Goal: Task Accomplishment & Management: Manage account settings

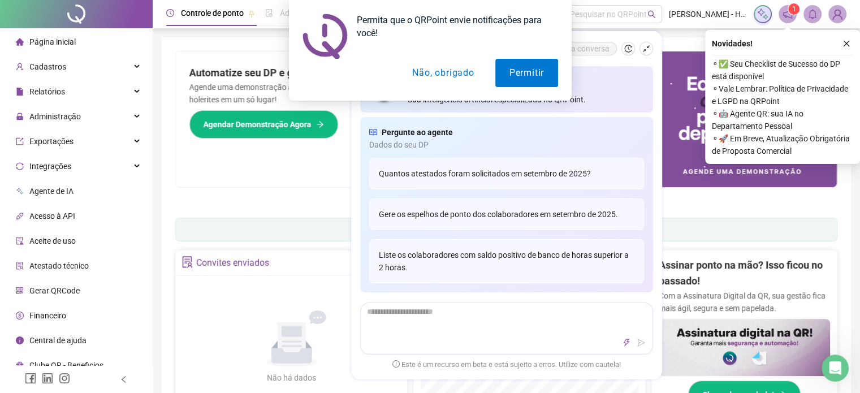
click at [437, 70] on button "Não, obrigado" at bounding box center [443, 73] width 90 height 28
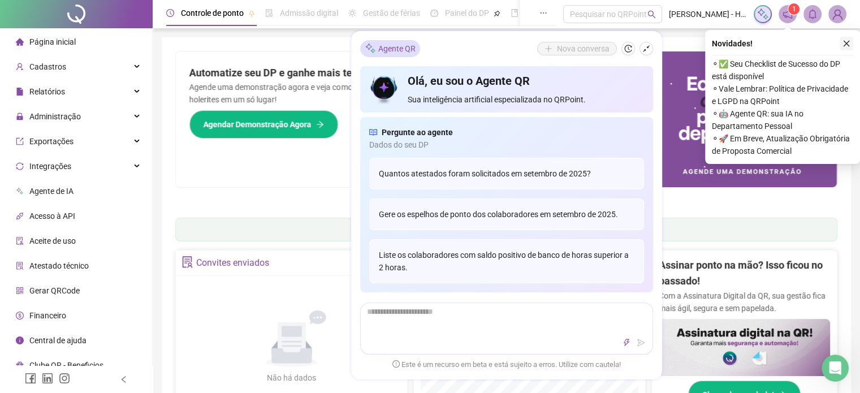
click at [848, 45] on icon "close" at bounding box center [846, 44] width 6 height 6
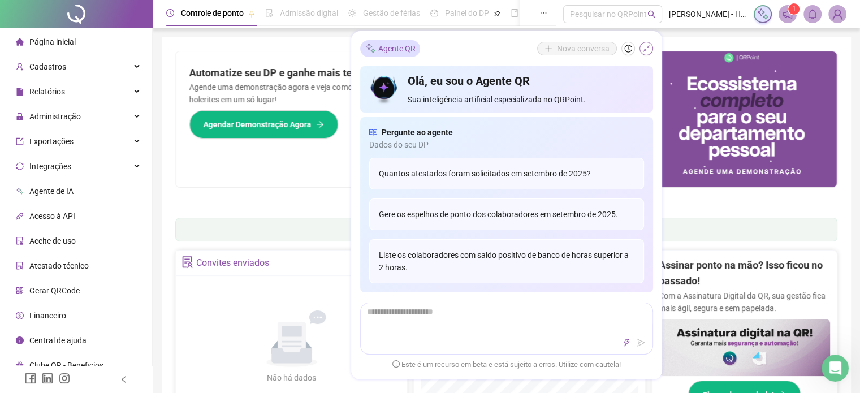
click at [647, 49] on icon "shrink" at bounding box center [646, 49] width 8 height 8
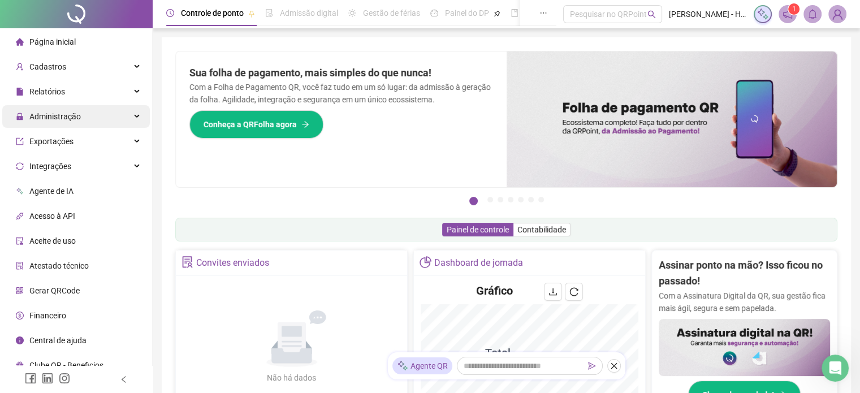
click at [104, 117] on div "Administração" at bounding box center [76, 116] width 148 height 23
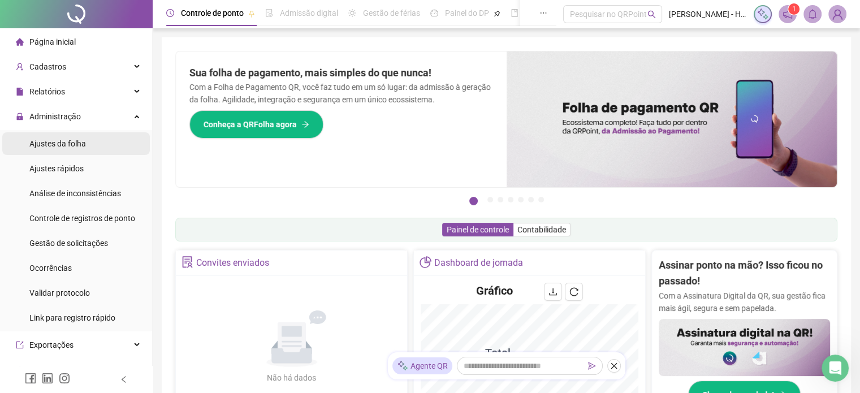
click at [76, 148] on span "Ajustes da folha" at bounding box center [57, 143] width 57 height 9
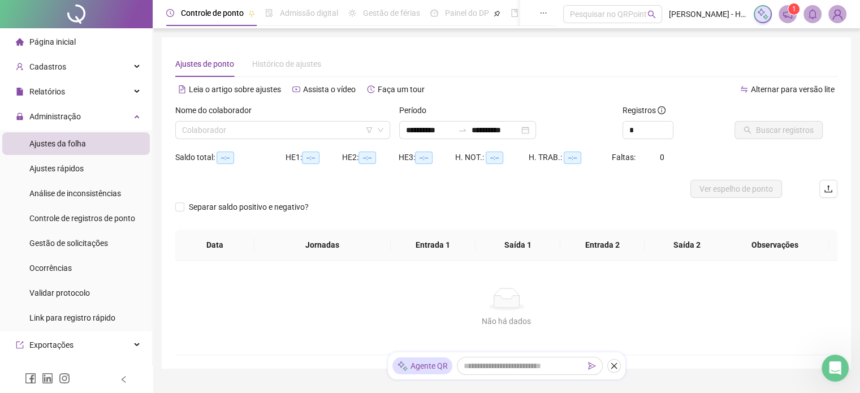
type input "**********"
click at [313, 127] on input "search" at bounding box center [277, 130] width 191 height 17
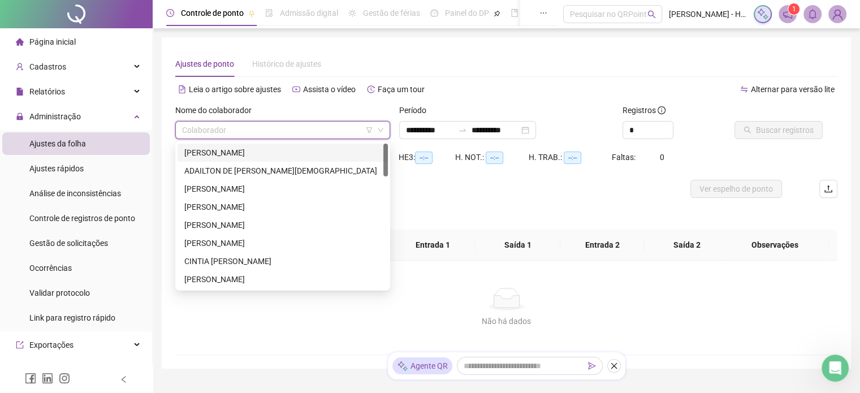
click at [267, 151] on div "[PERSON_NAME]" at bounding box center [282, 152] width 197 height 12
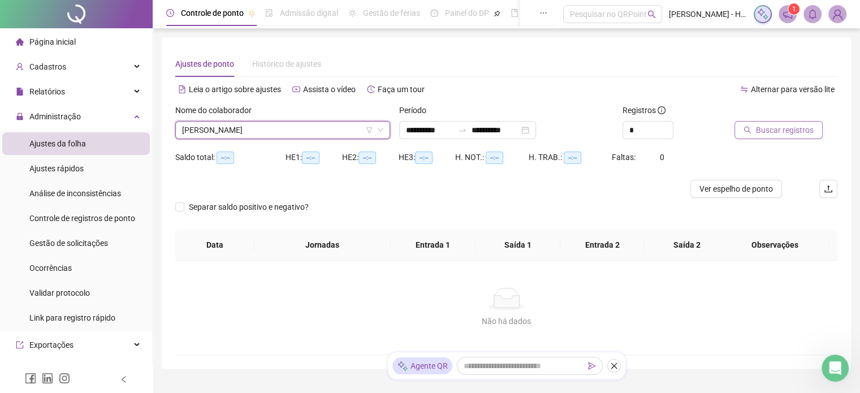
click at [766, 130] on span "Buscar registros" at bounding box center [785, 130] width 58 height 12
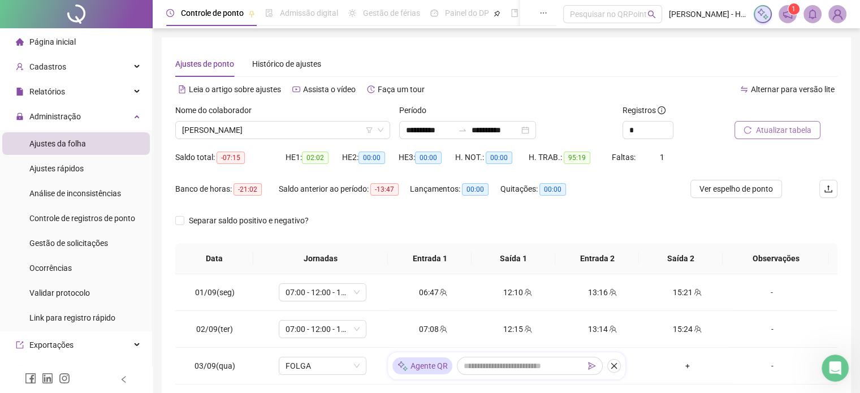
scroll to position [211, 0]
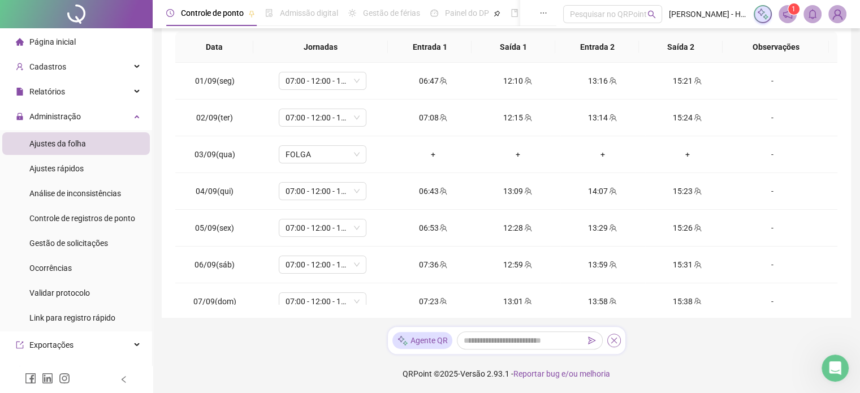
click at [610, 343] on icon "close" at bounding box center [614, 340] width 8 height 8
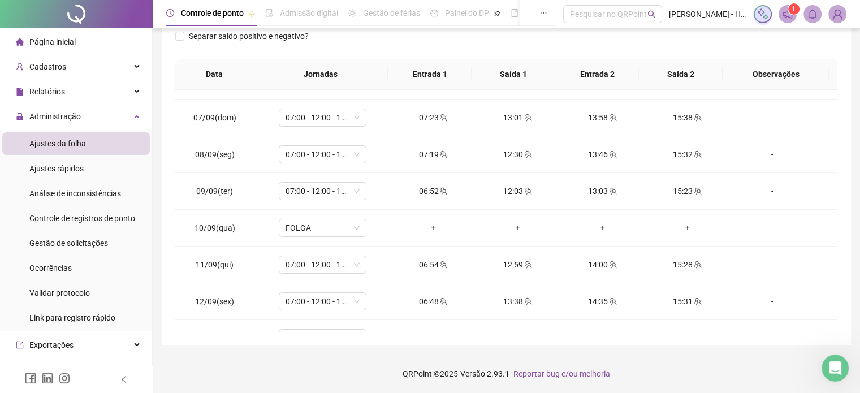
scroll to position [344, 0]
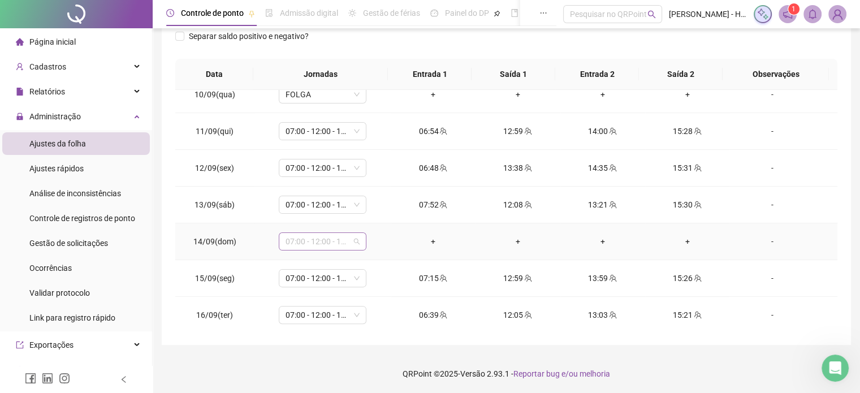
click at [351, 236] on span "07:00 - 12:00 - 13:00 - 15:20" at bounding box center [322, 241] width 74 height 17
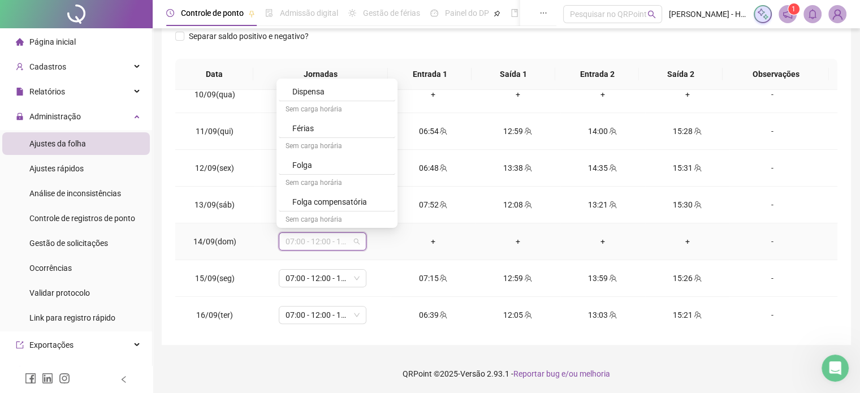
scroll to position [698, 0]
click at [315, 133] on div "Sem carga horária" at bounding box center [337, 127] width 116 height 18
click at [317, 141] on div "Folga" at bounding box center [340, 145] width 96 height 12
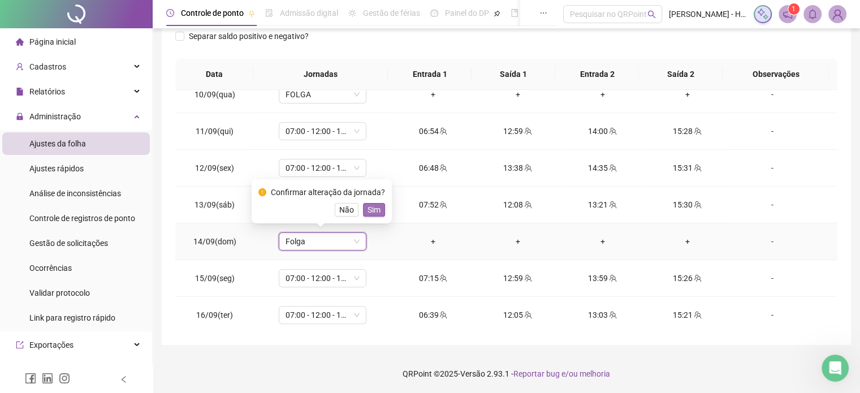
click at [371, 210] on span "Sim" at bounding box center [373, 209] width 13 height 12
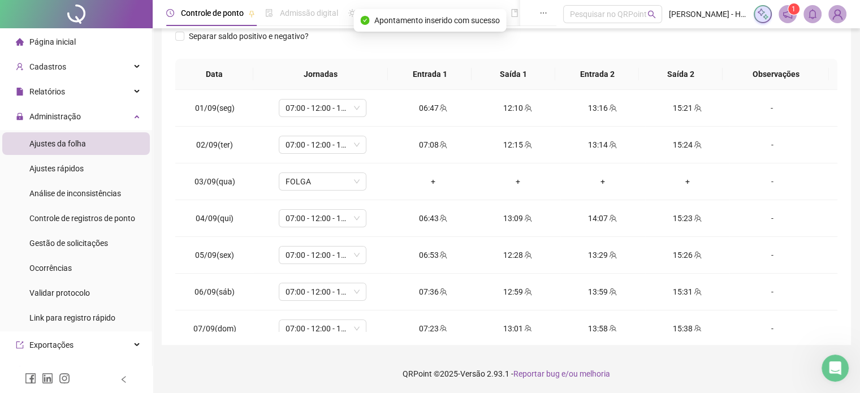
scroll to position [0, 0]
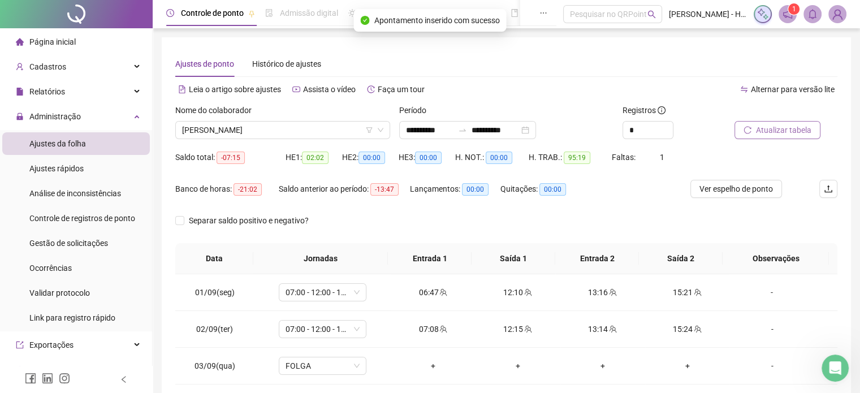
click at [756, 133] on span "Atualizar tabela" at bounding box center [783, 130] width 55 height 12
click at [668, 126] on icon "up" at bounding box center [667, 127] width 4 height 4
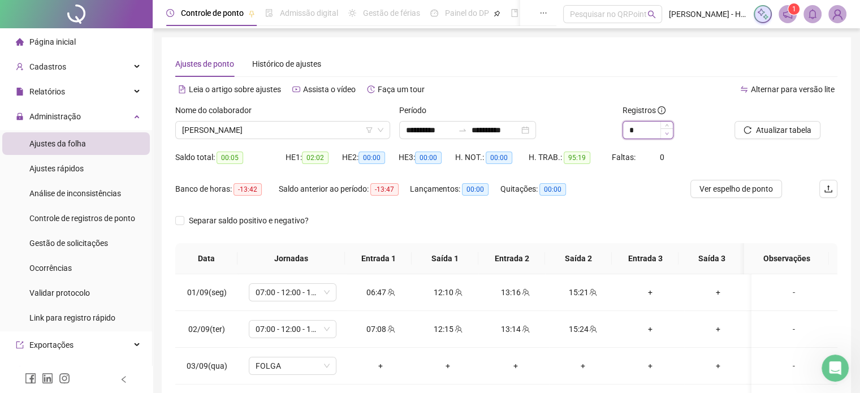
click at [672, 129] on span "Decrease Value" at bounding box center [666, 133] width 12 height 10
type input "*"
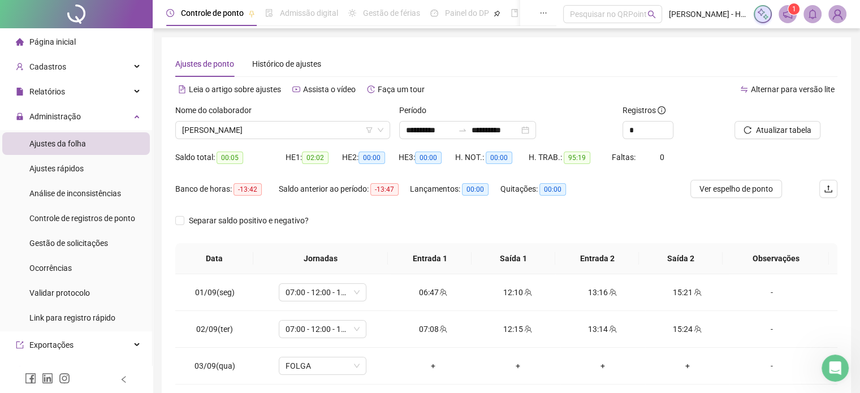
click at [332, 119] on div "Nome do colaborador" at bounding box center [282, 112] width 215 height 17
click at [331, 127] on span "[PERSON_NAME]" at bounding box center [282, 130] width 201 height 17
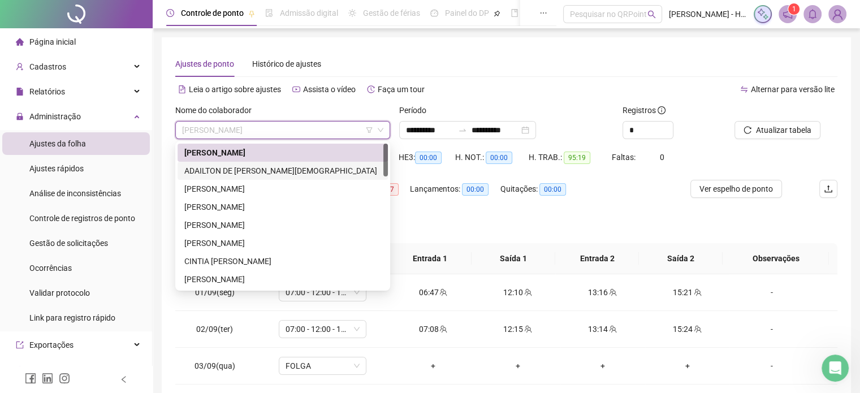
click at [278, 174] on div "ADAILTON DE [PERSON_NAME][DEMOGRAPHIC_DATA]" at bounding box center [282, 170] width 197 height 12
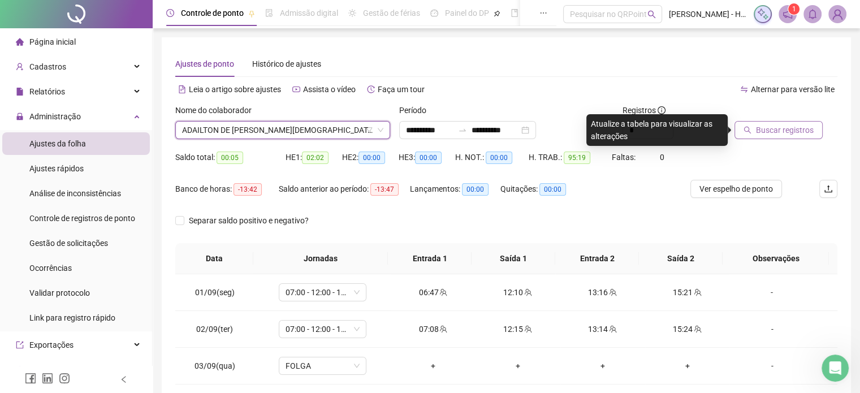
click at [802, 136] on button "Buscar registros" at bounding box center [778, 130] width 88 height 18
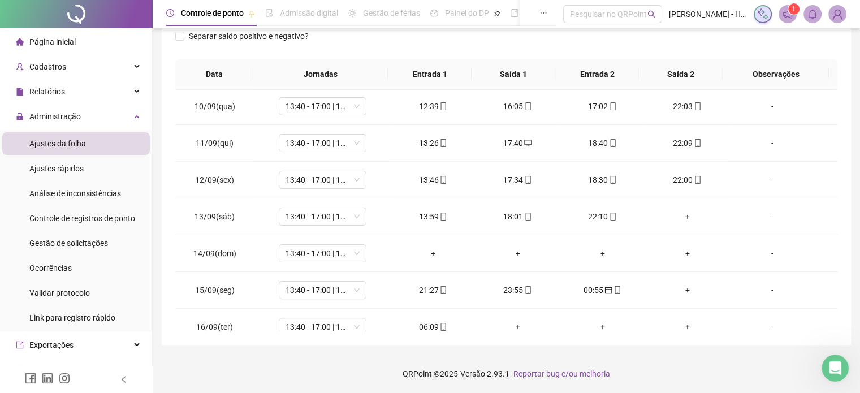
scroll to position [344, 0]
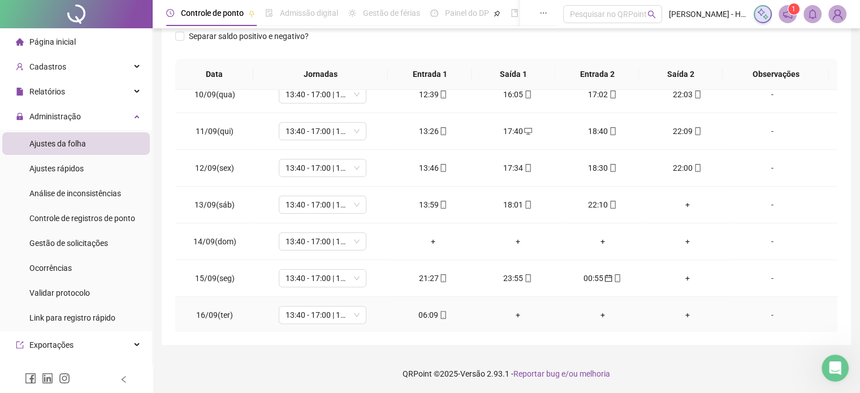
click at [428, 310] on div "06:09" at bounding box center [433, 315] width 67 height 12
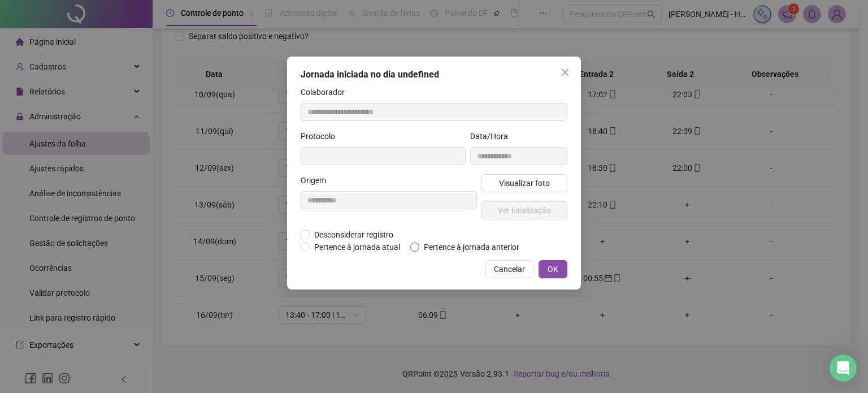
type input "**********"
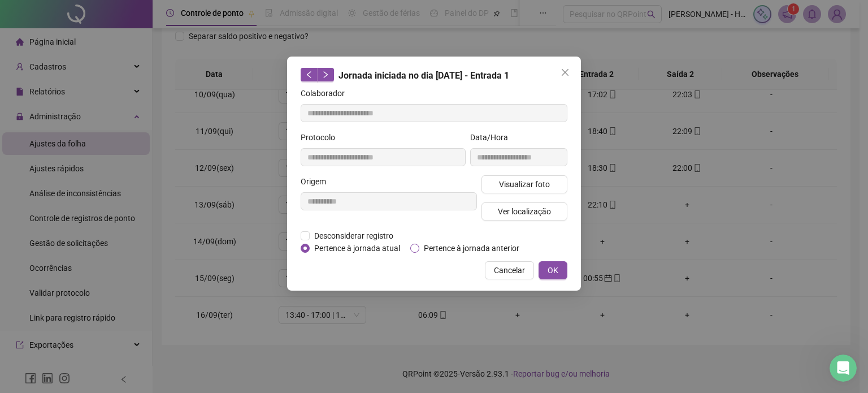
click at [435, 252] on span "Pertence à jornada anterior" at bounding box center [471, 248] width 105 height 12
click at [553, 267] on span "OK" at bounding box center [553, 270] width 11 height 12
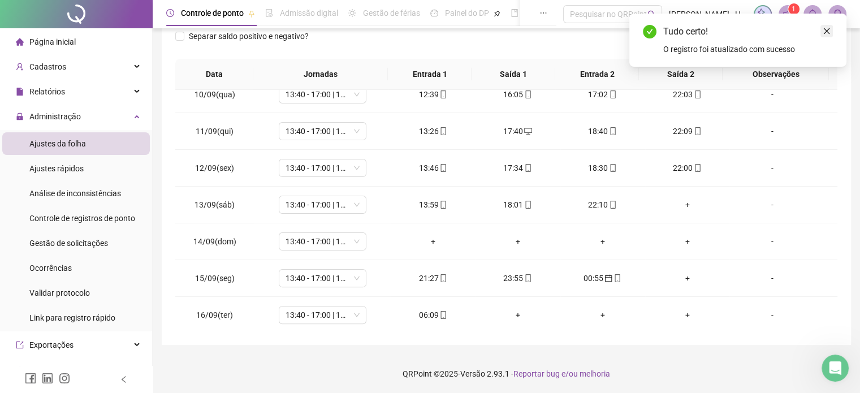
click at [831, 31] on link "Close" at bounding box center [826, 31] width 12 height 12
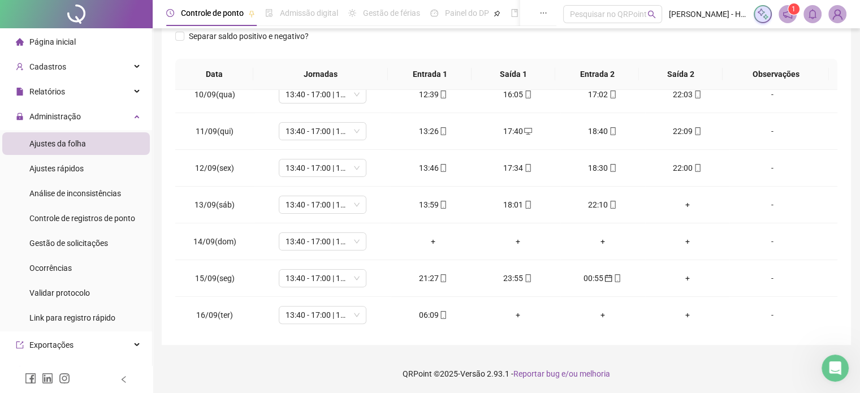
scroll to position [0, 0]
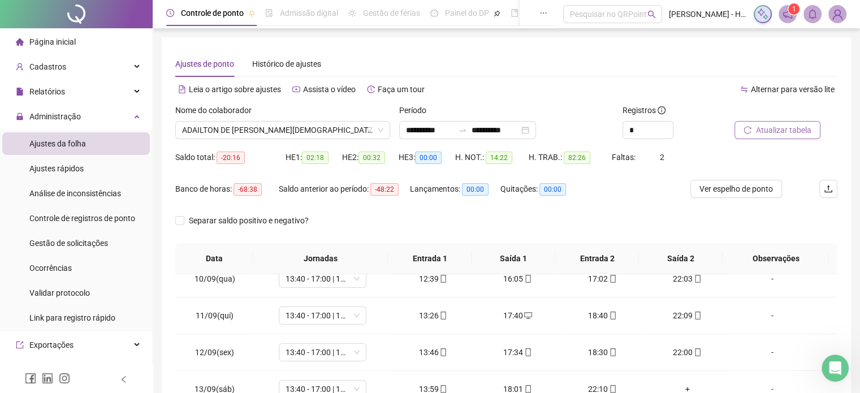
click at [746, 135] on button "Atualizar tabela" at bounding box center [777, 130] width 86 height 18
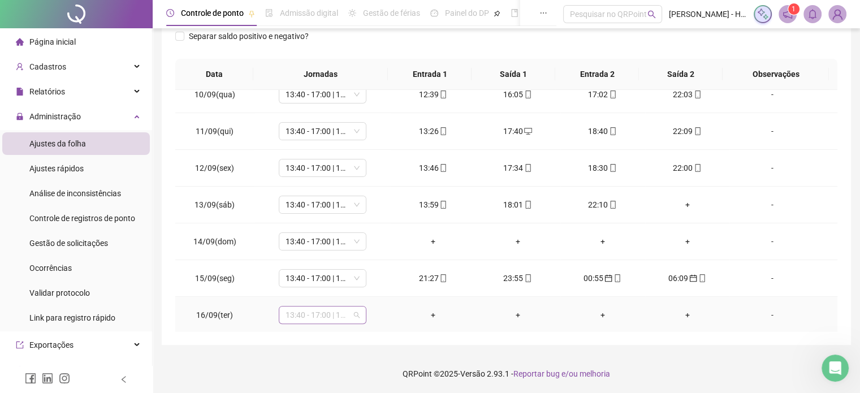
click at [317, 311] on span "13:40 - 17:00 | 18:00 - 22:00" at bounding box center [322, 314] width 74 height 17
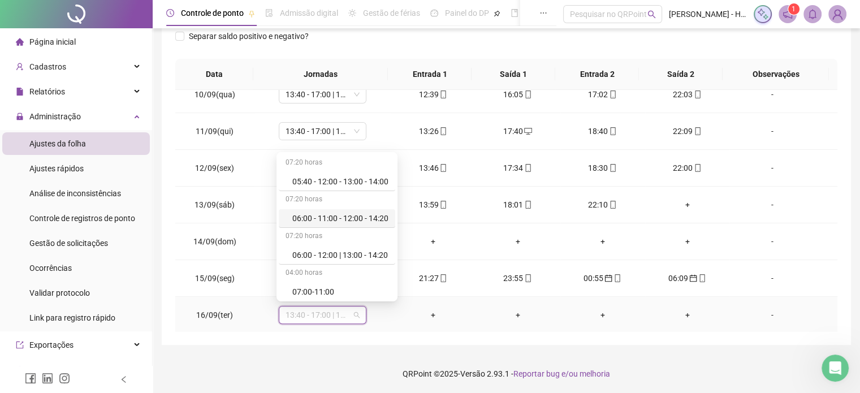
scroll to position [633, 0]
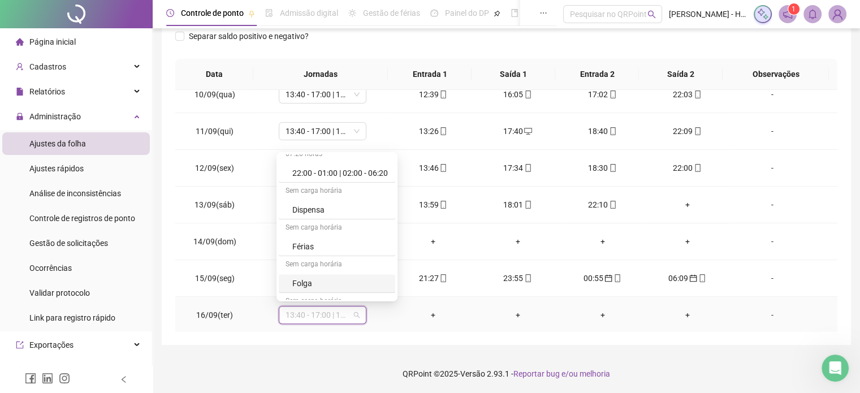
click at [313, 278] on div "Folga" at bounding box center [340, 283] width 96 height 12
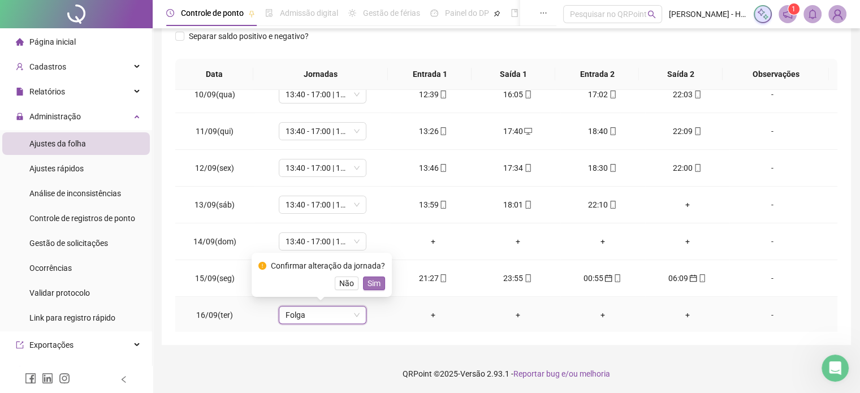
click at [369, 284] on span "Sim" at bounding box center [373, 283] width 13 height 12
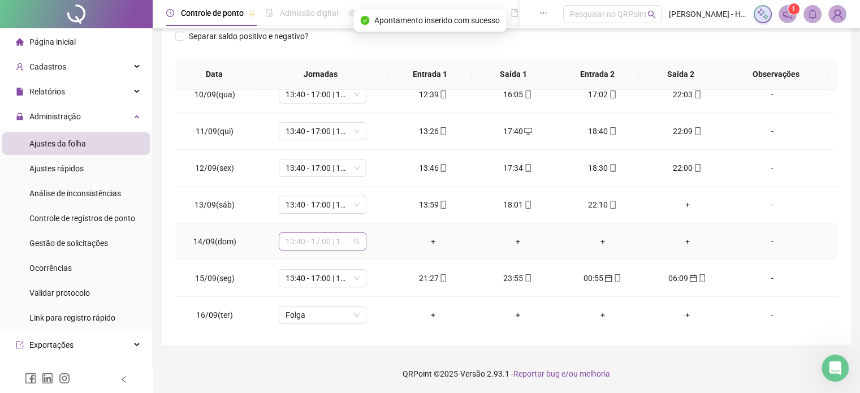
click at [337, 240] on span "13:40 - 17:00 | 18:00 - 22:00" at bounding box center [322, 241] width 74 height 17
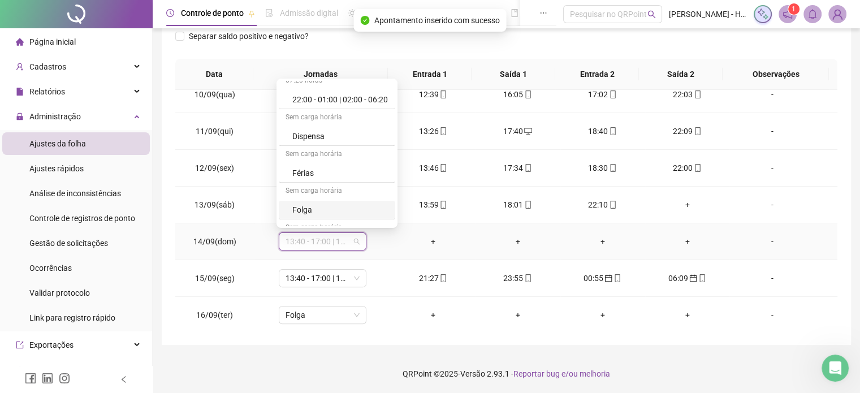
click at [311, 219] on div "Sem carga horária" at bounding box center [337, 228] width 116 height 18
click at [311, 207] on div "Folga" at bounding box center [340, 209] width 96 height 12
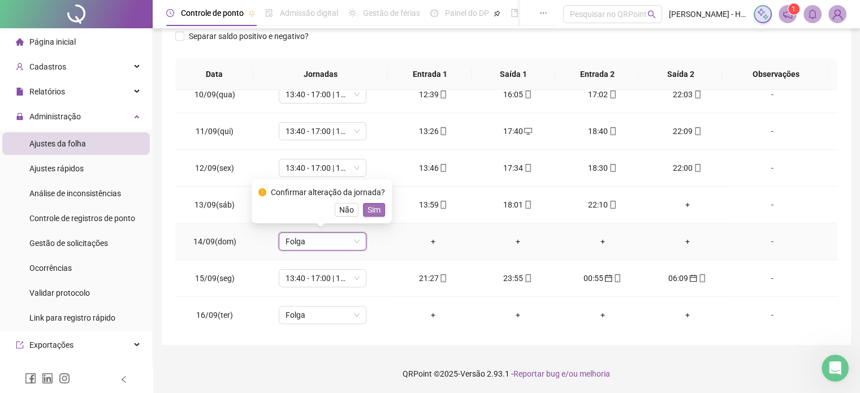
click at [371, 211] on span "Sim" at bounding box center [373, 209] width 13 height 12
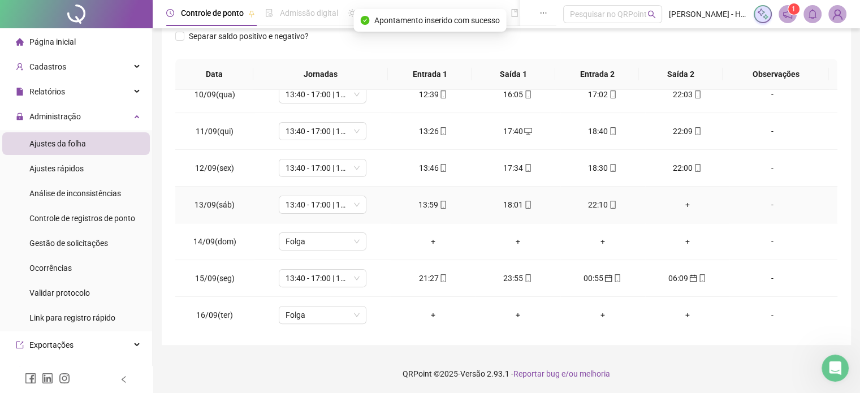
click at [681, 205] on div "+" at bounding box center [687, 204] width 67 height 12
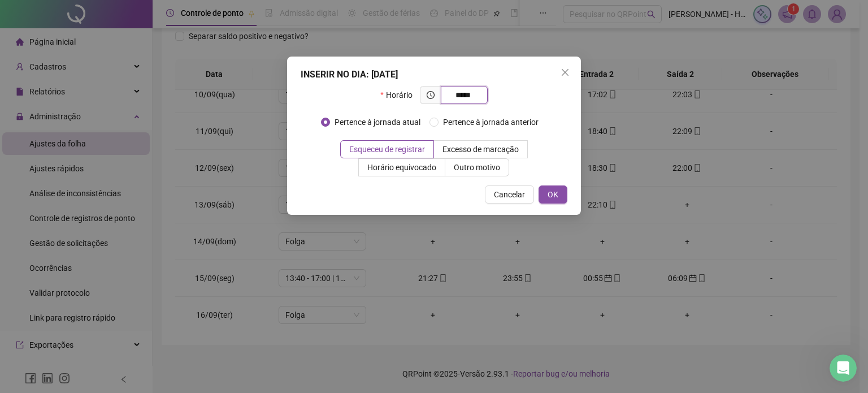
type input "*****"
click at [548, 185] on div "INSERIR NO DIA : [DATE] Horário ***** Pertence à jornada atual Pertence à jorna…" at bounding box center [434, 136] width 294 height 158
click at [549, 193] on span "OK" at bounding box center [553, 194] width 11 height 12
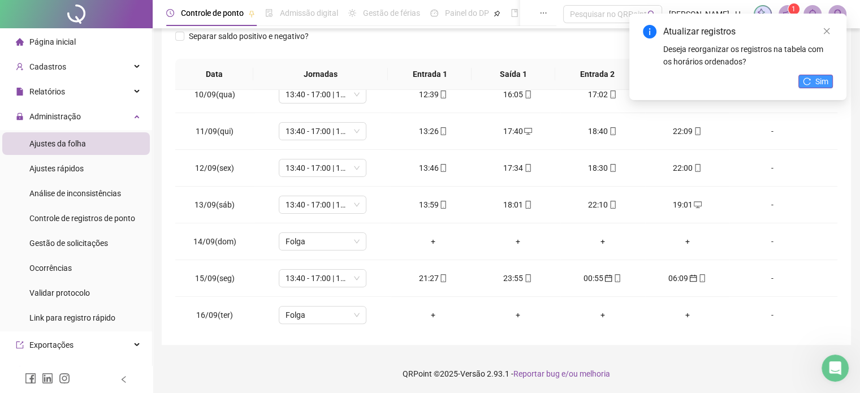
click at [805, 83] on icon "reload" at bounding box center [807, 81] width 8 height 8
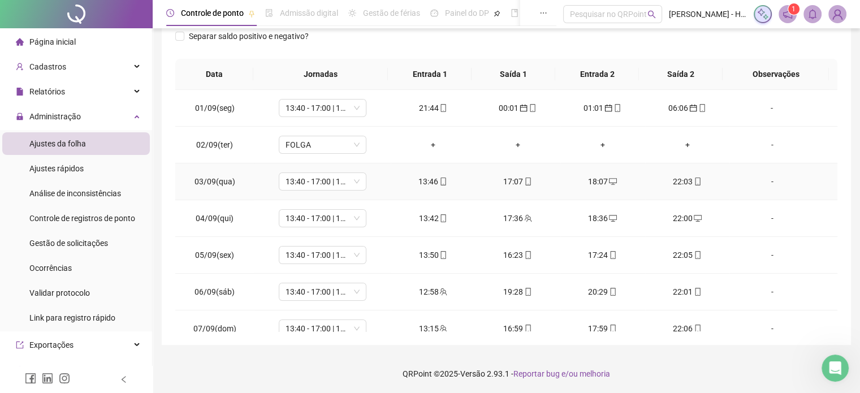
scroll to position [0, 0]
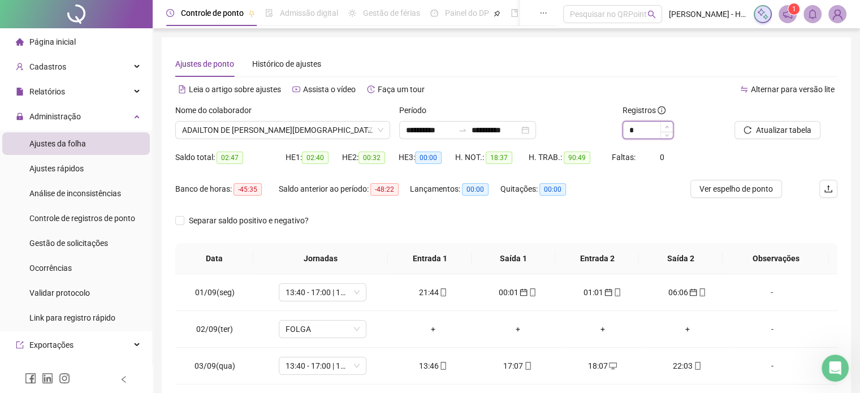
click at [667, 127] on icon "up" at bounding box center [667, 127] width 4 height 4
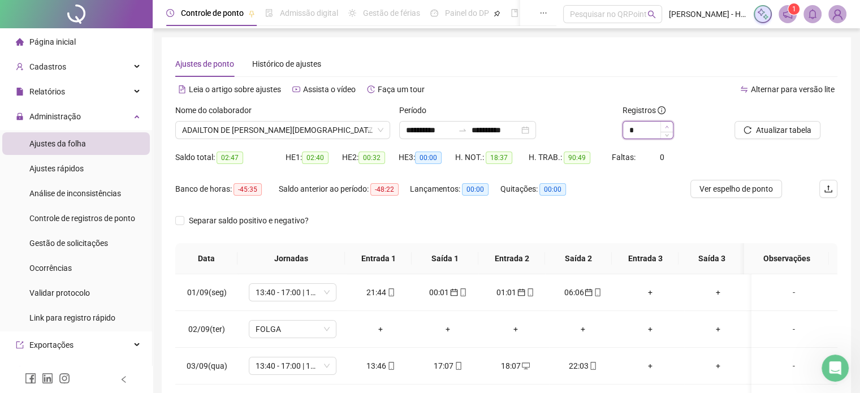
click at [667, 131] on span "Increase Value" at bounding box center [666, 127] width 12 height 10
click at [666, 135] on icon "down" at bounding box center [667, 134] width 4 height 4
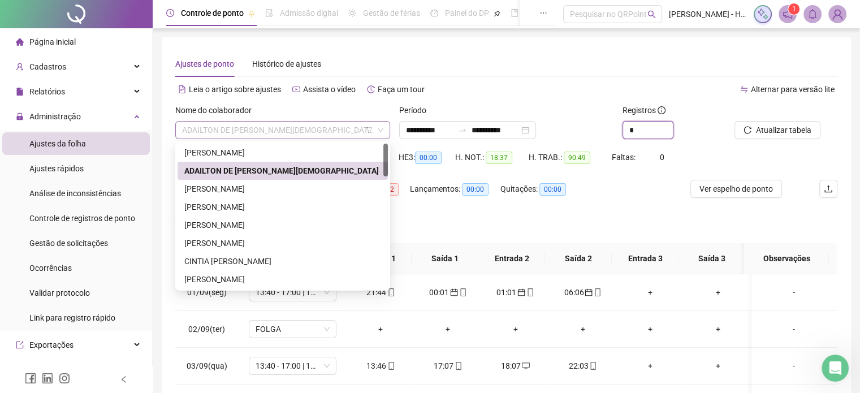
click at [340, 127] on span "ADAILTON DE [PERSON_NAME][DEMOGRAPHIC_DATA]" at bounding box center [282, 130] width 201 height 17
click at [666, 134] on icon "down" at bounding box center [667, 134] width 4 height 4
type input "*"
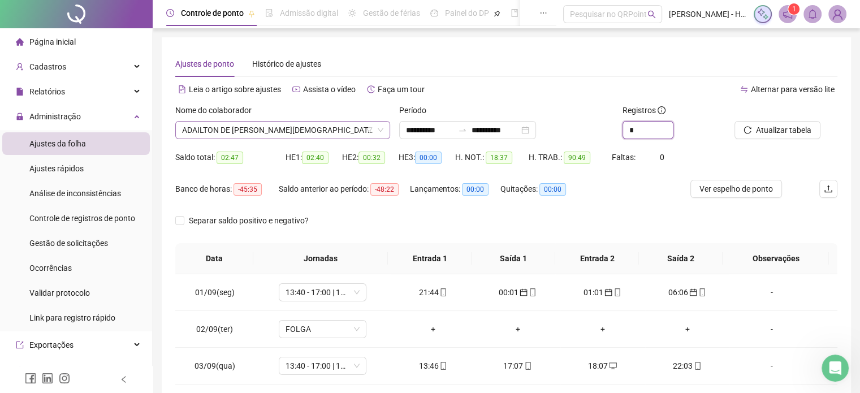
click at [278, 129] on span "ADAILTON DE [PERSON_NAME][DEMOGRAPHIC_DATA]" at bounding box center [282, 130] width 201 height 17
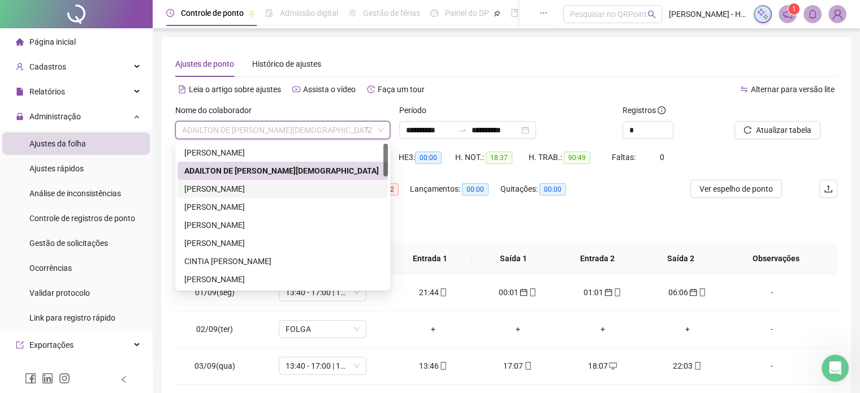
click at [276, 196] on div "[PERSON_NAME]" at bounding box center [282, 189] width 210 height 18
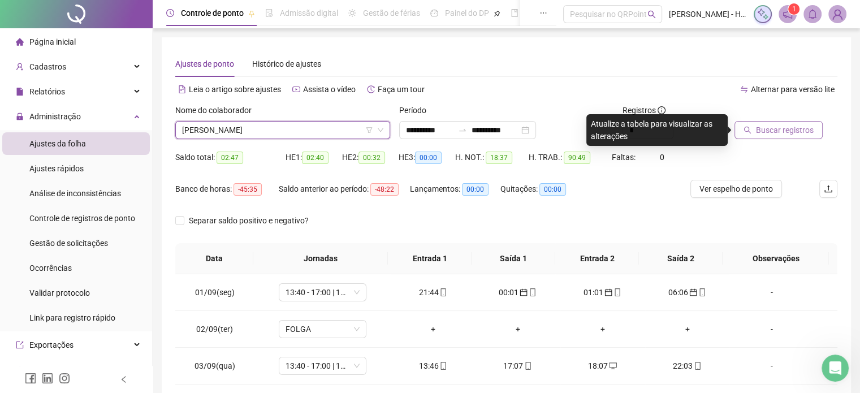
click at [749, 135] on button "Buscar registros" at bounding box center [778, 130] width 88 height 18
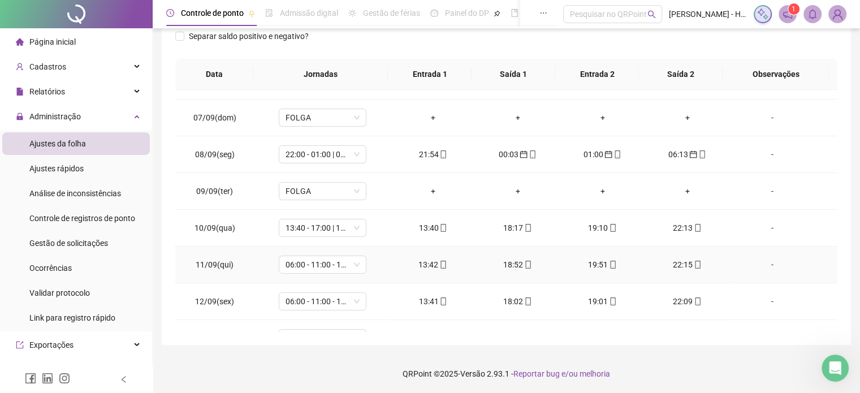
scroll to position [344, 0]
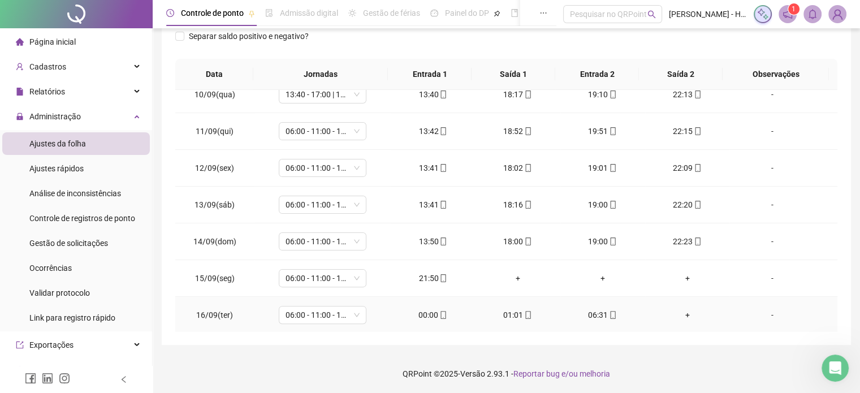
click at [430, 320] on td "00:00" at bounding box center [433, 315] width 85 height 37
click at [423, 312] on div "00:00" at bounding box center [433, 315] width 67 height 12
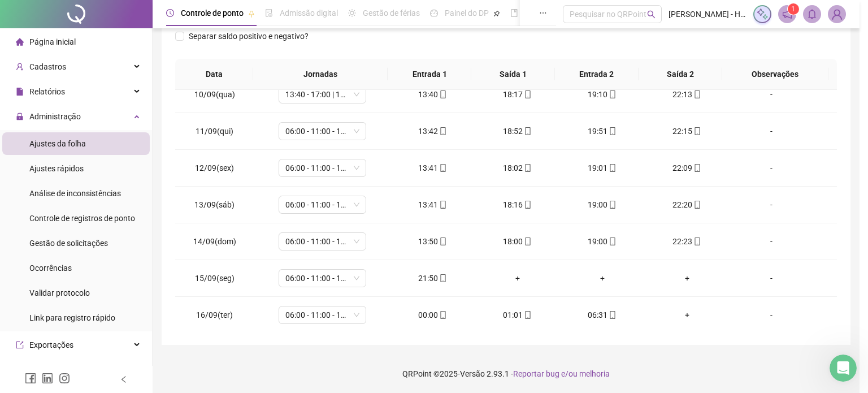
type input "**********"
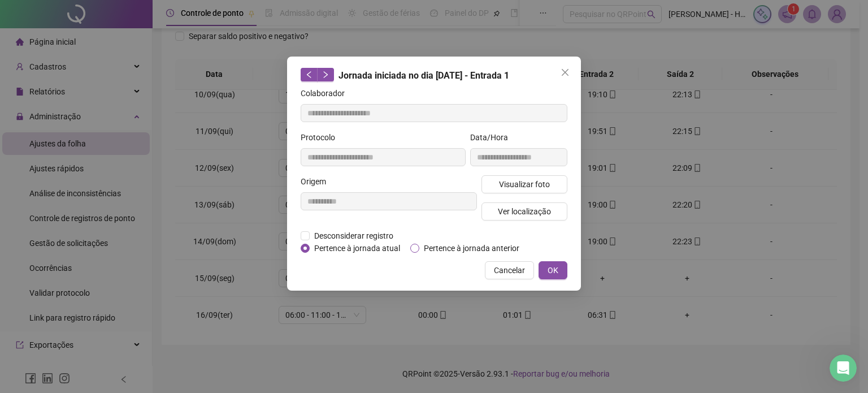
click at [421, 250] on span "Pertence à jornada anterior" at bounding box center [471, 248] width 105 height 12
click at [555, 268] on span "OK" at bounding box center [553, 270] width 11 height 12
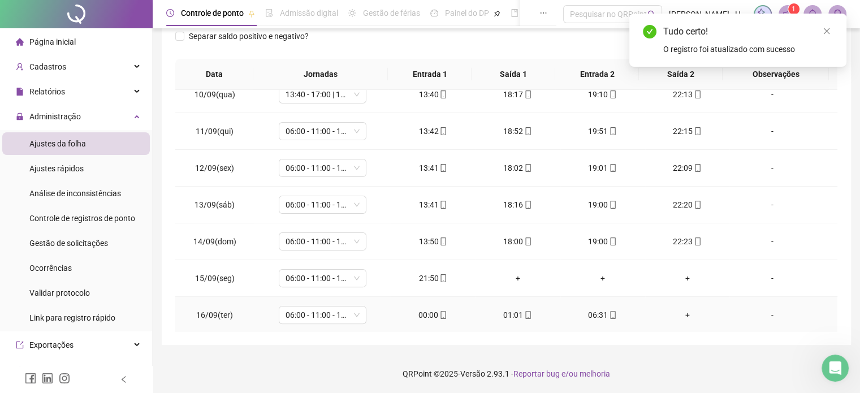
click at [512, 316] on div "01:01" at bounding box center [517, 315] width 67 height 12
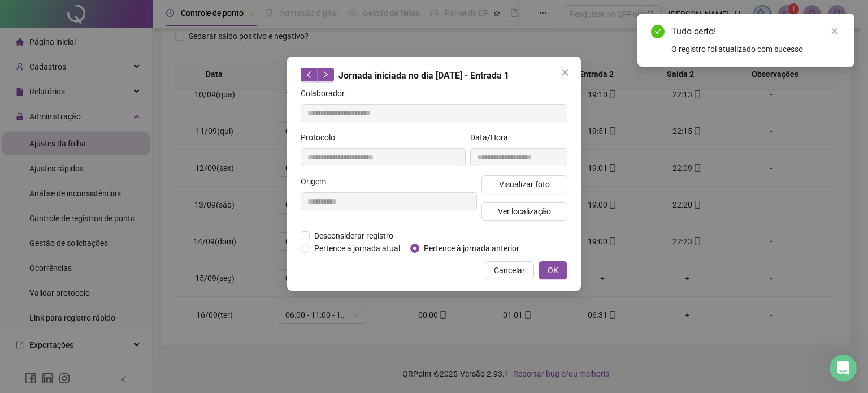
type input "**********"
click at [464, 245] on span "Pertence à jornada anterior" at bounding box center [471, 248] width 105 height 12
click at [549, 274] on span "OK" at bounding box center [553, 270] width 11 height 12
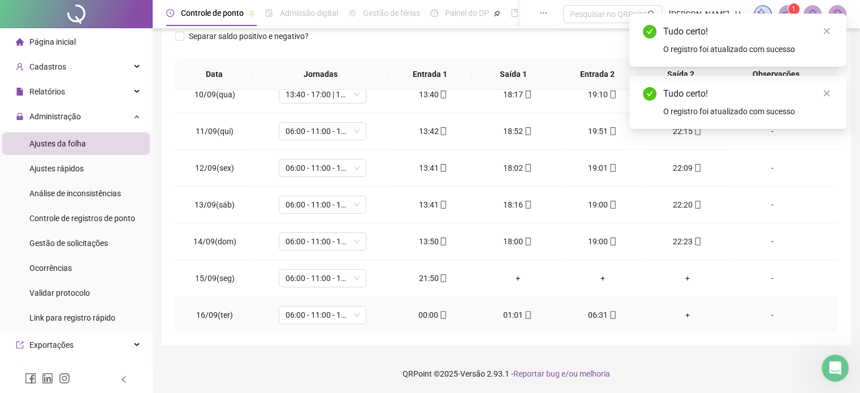
click at [591, 311] on div "06:31" at bounding box center [602, 315] width 67 height 12
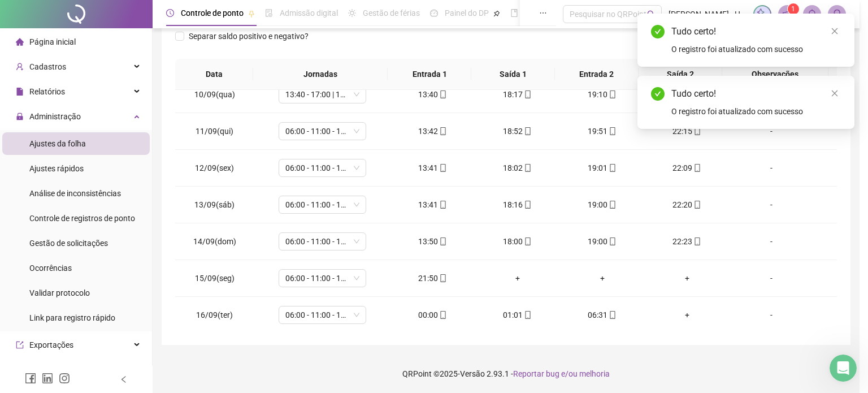
type input "**********"
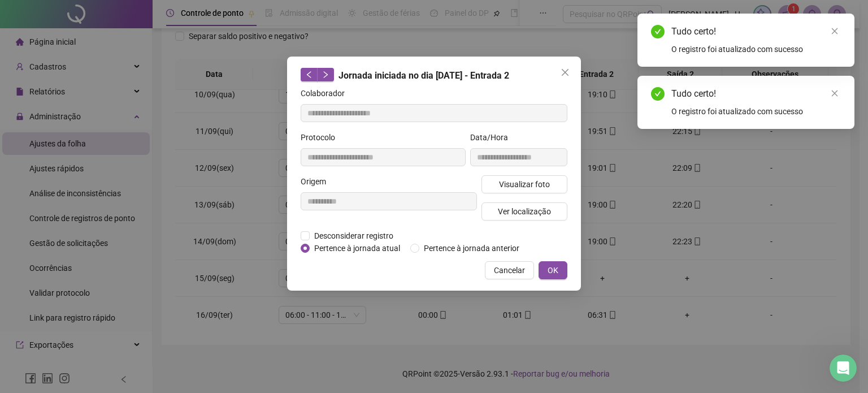
click at [461, 253] on div "**********" at bounding box center [434, 174] width 294 height 234
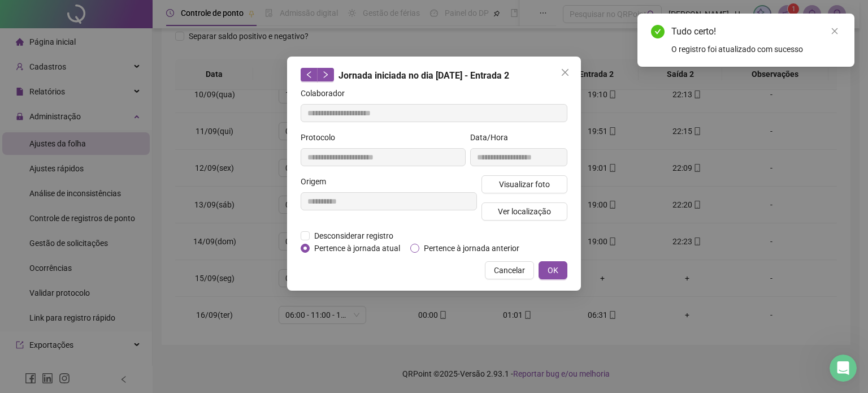
click at [454, 250] on span "Pertence à jornada anterior" at bounding box center [471, 248] width 105 height 12
click at [545, 267] on button "OK" at bounding box center [553, 270] width 29 height 18
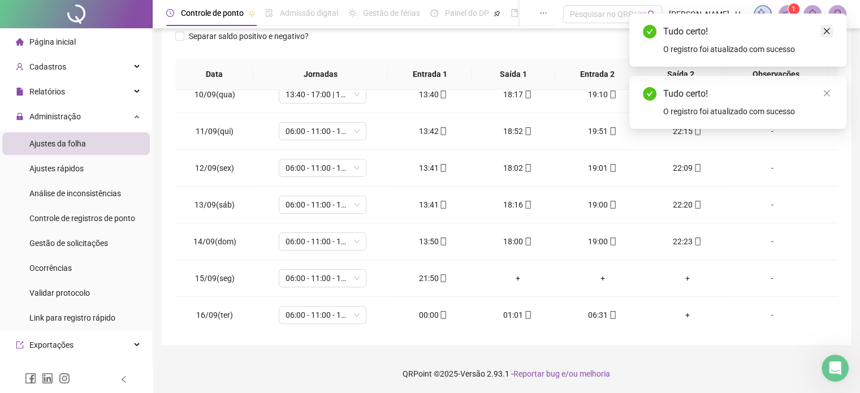
click at [822, 33] on icon "close" at bounding box center [826, 31] width 8 height 8
click at [827, 33] on icon "close" at bounding box center [826, 31] width 8 height 8
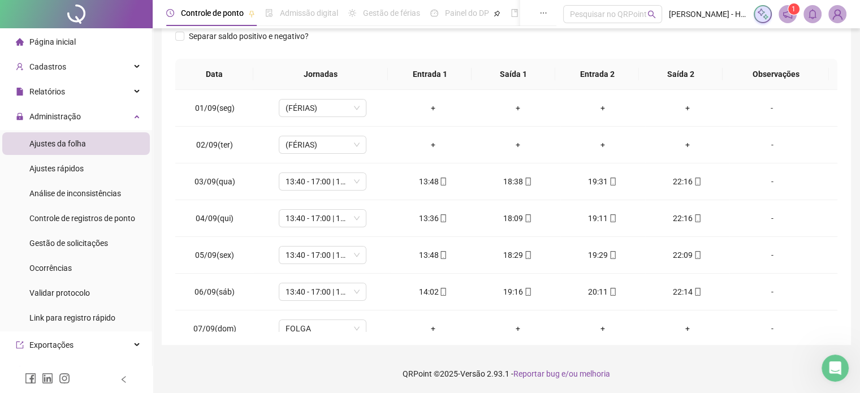
scroll to position [0, 0]
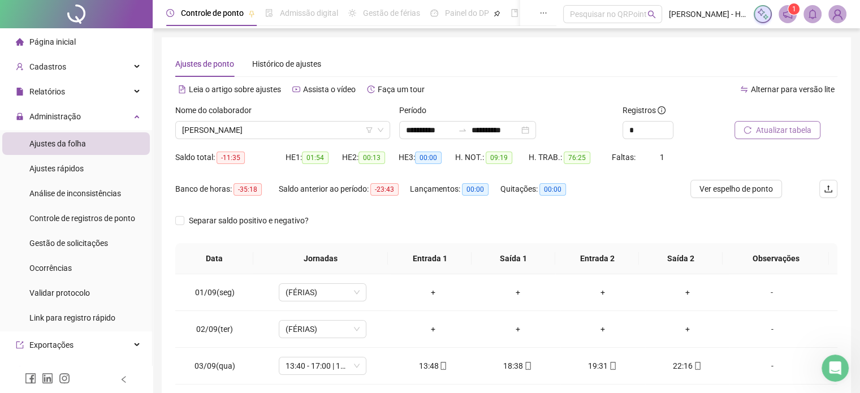
click at [760, 132] on span "Atualizar tabela" at bounding box center [783, 130] width 55 height 12
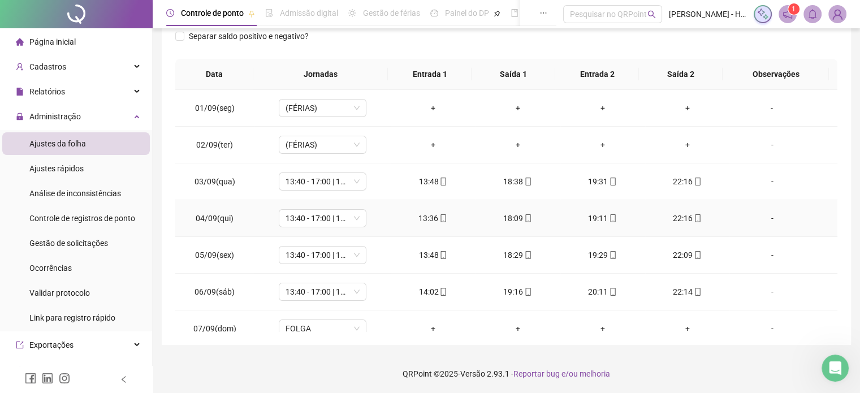
scroll to position [344, 0]
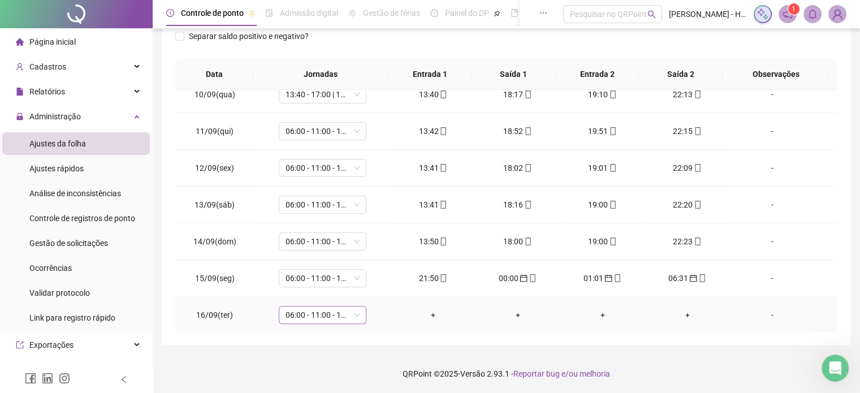
click at [335, 311] on span "06:00 - 11:00 - 12:00 - 14:20" at bounding box center [322, 314] width 74 height 17
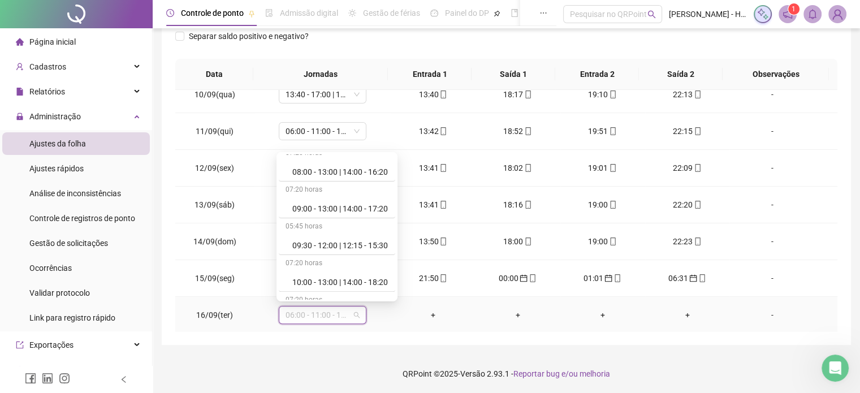
scroll to position [698, 0]
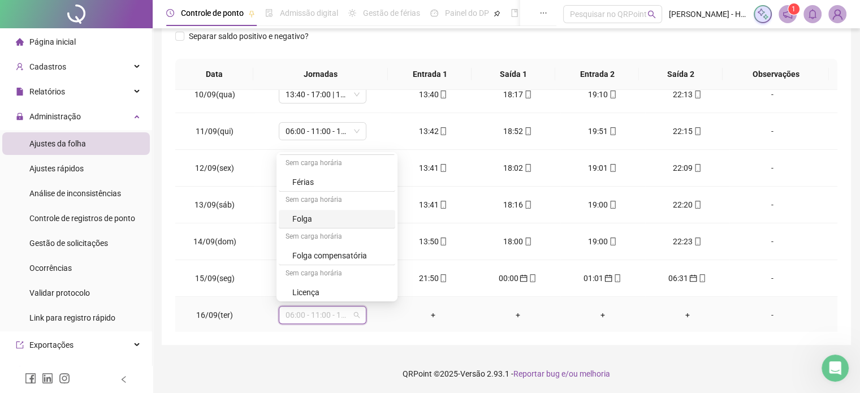
click at [321, 223] on div "Folga" at bounding box center [337, 219] width 116 height 19
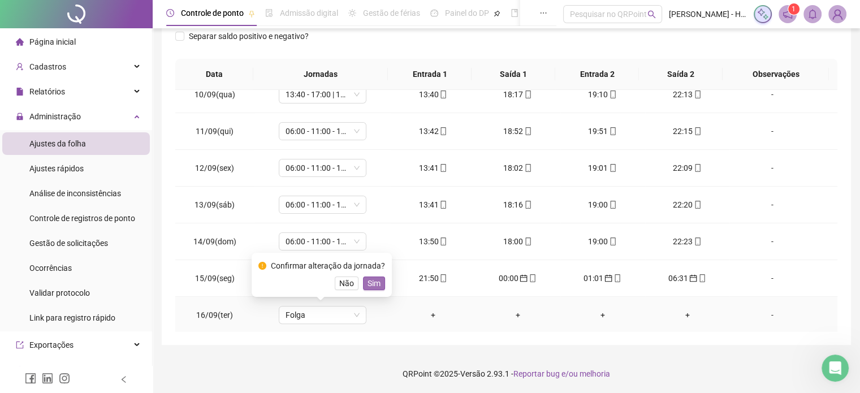
click at [370, 279] on span "Sim" at bounding box center [373, 283] width 13 height 12
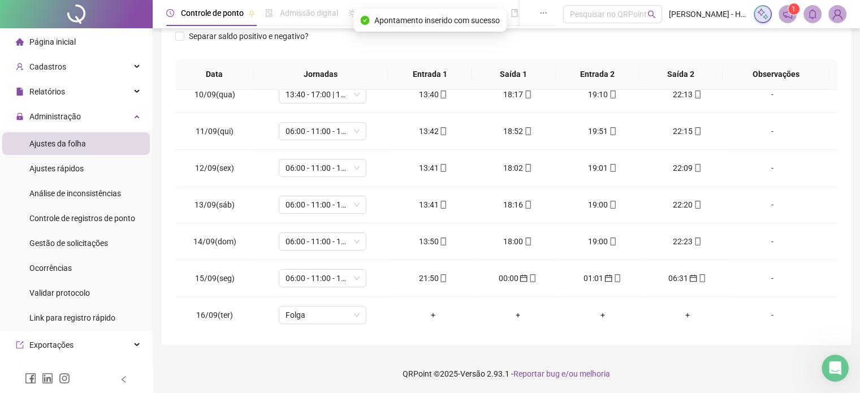
scroll to position [0, 0]
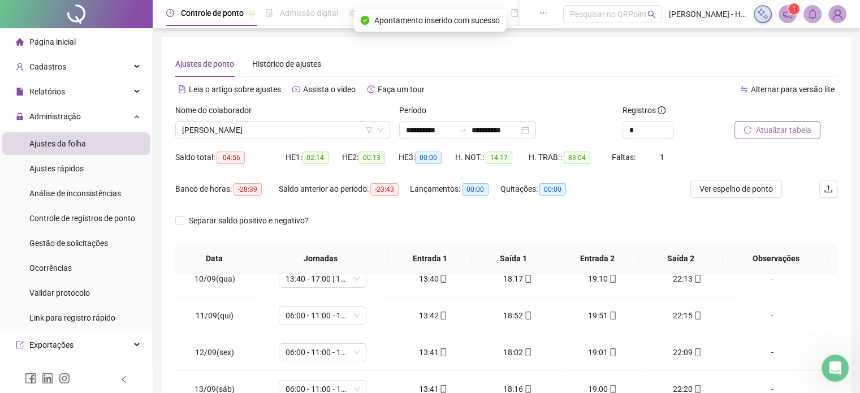
click at [751, 128] on icon "reload" at bounding box center [747, 129] width 7 height 7
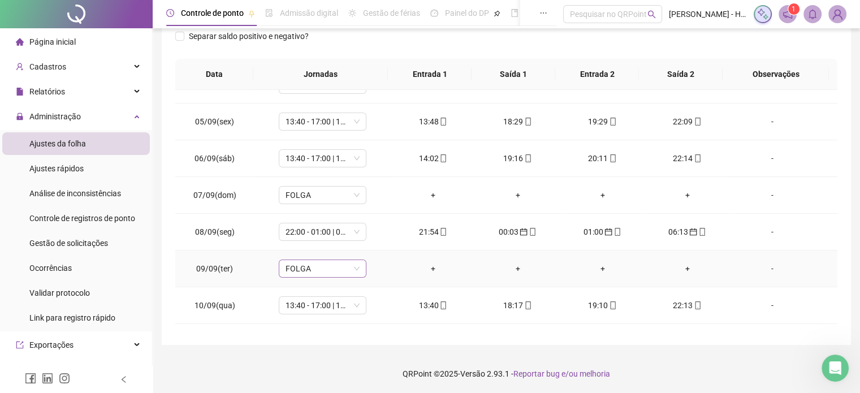
scroll to position [344, 0]
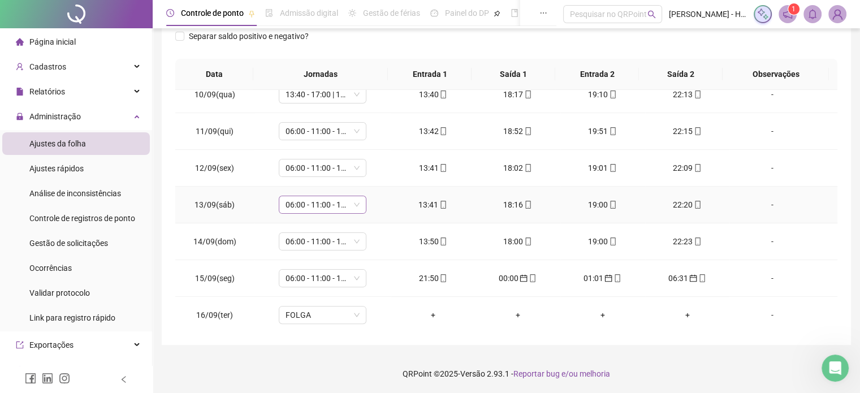
click at [321, 204] on span "06:00 - 11:00 - 12:00 - 14:20" at bounding box center [322, 204] width 74 height 17
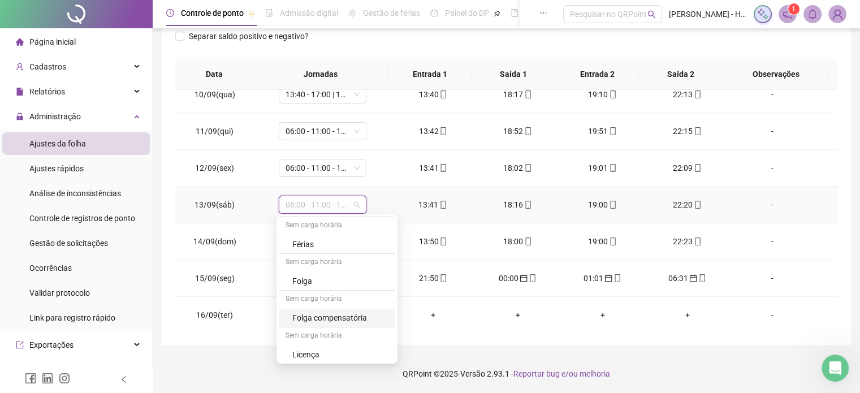
scroll to position [571, 0]
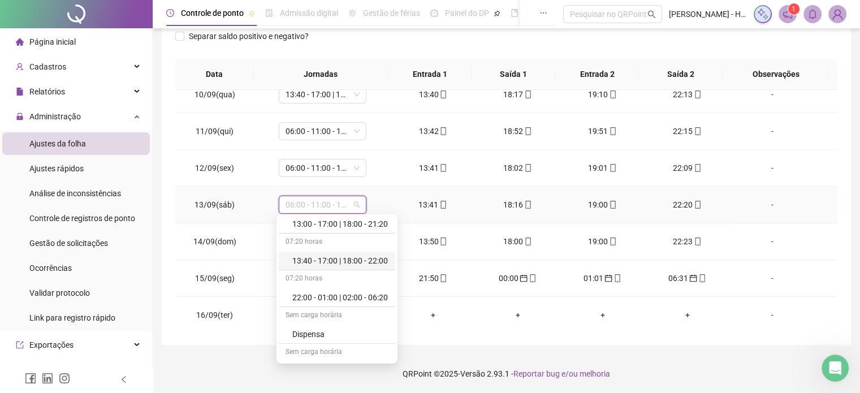
click at [330, 261] on div "13:40 - 17:00 | 18:00 - 22:00" at bounding box center [340, 260] width 96 height 12
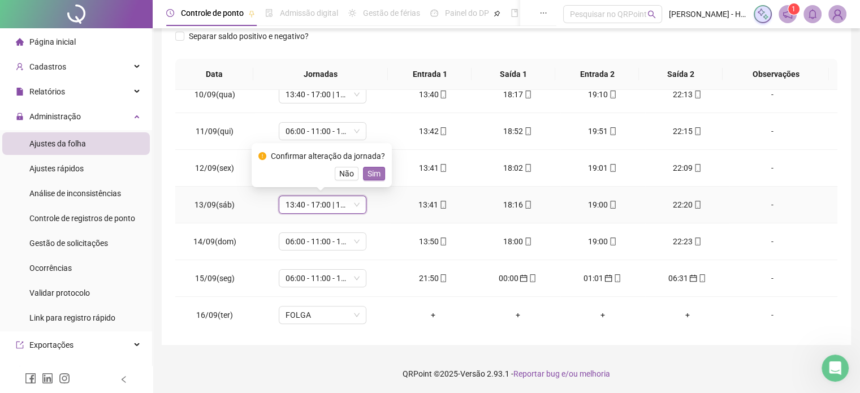
click at [368, 171] on span "Sim" at bounding box center [373, 173] width 13 height 12
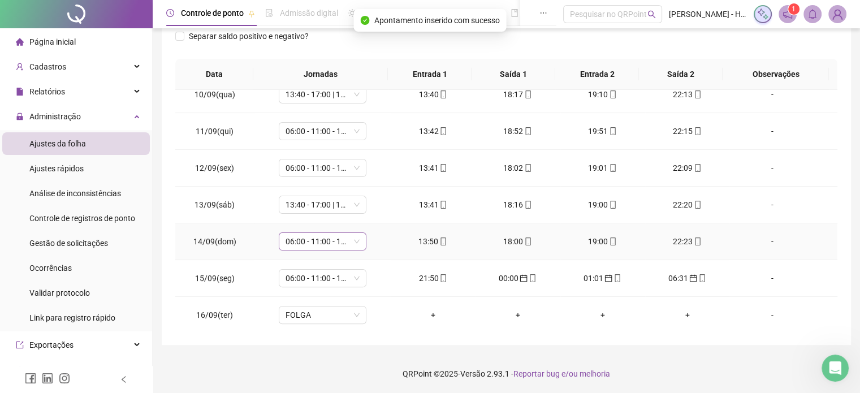
click at [318, 240] on span "06:00 - 11:00 - 12:00 - 14:20" at bounding box center [322, 241] width 74 height 17
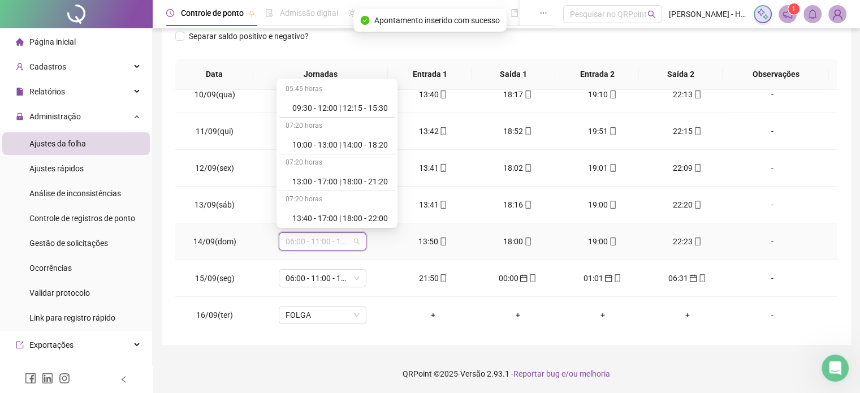
scroll to position [506, 0]
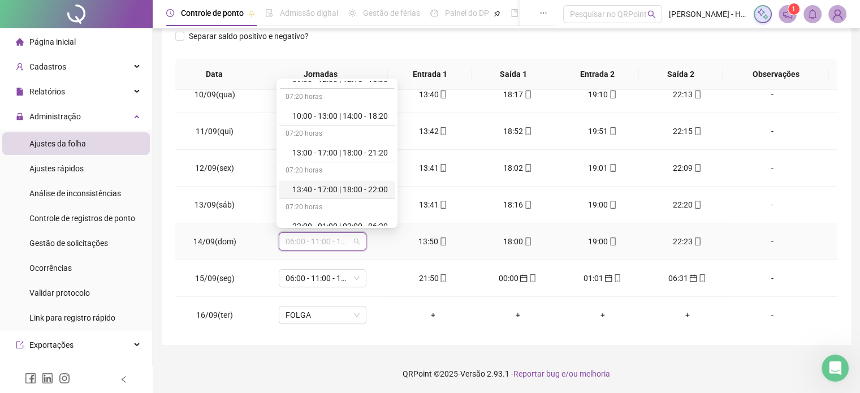
click at [318, 187] on div "13:40 - 17:00 | 18:00 - 22:00" at bounding box center [340, 189] width 96 height 12
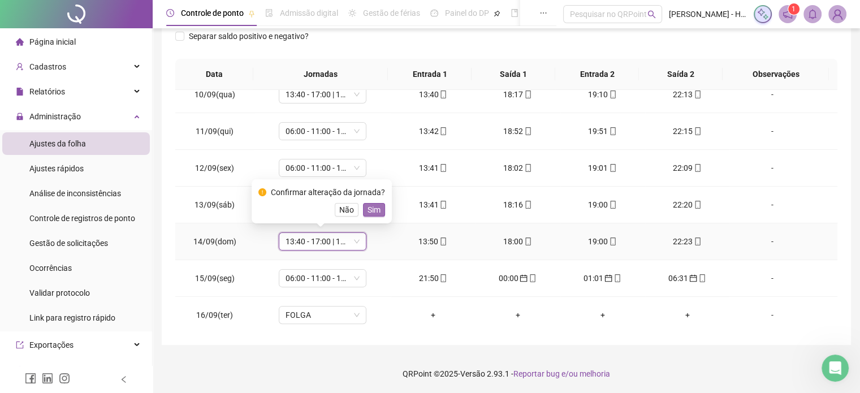
click at [367, 206] on span "Sim" at bounding box center [373, 209] width 13 height 12
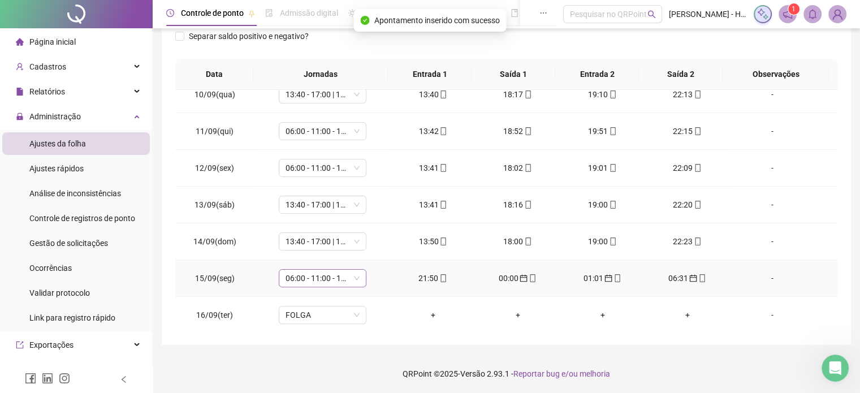
click at [326, 280] on span "06:00 - 11:00 - 12:00 - 14:20" at bounding box center [322, 278] width 74 height 17
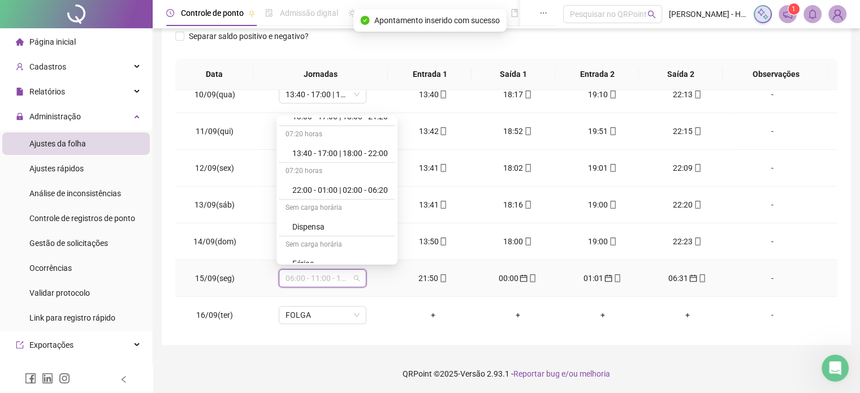
scroll to position [571, 0]
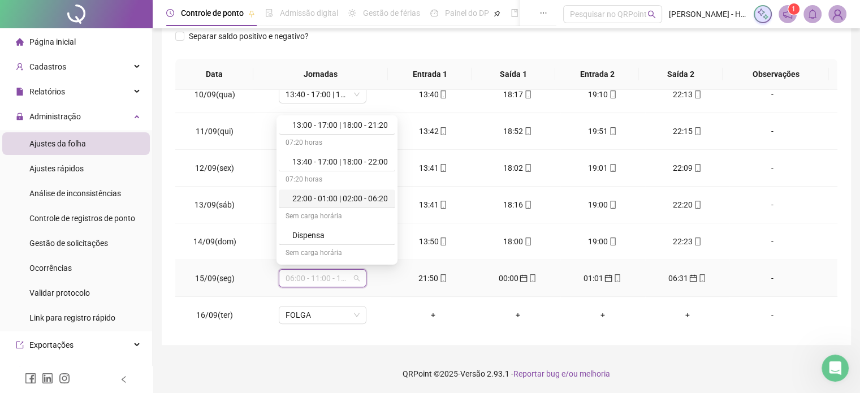
click at [341, 194] on div "22:00 - 01:00 | 02:00 - 06:20" at bounding box center [340, 198] width 96 height 12
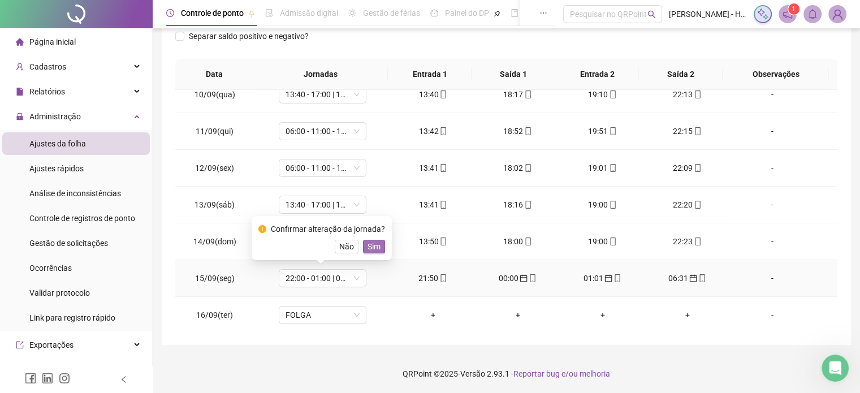
click at [373, 253] on div "Confirmar alteração da jornada? Não Sim" at bounding box center [322, 238] width 140 height 44
click at [370, 245] on span "Sim" at bounding box center [373, 246] width 13 height 12
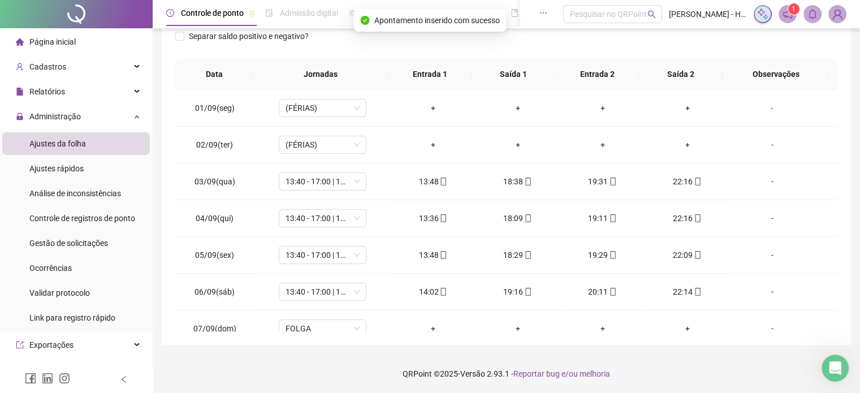
scroll to position [0, 0]
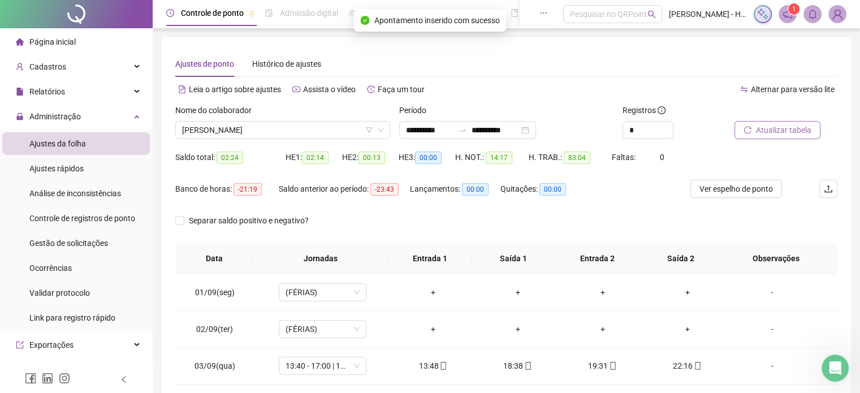
click at [755, 126] on button "Atualizar tabela" at bounding box center [777, 130] width 86 height 18
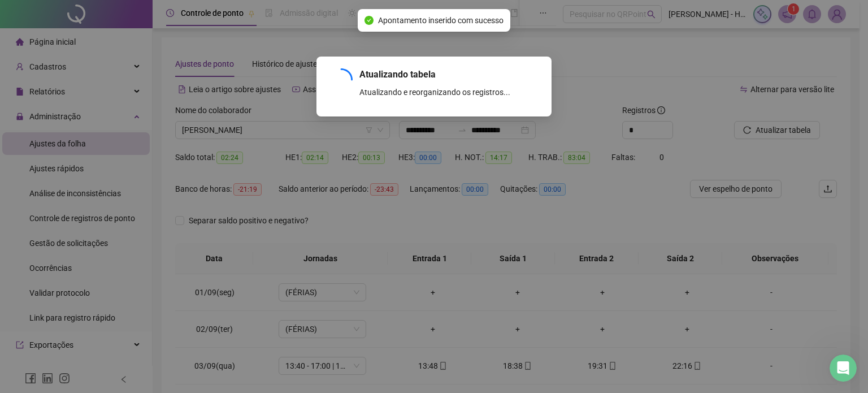
click at [328, 125] on div "Atualizando tabela Atualizando e reorganizando os registros... OK" at bounding box center [434, 196] width 868 height 393
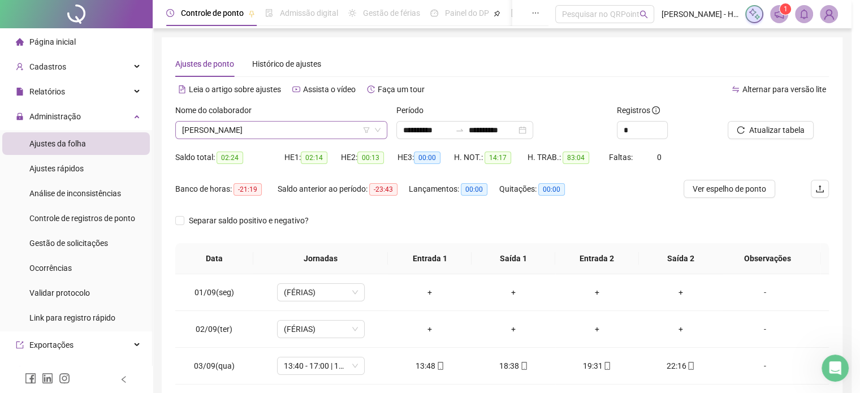
click at [323, 130] on span "[PERSON_NAME]" at bounding box center [281, 130] width 198 height 17
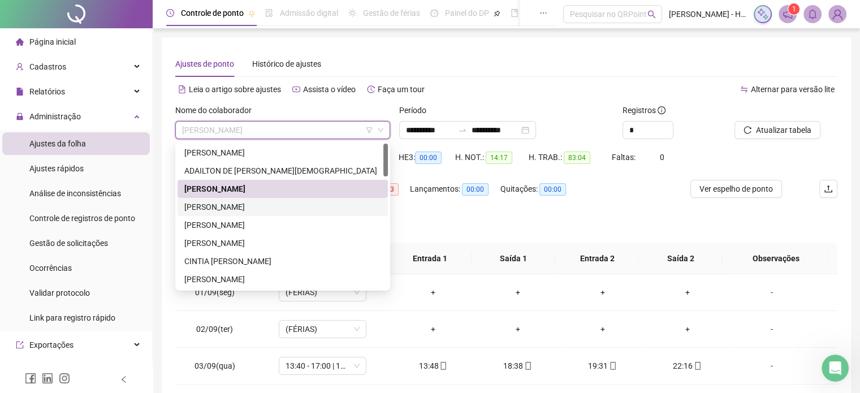
click at [283, 211] on div "[PERSON_NAME]" at bounding box center [282, 207] width 197 height 12
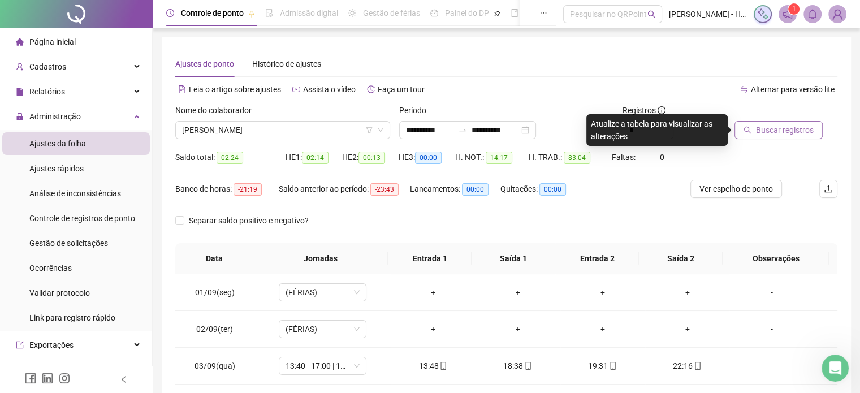
click at [776, 133] on span "Buscar registros" at bounding box center [785, 130] width 58 height 12
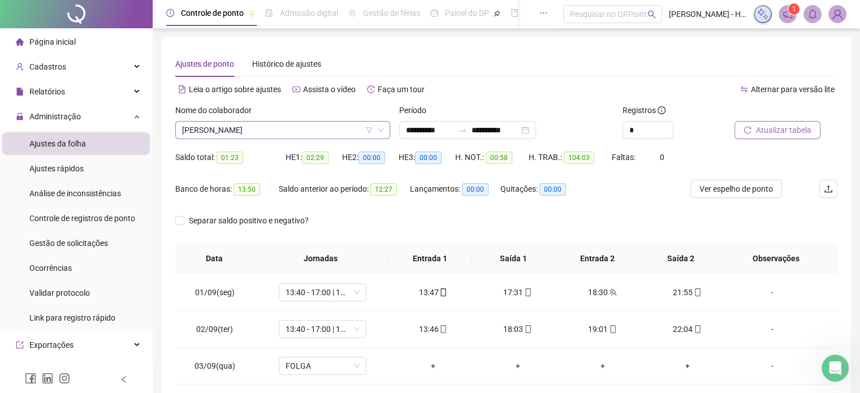
click at [348, 132] on span "[PERSON_NAME]" at bounding box center [282, 130] width 201 height 17
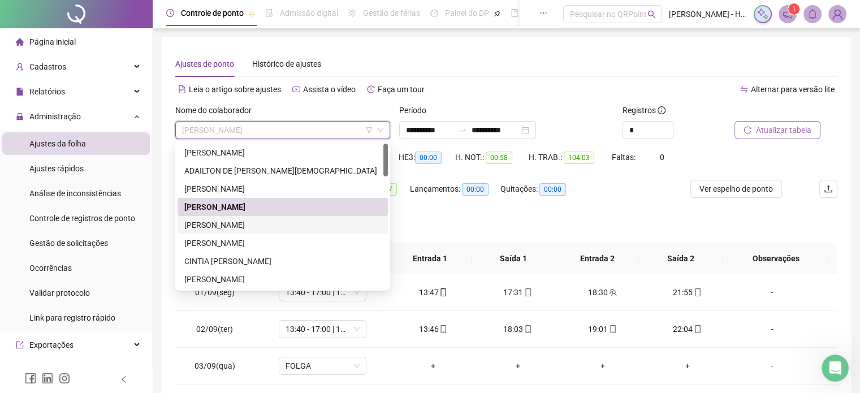
click at [230, 231] on div "[PERSON_NAME]" at bounding box center [282, 225] width 197 height 12
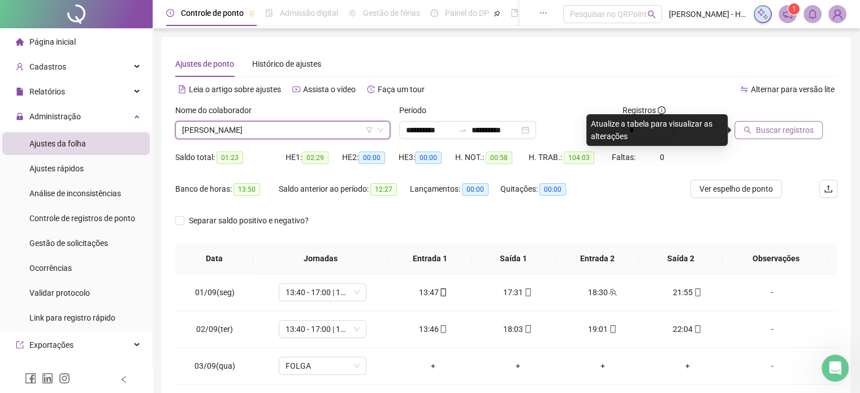
click at [760, 137] on button "Buscar registros" at bounding box center [778, 130] width 88 height 18
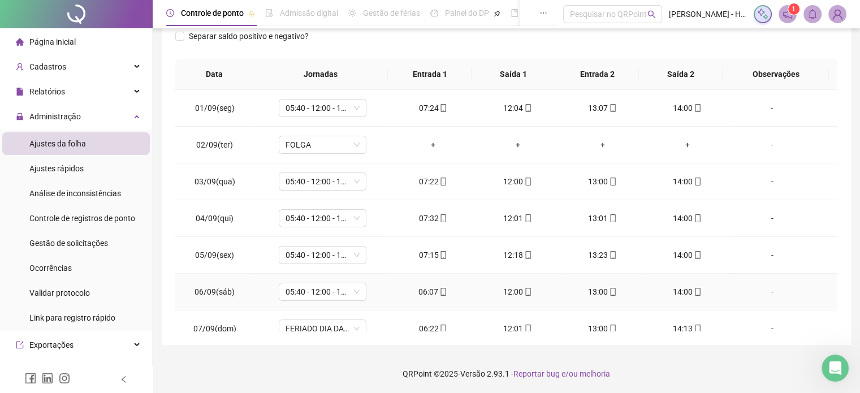
scroll to position [344, 0]
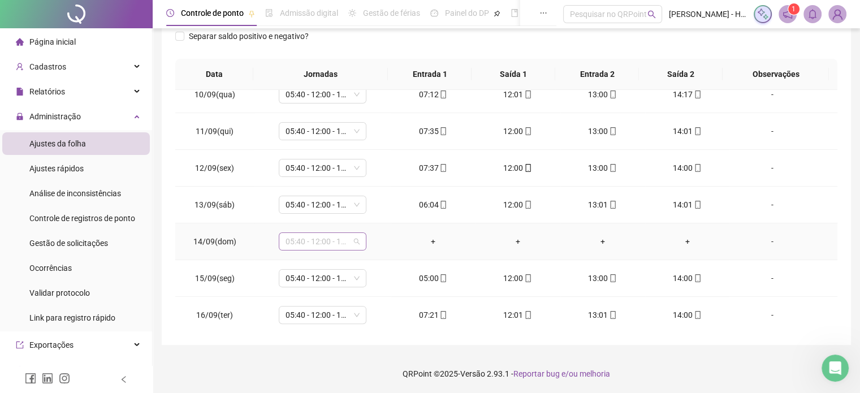
click at [299, 239] on span "05:40 - 12:00 - 13:00 - 14:00" at bounding box center [322, 241] width 74 height 17
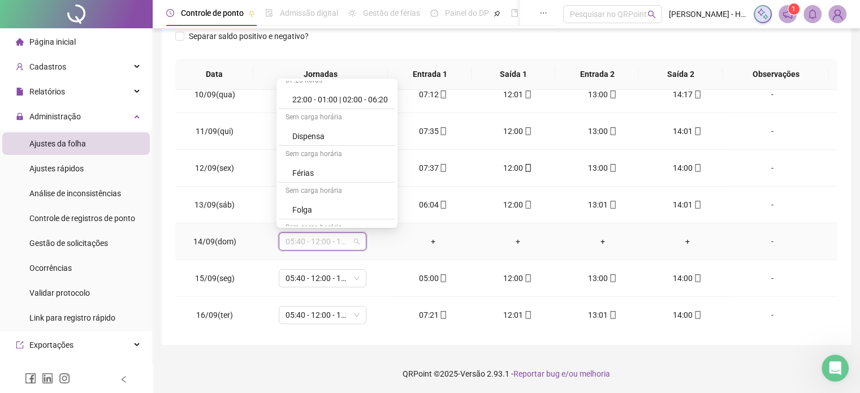
scroll to position [698, 0]
click at [301, 142] on div "Folga" at bounding box center [340, 145] width 96 height 12
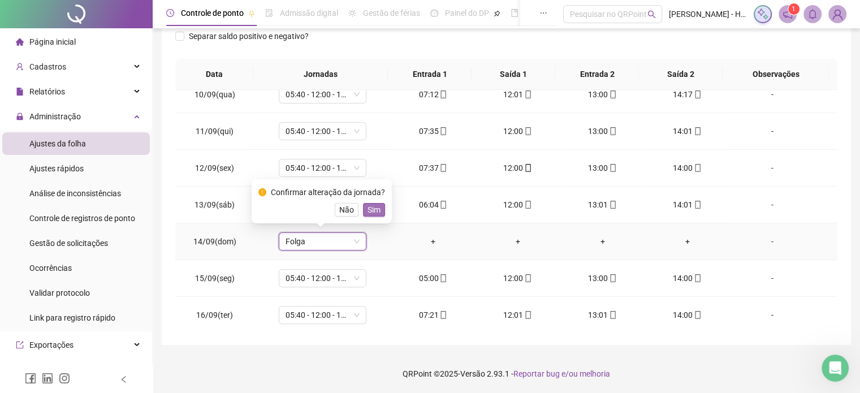
click at [370, 213] on span "Sim" at bounding box center [373, 209] width 13 height 12
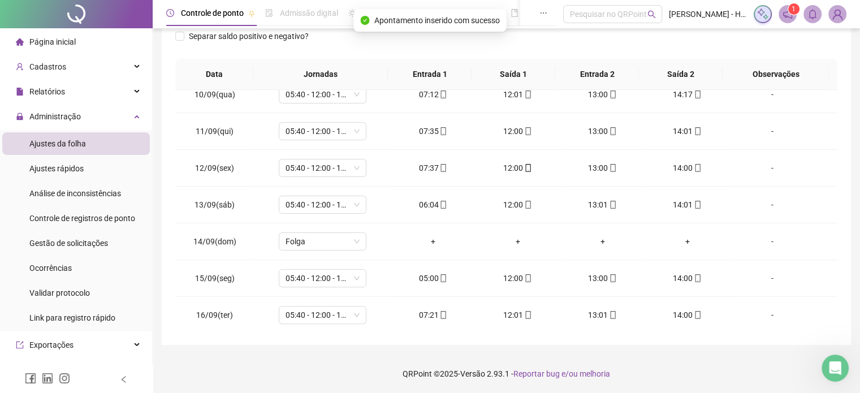
scroll to position [133, 0]
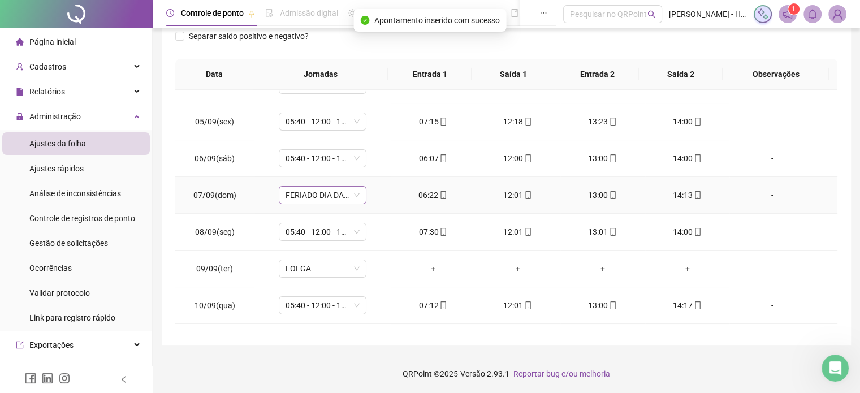
click at [317, 195] on span "FERIADO DIA DA INDEPENDÊNCIA" at bounding box center [322, 195] width 74 height 17
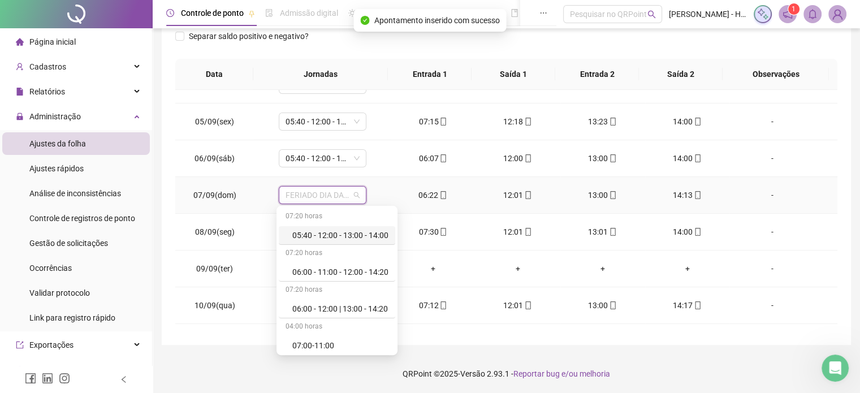
click at [331, 237] on div "05:40 - 12:00 - 13:00 - 14:00" at bounding box center [340, 235] width 96 height 12
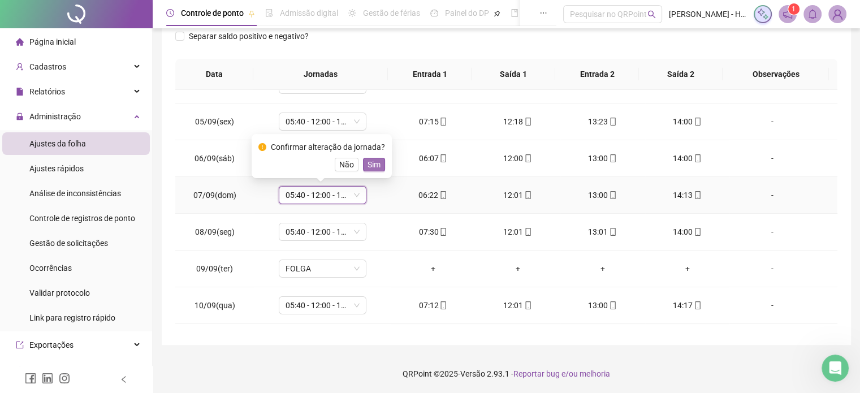
click at [367, 165] on span "Sim" at bounding box center [373, 164] width 13 height 12
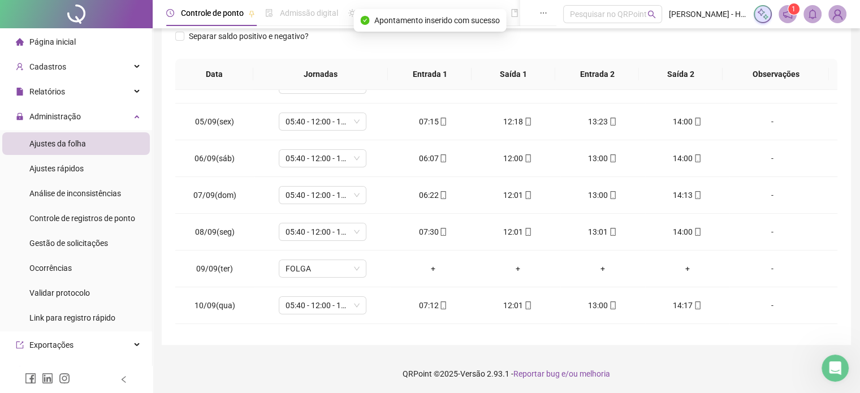
scroll to position [0, 0]
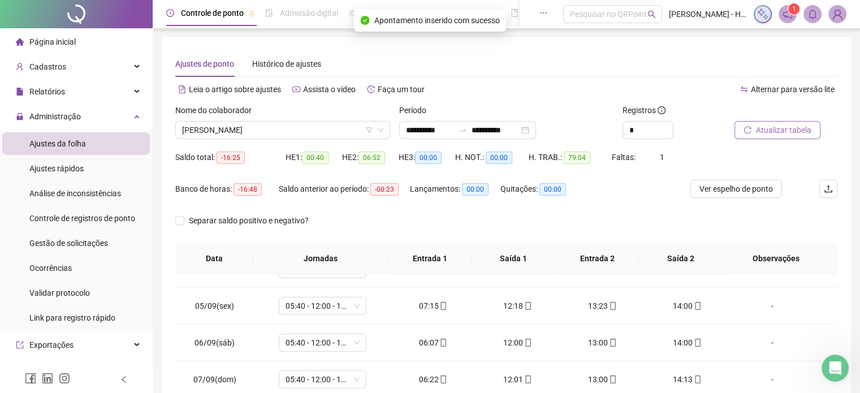
click at [766, 123] on button "Atualizar tabela" at bounding box center [777, 130] width 86 height 18
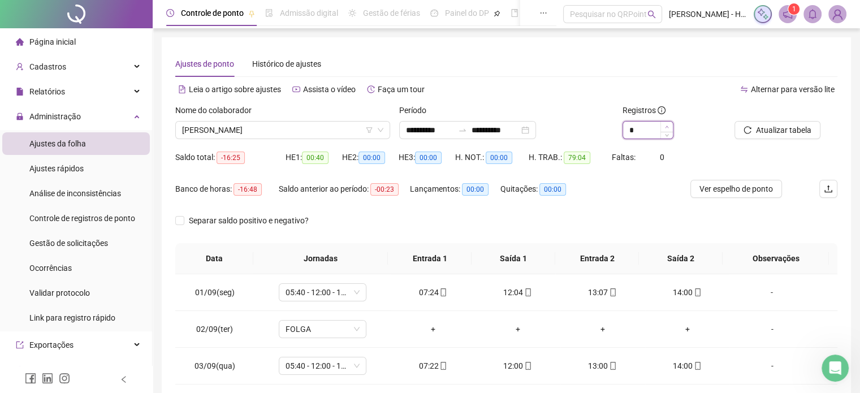
click at [667, 125] on icon "up" at bounding box center [667, 127] width 4 height 4
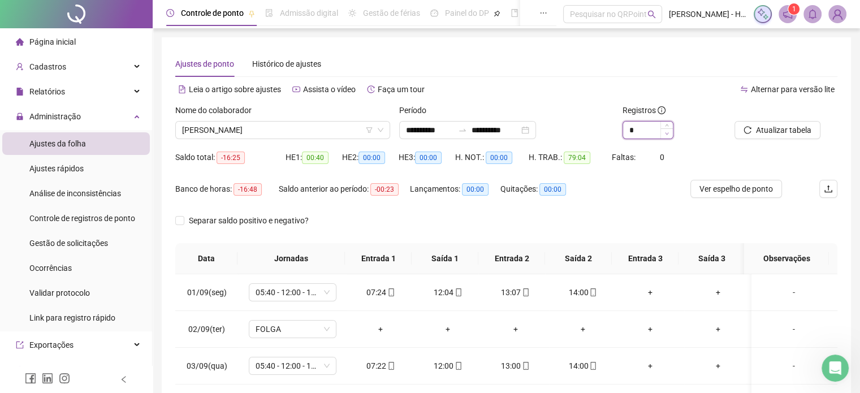
click at [670, 130] on span "Decrease Value" at bounding box center [666, 133] width 12 height 10
type input "*"
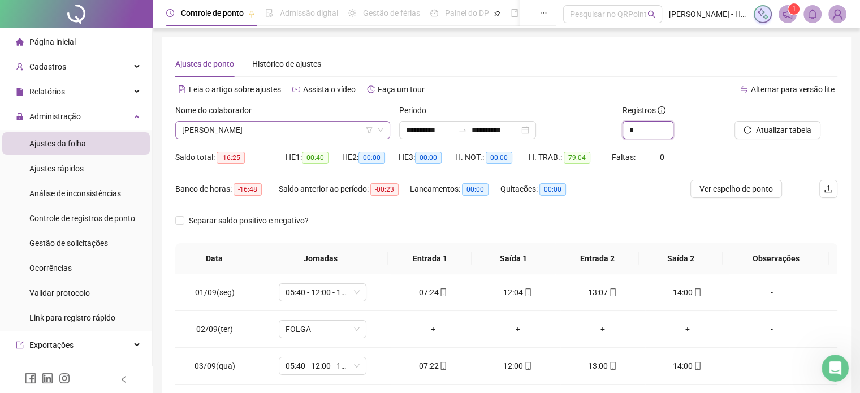
click at [324, 133] on span "[PERSON_NAME]" at bounding box center [282, 130] width 201 height 17
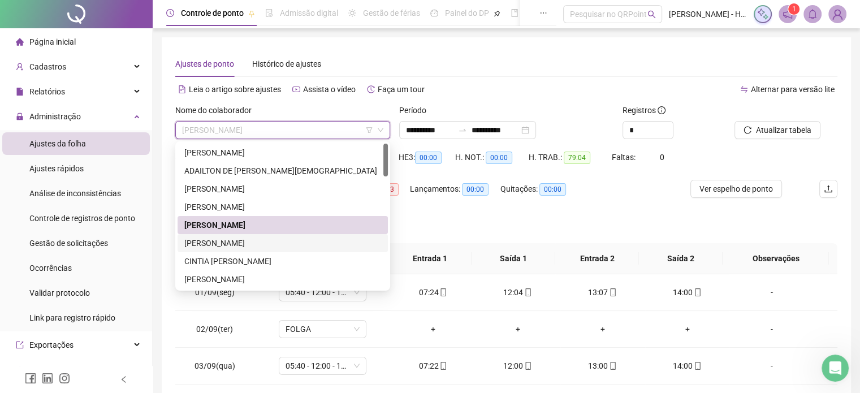
click at [242, 248] on div "[PERSON_NAME]" at bounding box center [282, 243] width 197 height 12
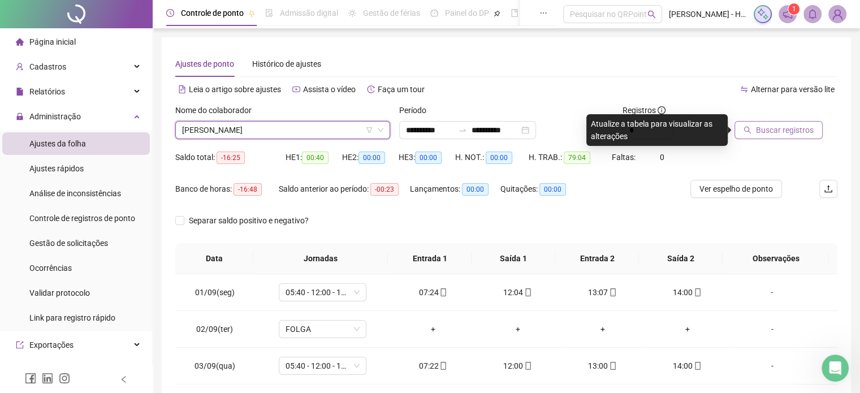
click at [760, 130] on span "Buscar registros" at bounding box center [785, 130] width 58 height 12
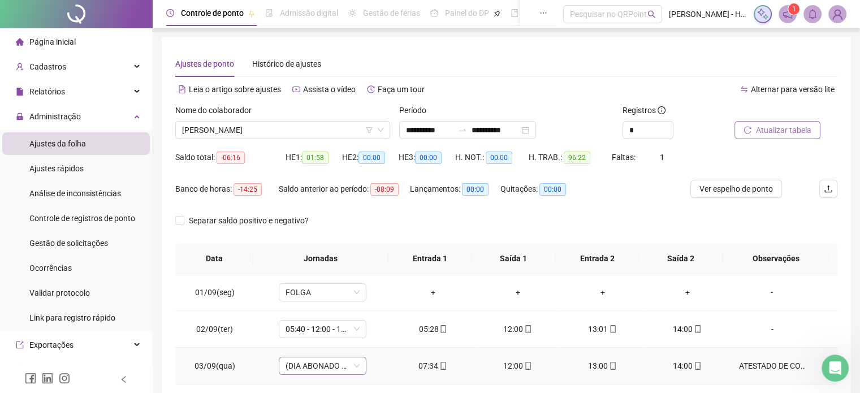
click at [323, 363] on span "(DIA ABONADO PARCIALMENTE)" at bounding box center [322, 365] width 74 height 17
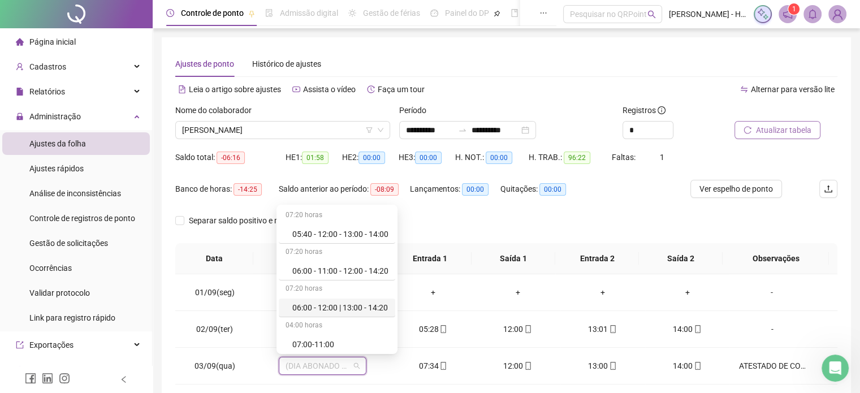
click at [497, 207] on div "Lançamentos: 00:00" at bounding box center [455, 196] width 90 height 32
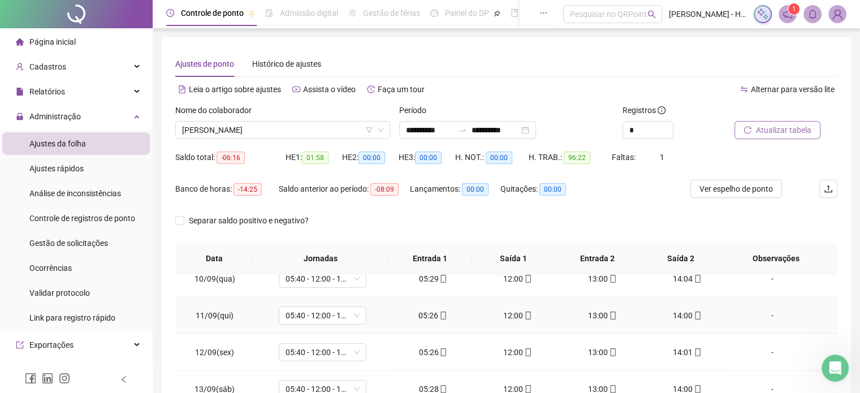
scroll to position [184, 0]
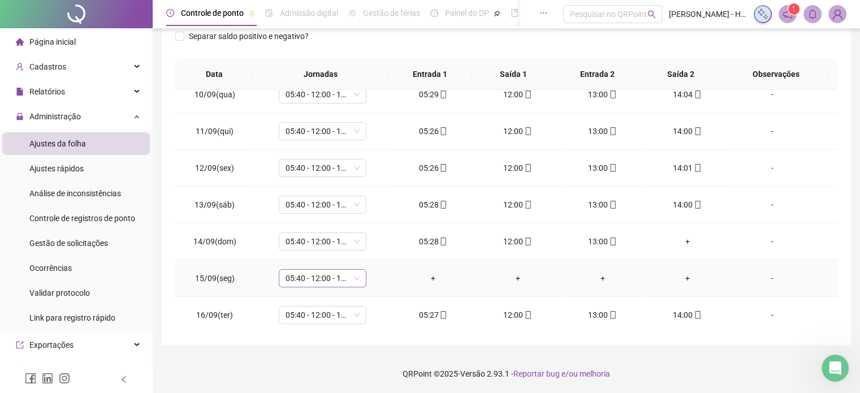
click at [303, 270] on span "05:40 - 12:00 - 13:00 - 14:00" at bounding box center [322, 278] width 74 height 17
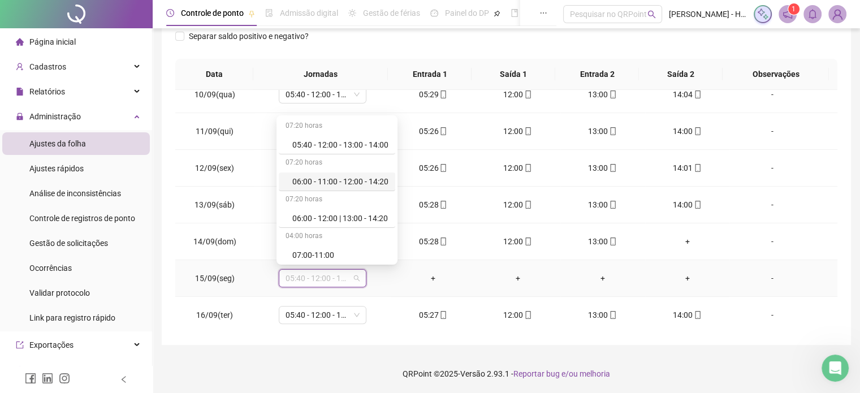
scroll to position [633, 0]
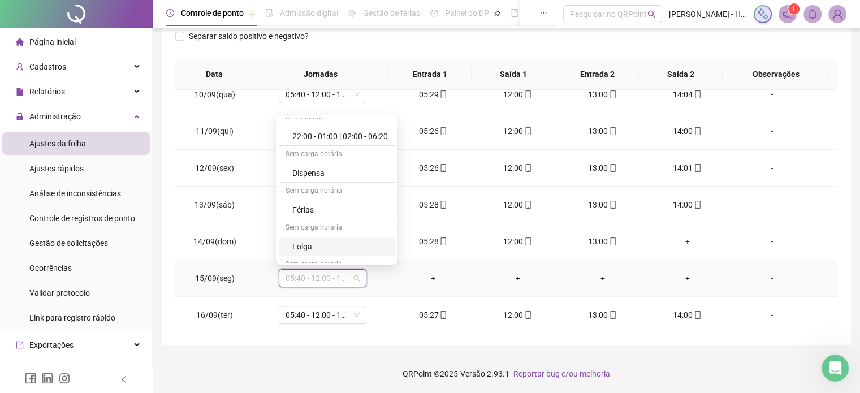
click at [308, 246] on div "Folga" at bounding box center [340, 246] width 96 height 12
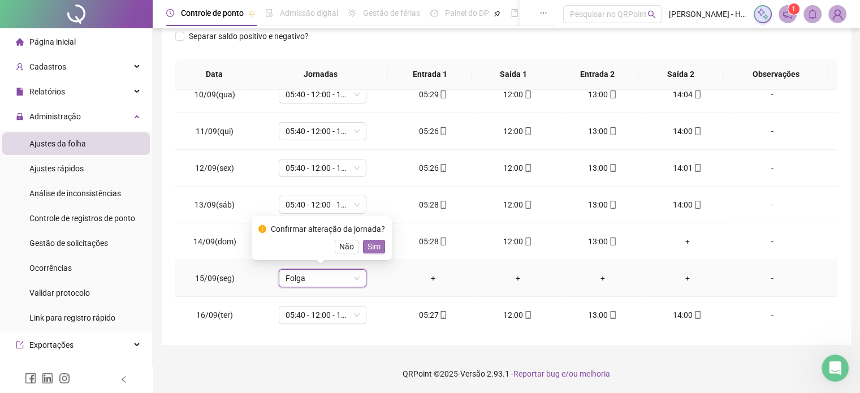
click at [372, 250] on span "Sim" at bounding box center [373, 246] width 13 height 12
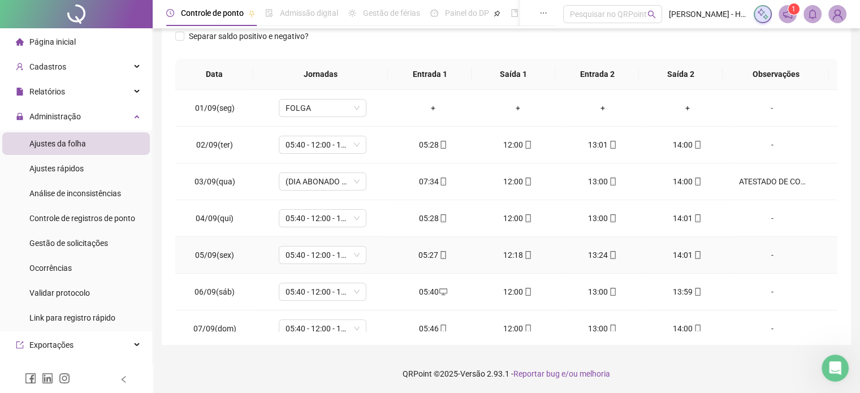
scroll to position [0, 0]
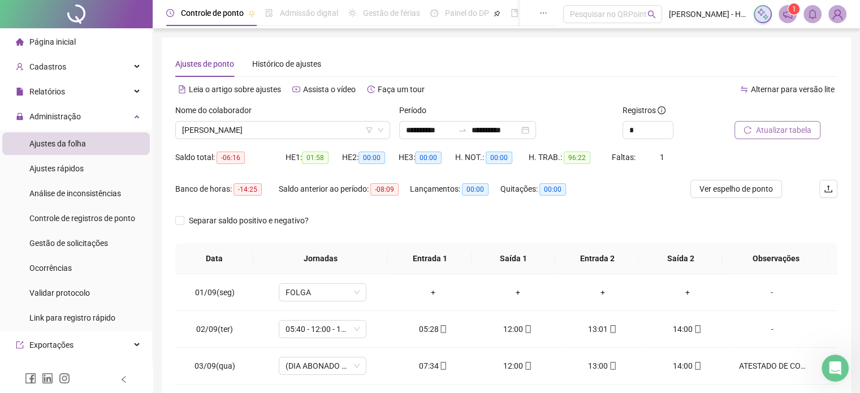
click at [754, 133] on button "Atualizar tabela" at bounding box center [777, 130] width 86 height 18
click at [311, 128] on span "[PERSON_NAME]" at bounding box center [282, 130] width 201 height 17
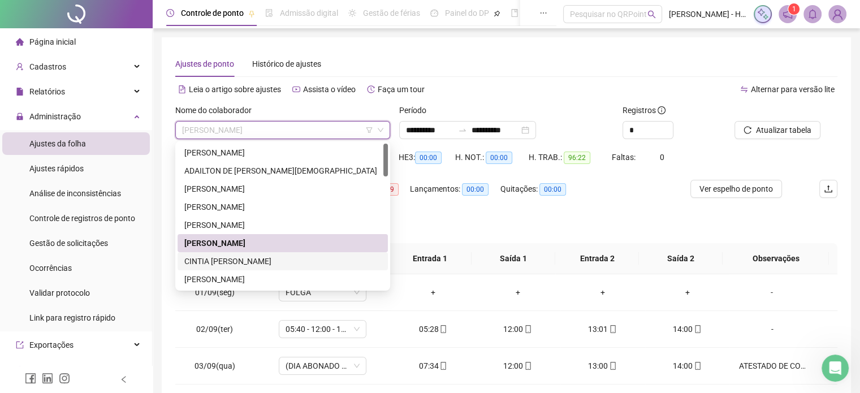
click at [249, 261] on div "CINTIA [PERSON_NAME]" at bounding box center [282, 261] width 197 height 12
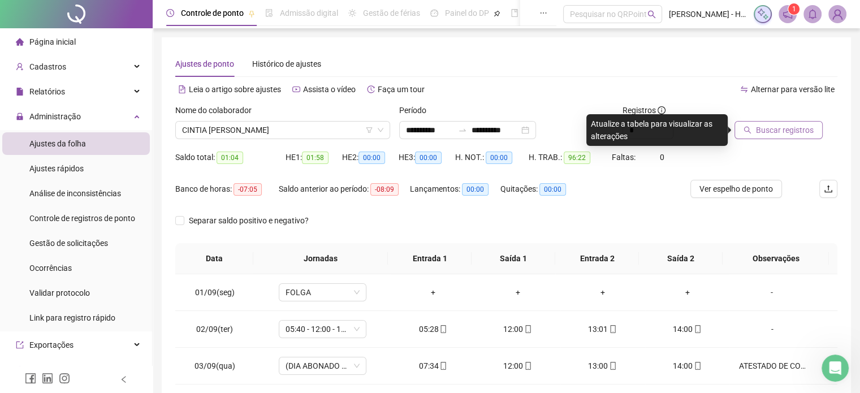
click at [744, 128] on icon "search" at bounding box center [747, 130] width 8 height 8
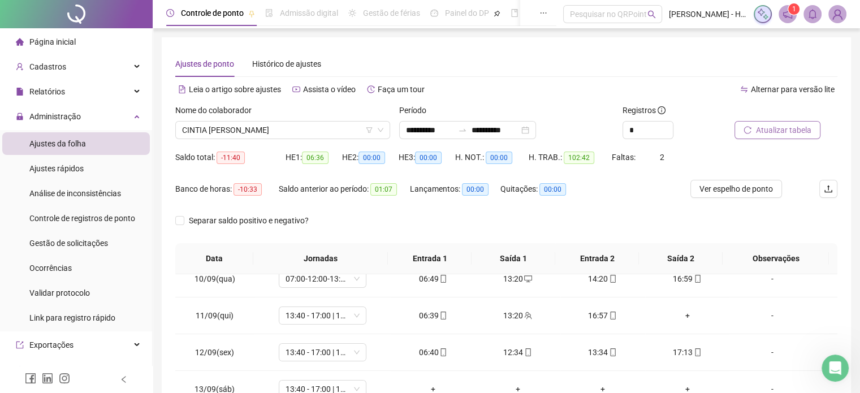
scroll to position [184, 0]
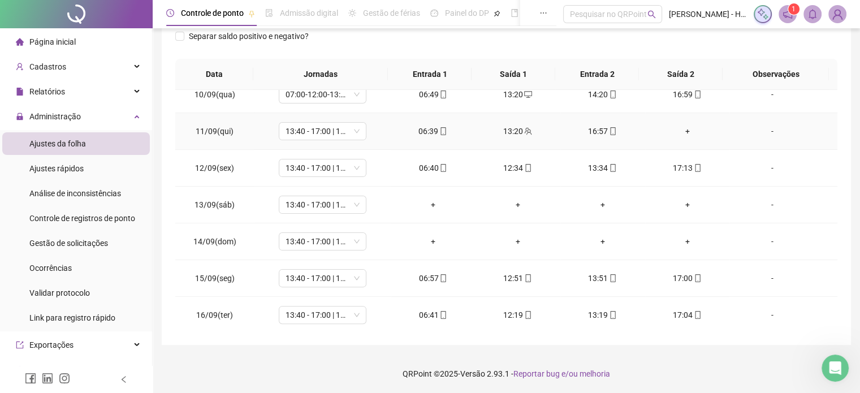
click at [678, 129] on div "+" at bounding box center [687, 131] width 67 height 12
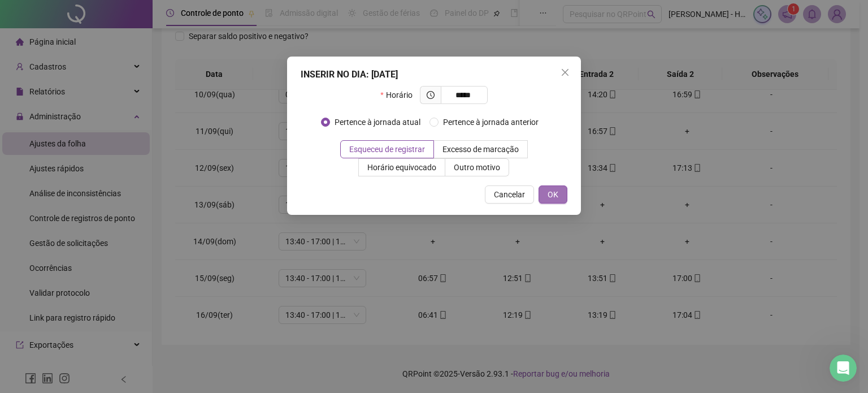
type input "*****"
click at [565, 197] on button "OK" at bounding box center [553, 194] width 29 height 18
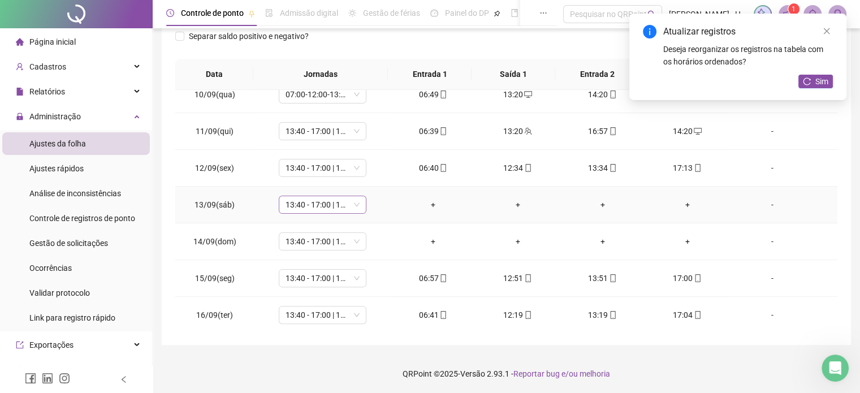
click at [327, 204] on span "13:40 - 17:00 | 18:00 - 22:00" at bounding box center [322, 204] width 74 height 17
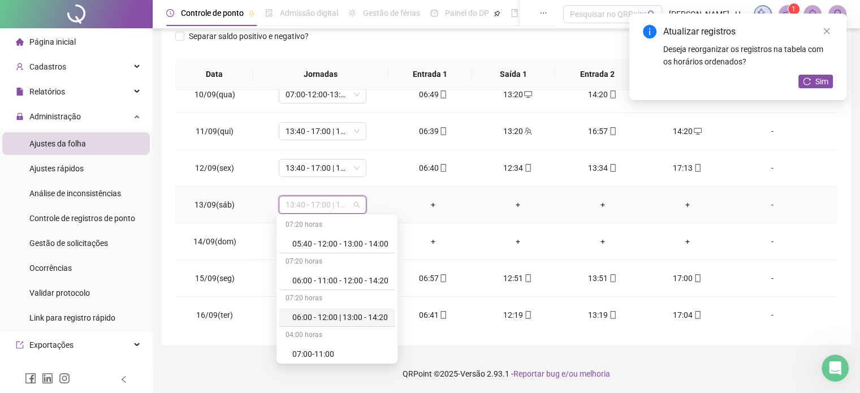
scroll to position [698, 0]
click at [325, 282] on div "Folga" at bounding box center [340, 281] width 96 height 12
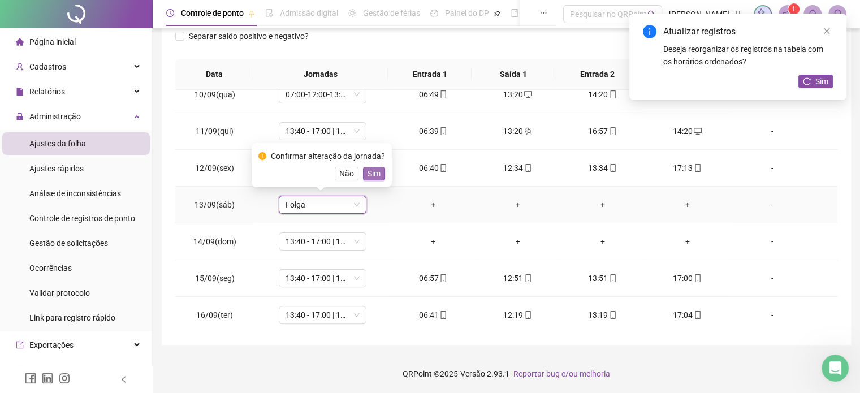
click at [370, 175] on span "Sim" at bounding box center [373, 173] width 13 height 12
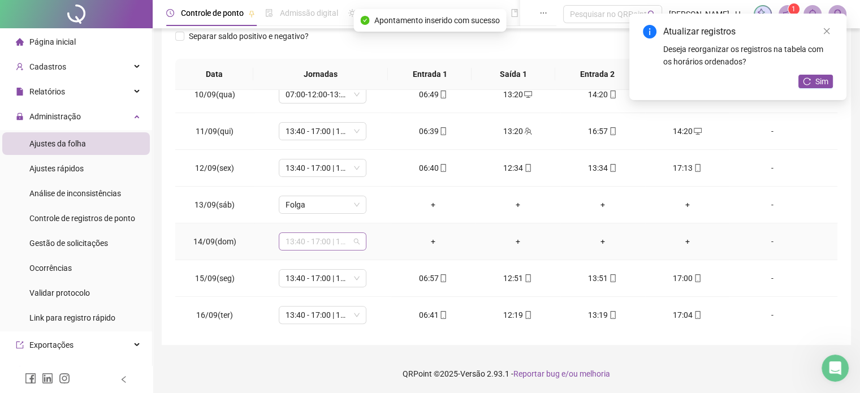
click at [334, 237] on span "13:40 - 17:00 | 18:00 - 22:00" at bounding box center [322, 241] width 74 height 17
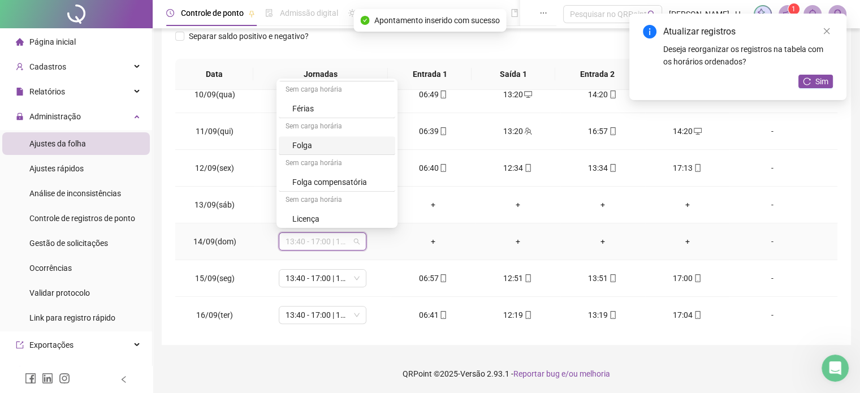
click at [320, 142] on div "Folga" at bounding box center [340, 145] width 96 height 12
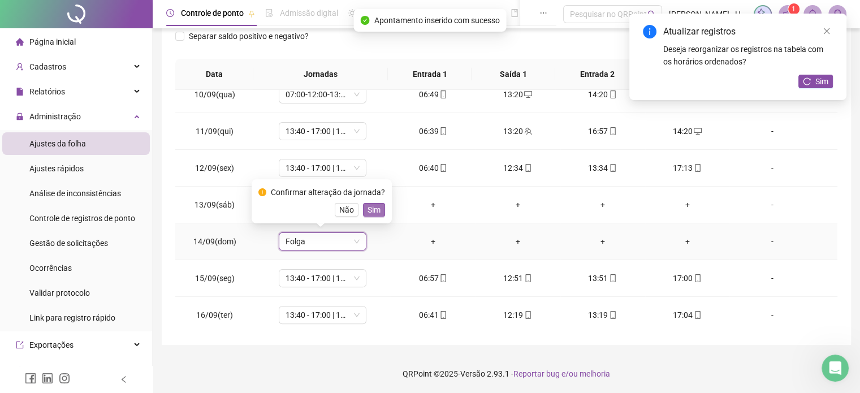
click at [371, 212] on span "Sim" at bounding box center [373, 209] width 13 height 12
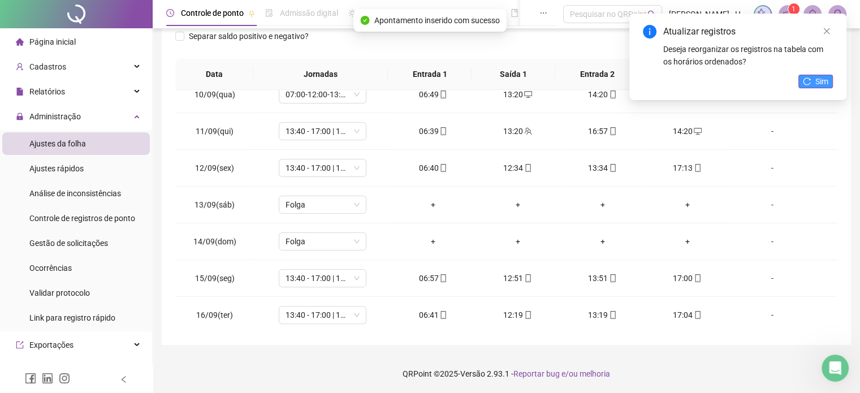
click at [817, 84] on span "Sim" at bounding box center [821, 81] width 13 height 12
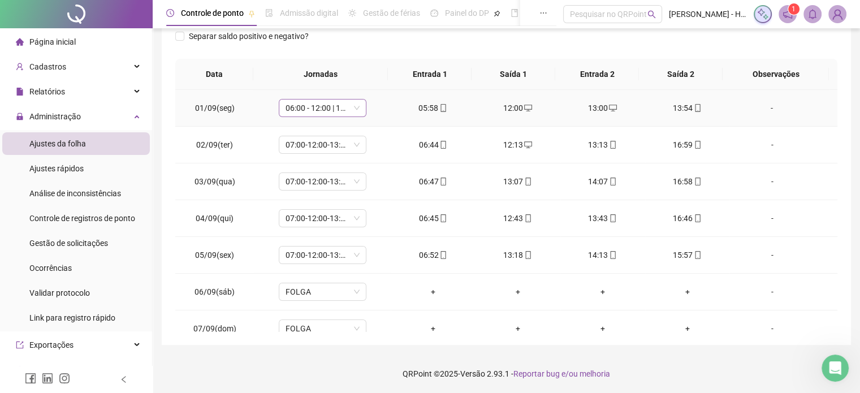
scroll to position [0, 0]
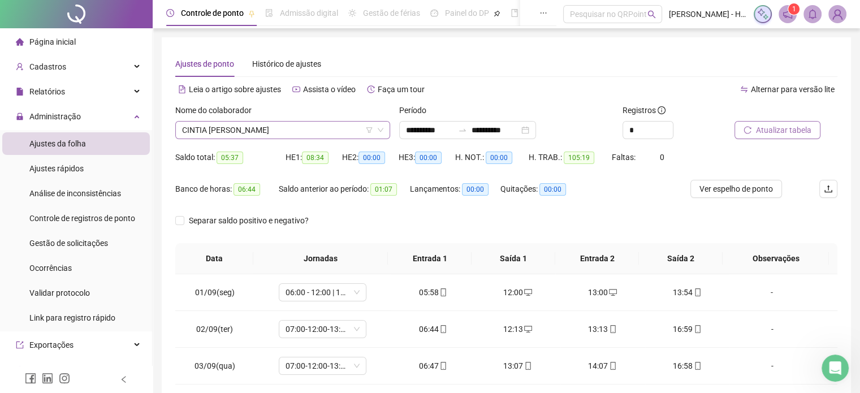
click at [308, 122] on span "CINTIA [PERSON_NAME]" at bounding box center [282, 130] width 201 height 17
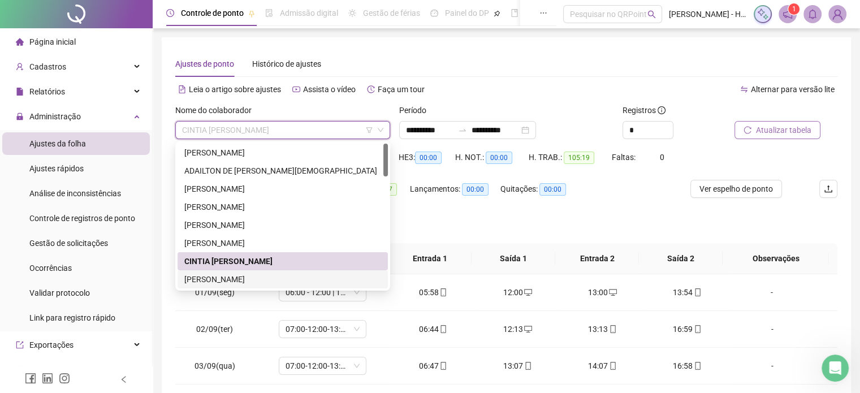
click at [254, 280] on div "[PERSON_NAME]" at bounding box center [282, 279] width 197 height 12
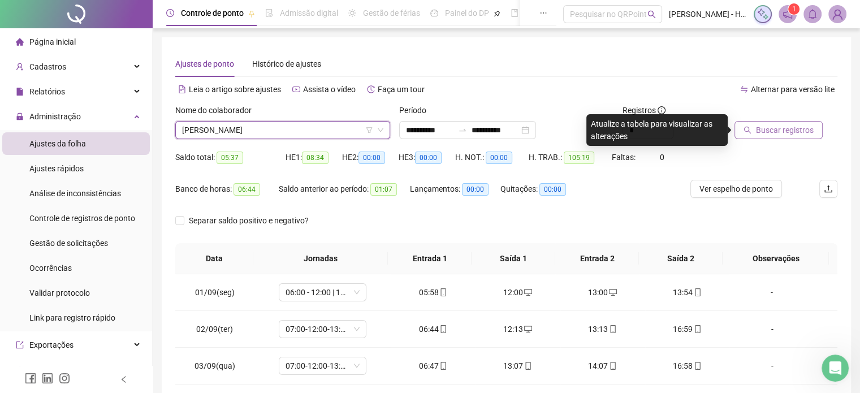
click at [797, 125] on span "Buscar registros" at bounding box center [785, 130] width 58 height 12
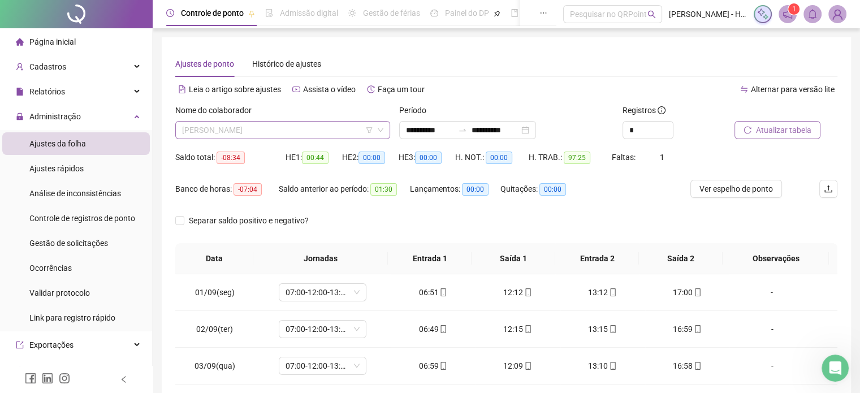
click at [295, 130] on span "[PERSON_NAME]" at bounding box center [282, 130] width 201 height 17
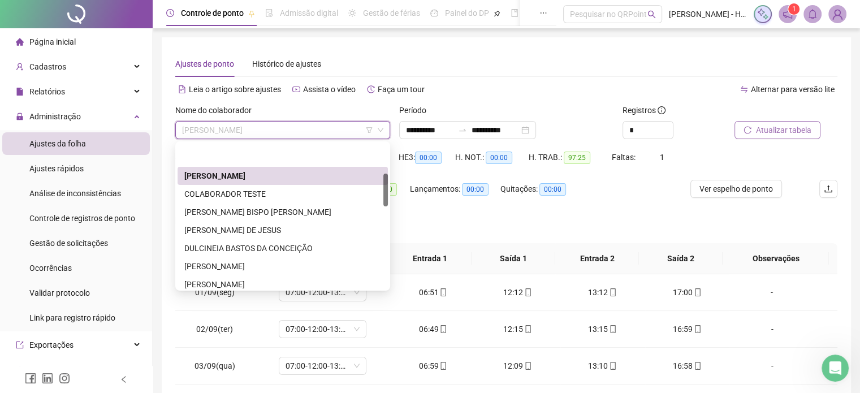
scroll to position [131, 0]
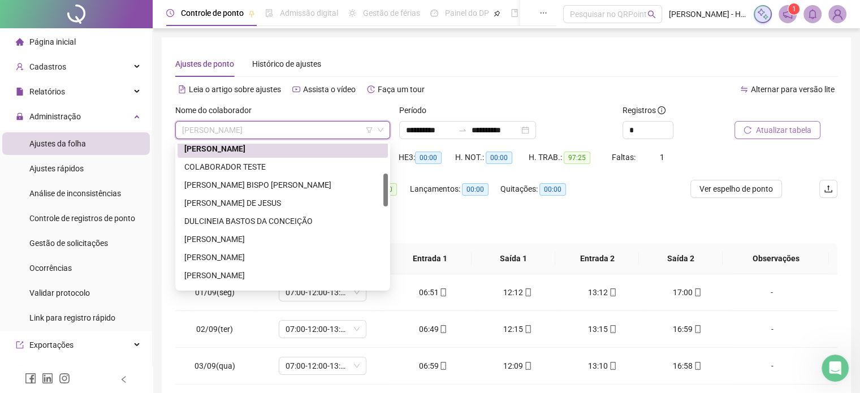
drag, startPoint x: 385, startPoint y: 166, endPoint x: 384, endPoint y: 191, distance: 25.4
click at [384, 191] on div at bounding box center [385, 190] width 5 height 33
click at [285, 189] on div "[PERSON_NAME] BISPO [PERSON_NAME]" at bounding box center [282, 185] width 197 height 12
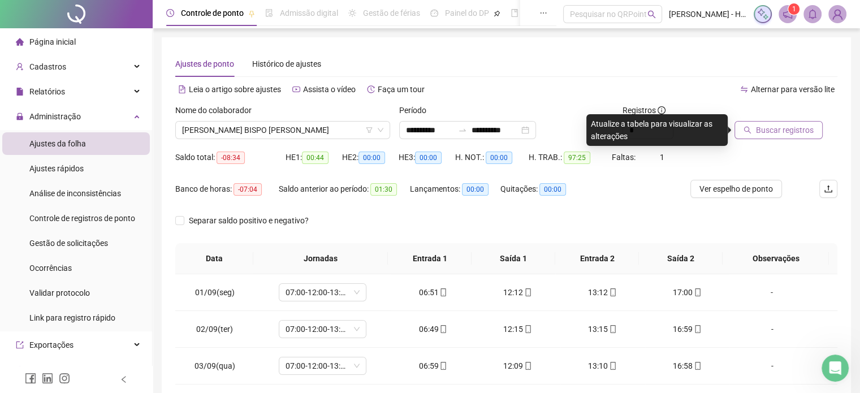
click at [767, 141] on div "Buscar registros" at bounding box center [786, 126] width 112 height 44
click at [764, 131] on span "Buscar registros" at bounding box center [785, 130] width 58 height 12
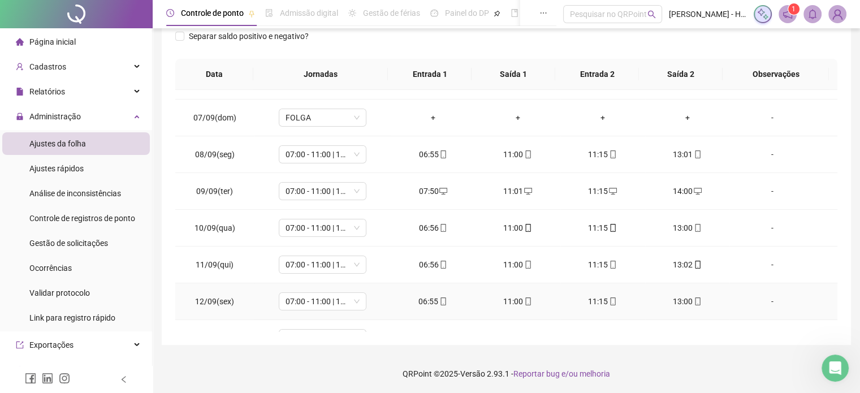
scroll to position [344, 0]
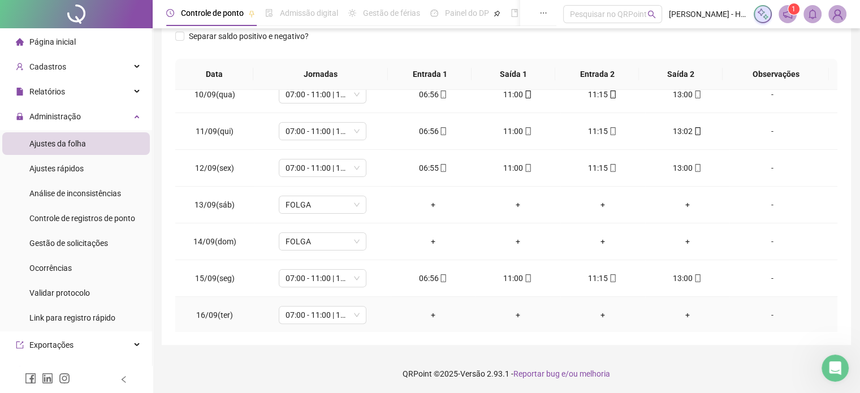
click at [435, 314] on div "+" at bounding box center [433, 315] width 67 height 12
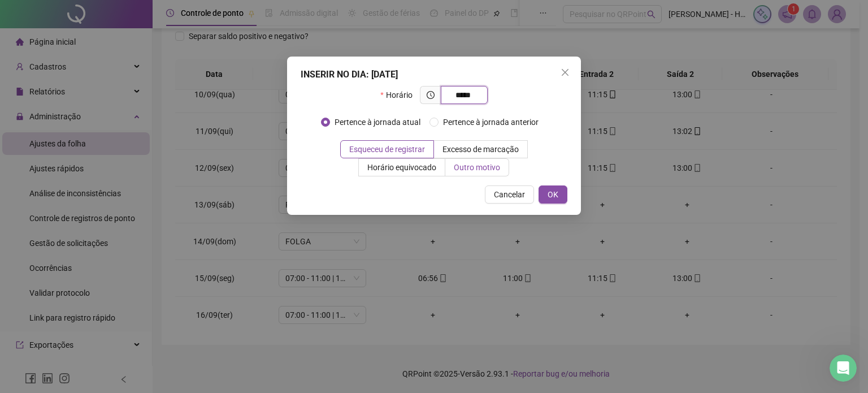
type input "*****"
click at [489, 166] on span "Outro motivo" at bounding box center [477, 167] width 46 height 9
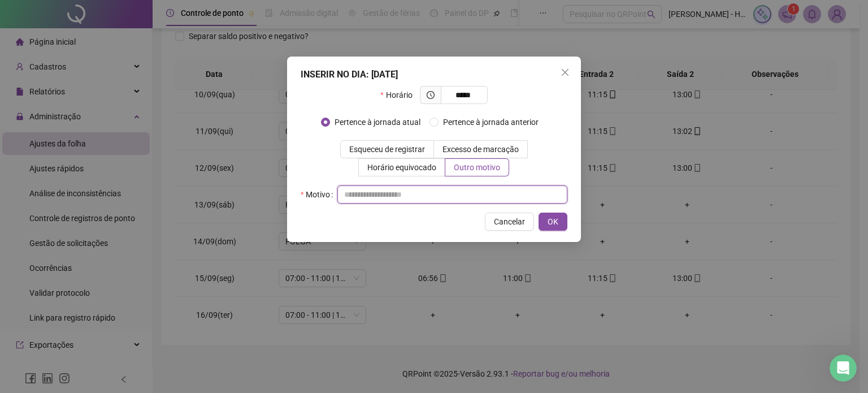
click at [461, 187] on input "text" at bounding box center [452, 194] width 230 height 18
type input "*****"
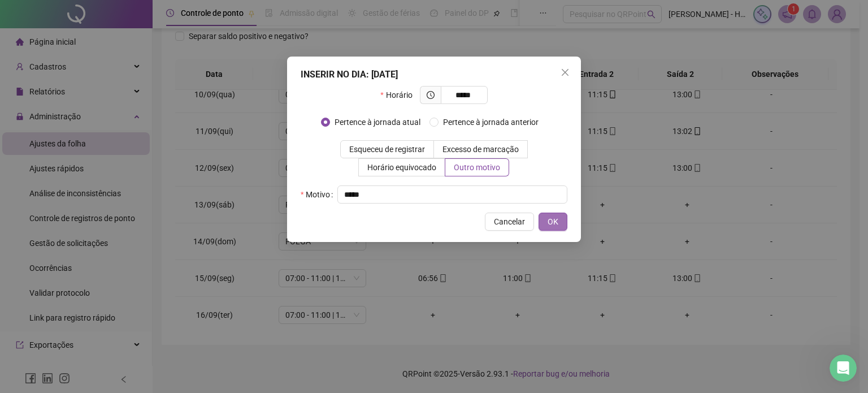
click at [549, 221] on span "OK" at bounding box center [553, 221] width 11 height 12
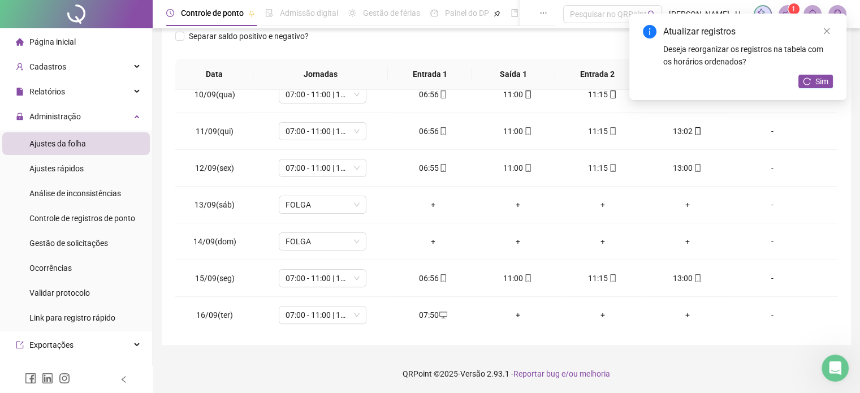
click at [516, 312] on div "+" at bounding box center [517, 315] width 67 height 12
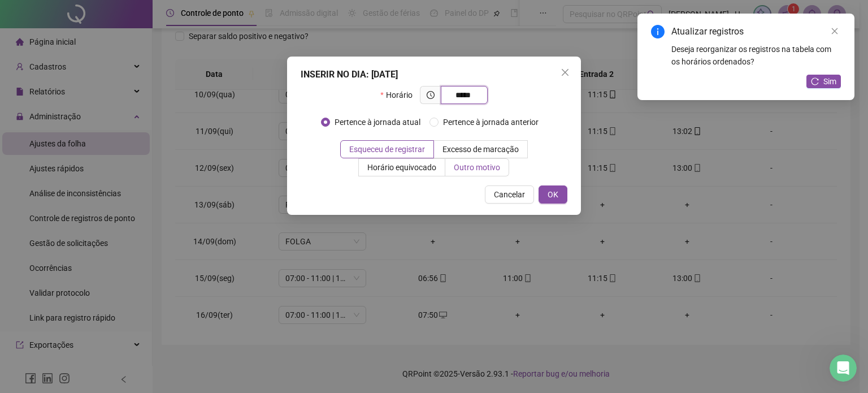
type input "*****"
click at [473, 171] on span "Outro motivo" at bounding box center [477, 167] width 46 height 9
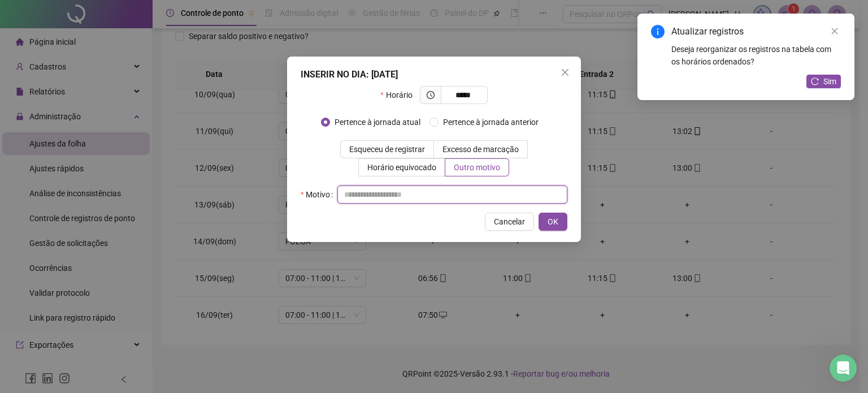
click at [454, 197] on input "text" at bounding box center [452, 194] width 230 height 18
type input "*****"
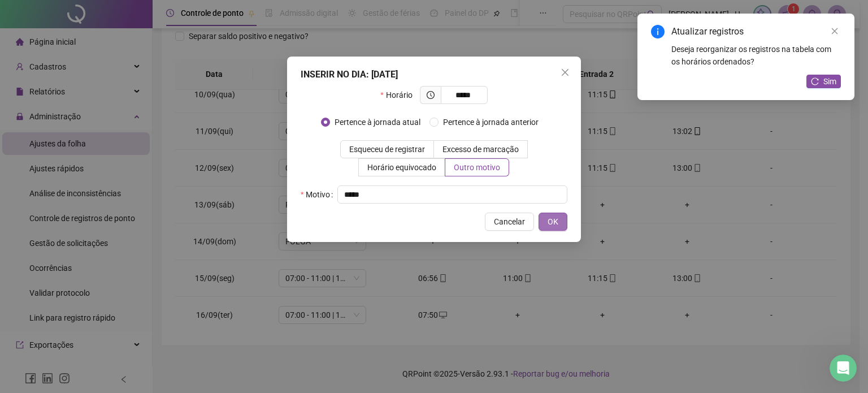
click at [558, 217] on button "OK" at bounding box center [553, 222] width 29 height 18
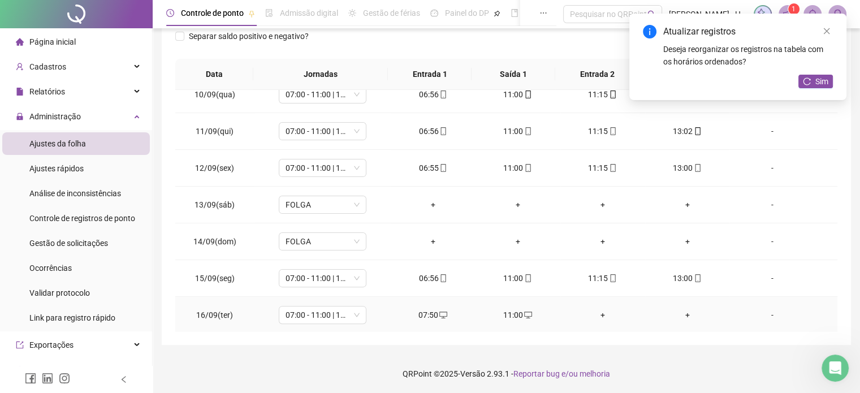
click at [597, 316] on div "+" at bounding box center [602, 315] width 67 height 12
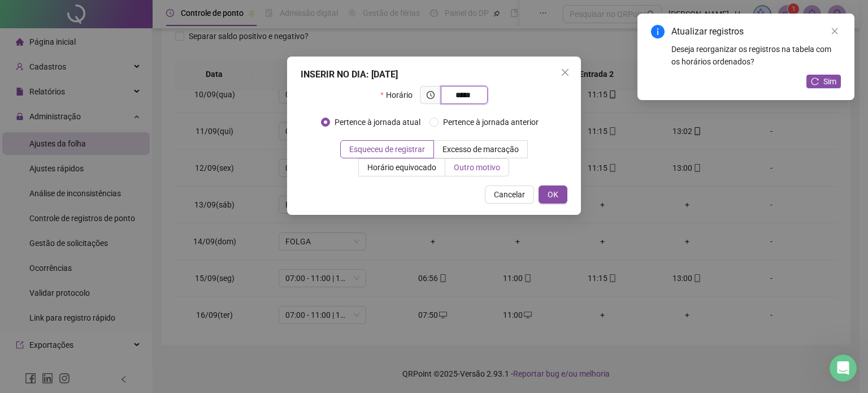
type input "*****"
click at [470, 164] on span "Outro motivo" at bounding box center [477, 167] width 46 height 9
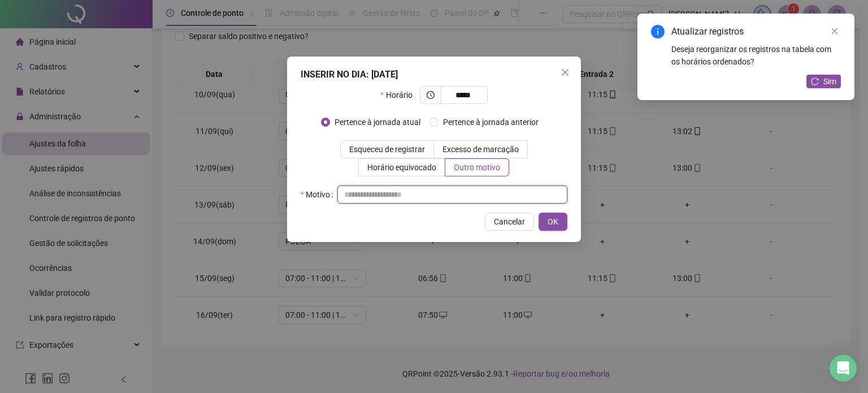
click at [444, 192] on input "text" at bounding box center [452, 194] width 230 height 18
type input "*****"
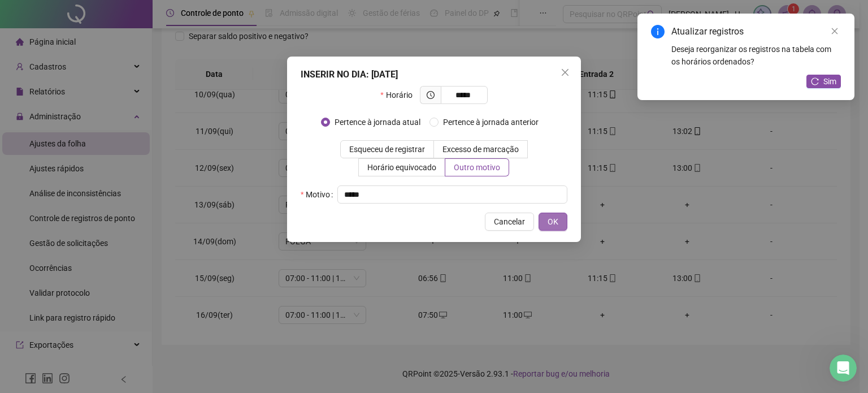
click at [558, 223] on button "OK" at bounding box center [553, 222] width 29 height 18
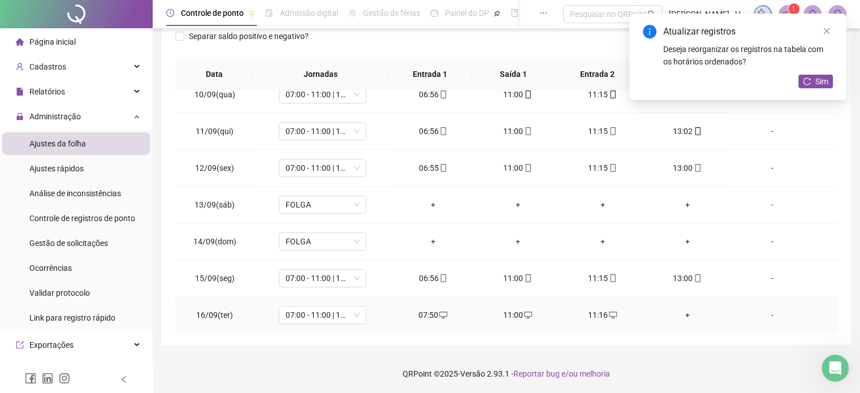
click at [681, 313] on div "+" at bounding box center [687, 315] width 67 height 12
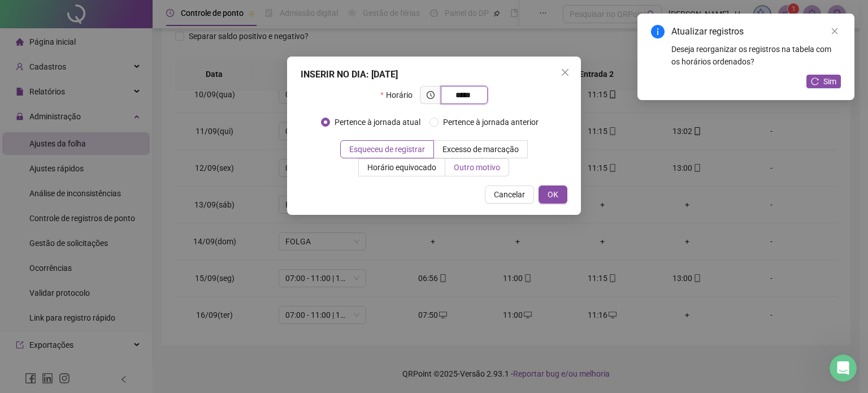
type input "*****"
click at [488, 174] on label "Outro motivo" at bounding box center [477, 167] width 64 height 18
click at [465, 171] on span "Outro motivo" at bounding box center [477, 167] width 46 height 9
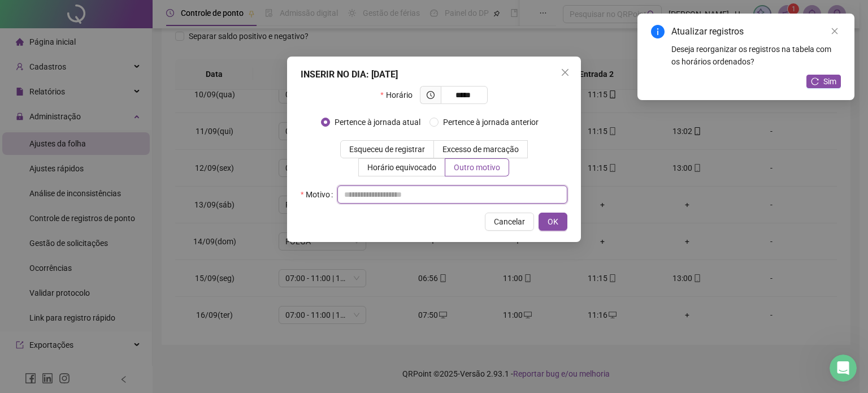
click at [450, 196] on input "text" at bounding box center [452, 194] width 230 height 18
type input "*****"
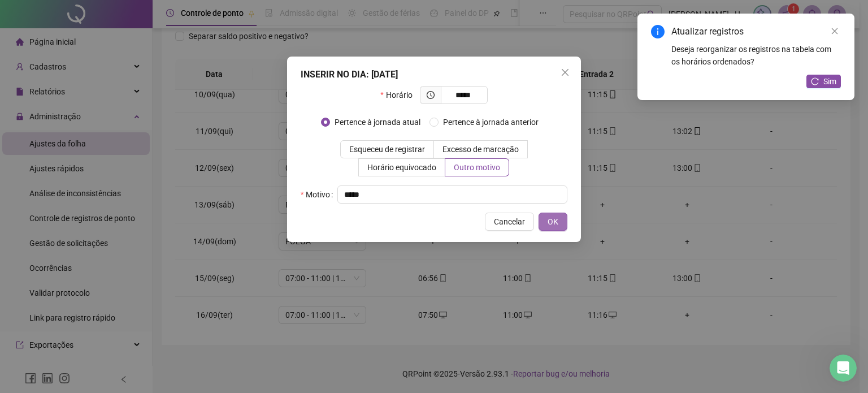
click at [554, 222] on span "OK" at bounding box center [553, 221] width 11 height 12
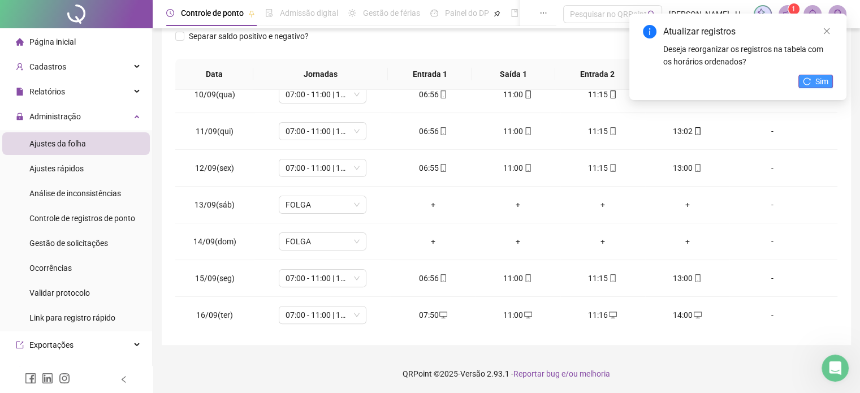
click at [807, 83] on icon "reload" at bounding box center [807, 81] width 8 height 8
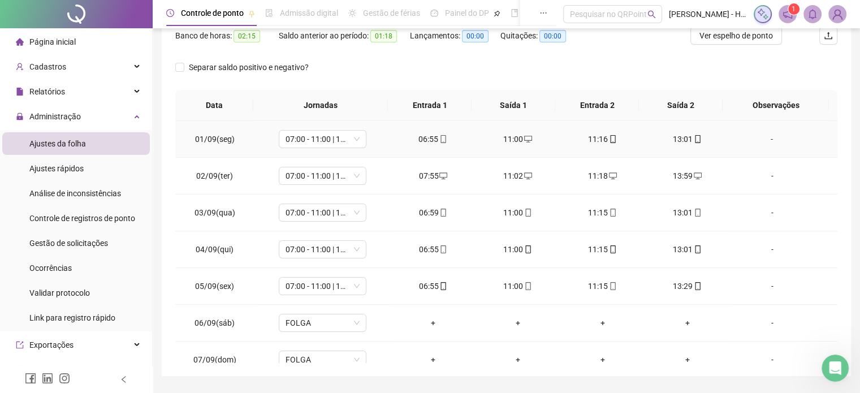
scroll to position [0, 0]
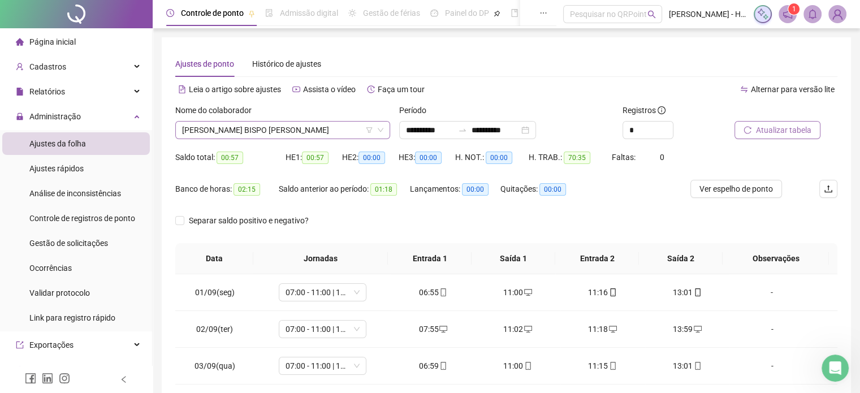
click at [317, 132] on span "[PERSON_NAME] BISPO [PERSON_NAME]" at bounding box center [282, 130] width 201 height 17
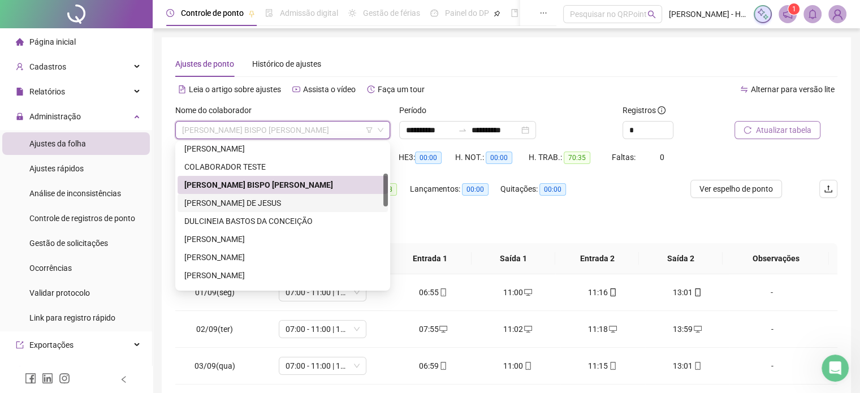
click at [268, 207] on div "[PERSON_NAME] DE JESUS" at bounding box center [282, 203] width 197 height 12
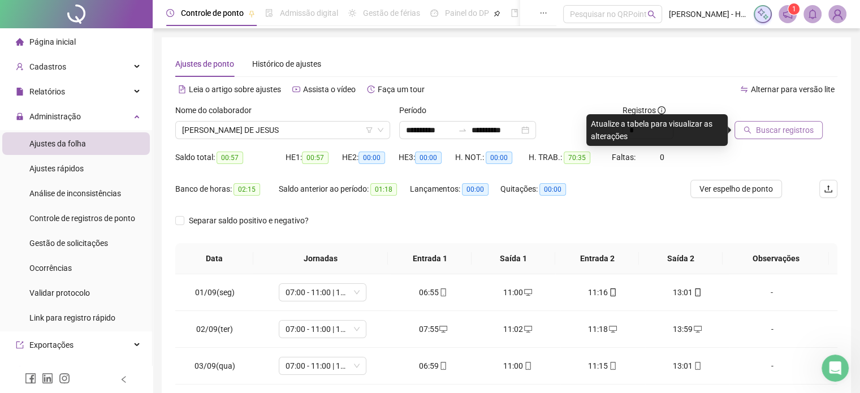
click at [796, 135] on span "Buscar registros" at bounding box center [785, 130] width 58 height 12
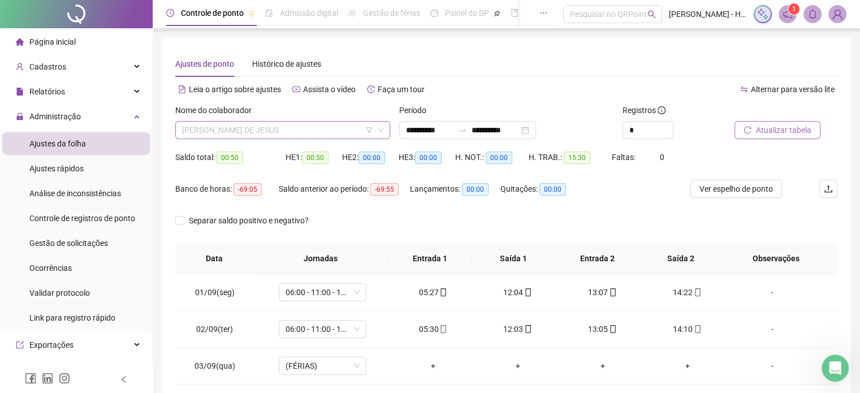
click at [313, 128] on span "[PERSON_NAME] DE JESUS" at bounding box center [282, 130] width 201 height 17
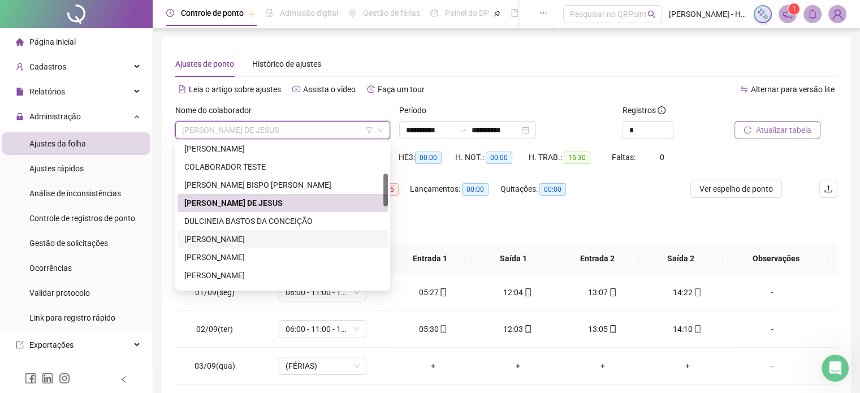
click at [221, 241] on div "[PERSON_NAME]" at bounding box center [282, 239] width 197 height 12
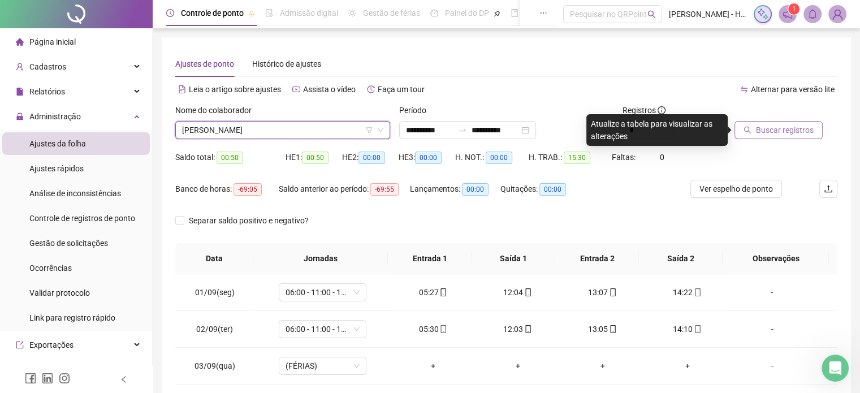
click at [800, 132] on span "Buscar registros" at bounding box center [785, 130] width 58 height 12
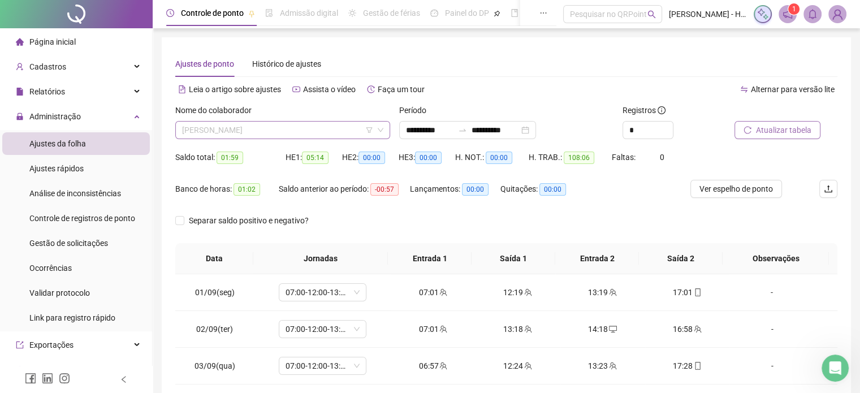
click at [295, 131] on span "[PERSON_NAME]" at bounding box center [282, 130] width 201 height 17
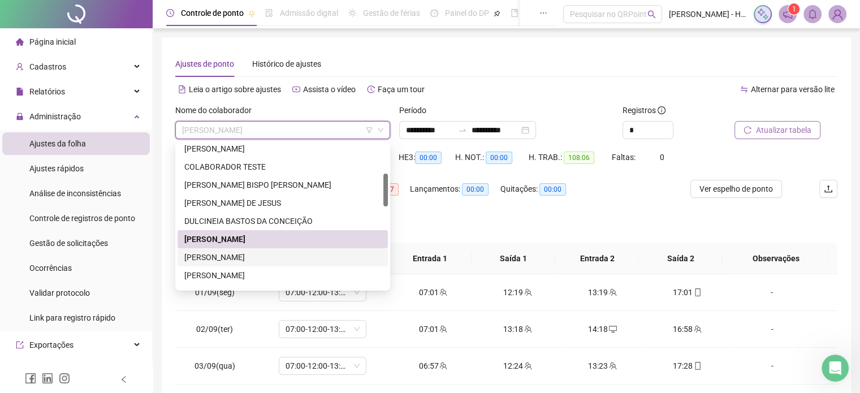
click at [280, 254] on div "[PERSON_NAME]" at bounding box center [282, 257] width 197 height 12
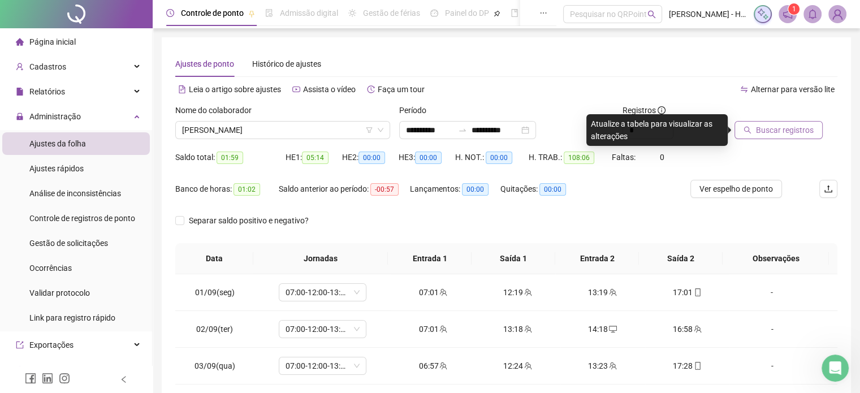
click at [773, 134] on span "Buscar registros" at bounding box center [785, 130] width 58 height 12
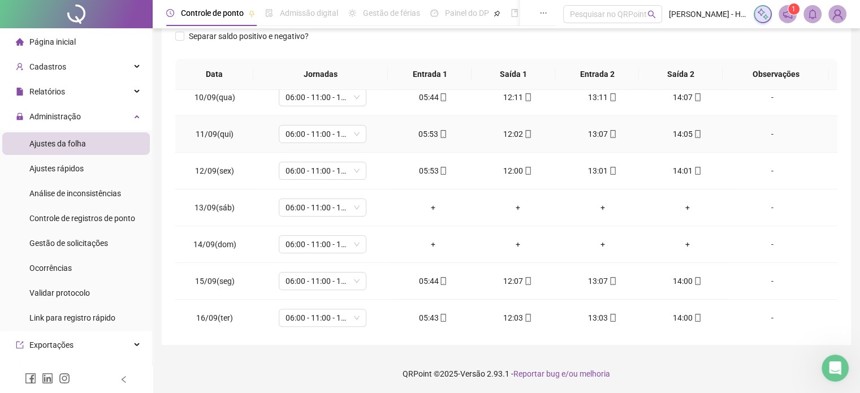
scroll to position [344, 0]
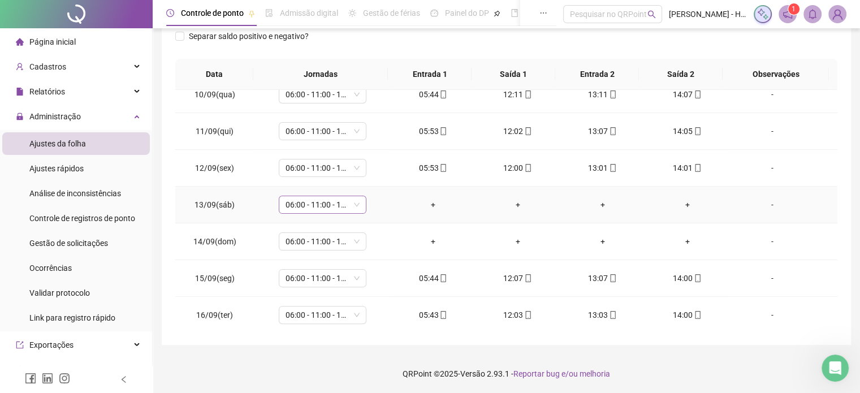
click at [330, 209] on span "06:00 - 11:00 - 12:00 - 14:20" at bounding box center [322, 204] width 74 height 17
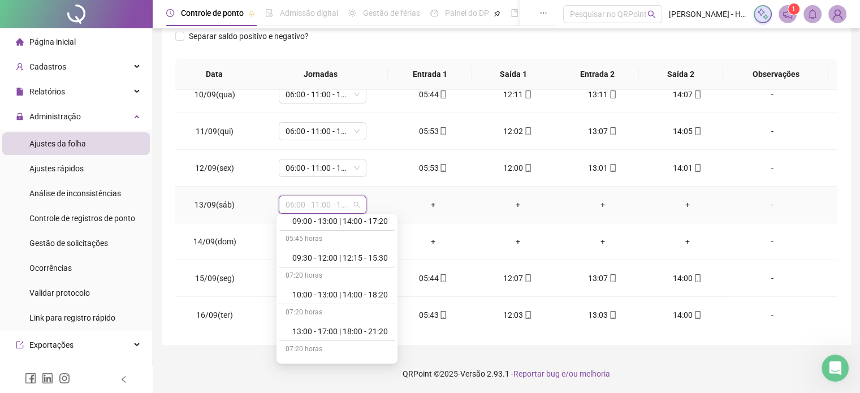
scroll to position [698, 0]
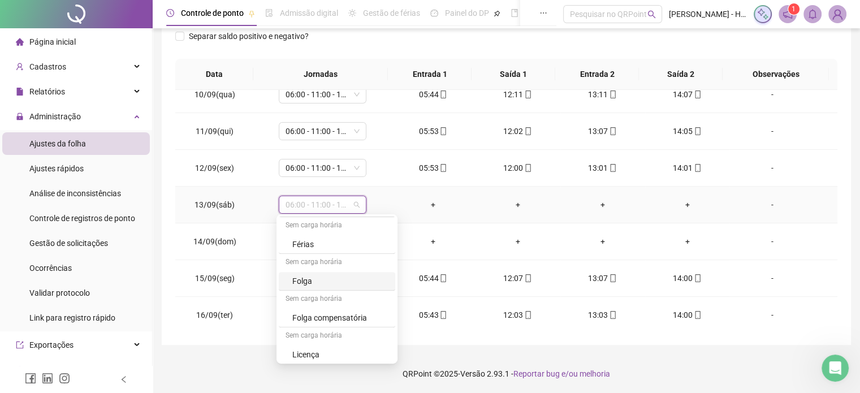
click at [323, 275] on div "Folga" at bounding box center [340, 281] width 96 height 12
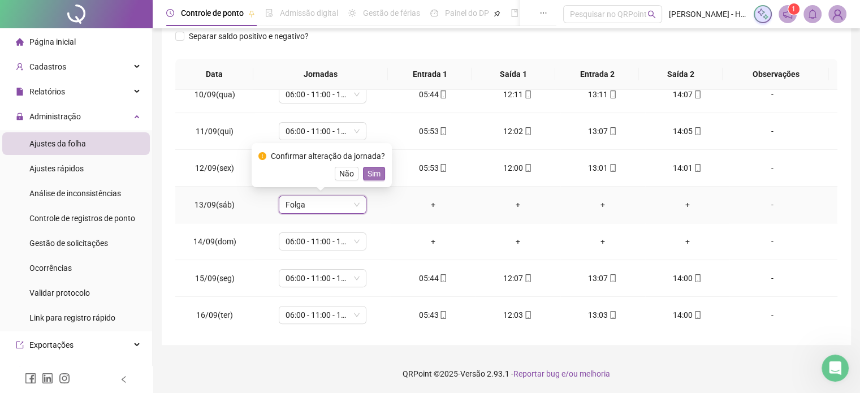
click at [370, 168] on span "Sim" at bounding box center [373, 173] width 13 height 12
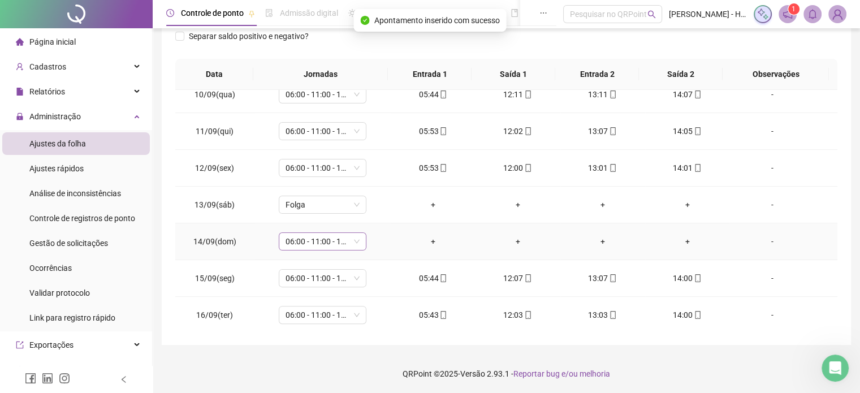
click at [318, 237] on span "06:00 - 11:00 - 12:00 - 14:20" at bounding box center [322, 241] width 74 height 17
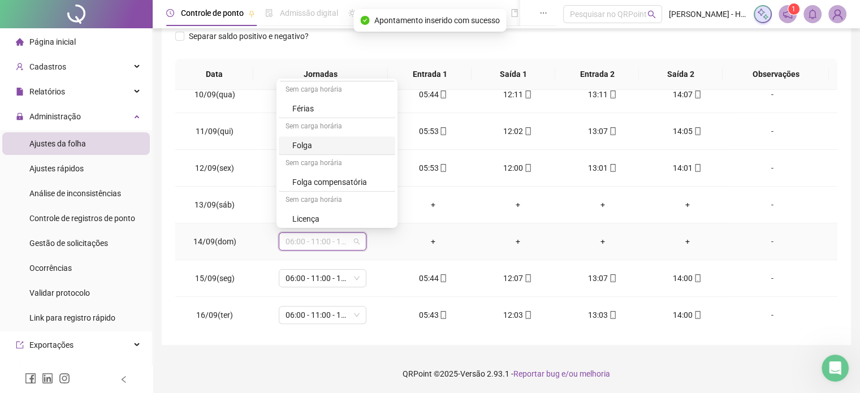
click at [300, 144] on div "Folga" at bounding box center [340, 145] width 96 height 12
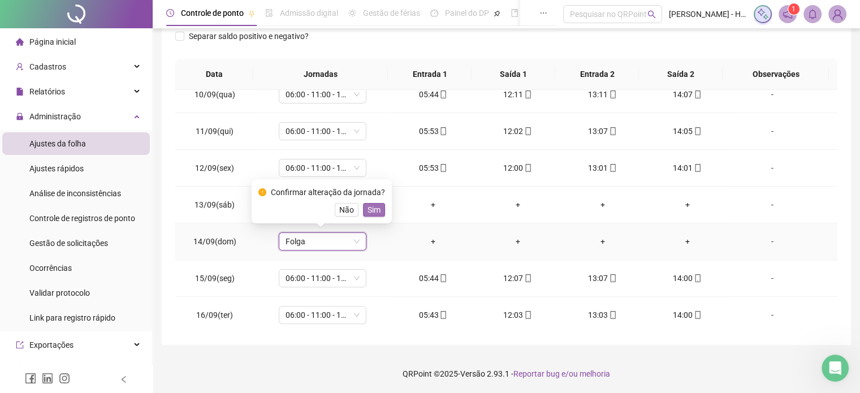
click at [376, 207] on span "Sim" at bounding box center [373, 209] width 13 height 12
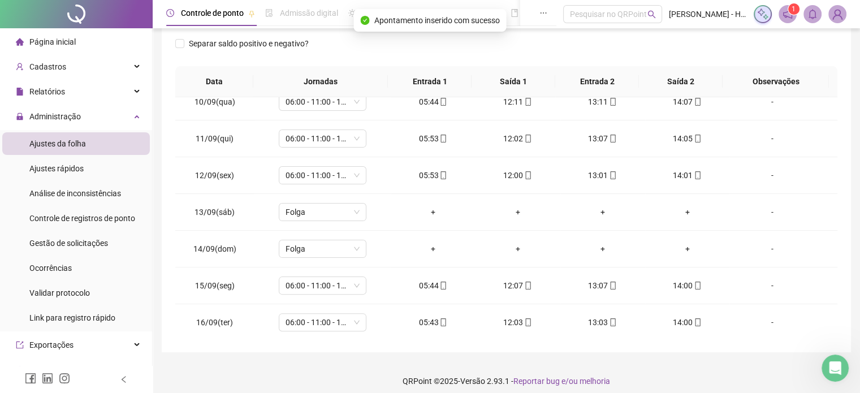
scroll to position [0, 0]
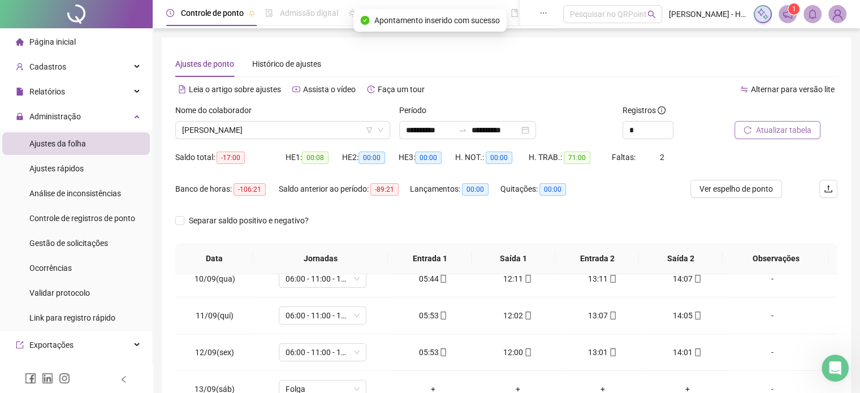
click at [767, 127] on span "Atualizar tabela" at bounding box center [783, 130] width 55 height 12
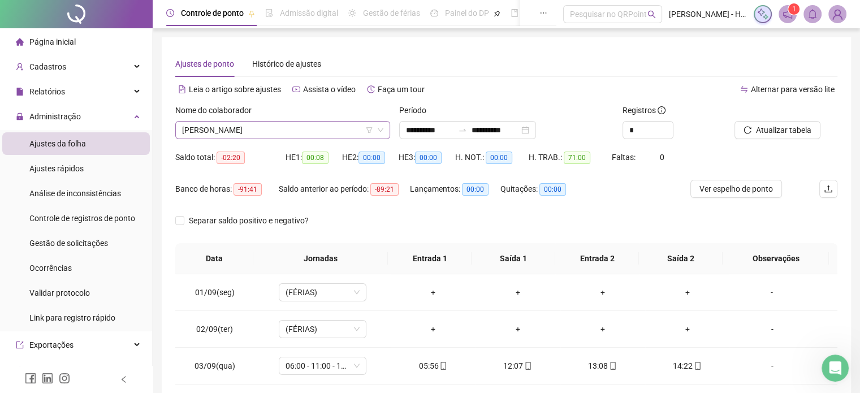
click at [296, 127] on span "[PERSON_NAME]" at bounding box center [282, 130] width 201 height 17
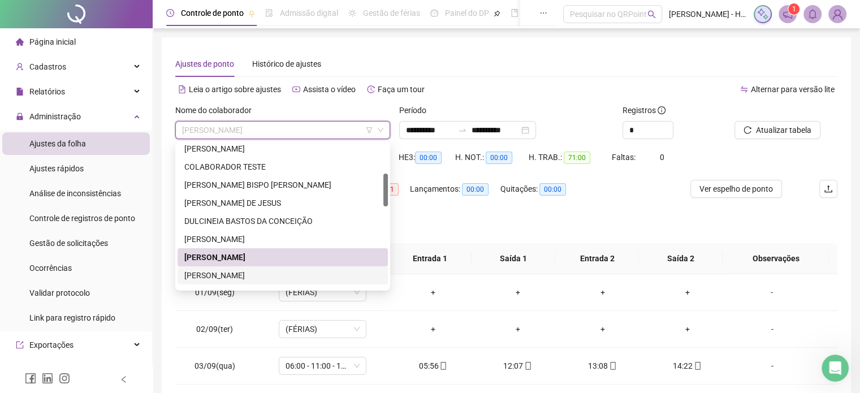
click at [224, 279] on div "[PERSON_NAME]" at bounding box center [282, 275] width 197 height 12
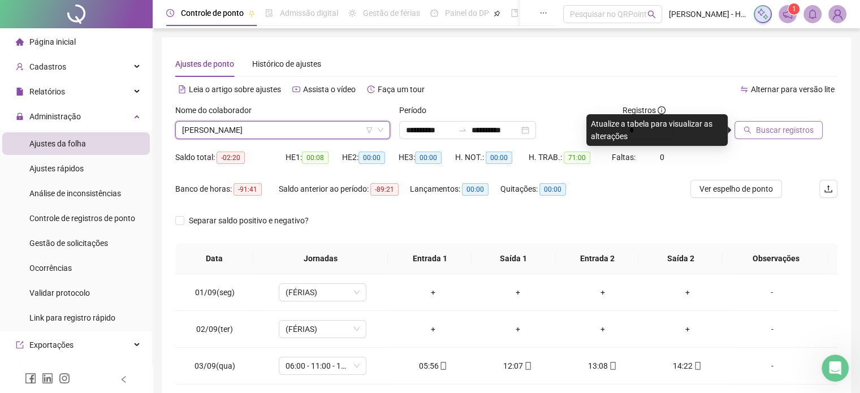
click at [796, 130] on span "Buscar registros" at bounding box center [785, 130] width 58 height 12
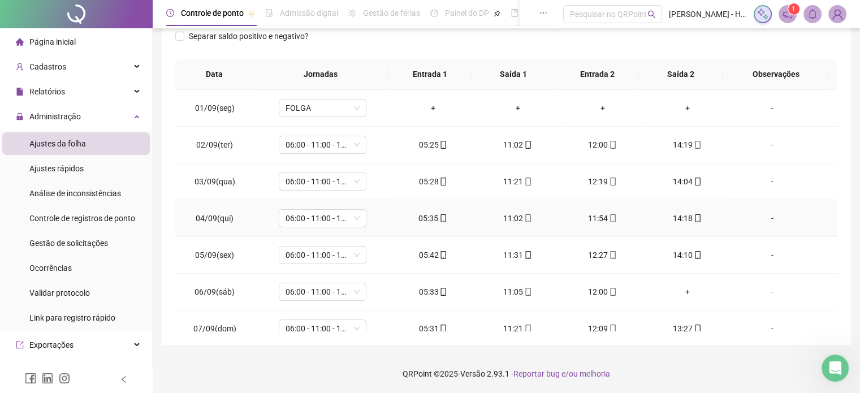
scroll to position [344, 0]
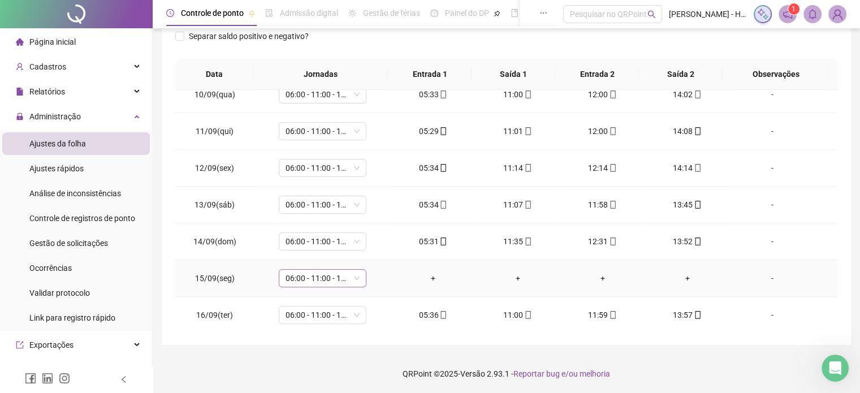
click at [298, 278] on span "06:00 - 11:00 - 12:00 - 14:20" at bounding box center [322, 278] width 74 height 17
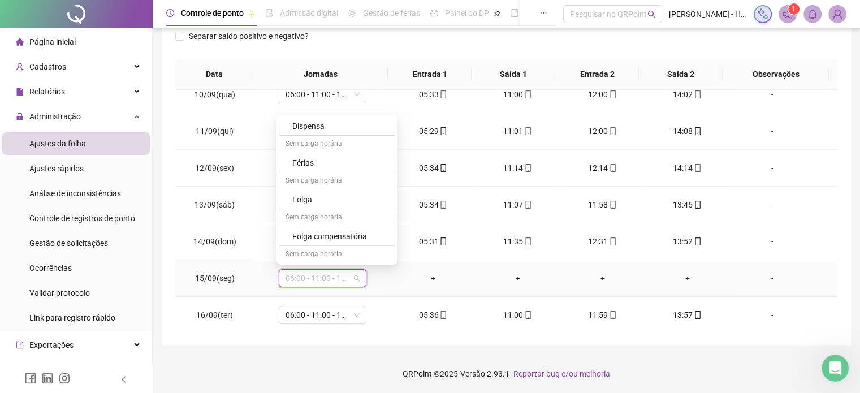
scroll to position [698, 0]
click at [308, 177] on div "Folga" at bounding box center [340, 182] width 96 height 12
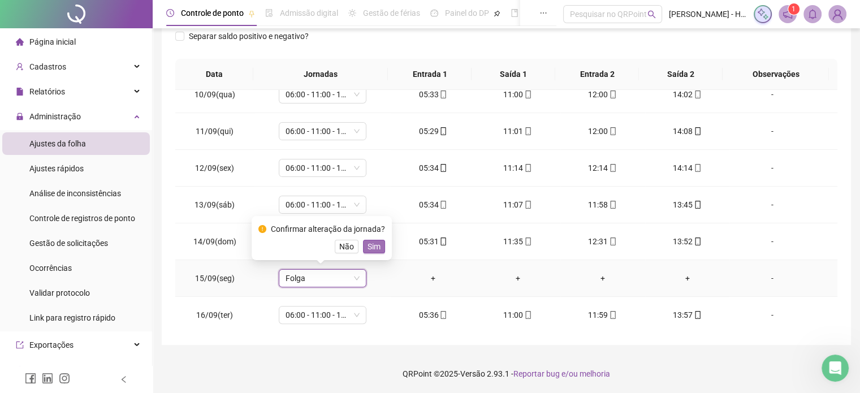
click at [371, 246] on span "Sim" at bounding box center [373, 246] width 13 height 12
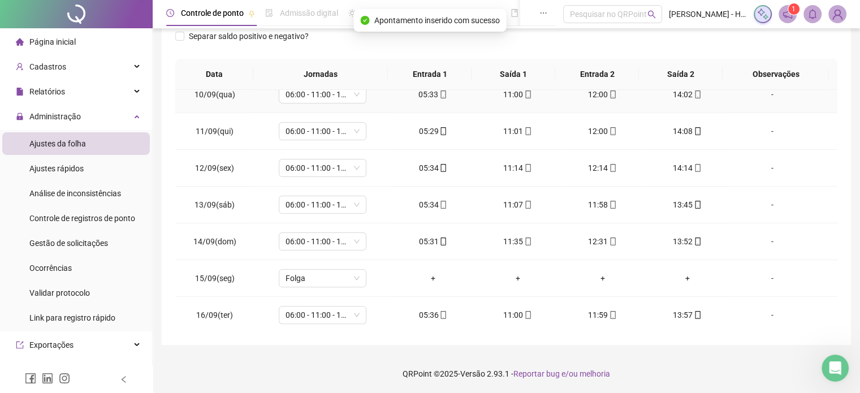
scroll to position [0, 0]
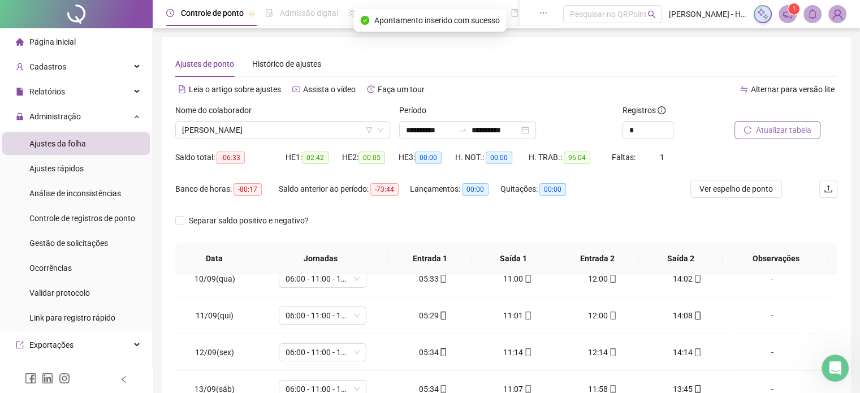
click at [803, 136] on button "Atualizar tabela" at bounding box center [777, 130] width 86 height 18
click at [272, 126] on span "[PERSON_NAME]" at bounding box center [282, 130] width 201 height 17
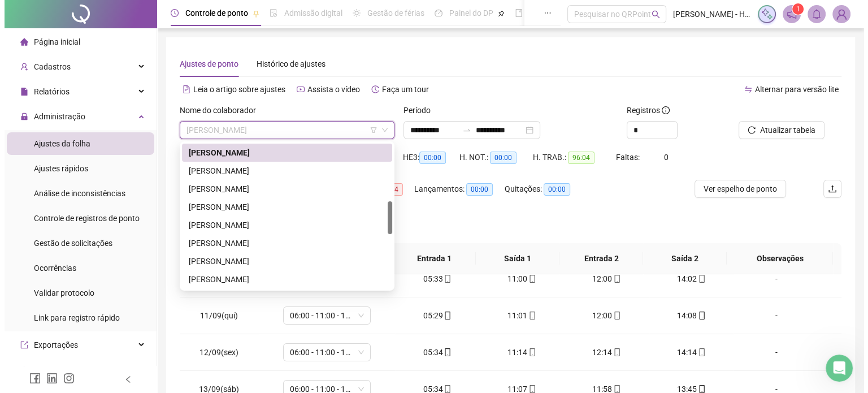
scroll to position [262, 0]
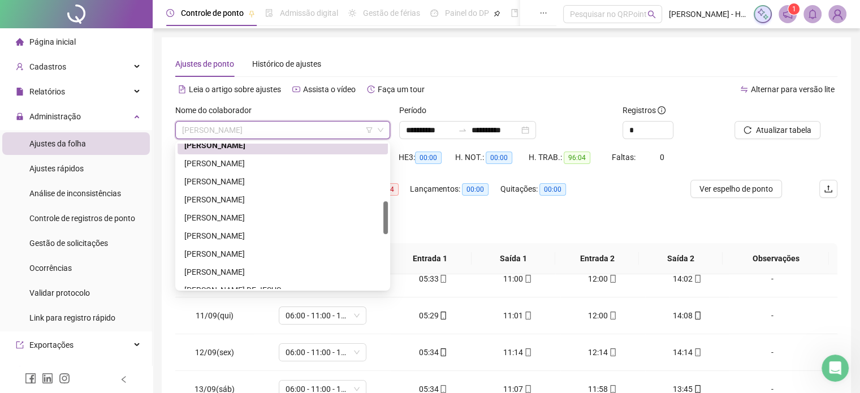
drag, startPoint x: 384, startPoint y: 192, endPoint x: 387, endPoint y: 221, distance: 29.5
click at [387, 221] on div at bounding box center [385, 217] width 5 height 33
click at [268, 166] on div "[PERSON_NAME]" at bounding box center [282, 161] width 197 height 12
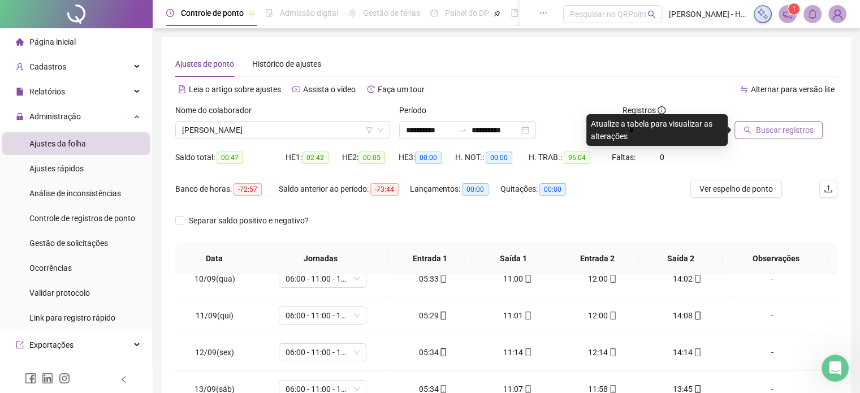
click at [756, 135] on span "Buscar registros" at bounding box center [785, 130] width 58 height 12
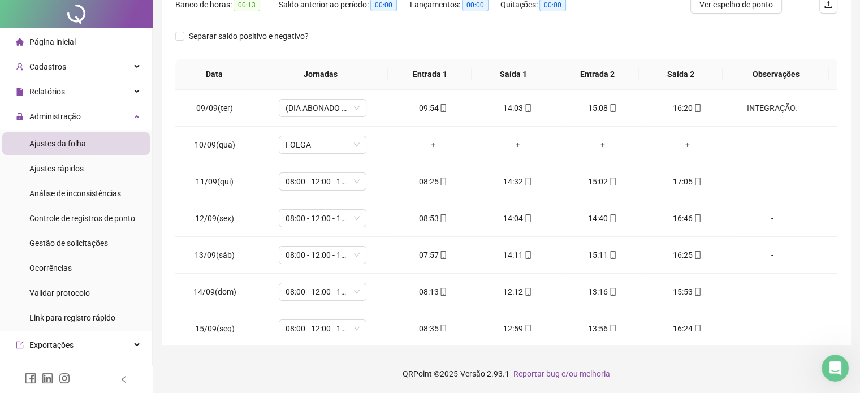
scroll to position [0, 0]
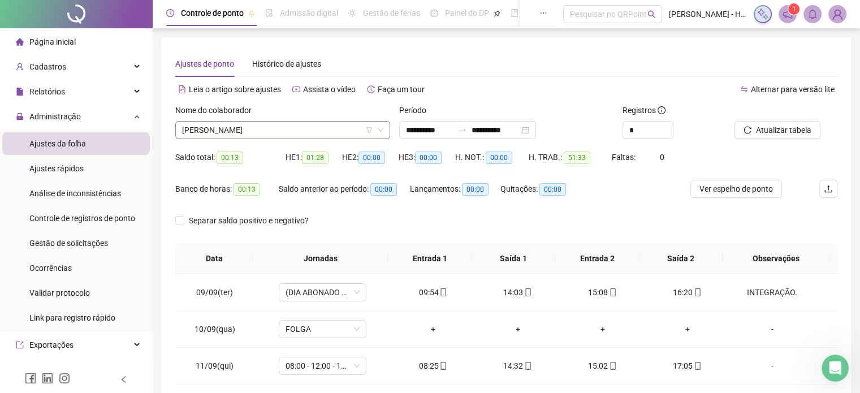
click at [298, 135] on span "[PERSON_NAME]" at bounding box center [282, 130] width 201 height 17
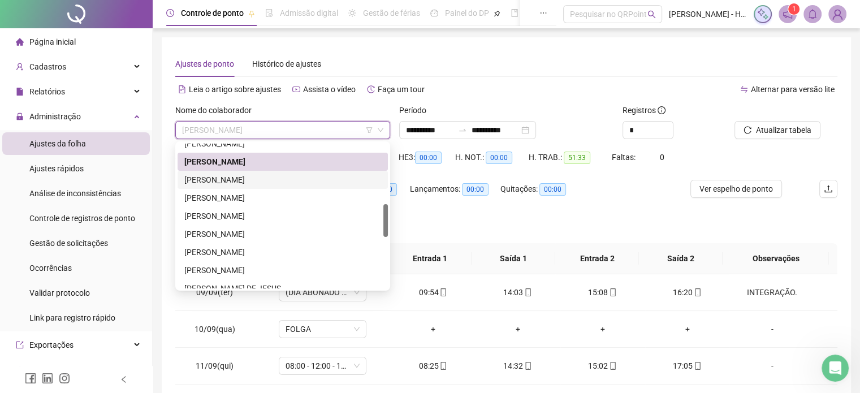
click at [265, 181] on div "[PERSON_NAME]" at bounding box center [282, 180] width 197 height 12
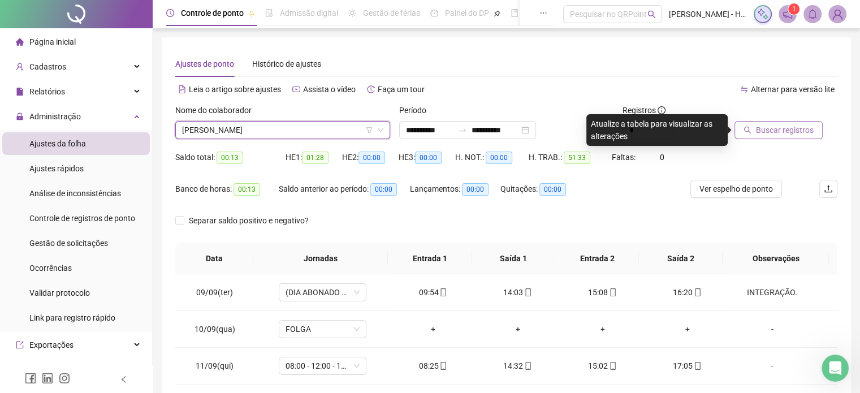
click at [761, 131] on span "Buscar registros" at bounding box center [785, 130] width 58 height 12
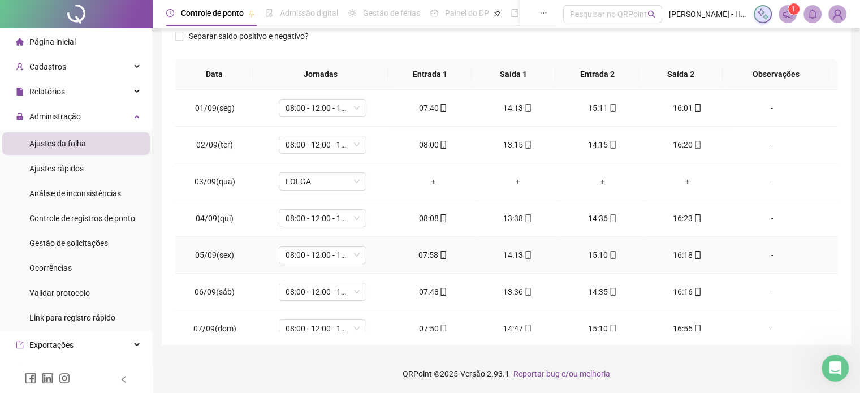
scroll to position [344, 0]
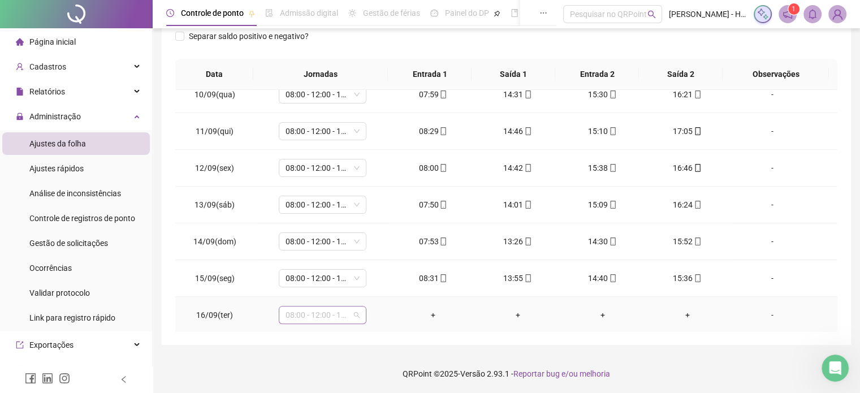
click at [311, 318] on span "08:00 - 12:00 - 13:00 - 16:20" at bounding box center [322, 314] width 74 height 17
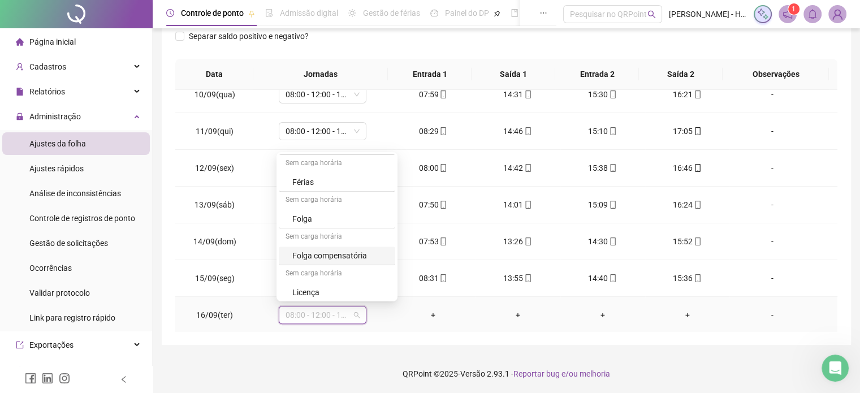
click at [314, 215] on div "Folga" at bounding box center [340, 219] width 96 height 12
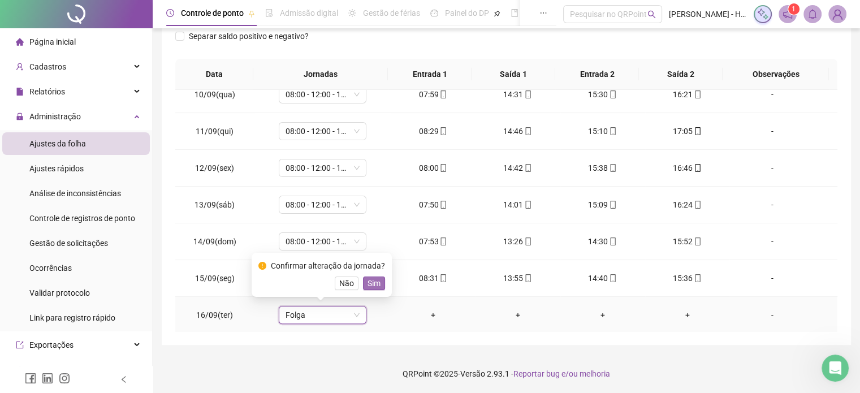
click at [372, 285] on span "Sim" at bounding box center [373, 283] width 13 height 12
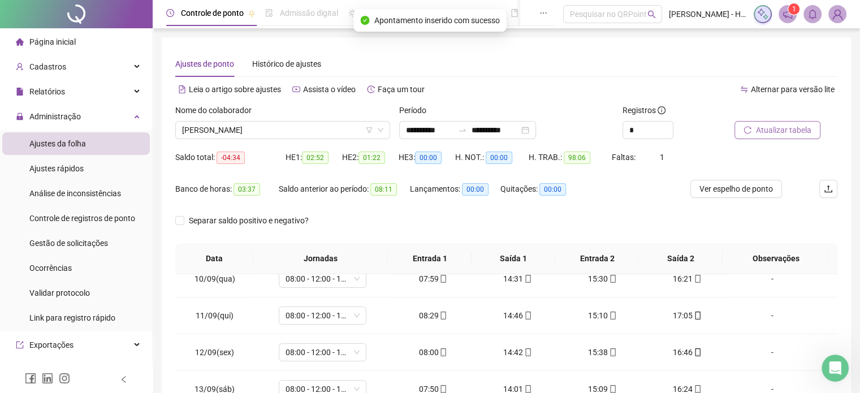
click at [743, 135] on button "Atualizar tabela" at bounding box center [777, 130] width 86 height 18
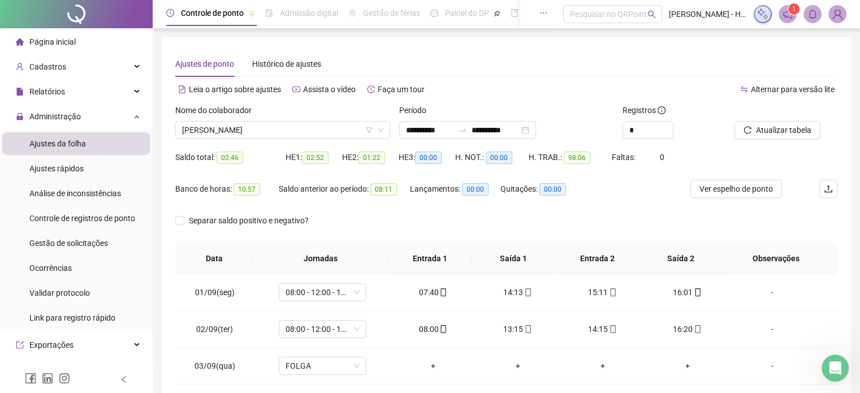
click at [328, 140] on div "Nome do colaborador [PERSON_NAME]" at bounding box center [283, 126] width 224 height 44
click at [326, 129] on span "[PERSON_NAME]" at bounding box center [282, 130] width 201 height 17
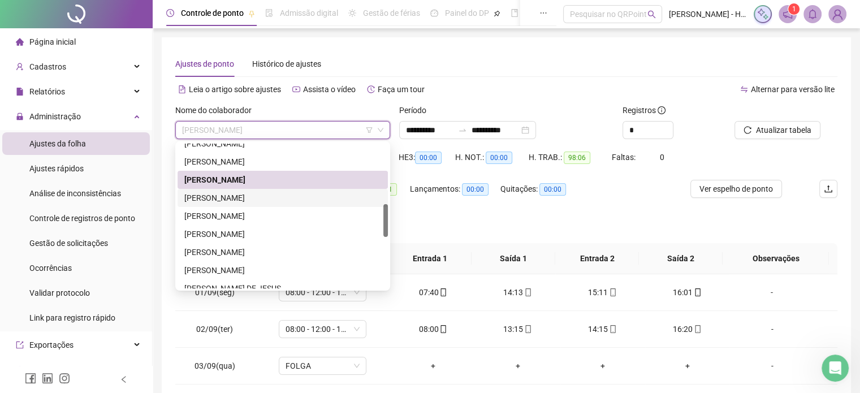
click at [252, 201] on div "[PERSON_NAME]" at bounding box center [282, 198] width 197 height 12
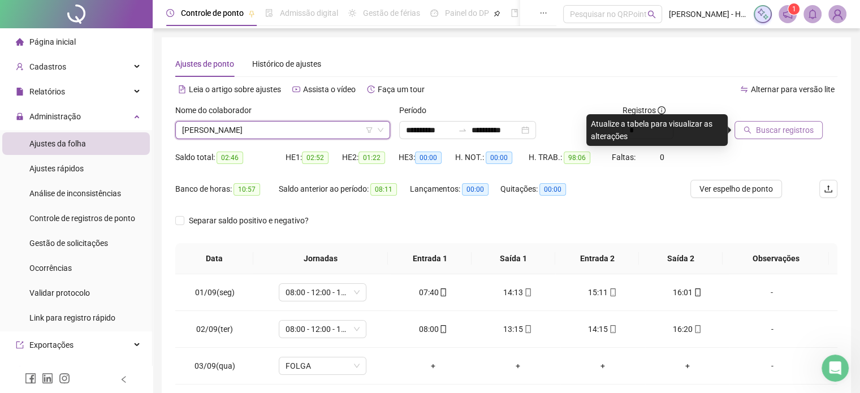
click at [773, 132] on span "Buscar registros" at bounding box center [785, 130] width 58 height 12
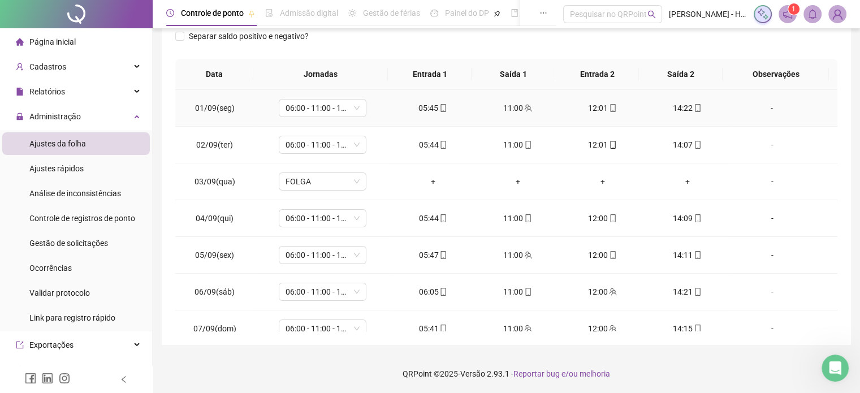
scroll to position [0, 0]
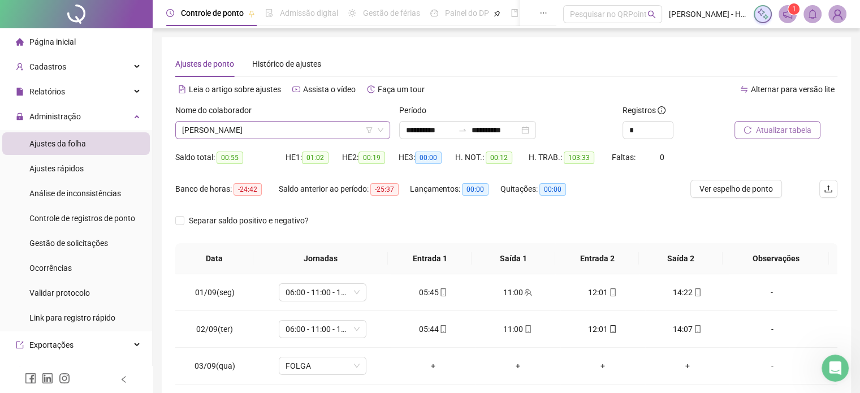
click at [321, 127] on span "[PERSON_NAME]" at bounding box center [282, 130] width 201 height 17
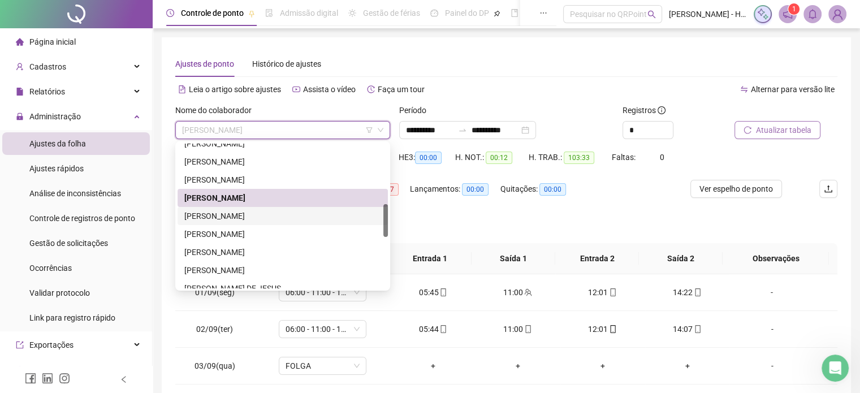
click at [266, 213] on div "[PERSON_NAME]" at bounding box center [282, 216] width 197 height 12
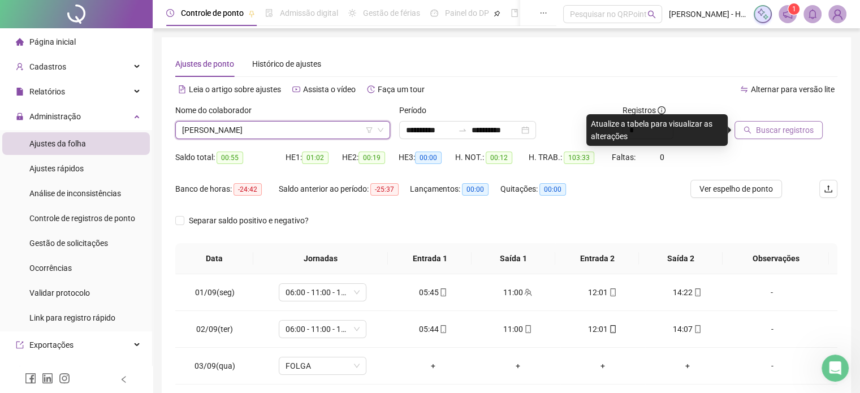
click at [760, 123] on button "Buscar registros" at bounding box center [778, 130] width 88 height 18
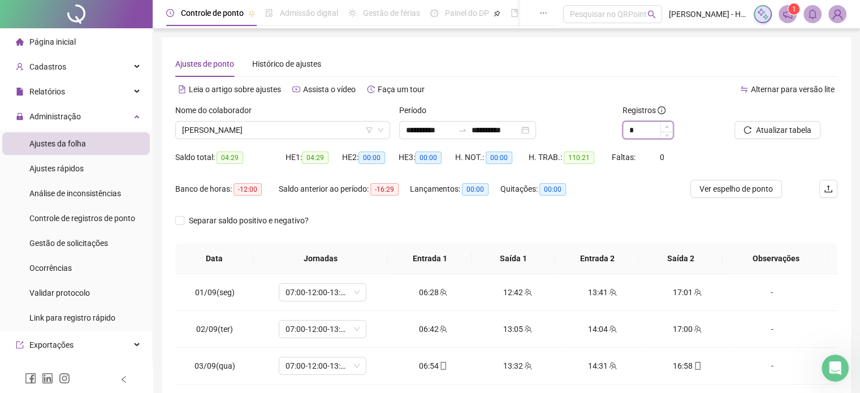
click at [669, 128] on span "Increase Value" at bounding box center [666, 127] width 12 height 10
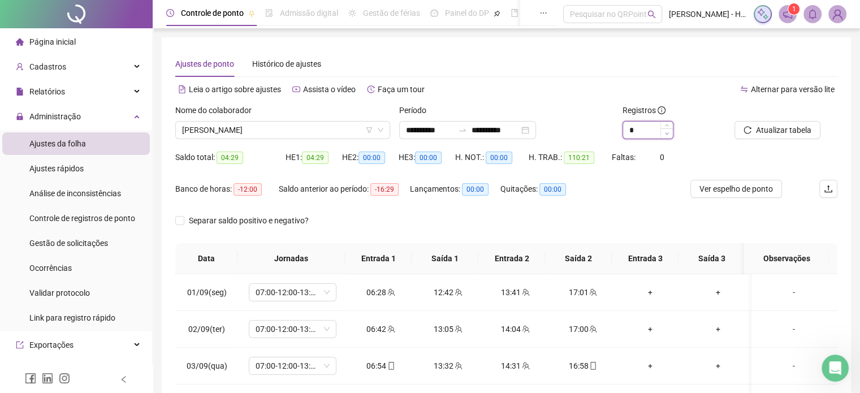
click at [665, 133] on icon "down" at bounding box center [667, 134] width 4 height 4
type input "*"
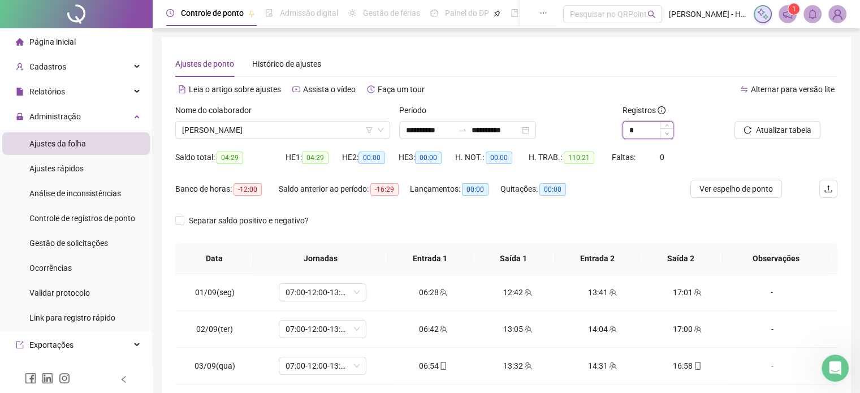
click at [669, 135] on icon "down" at bounding box center [667, 134] width 4 height 4
click at [666, 132] on icon "down" at bounding box center [667, 134] width 4 height 4
click at [321, 128] on span "[PERSON_NAME]" at bounding box center [282, 130] width 201 height 17
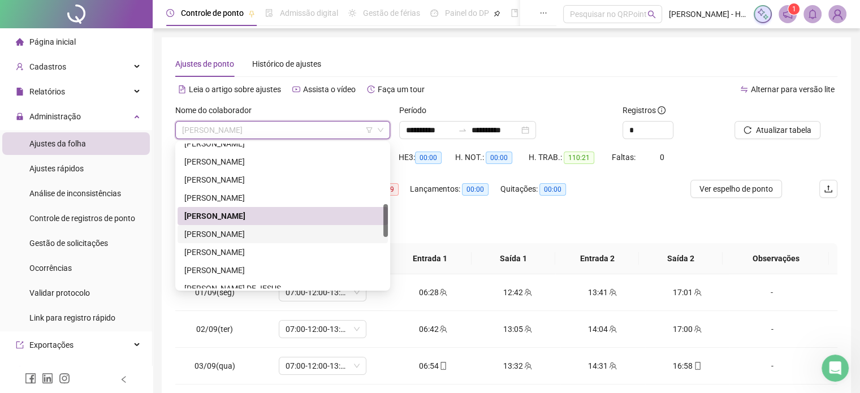
click at [224, 239] on div "[PERSON_NAME]" at bounding box center [282, 234] width 197 height 12
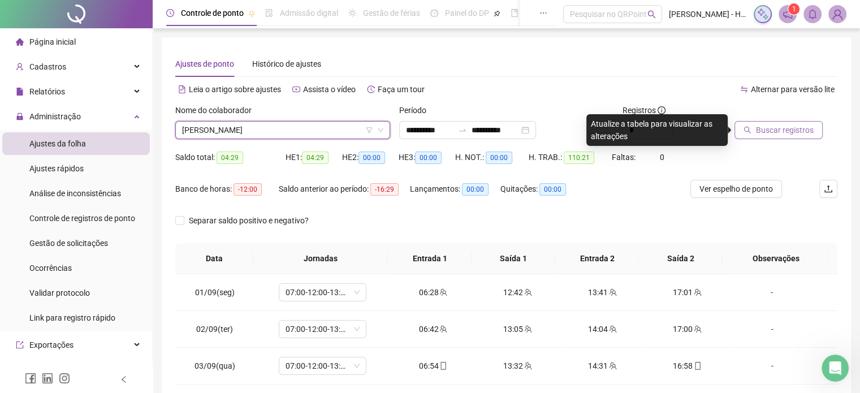
click at [791, 132] on span "Buscar registros" at bounding box center [785, 130] width 58 height 12
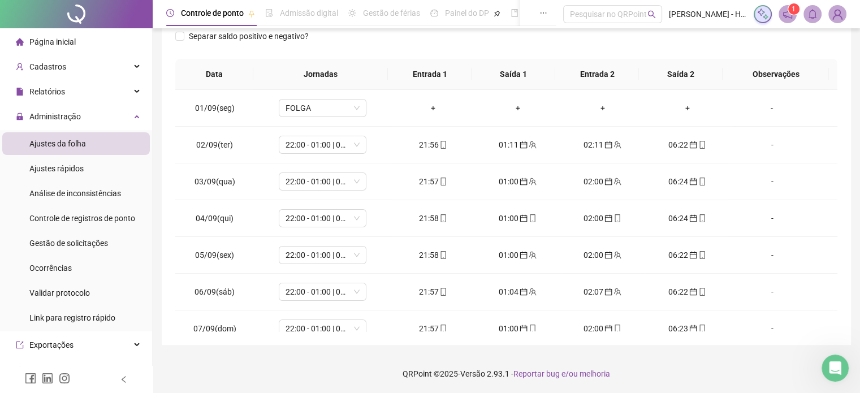
scroll to position [344, 0]
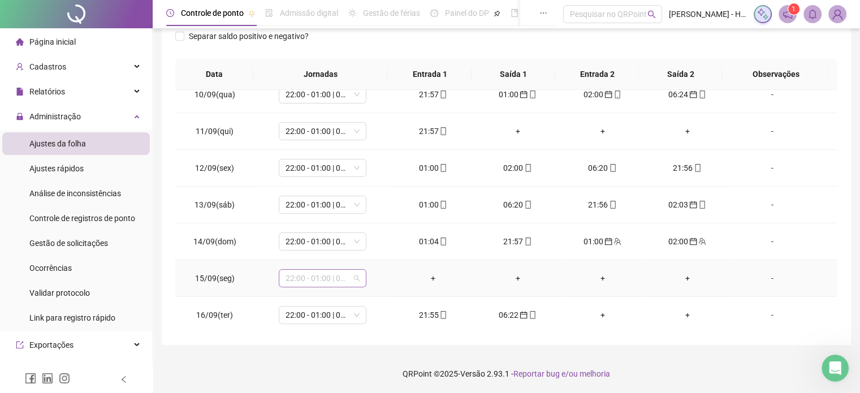
click at [294, 275] on span "22:00 - 01:00 | 02:00 - 06:20" at bounding box center [322, 278] width 74 height 17
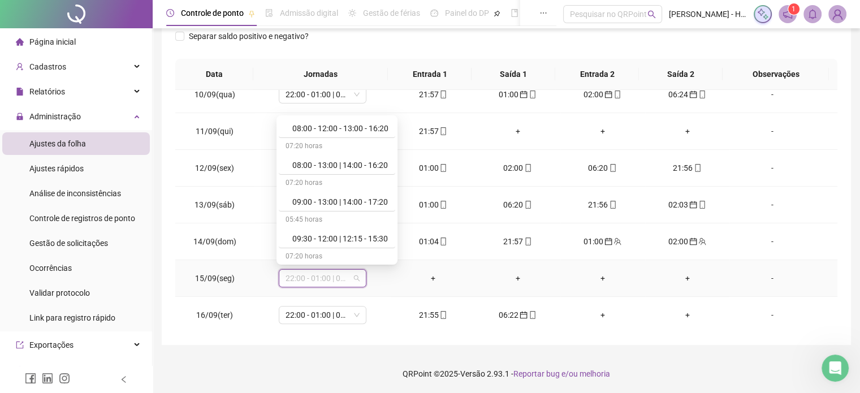
scroll to position [698, 0]
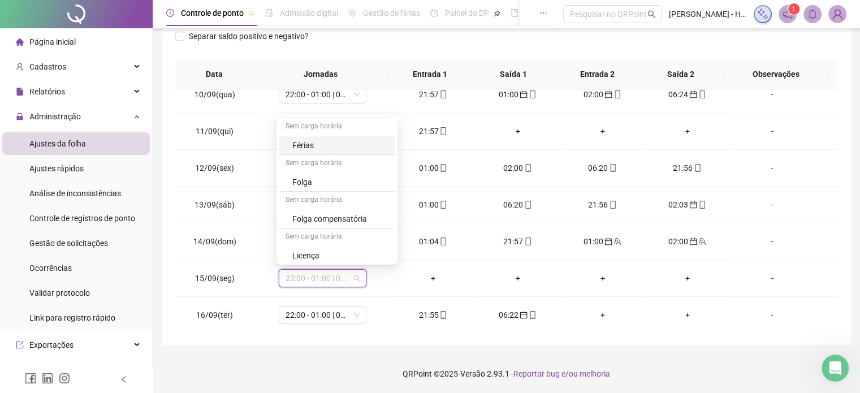
click at [504, 52] on div "Separar saldo positivo e negativo?" at bounding box center [506, 43] width 662 height 32
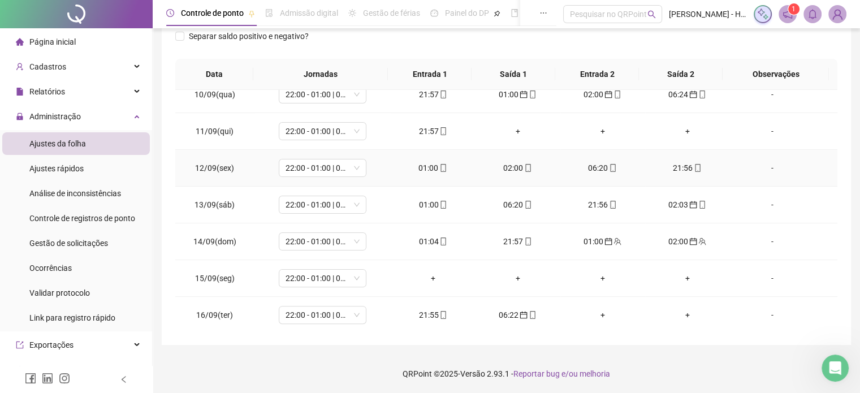
click at [421, 167] on div "01:00" at bounding box center [433, 168] width 67 height 12
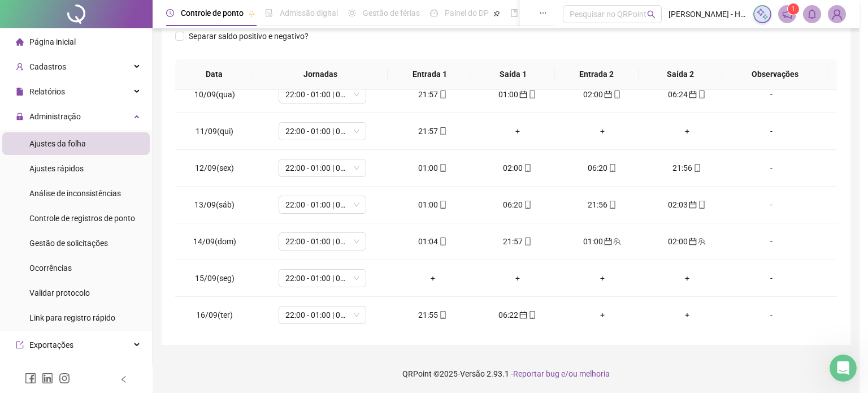
type input "**********"
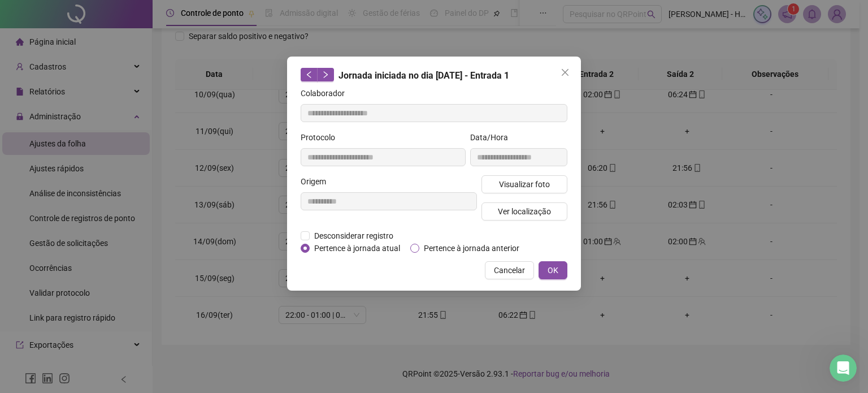
click at [467, 252] on span "Pertence à jornada anterior" at bounding box center [471, 248] width 105 height 12
click at [551, 271] on span "OK" at bounding box center [553, 270] width 11 height 12
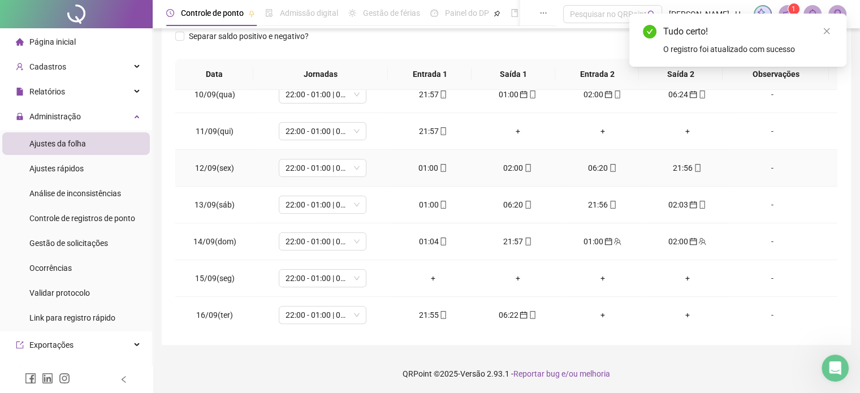
click at [512, 163] on div "02:00" at bounding box center [517, 168] width 67 height 12
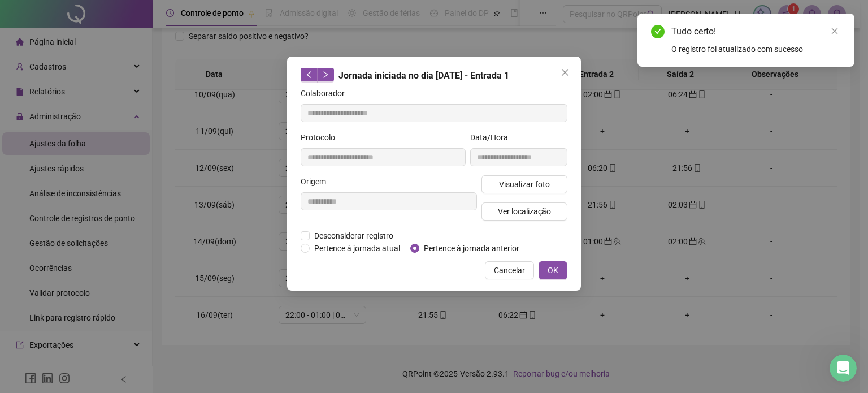
type input "**********"
click at [458, 246] on span "Pertence à jornada anterior" at bounding box center [471, 248] width 105 height 12
click at [548, 268] on span "OK" at bounding box center [553, 270] width 11 height 12
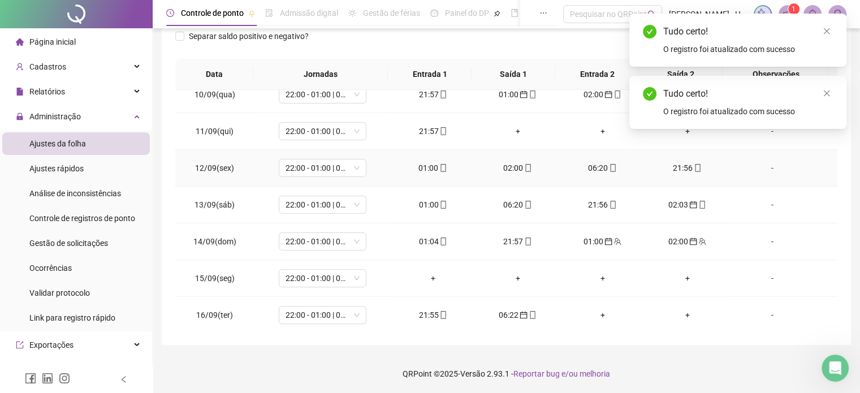
click at [590, 164] on div "06:20" at bounding box center [602, 168] width 67 height 12
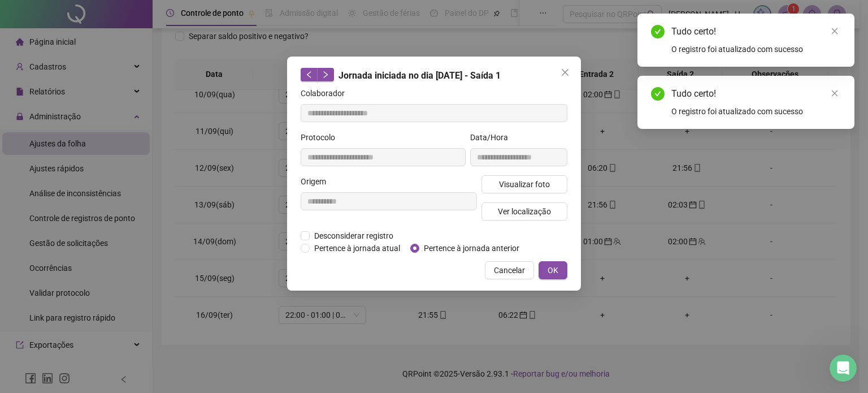
type input "**********"
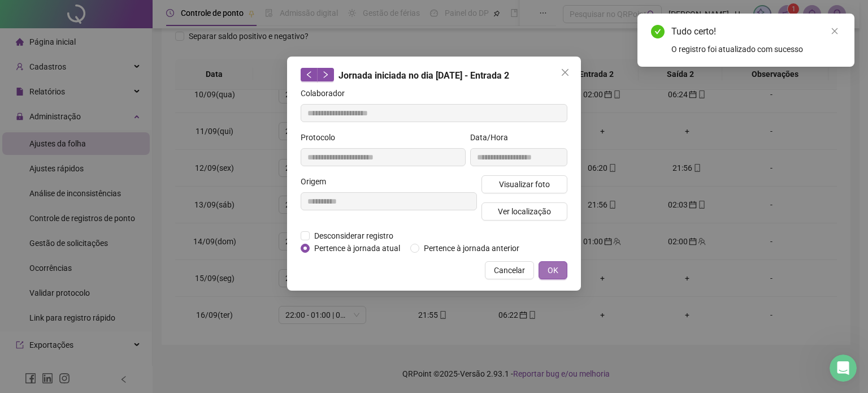
click at [555, 270] on span "OK" at bounding box center [553, 270] width 11 height 12
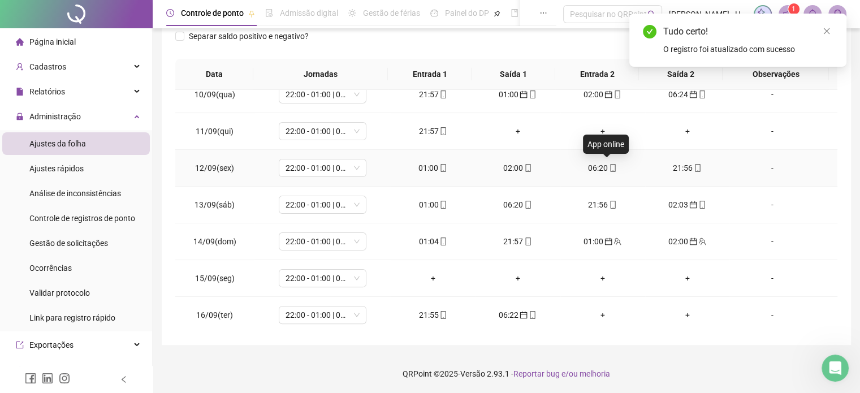
click at [599, 167] on div "06:20" at bounding box center [602, 168] width 67 height 12
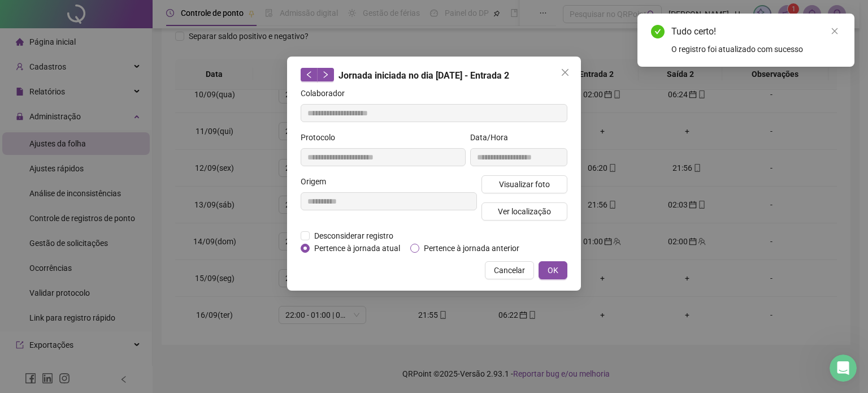
click at [495, 253] on span "Pertence à jornada anterior" at bounding box center [471, 248] width 105 height 12
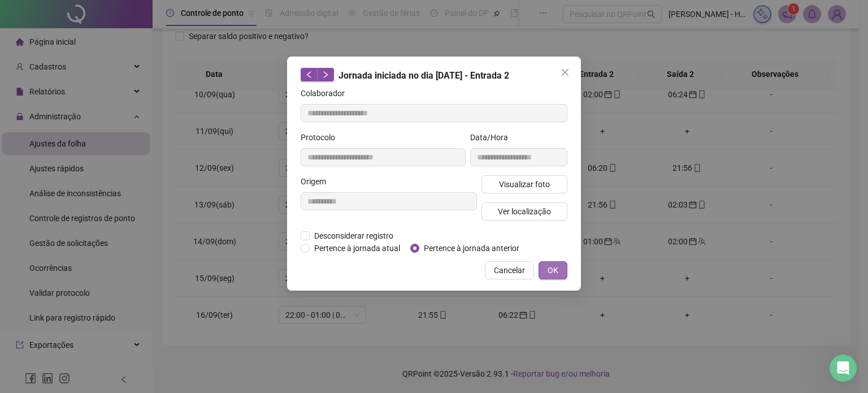
click at [557, 272] on span "OK" at bounding box center [553, 270] width 11 height 12
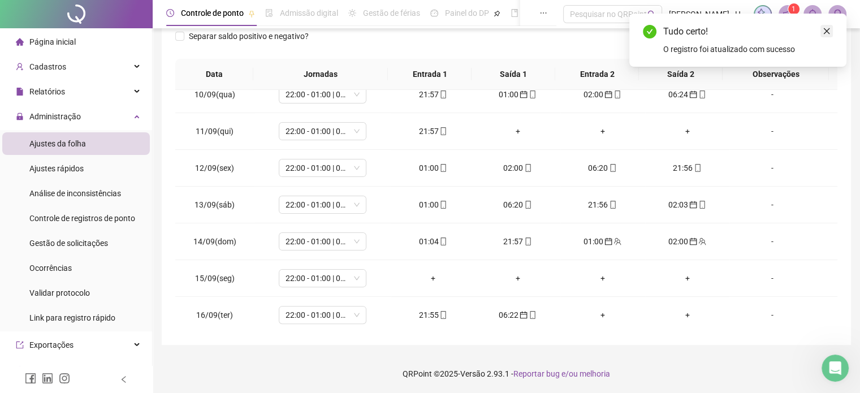
click at [828, 36] on link "Close" at bounding box center [826, 31] width 12 height 12
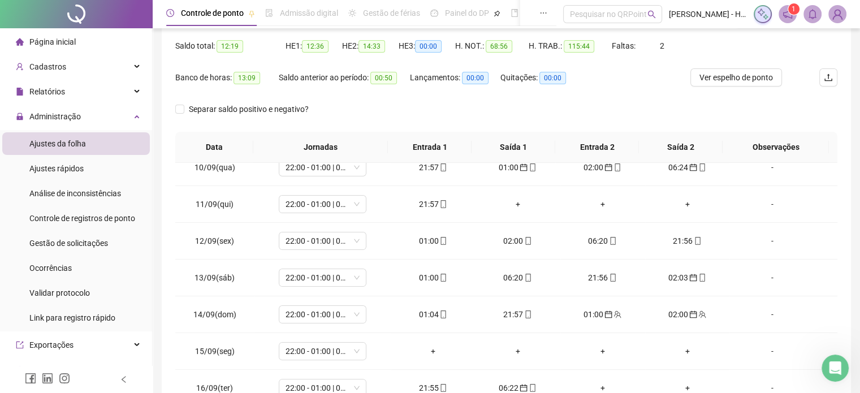
scroll to position [0, 0]
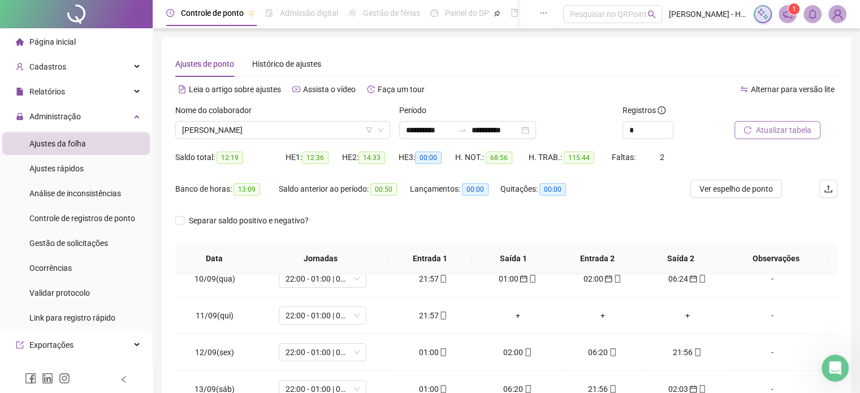
click at [765, 132] on span "Atualizar tabela" at bounding box center [783, 130] width 55 height 12
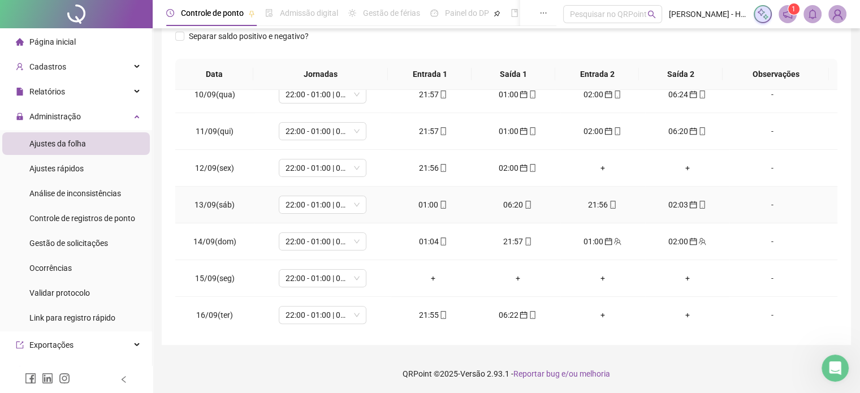
click at [428, 198] on div "01:00" at bounding box center [433, 204] width 67 height 12
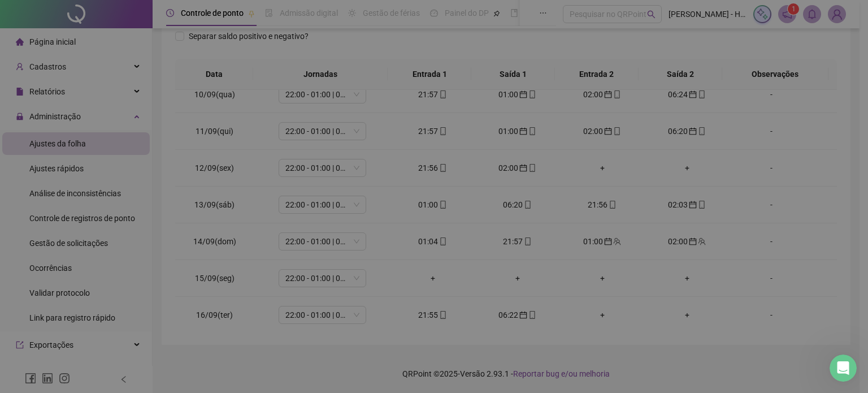
type input "**********"
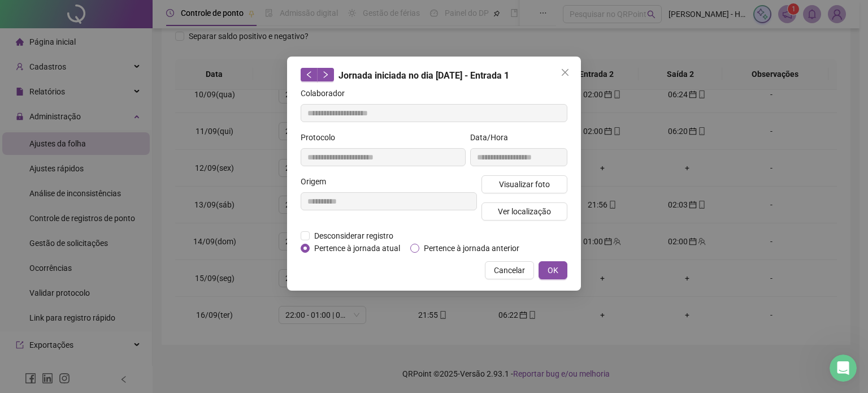
click at [454, 250] on span "Pertence à jornada anterior" at bounding box center [471, 248] width 105 height 12
click at [547, 274] on button "OK" at bounding box center [553, 270] width 29 height 18
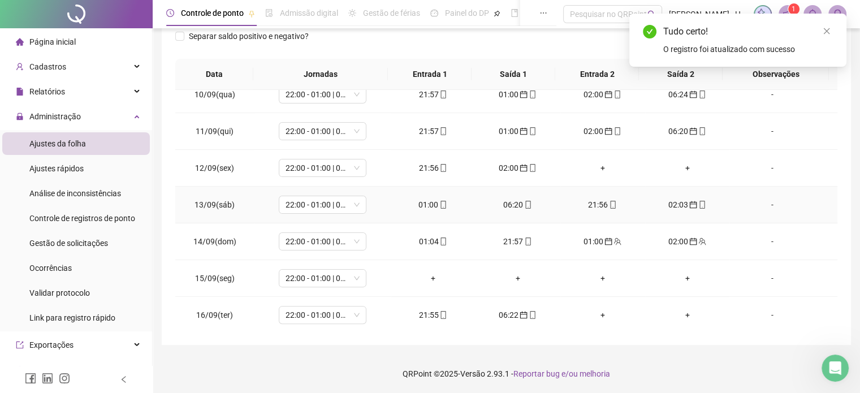
click at [516, 199] on div "06:20" at bounding box center [517, 204] width 67 height 12
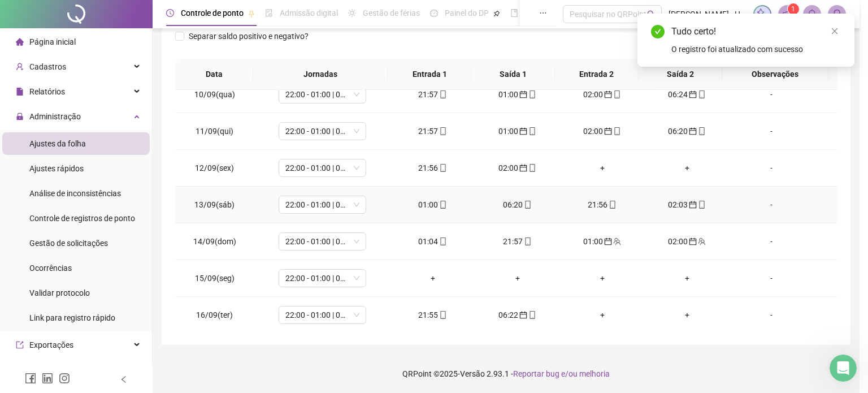
type input "**********"
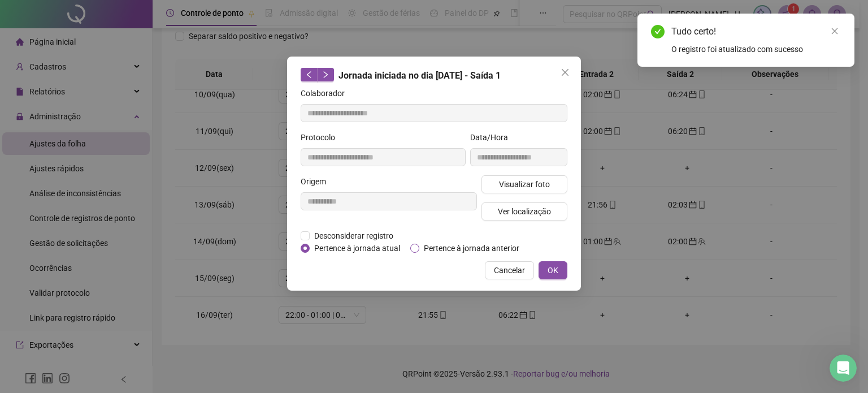
click at [496, 248] on span "Pertence à jornada anterior" at bounding box center [471, 248] width 105 height 12
click at [549, 268] on span "OK" at bounding box center [553, 270] width 11 height 12
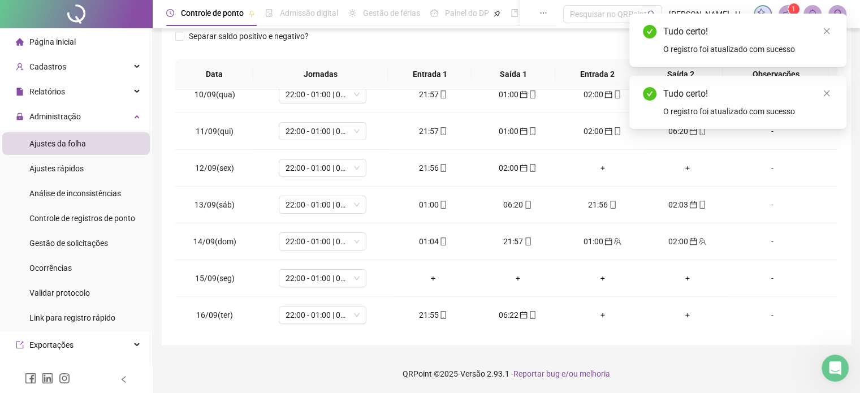
click at [833, 33] on div "Tudo certo! O registro foi atualizado com sucesso" at bounding box center [737, 40] width 217 height 53
click at [829, 29] on icon "close" at bounding box center [826, 31] width 8 height 8
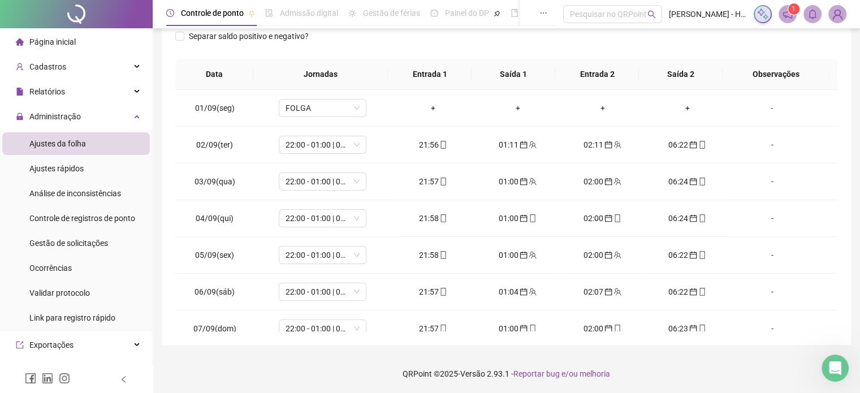
scroll to position [0, 0]
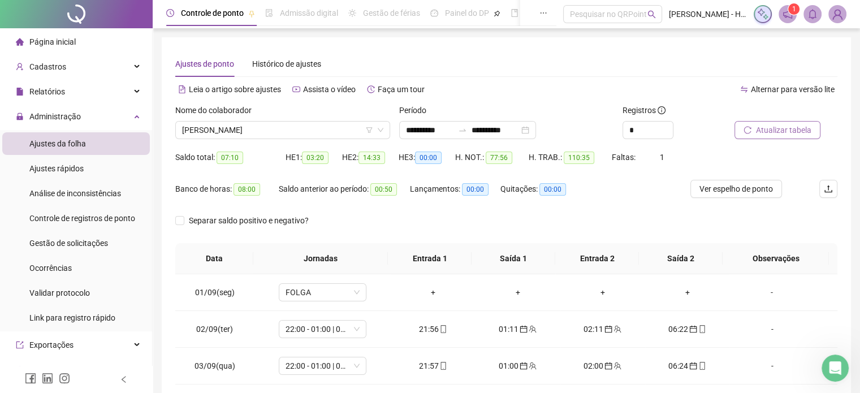
click at [769, 136] on span "Atualizar tabela" at bounding box center [783, 130] width 55 height 12
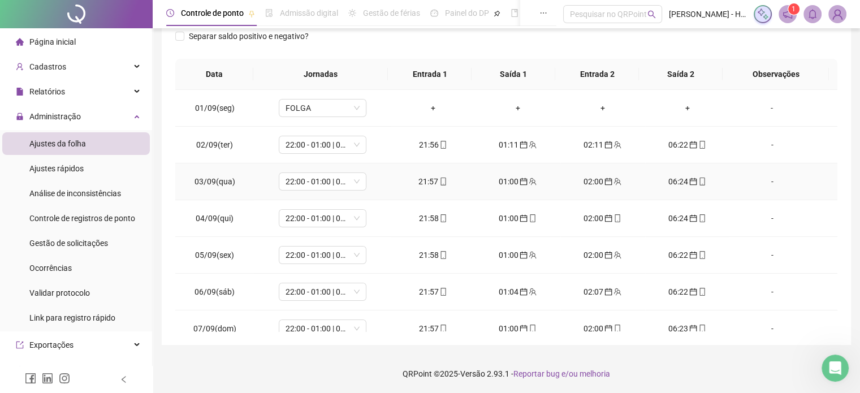
scroll to position [344, 0]
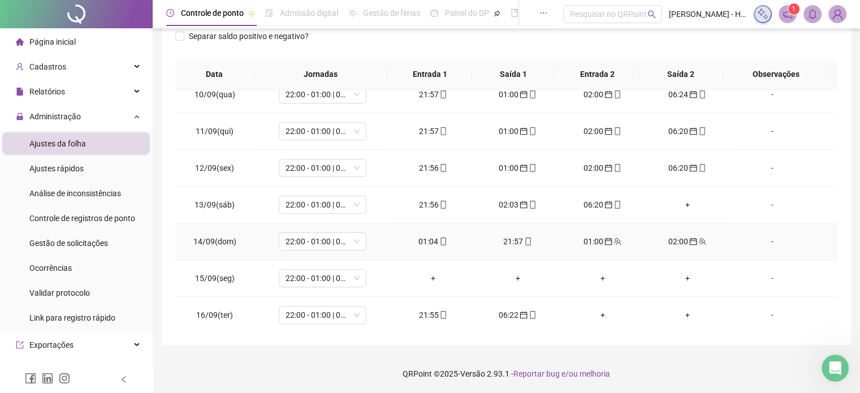
click at [418, 237] on div "01:04" at bounding box center [433, 241] width 67 height 12
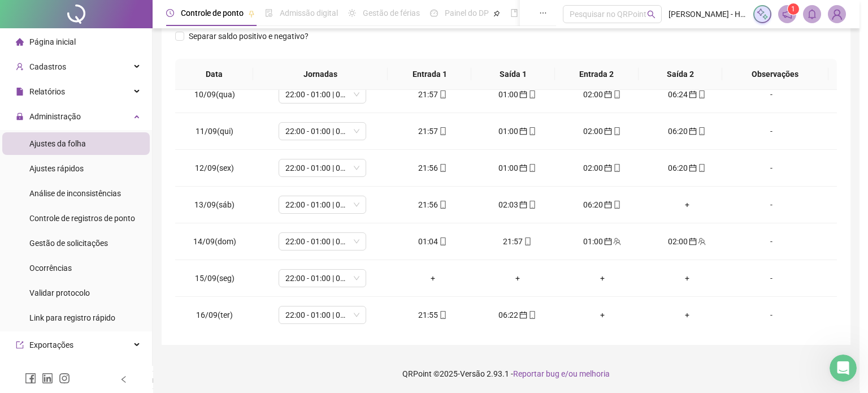
type input "**********"
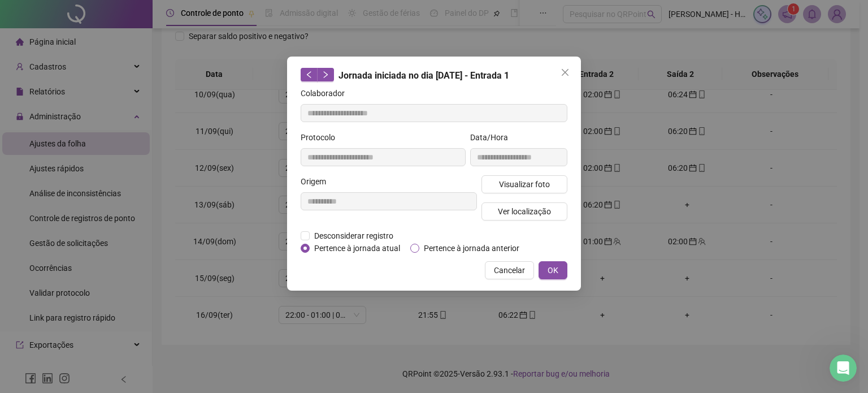
click at [427, 245] on span "Pertence à jornada anterior" at bounding box center [471, 248] width 105 height 12
click at [552, 275] on button "OK" at bounding box center [553, 270] width 29 height 18
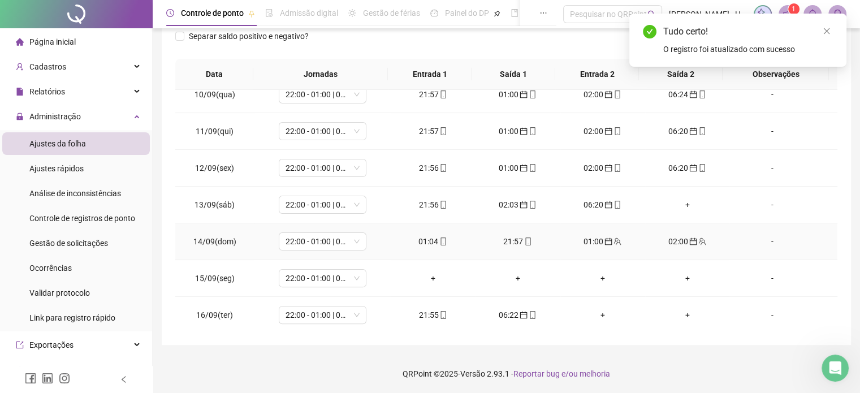
click at [515, 236] on div "21:57" at bounding box center [517, 241] width 67 height 12
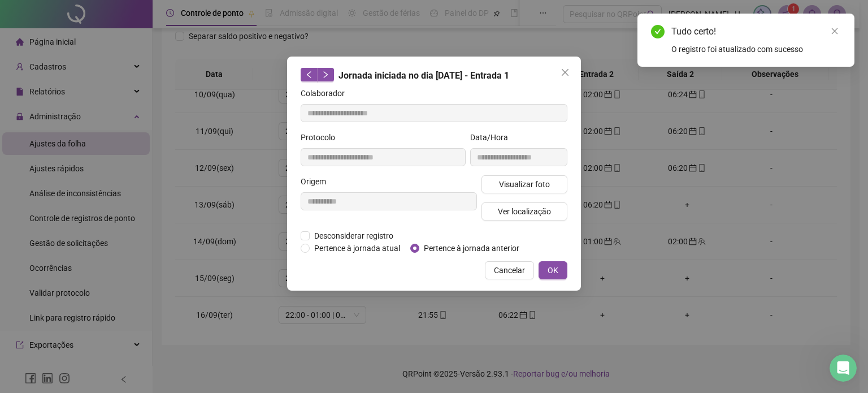
type input "**********"
click at [483, 248] on span "Pertence à jornada anterior" at bounding box center [471, 248] width 105 height 12
click at [544, 272] on button "OK" at bounding box center [553, 270] width 29 height 18
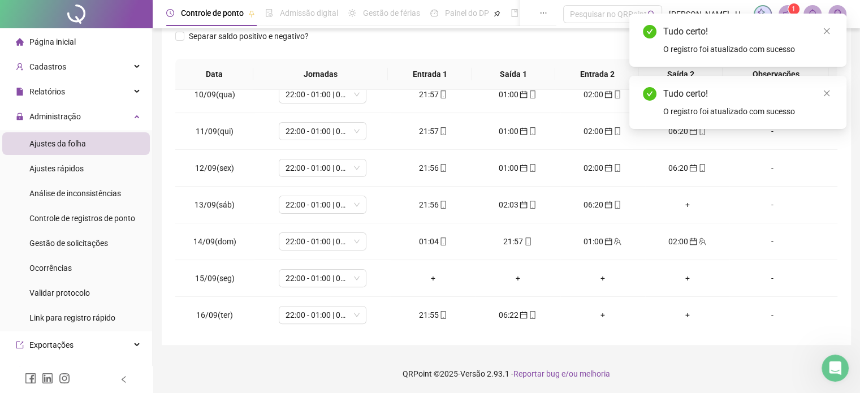
click at [833, 30] on div "Tudo certo! O registro foi atualizado com sucesso" at bounding box center [737, 40] width 217 height 53
click at [827, 29] on icon "close" at bounding box center [826, 31] width 8 height 8
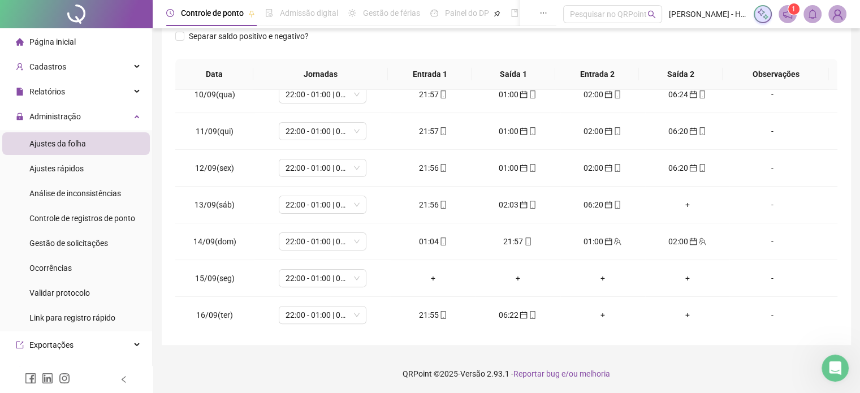
scroll to position [0, 0]
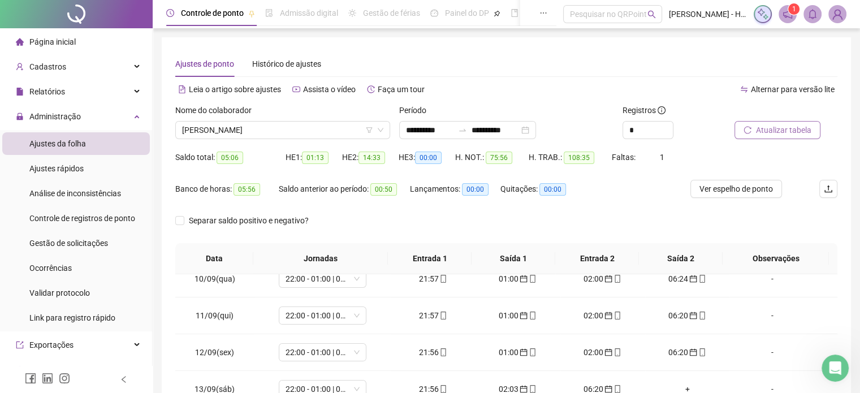
click at [762, 129] on span "Atualizar tabela" at bounding box center [783, 130] width 55 height 12
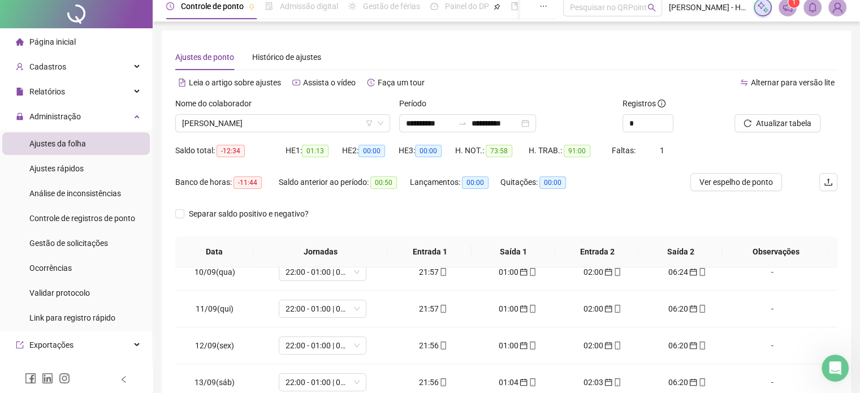
scroll to position [184, 0]
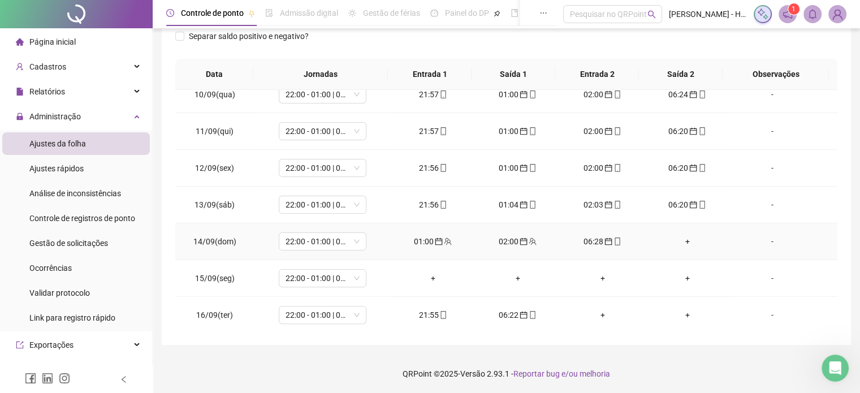
click at [681, 240] on div "+" at bounding box center [687, 241] width 67 height 12
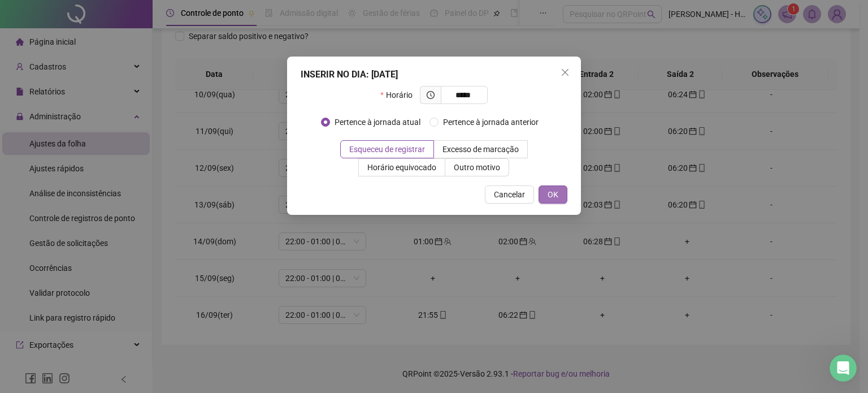
type input "*****"
click at [553, 189] on span "OK" at bounding box center [553, 194] width 11 height 12
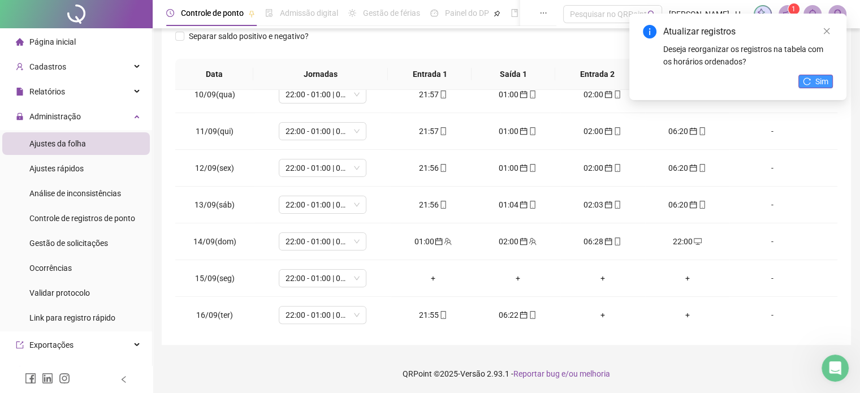
click at [817, 83] on span "Sim" at bounding box center [821, 81] width 13 height 12
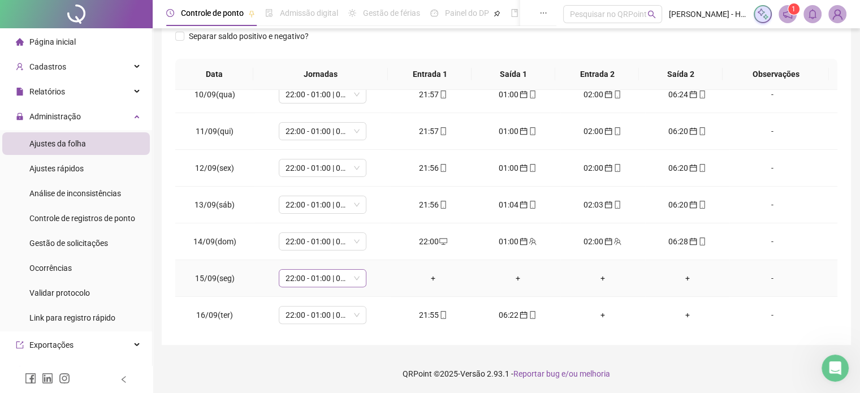
click at [317, 276] on span "22:00 - 01:00 | 02:00 - 06:20" at bounding box center [322, 278] width 74 height 17
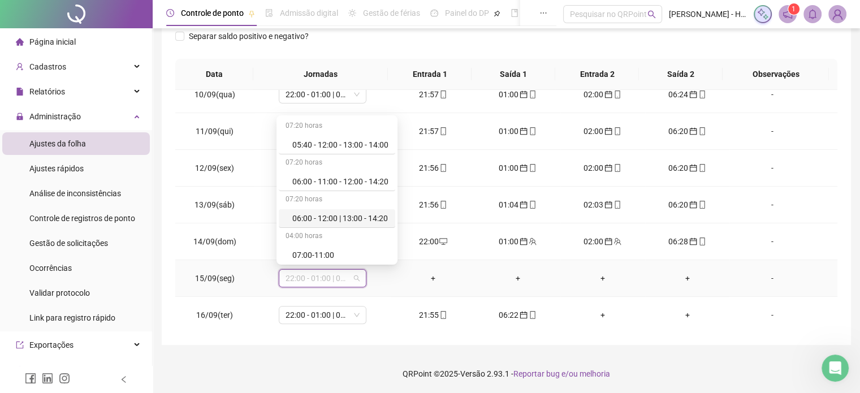
scroll to position [698, 0]
click at [319, 183] on div "Folga" at bounding box center [340, 182] width 96 height 12
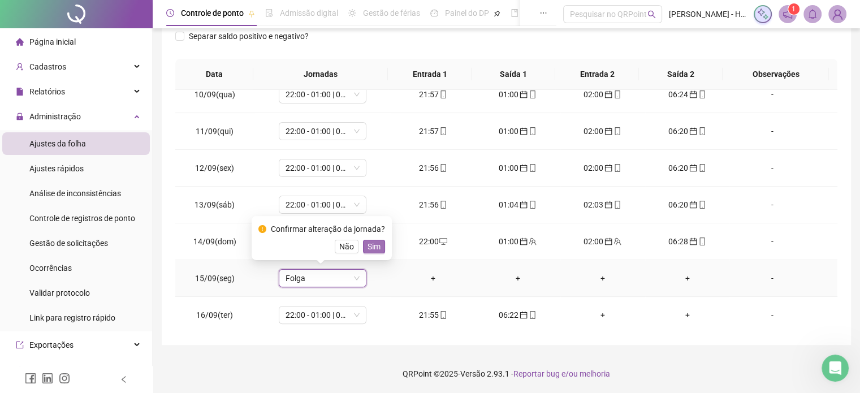
click at [376, 243] on span "Sim" at bounding box center [373, 246] width 13 height 12
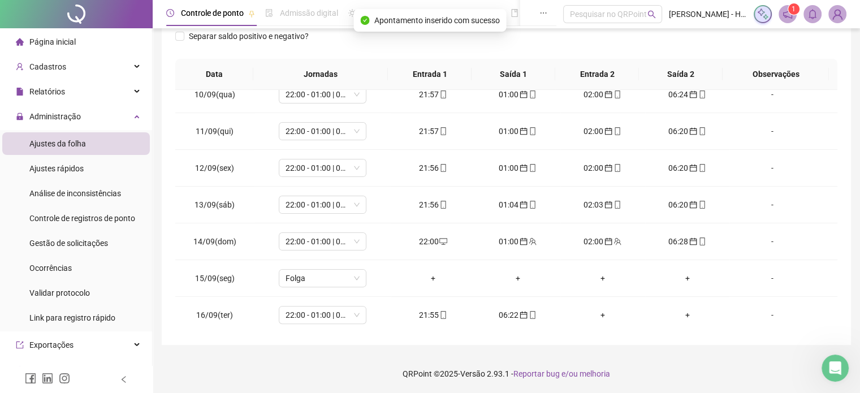
scroll to position [0, 0]
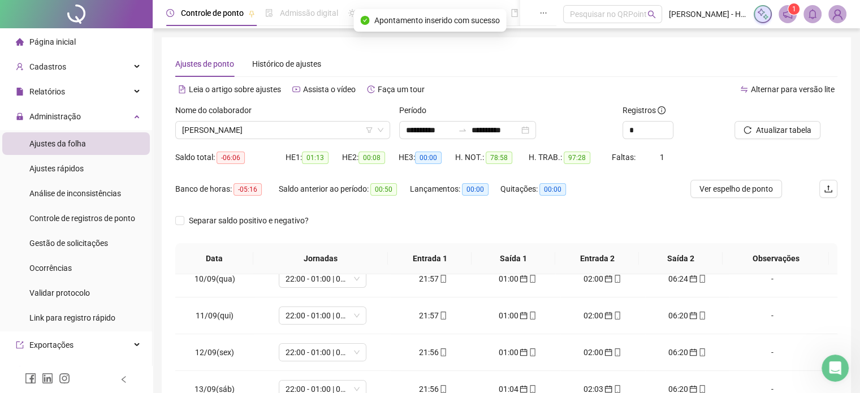
click at [807, 140] on div "Atualizar tabela" at bounding box center [786, 126] width 112 height 44
click at [801, 129] on span "Atualizar tabela" at bounding box center [783, 130] width 55 height 12
click at [284, 128] on span "[PERSON_NAME]" at bounding box center [282, 130] width 201 height 17
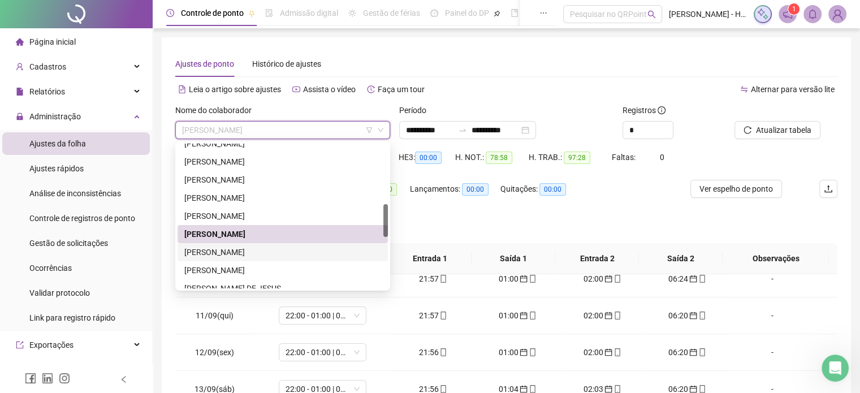
click at [292, 255] on div "[PERSON_NAME]" at bounding box center [282, 252] width 197 height 12
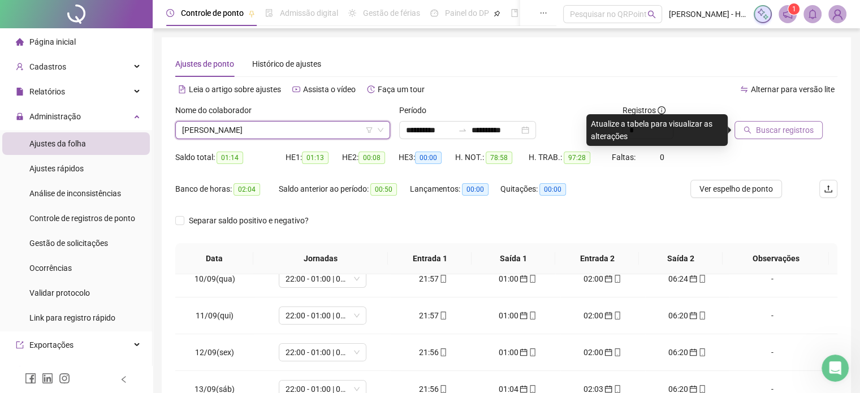
click at [769, 127] on span "Buscar registros" at bounding box center [785, 130] width 58 height 12
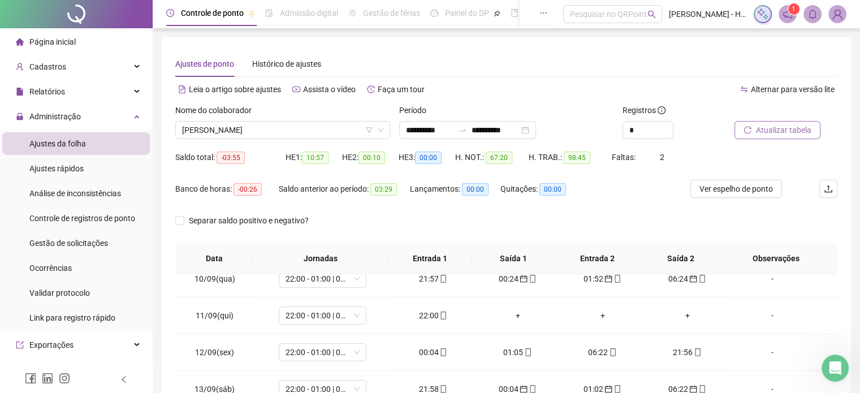
scroll to position [184, 0]
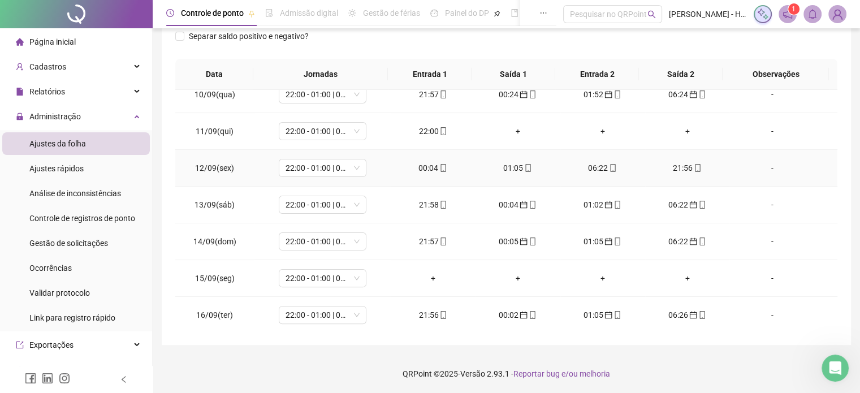
click at [432, 167] on div "00:04" at bounding box center [433, 168] width 67 height 12
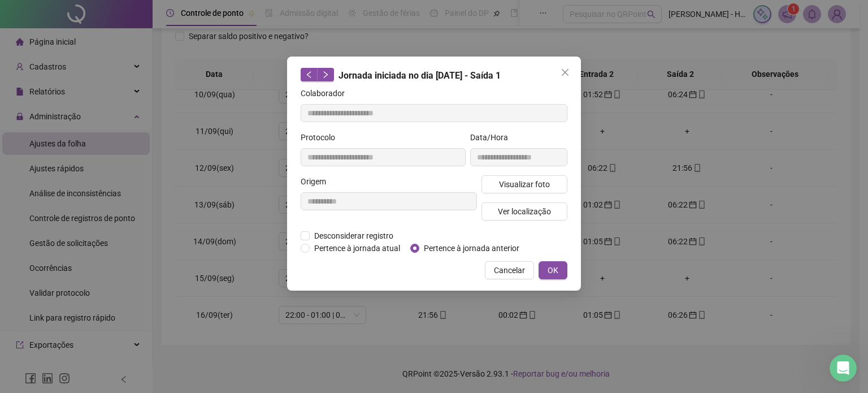
type input "**********"
click at [477, 246] on span "Pertence à jornada anterior" at bounding box center [471, 248] width 105 height 12
click at [556, 270] on span "OK" at bounding box center [553, 270] width 11 height 12
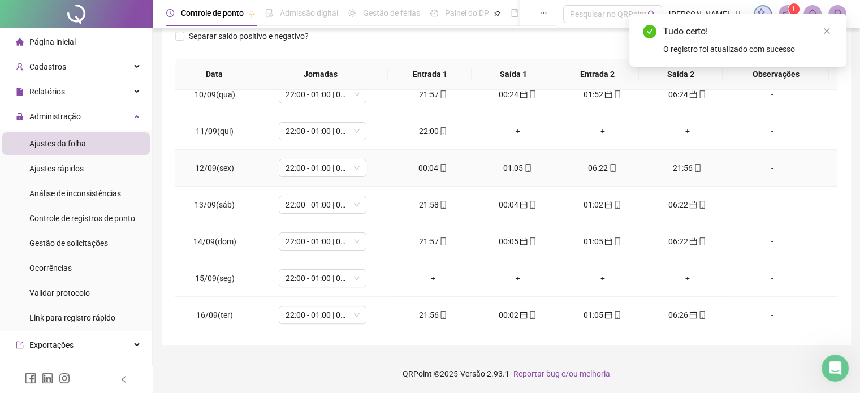
click at [506, 170] on div "01:05" at bounding box center [517, 168] width 67 height 12
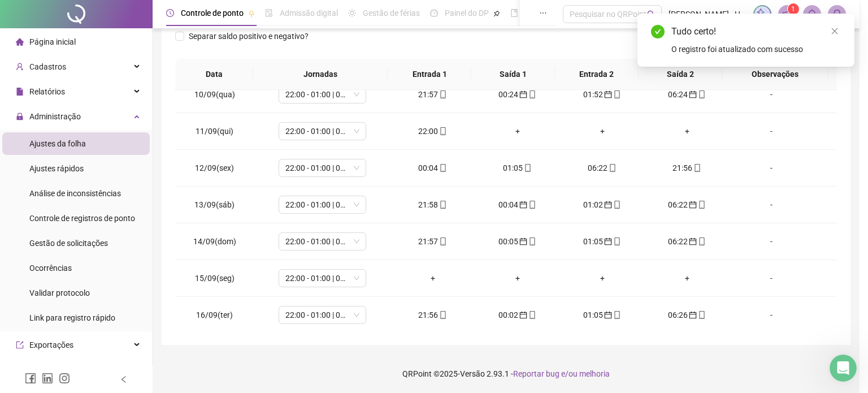
type input "**********"
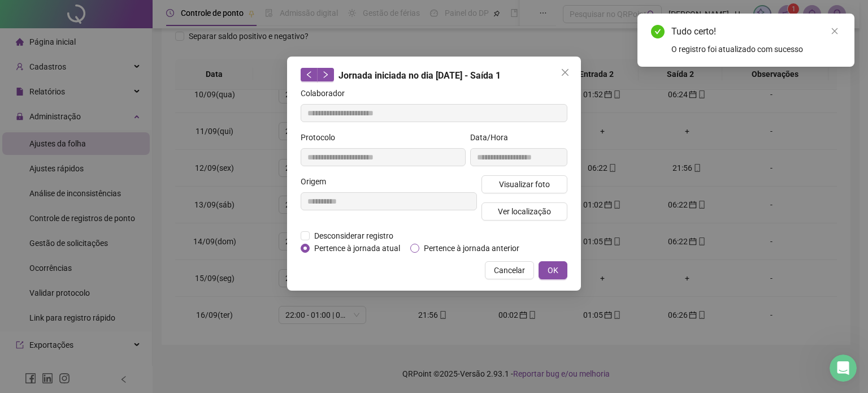
click at [471, 249] on span "Pertence à jornada anterior" at bounding box center [471, 248] width 105 height 12
click at [558, 266] on span "OK" at bounding box center [553, 270] width 11 height 12
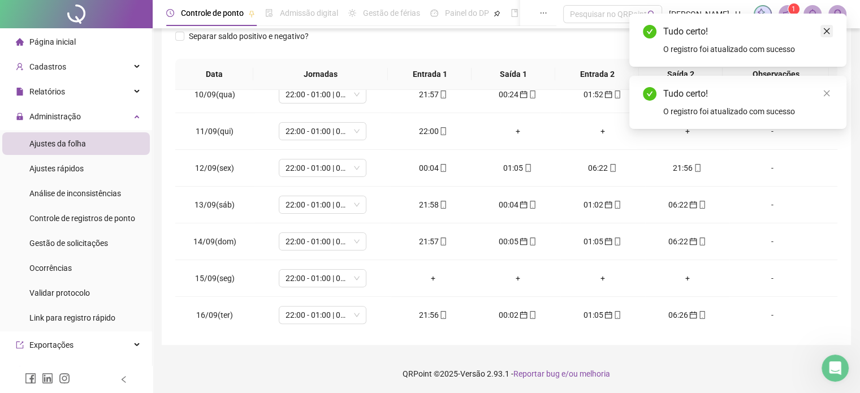
click at [829, 31] on icon "close" at bounding box center [826, 31] width 8 height 8
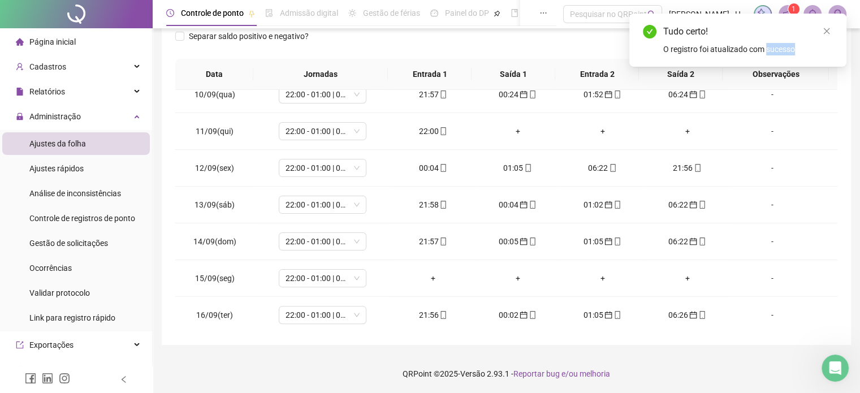
click at [829, 31] on icon "close" at bounding box center [826, 31] width 8 height 8
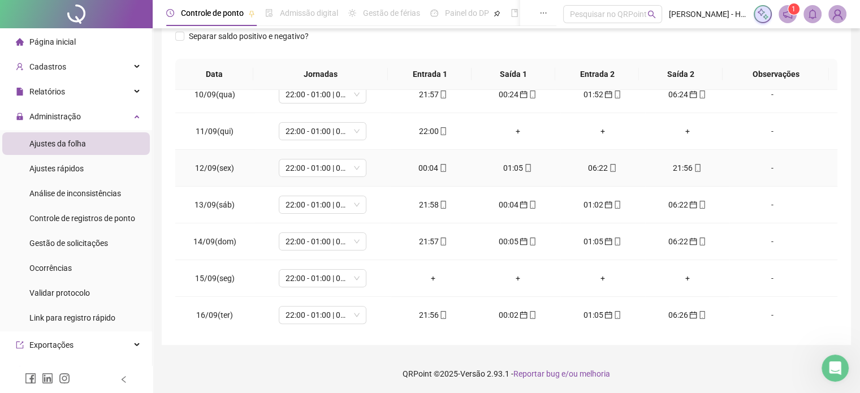
click at [588, 168] on div "06:22" at bounding box center [602, 168] width 67 height 12
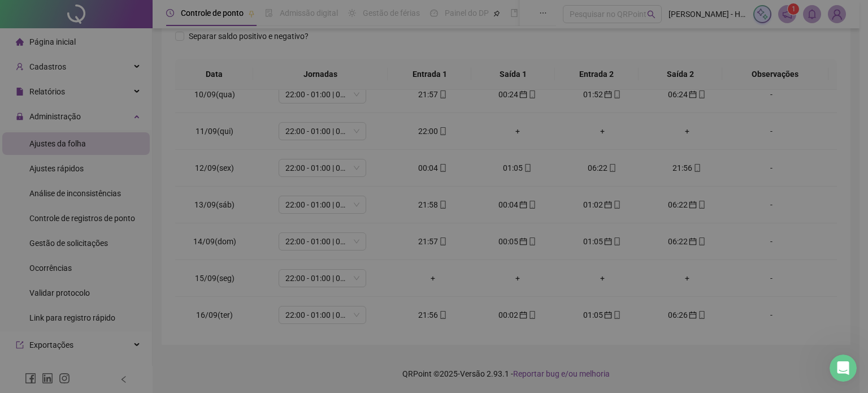
type input "**********"
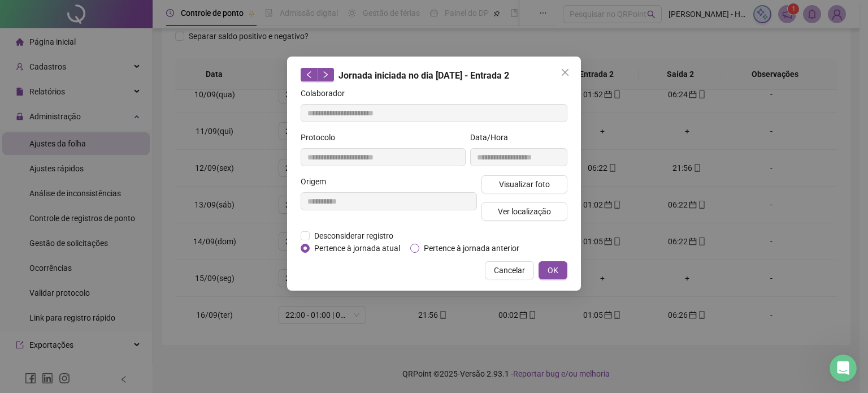
click at [509, 245] on span "Pertence à jornada anterior" at bounding box center [471, 248] width 105 height 12
click at [550, 275] on span "OK" at bounding box center [553, 270] width 11 height 12
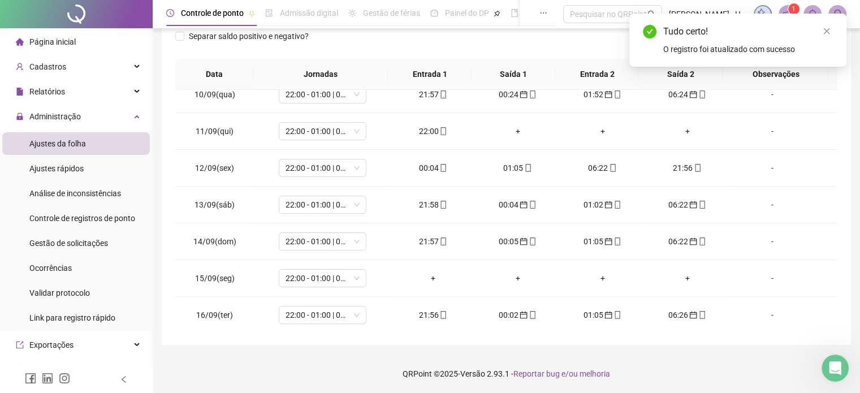
scroll to position [0, 0]
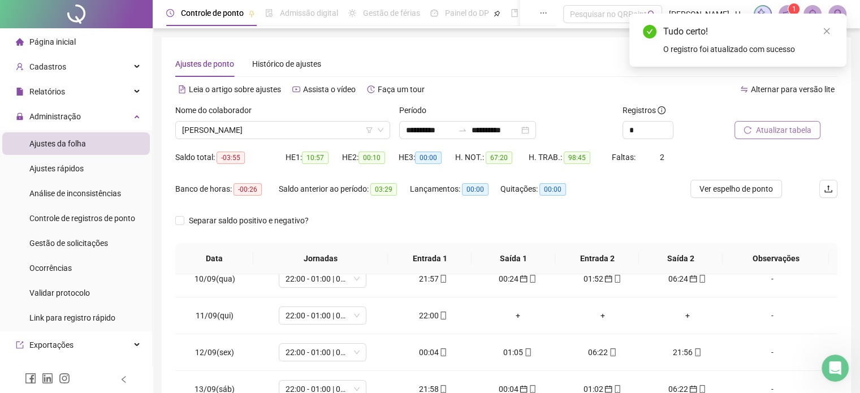
click at [796, 132] on span "Atualizar tabela" at bounding box center [783, 130] width 55 height 12
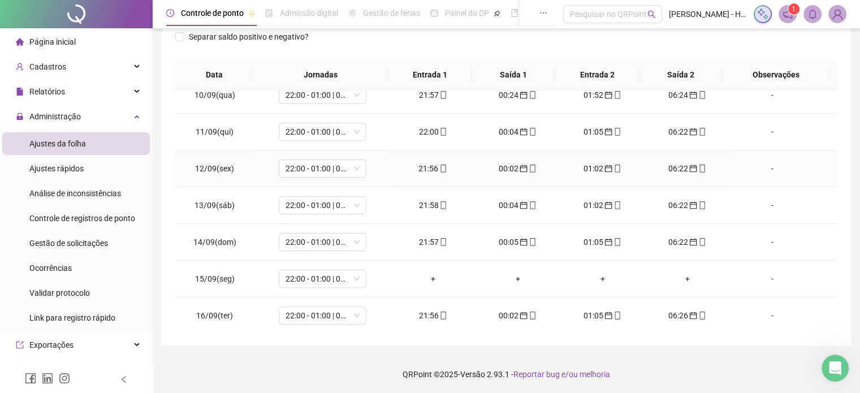
scroll to position [184, 0]
click at [303, 275] on span "22:00 - 01:00 | 02:00 - 06:20" at bounding box center [322, 278] width 74 height 17
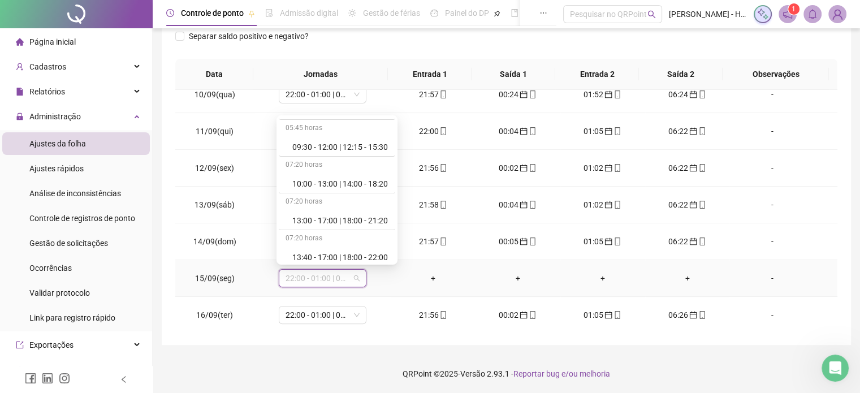
scroll to position [633, 0]
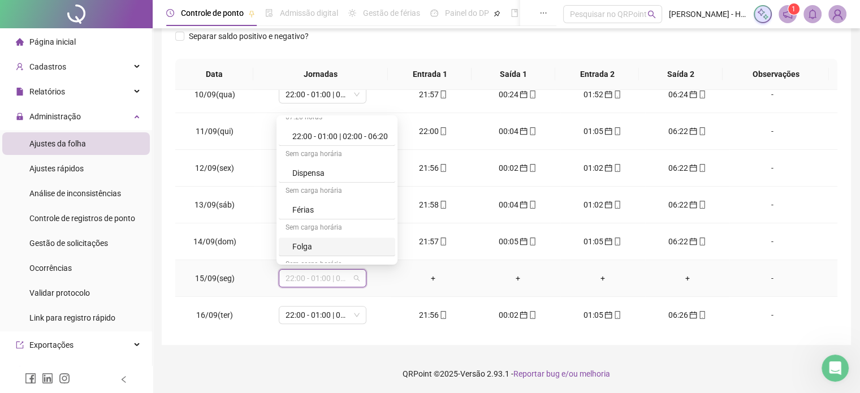
click at [314, 243] on div "Folga" at bounding box center [340, 246] width 96 height 12
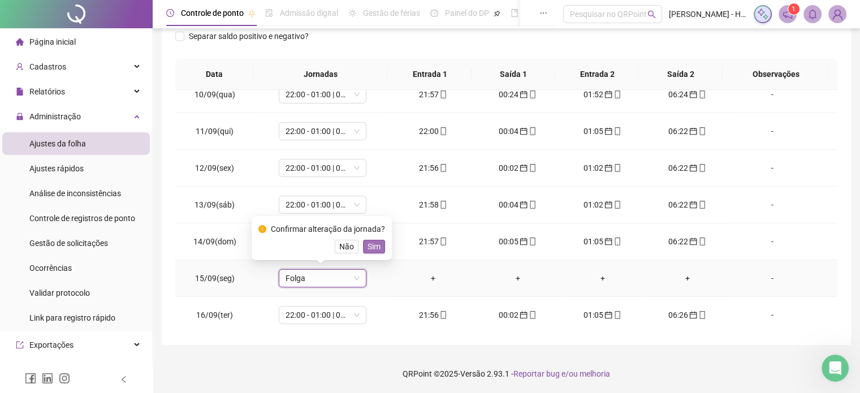
click at [368, 246] on span "Sim" at bounding box center [373, 246] width 13 height 12
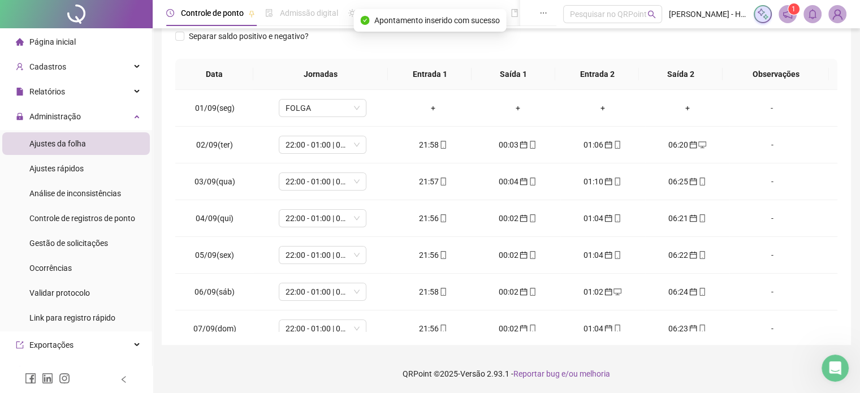
scroll to position [0, 0]
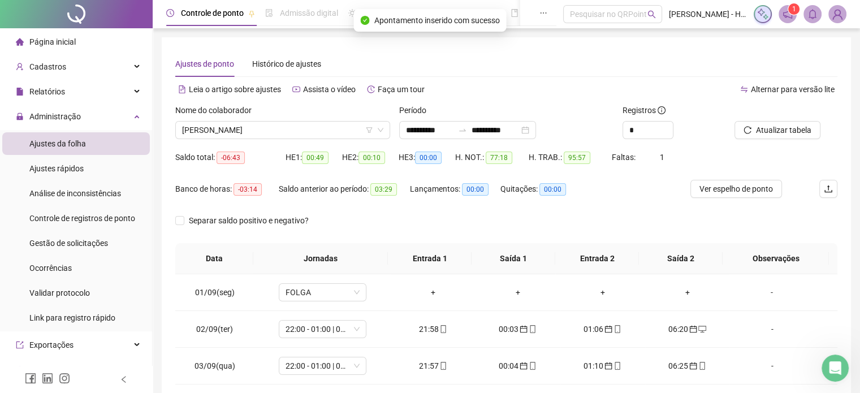
click at [756, 140] on div "Atualizar tabela" at bounding box center [786, 126] width 112 height 44
click at [750, 126] on icon "reload" at bounding box center [747, 130] width 8 height 8
click at [291, 137] on span "[PERSON_NAME]" at bounding box center [282, 130] width 201 height 17
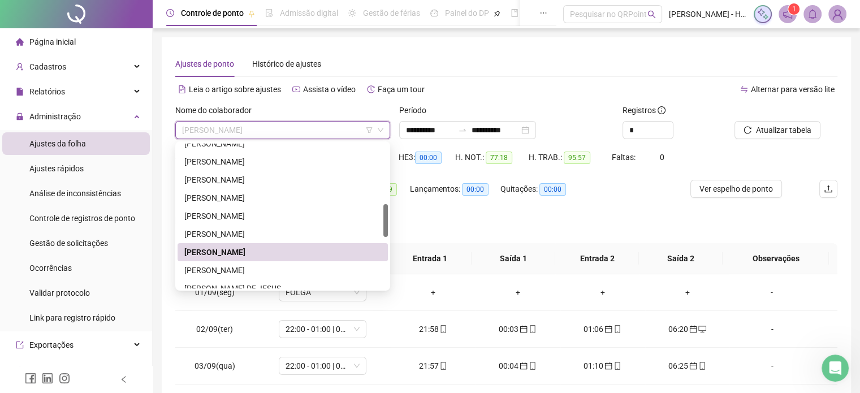
scroll to position [263, 0]
click at [246, 269] on div "[PERSON_NAME]" at bounding box center [282, 269] width 197 height 12
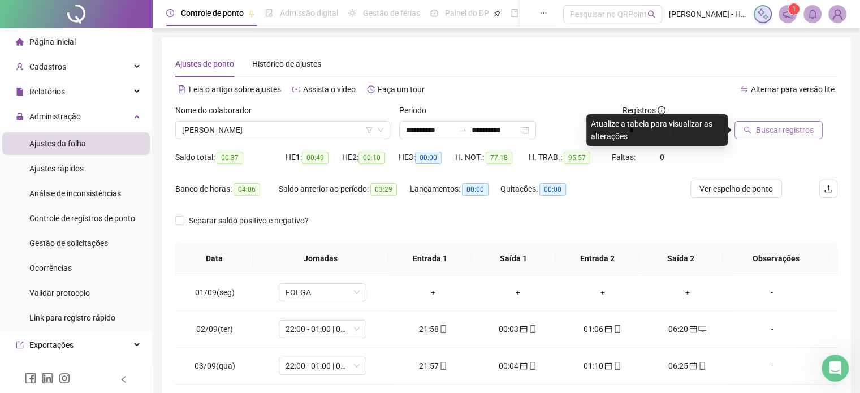
click at [743, 131] on icon "search" at bounding box center [747, 130] width 8 height 8
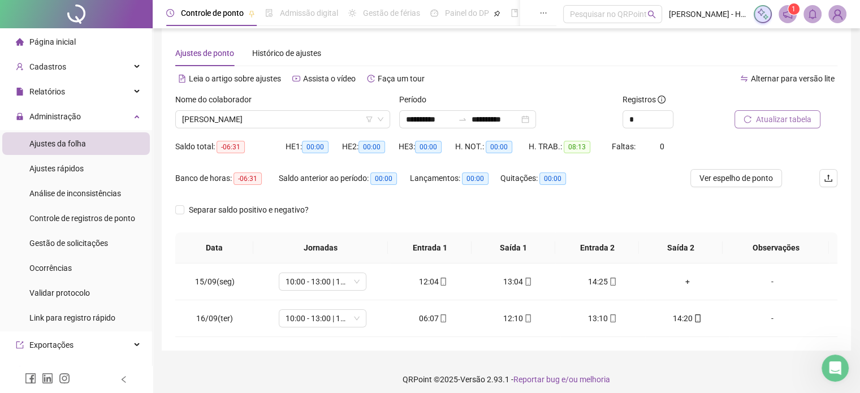
scroll to position [16, 0]
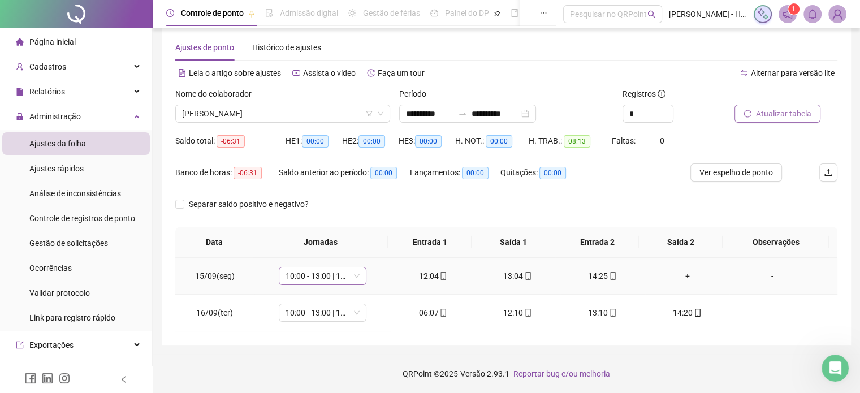
click at [315, 271] on span "10:00 - 13:00 | 14:00 - 18:20" at bounding box center [322, 275] width 74 height 17
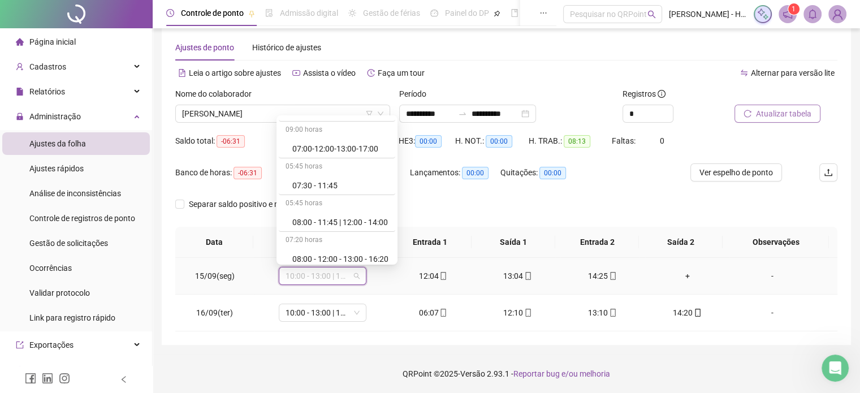
scroll to position [127, 0]
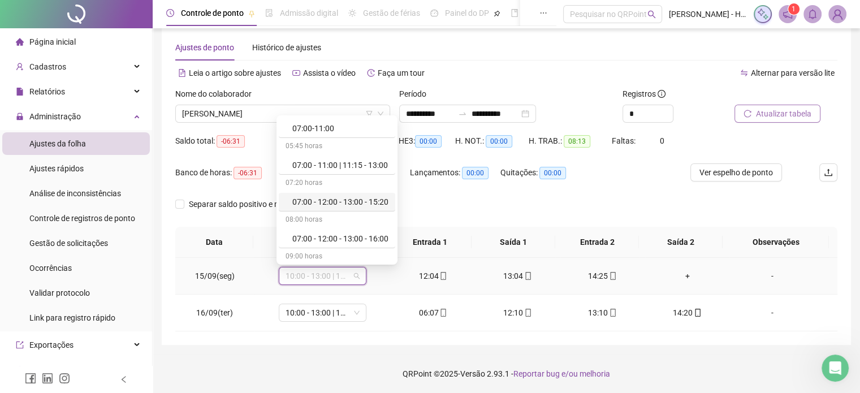
click at [336, 203] on div "07:00 - 12:00 - 13:00 - 15:20" at bounding box center [340, 202] width 96 height 12
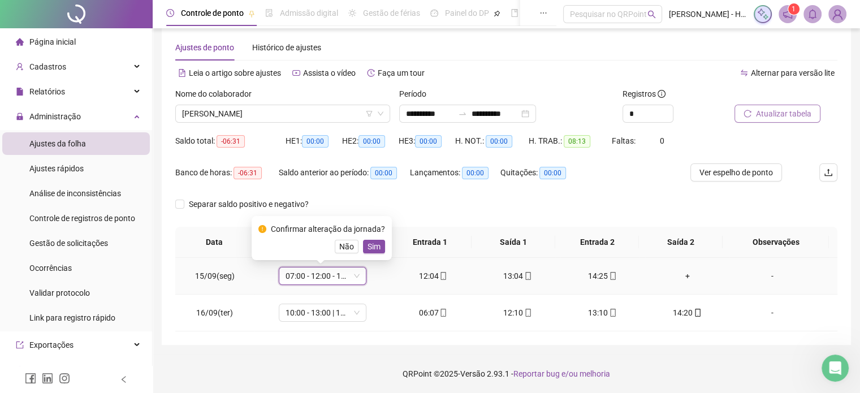
click at [330, 281] on span "07:00 - 12:00 - 13:00 - 15:20" at bounding box center [322, 275] width 74 height 17
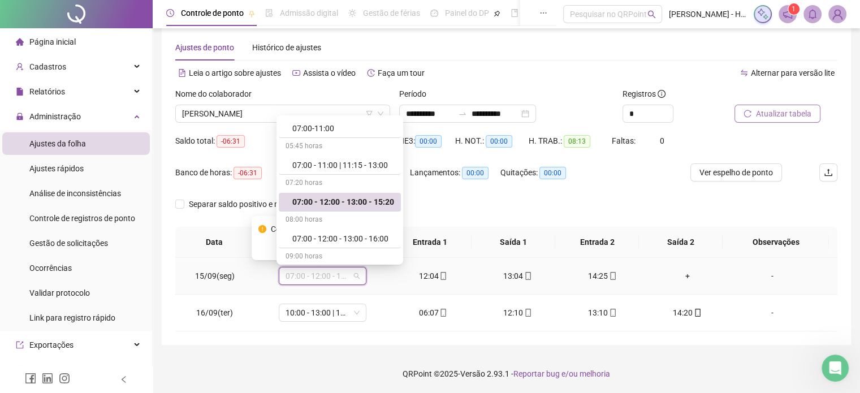
click at [359, 204] on div "07:00 - 12:00 - 13:00 - 15:20" at bounding box center [343, 202] width 102 height 12
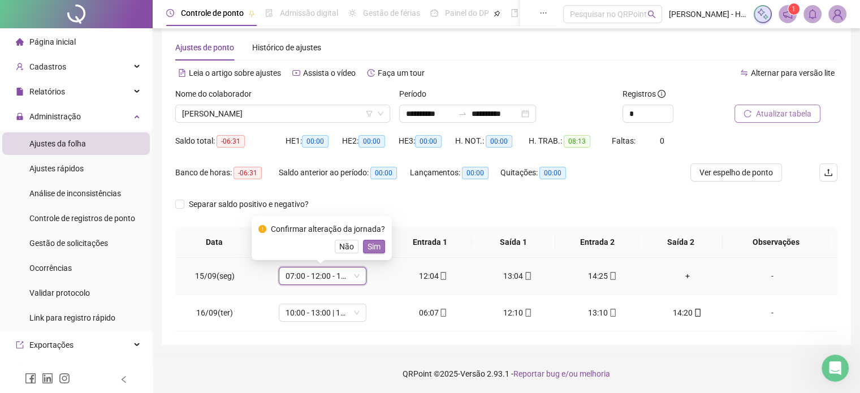
click at [375, 246] on span "Sim" at bounding box center [373, 246] width 13 height 12
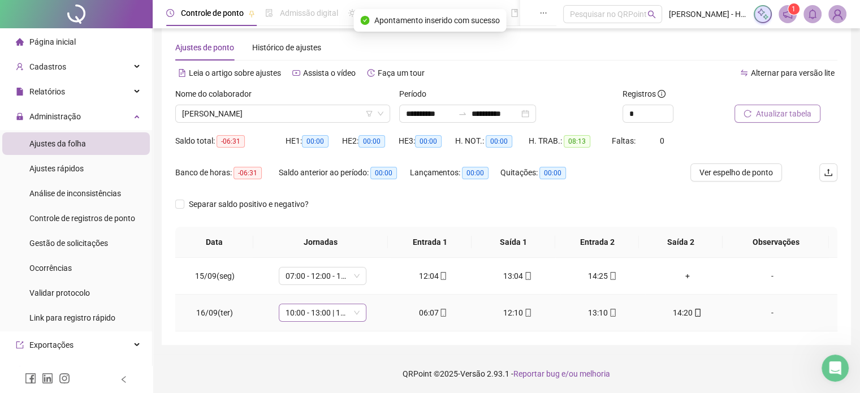
click at [339, 317] on span "10:00 - 13:00 | 14:00 - 18:20" at bounding box center [322, 312] width 74 height 17
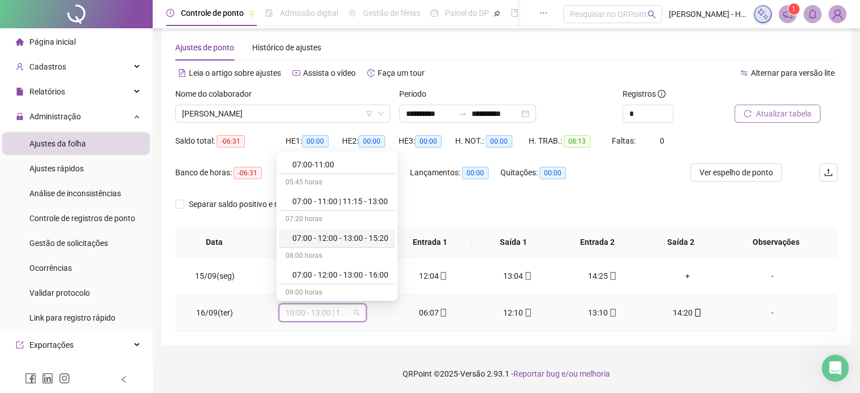
click at [352, 237] on div "07:00 - 12:00 - 13:00 - 15:20" at bounding box center [340, 238] width 96 height 12
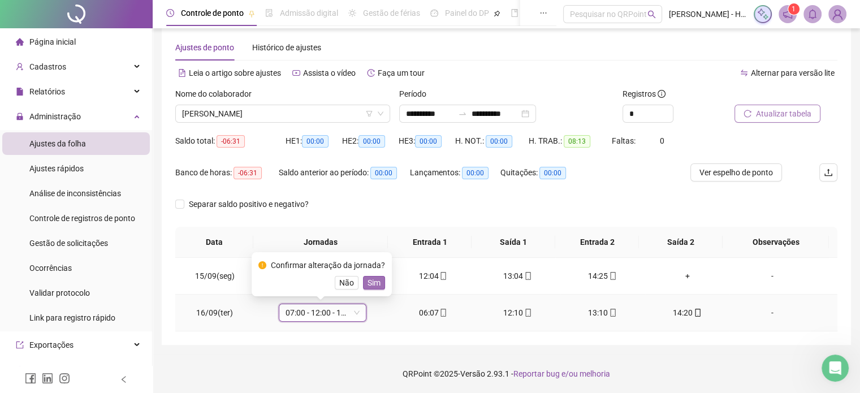
click at [374, 284] on span "Sim" at bounding box center [373, 282] width 13 height 12
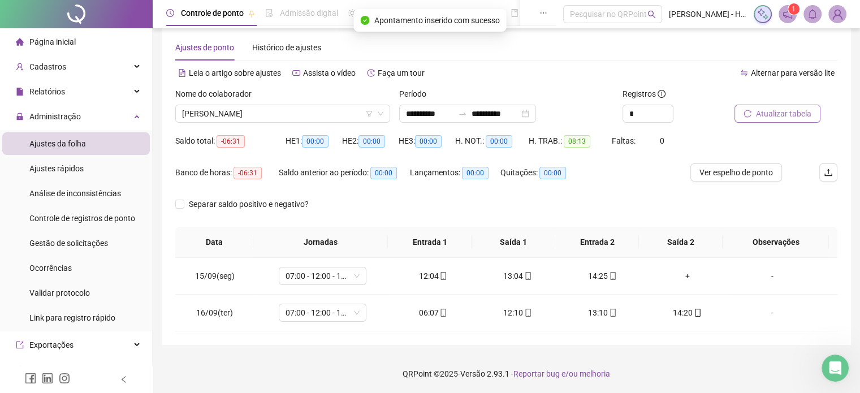
click at [753, 119] on button "Atualizar tabela" at bounding box center [777, 114] width 86 height 18
click at [681, 275] on div "+" at bounding box center [687, 276] width 67 height 12
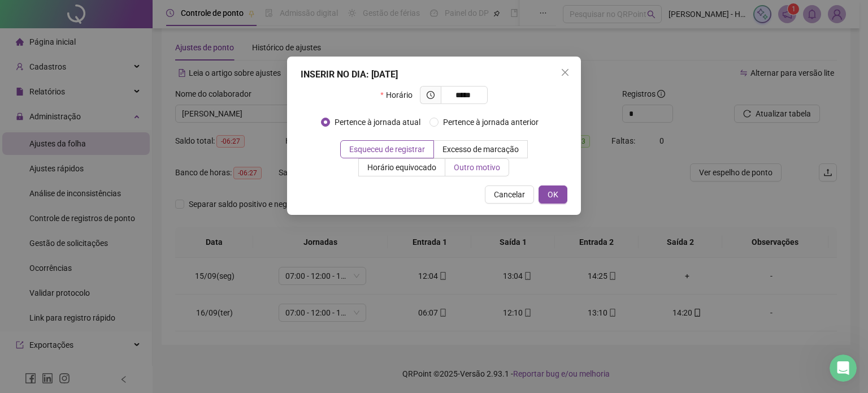
type input "*****"
click at [502, 167] on label "Outro motivo" at bounding box center [477, 167] width 64 height 18
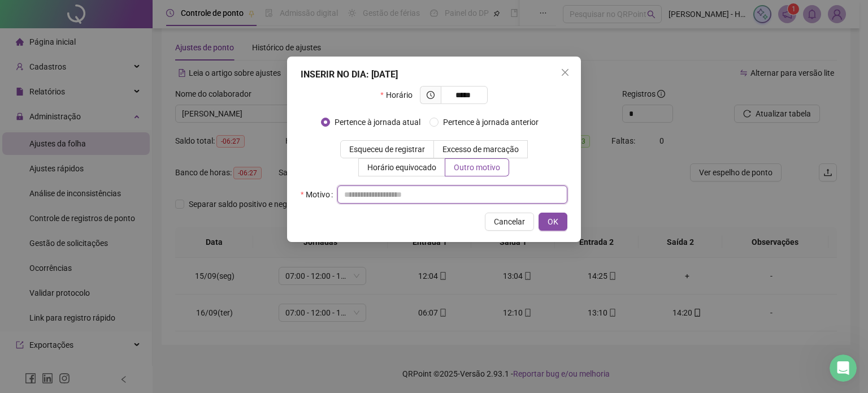
click at [465, 194] on input "text" at bounding box center [452, 194] width 230 height 18
type input "**********"
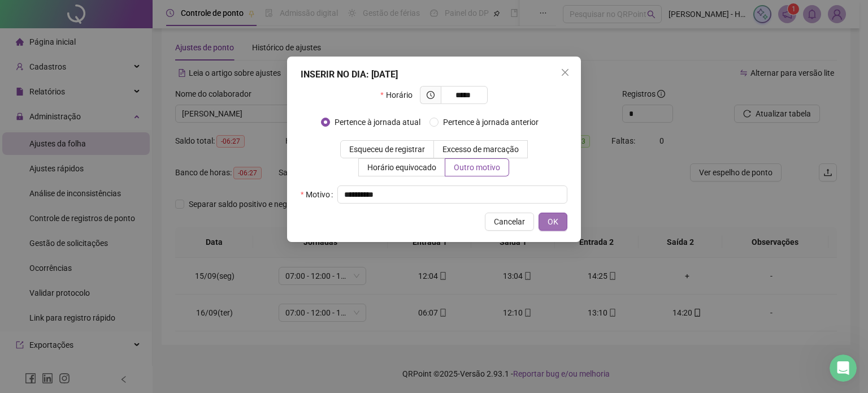
click at [551, 226] on span "OK" at bounding box center [553, 221] width 11 height 12
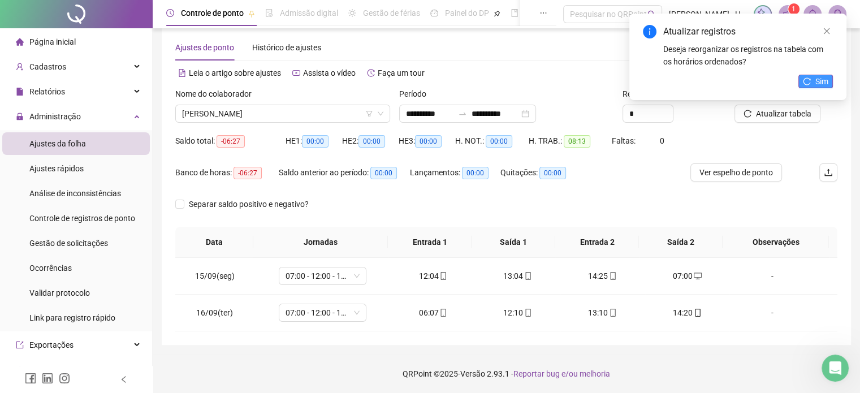
click at [817, 80] on span "Sim" at bounding box center [821, 81] width 13 height 12
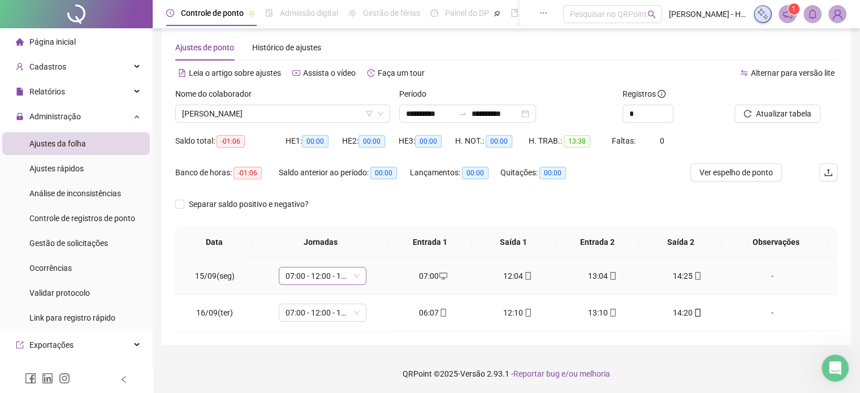
click at [330, 276] on span "07:00 - 12:00 - 13:00 - 15:20" at bounding box center [322, 275] width 74 height 17
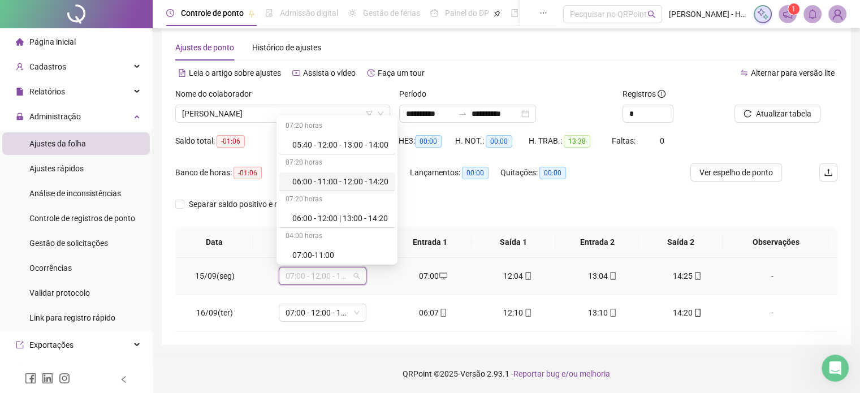
click at [344, 183] on div "06:00 - 11:00 - 12:00 - 14:20" at bounding box center [340, 181] width 96 height 12
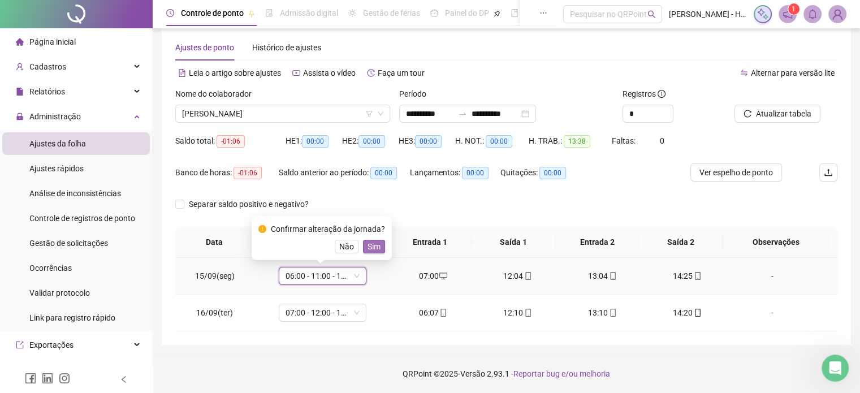
click at [372, 246] on span "Sim" at bounding box center [373, 246] width 13 height 12
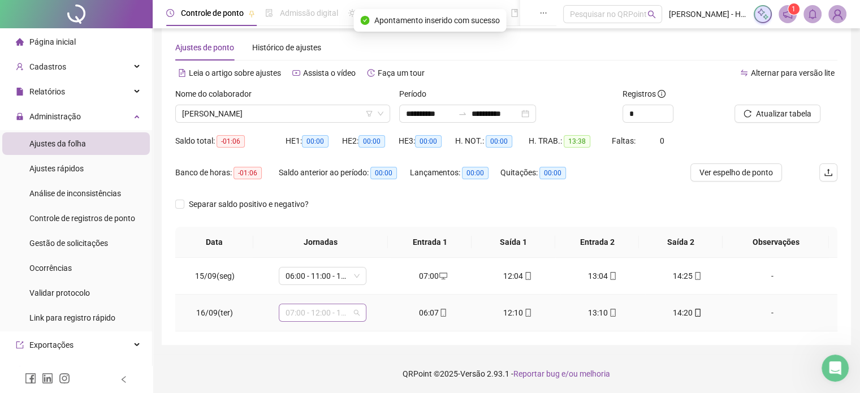
click at [311, 314] on span "07:00 - 12:00 - 13:00 - 15:20" at bounding box center [322, 312] width 74 height 17
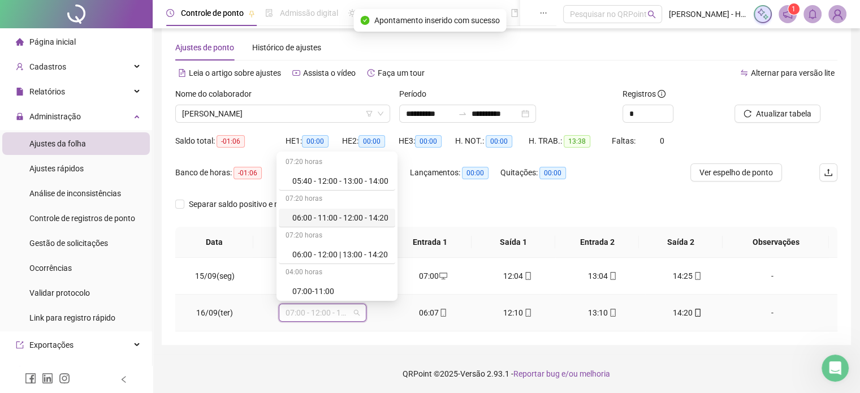
click at [328, 216] on div "06:00 - 11:00 - 12:00 - 14:20" at bounding box center [340, 217] width 96 height 12
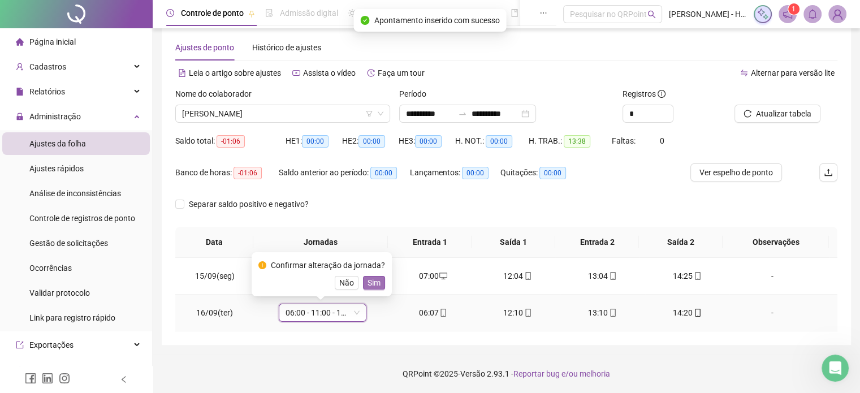
click at [367, 287] on span "Sim" at bounding box center [373, 282] width 13 height 12
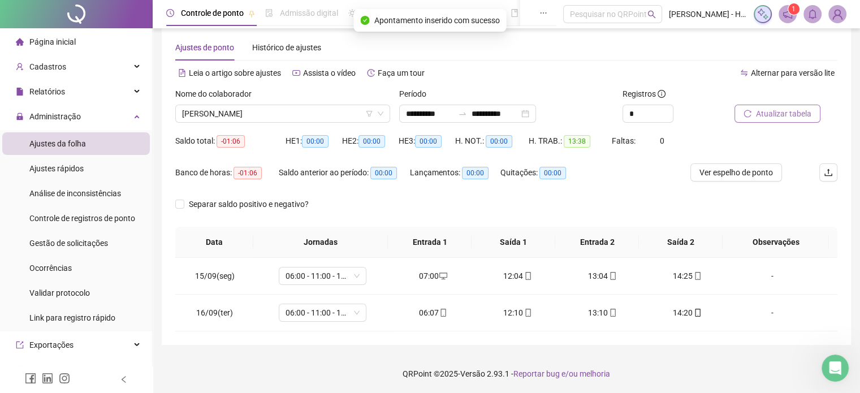
click at [763, 109] on span "Atualizar tabela" at bounding box center [783, 113] width 55 height 12
click at [767, 274] on div "-" at bounding box center [771, 276] width 67 height 12
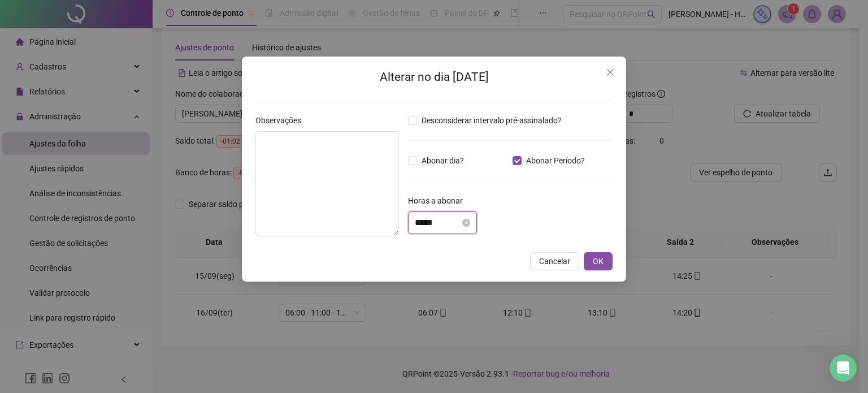
click at [417, 219] on input "*****" at bounding box center [437, 223] width 45 height 14
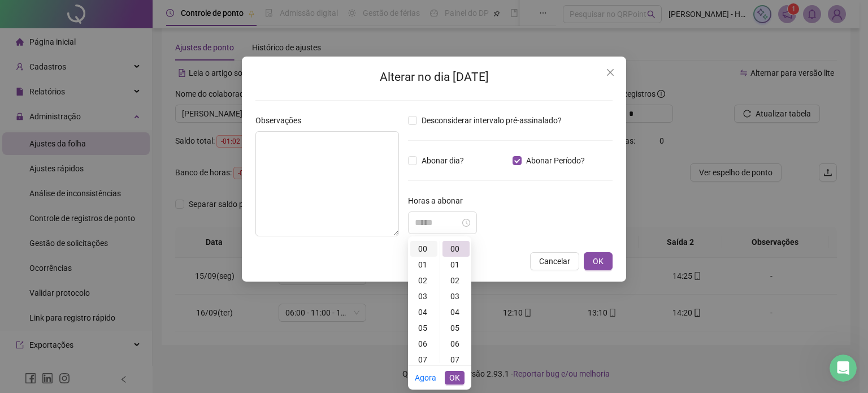
click at [416, 255] on div "00" at bounding box center [423, 249] width 27 height 16
click at [421, 265] on div "01" at bounding box center [423, 265] width 27 height 16
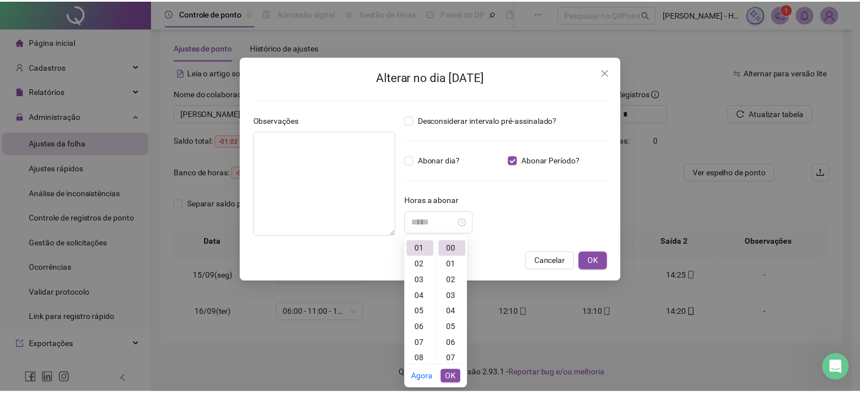
scroll to position [16, 0]
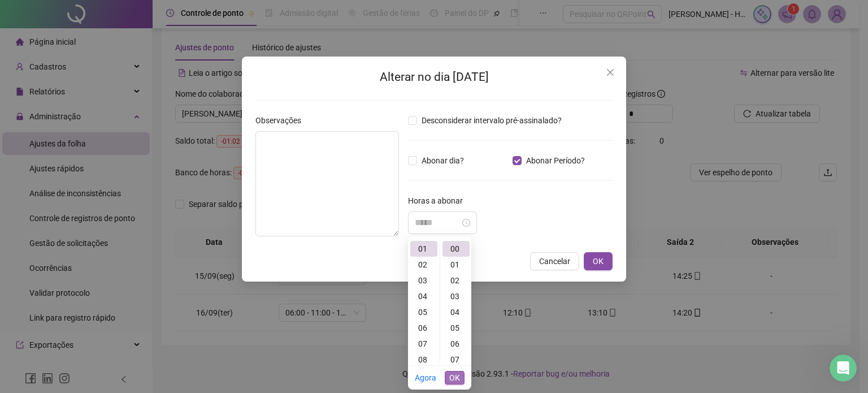
type input "*****"
click at [456, 377] on span "OK" at bounding box center [454, 377] width 11 height 12
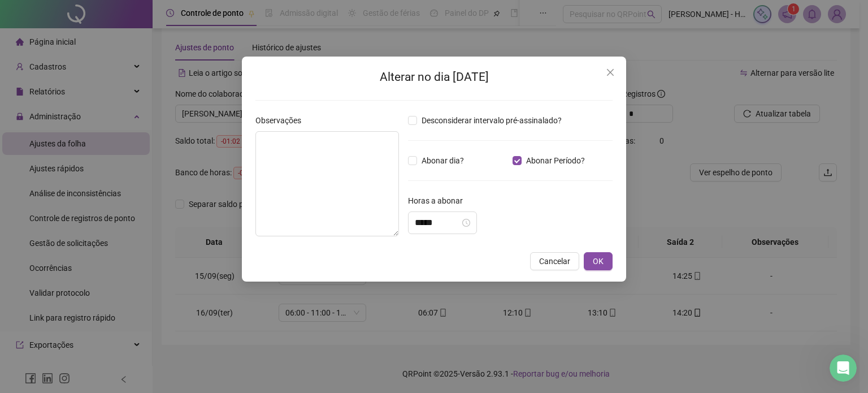
click at [400, 149] on div "Observações" at bounding box center [327, 179] width 153 height 131
click at [370, 162] on textarea at bounding box center [327, 183] width 144 height 105
type textarea "**********"
click at [604, 259] on span "OK" at bounding box center [598, 261] width 11 height 12
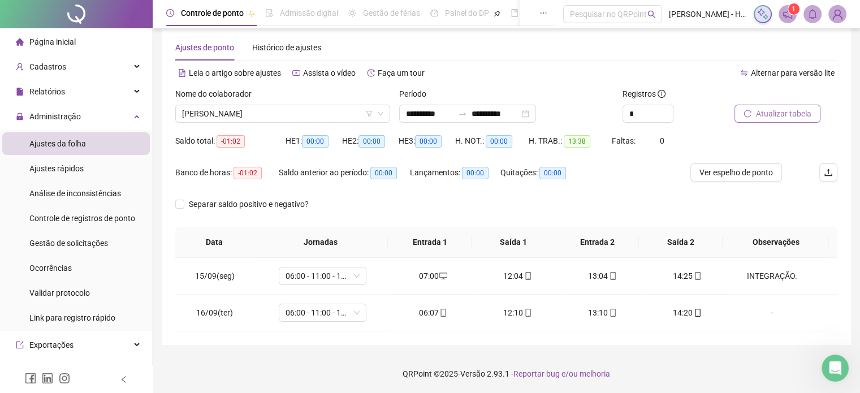
click at [753, 115] on button "Atualizar tabela" at bounding box center [777, 114] width 86 height 18
click at [292, 112] on span "[PERSON_NAME]" at bounding box center [282, 113] width 201 height 17
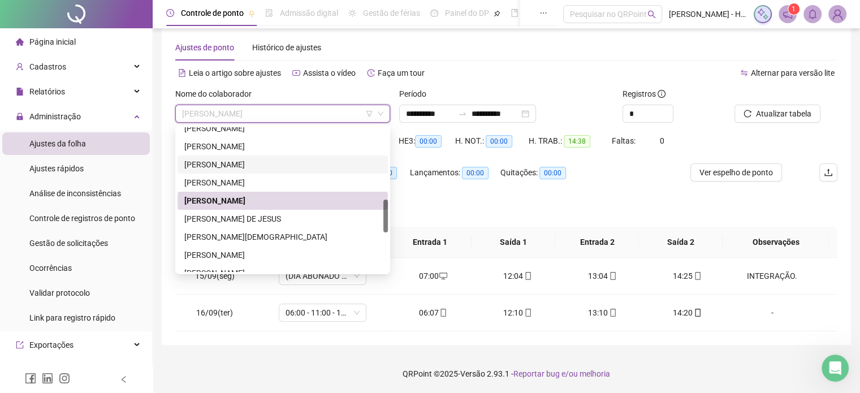
drag, startPoint x: 383, startPoint y: 202, endPoint x: 386, endPoint y: 214, distance: 11.8
click at [387, 214] on div at bounding box center [385, 216] width 5 height 33
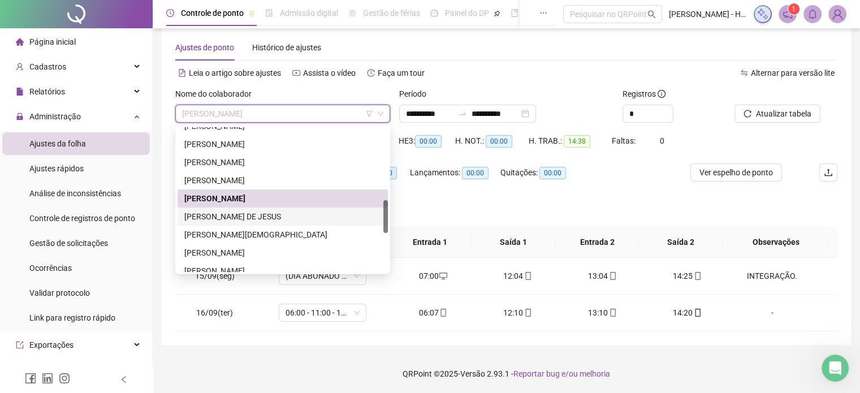
click at [284, 219] on div "[PERSON_NAME] DE JESUS" at bounding box center [282, 216] width 197 height 12
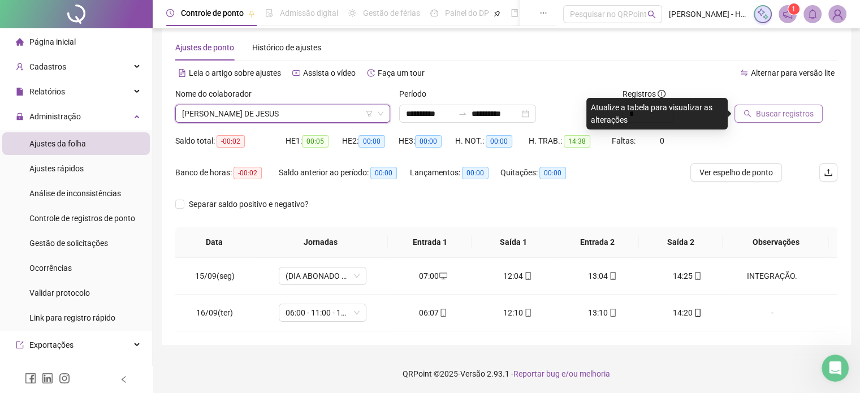
click at [769, 109] on span "Buscar registros" at bounding box center [785, 113] width 58 height 12
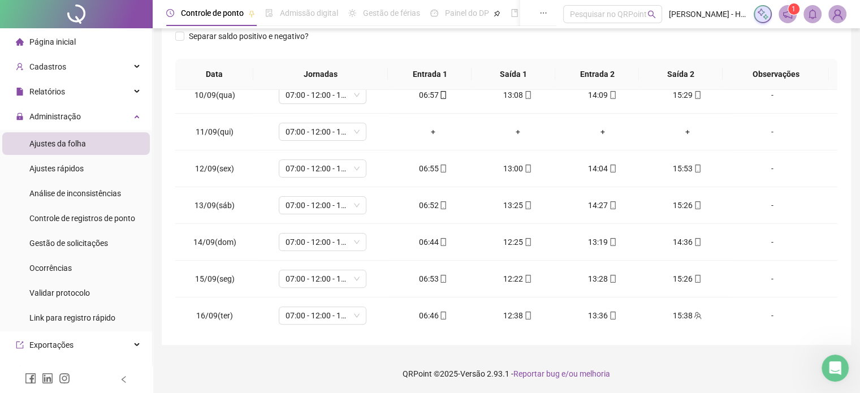
scroll to position [344, 0]
click at [330, 134] on span "07:00 - 12:00 - 13:00 - 15:20" at bounding box center [322, 131] width 74 height 17
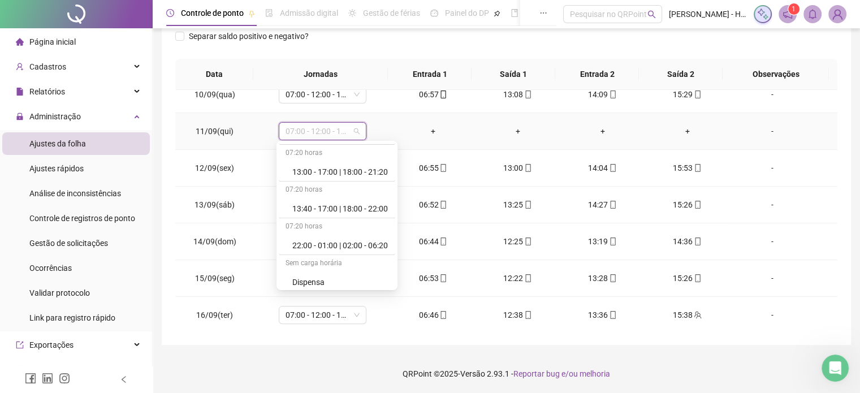
scroll to position [698, 0]
click at [308, 209] on div "Folga" at bounding box center [340, 207] width 96 height 12
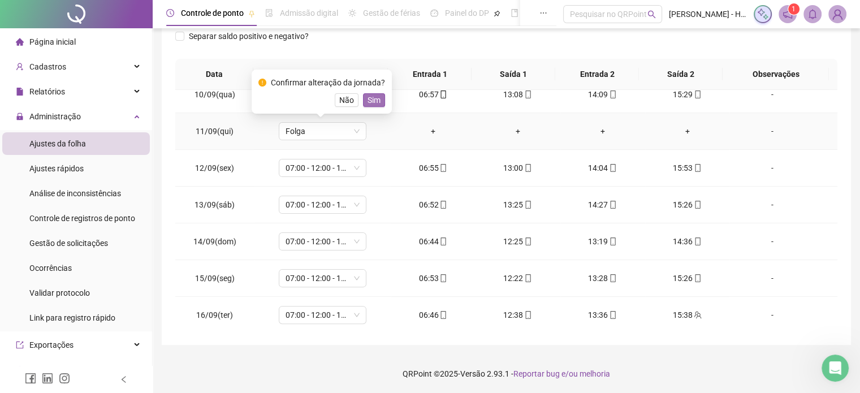
click at [373, 105] on span "Sim" at bounding box center [373, 100] width 13 height 12
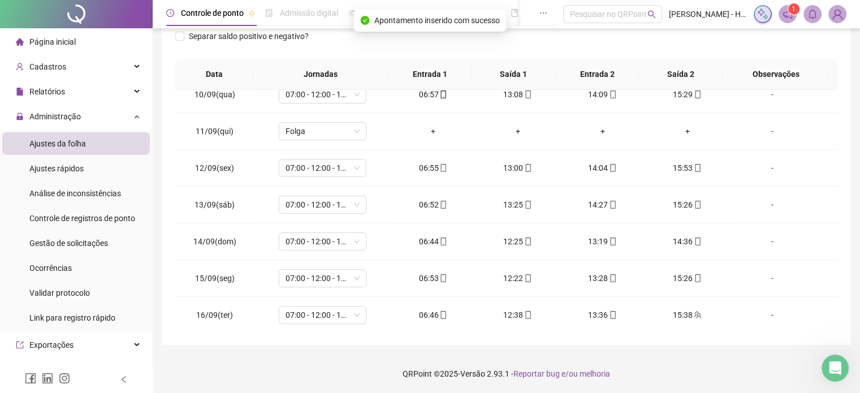
scroll to position [0, 0]
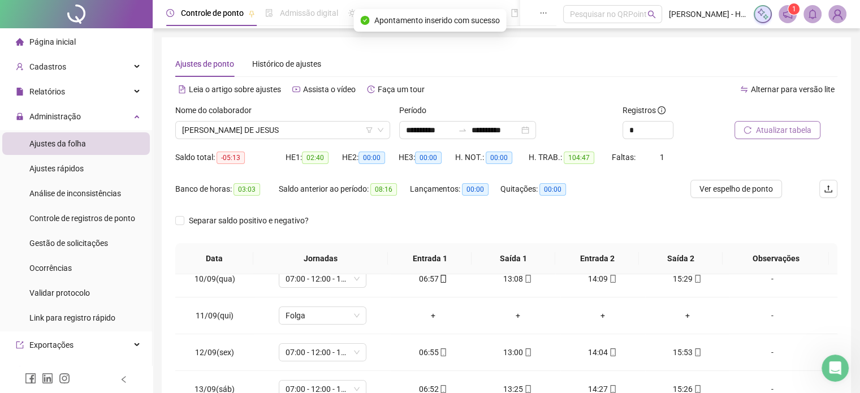
click at [807, 131] on span "Atualizar tabela" at bounding box center [783, 130] width 55 height 12
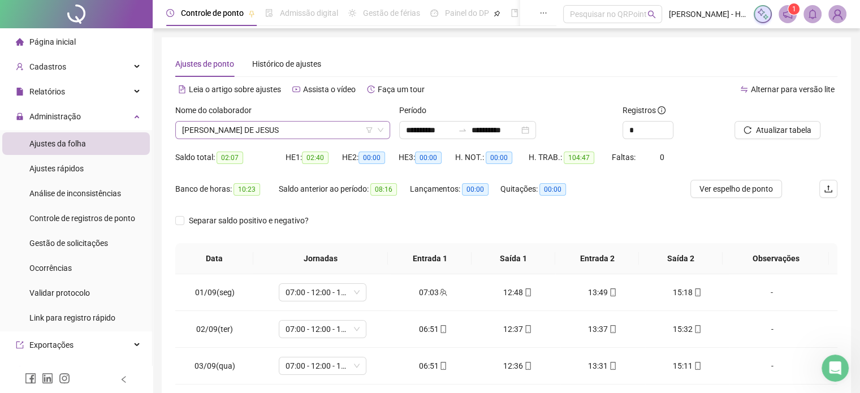
click at [336, 126] on span "[PERSON_NAME] DE JESUS" at bounding box center [282, 130] width 201 height 17
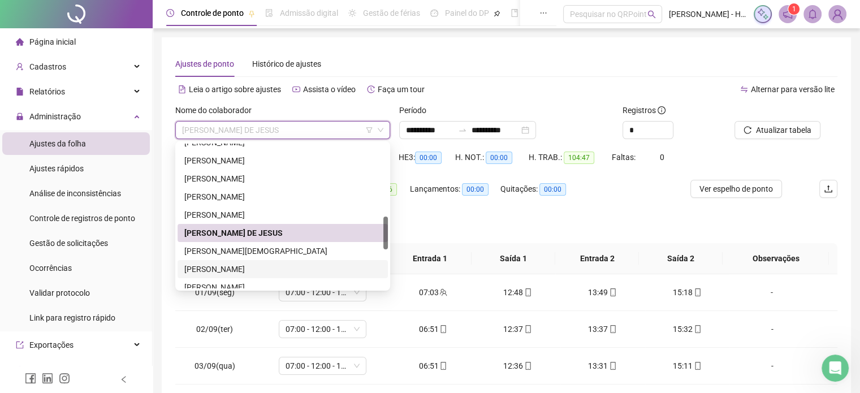
click at [226, 251] on div "[PERSON_NAME][DEMOGRAPHIC_DATA]" at bounding box center [282, 251] width 197 height 12
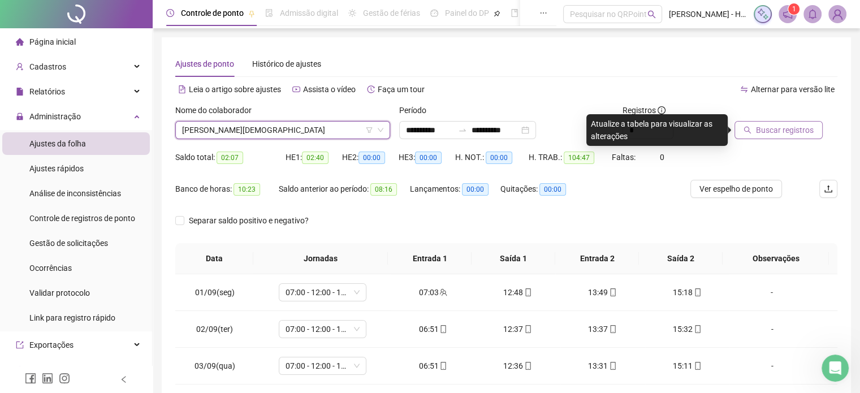
click at [800, 131] on span "Buscar registros" at bounding box center [785, 130] width 58 height 12
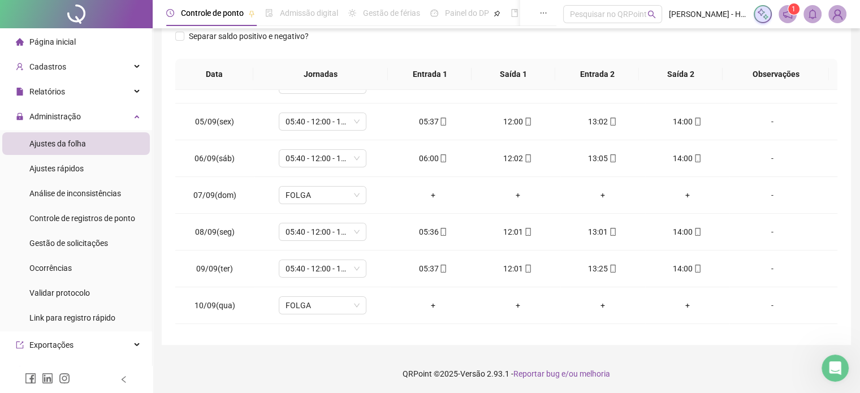
scroll to position [344, 0]
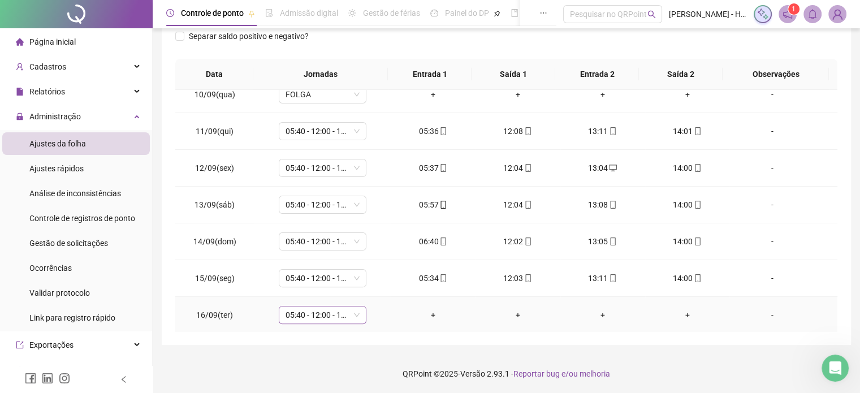
click at [324, 317] on span "05:40 - 12:00 - 13:00 - 14:00" at bounding box center [322, 314] width 74 height 17
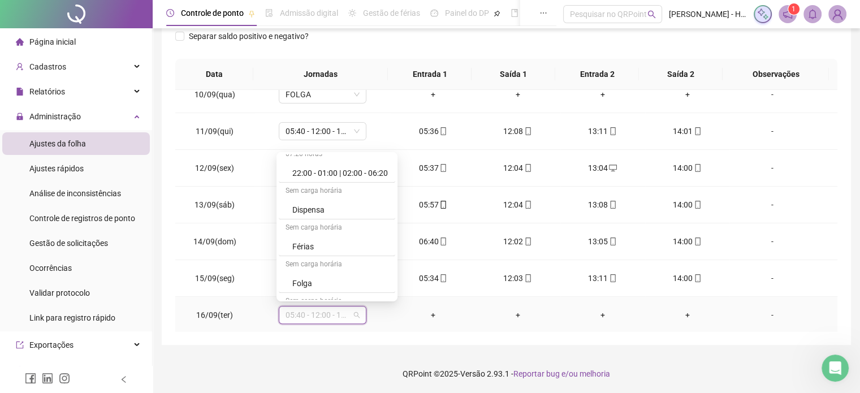
scroll to position [698, 0]
click at [310, 219] on div "Folga" at bounding box center [340, 219] width 96 height 12
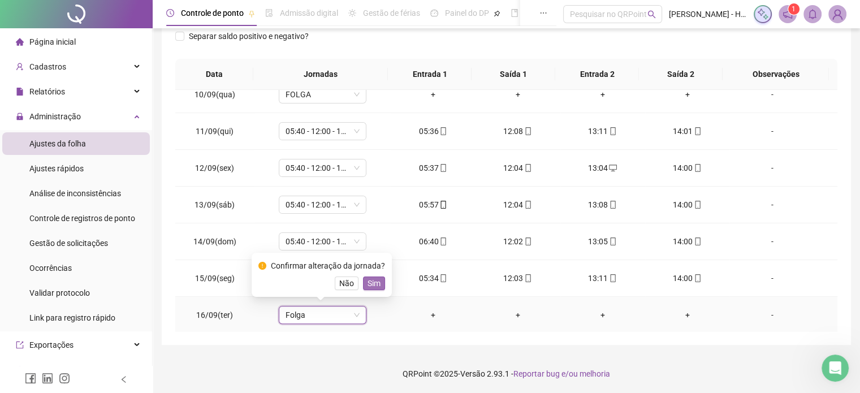
click at [372, 280] on span "Sim" at bounding box center [373, 283] width 13 height 12
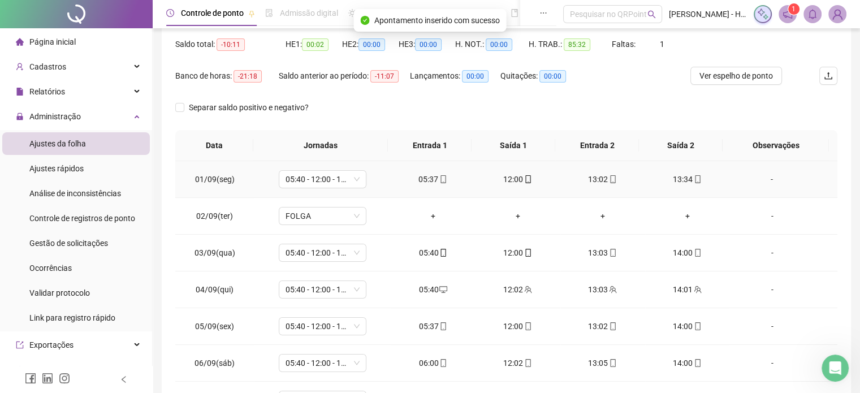
scroll to position [0, 0]
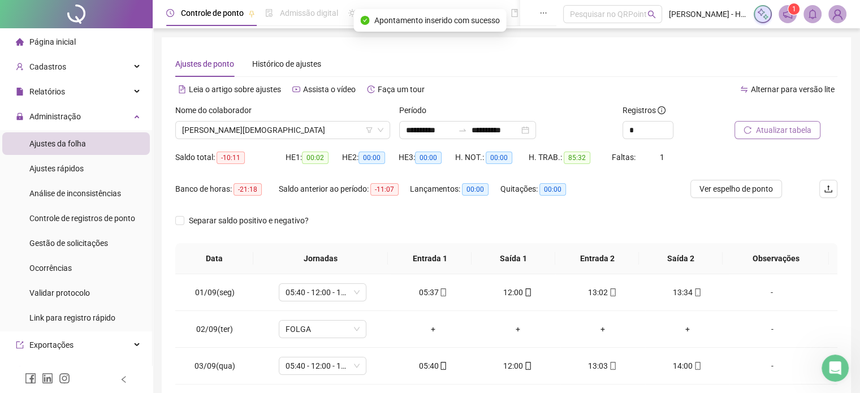
click at [774, 132] on span "Atualizar tabela" at bounding box center [783, 130] width 55 height 12
click at [668, 127] on icon "up" at bounding box center [667, 127] width 4 height 4
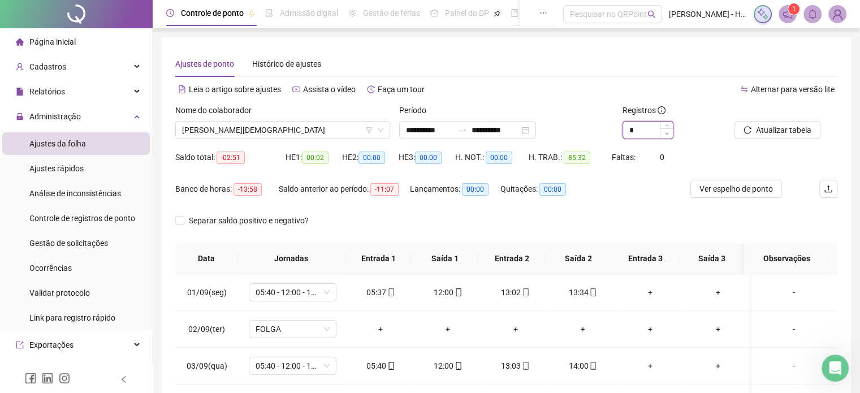
click at [669, 131] on span "Decrease Value" at bounding box center [666, 133] width 12 height 10
type input "*"
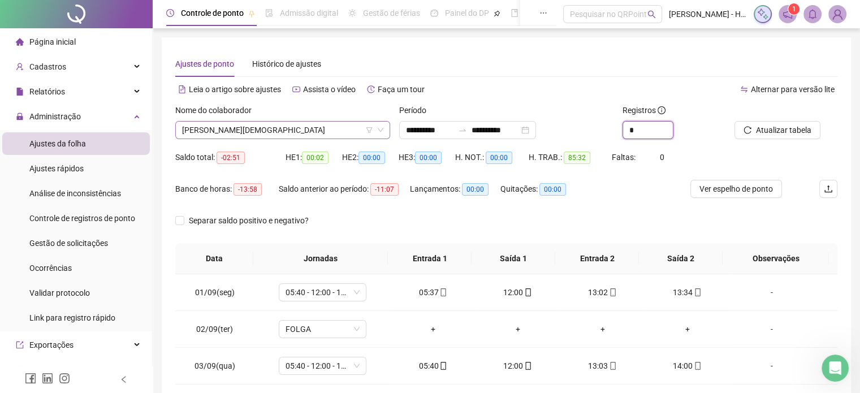
click at [342, 133] on span "[PERSON_NAME][DEMOGRAPHIC_DATA]" at bounding box center [282, 130] width 201 height 17
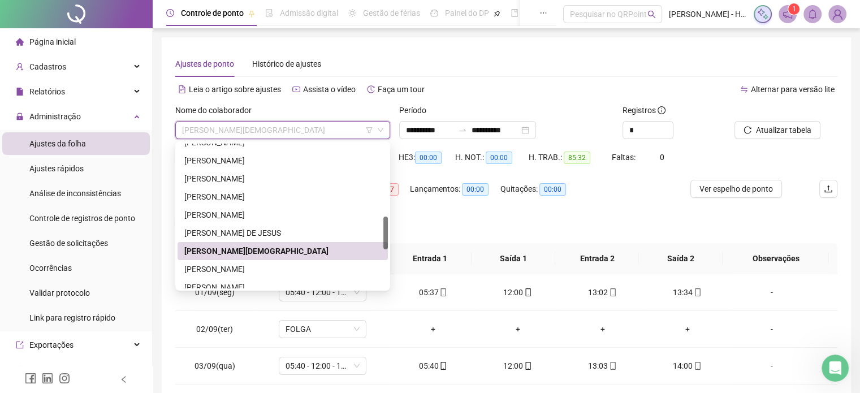
scroll to position [318, 0]
click at [218, 269] on div "[PERSON_NAME]" at bounding box center [282, 268] width 197 height 12
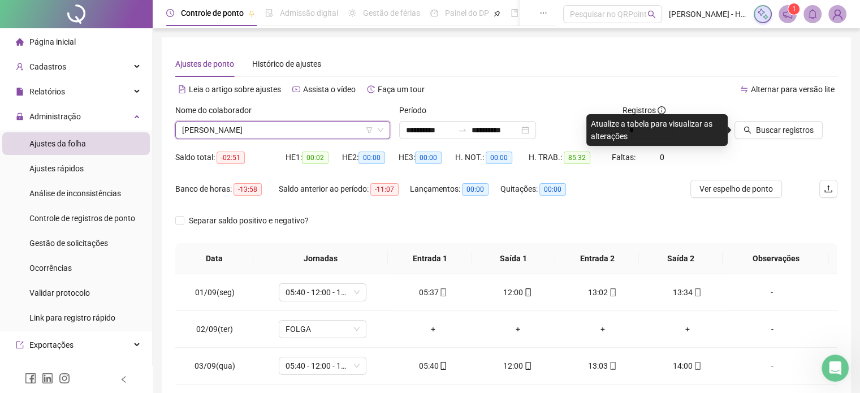
click at [744, 130] on icon "search" at bounding box center [747, 130] width 8 height 8
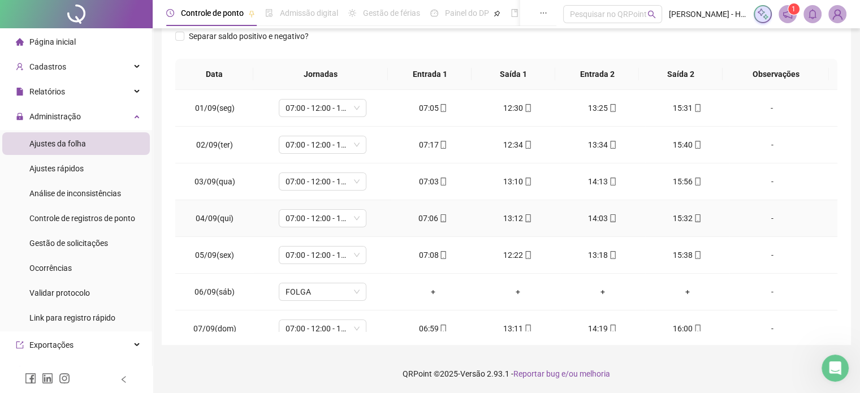
scroll to position [344, 0]
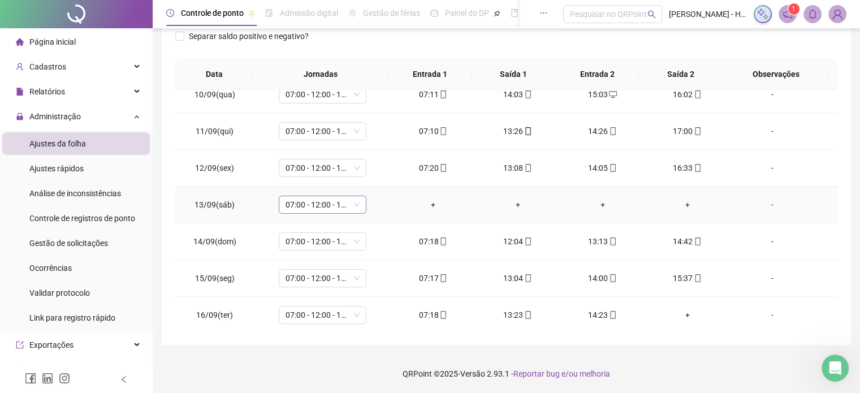
click at [339, 207] on span "07:00 - 12:00 - 13:00 - 15:20" at bounding box center [322, 204] width 74 height 17
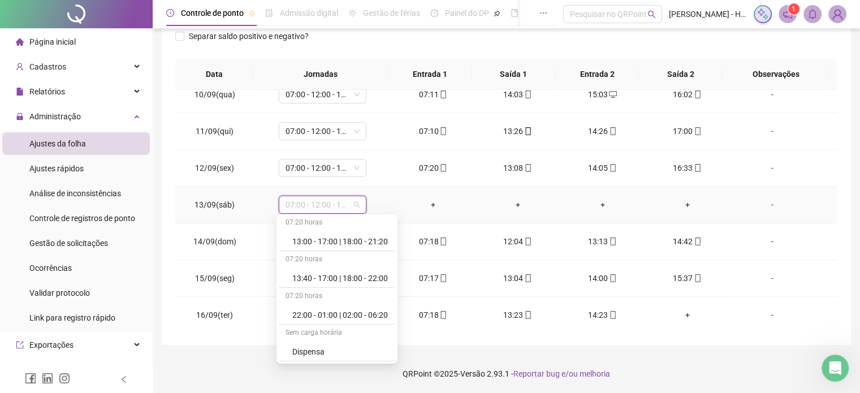
scroll to position [698, 0]
click at [318, 280] on div "Folga" at bounding box center [340, 281] width 96 height 12
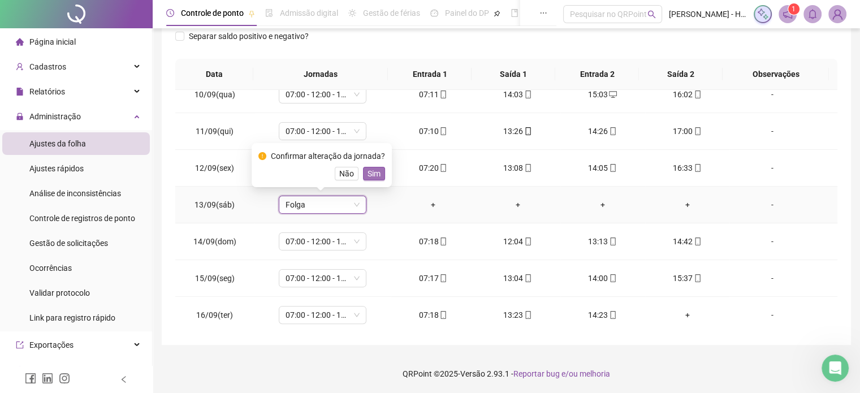
click at [372, 171] on span "Sim" at bounding box center [373, 173] width 13 height 12
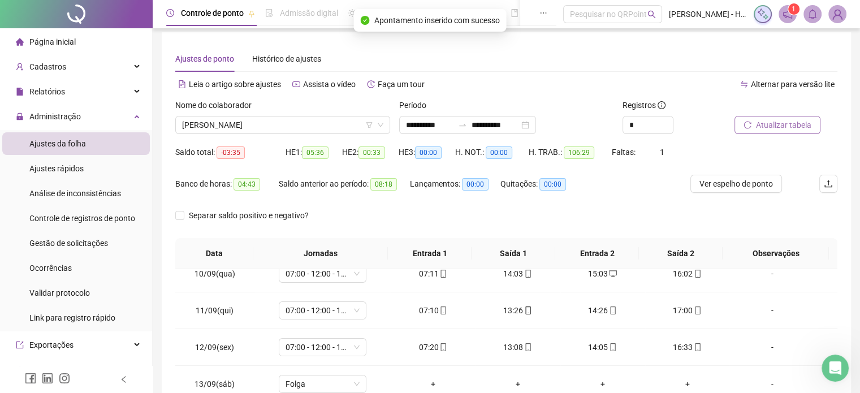
scroll to position [0, 0]
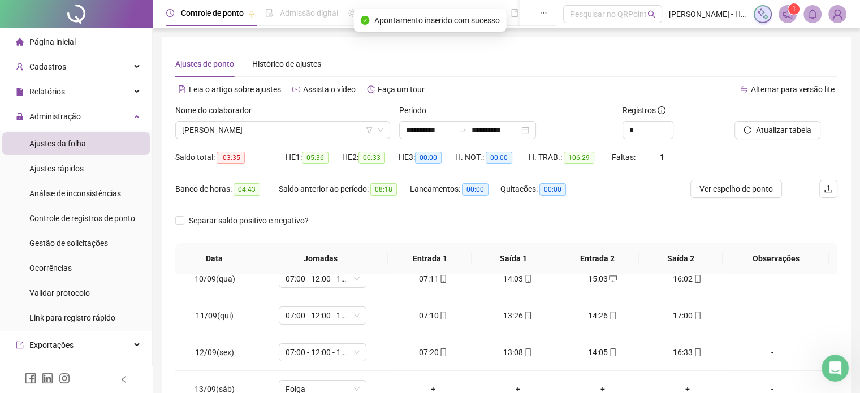
click at [748, 133] on icon "reload" at bounding box center [747, 130] width 8 height 8
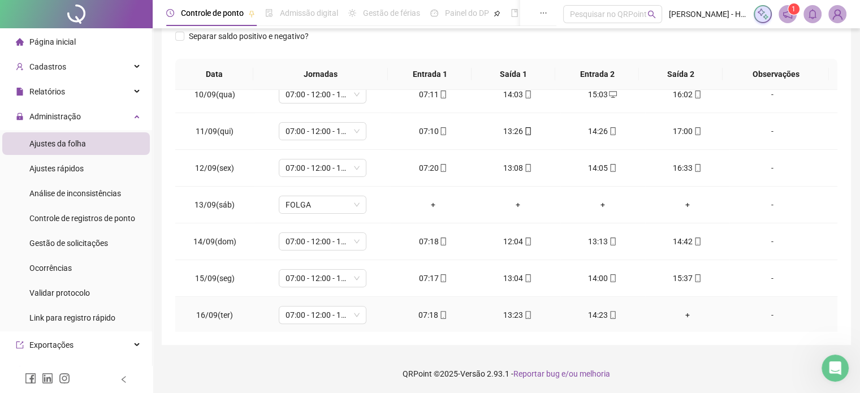
click at [678, 313] on div "+" at bounding box center [687, 315] width 67 height 12
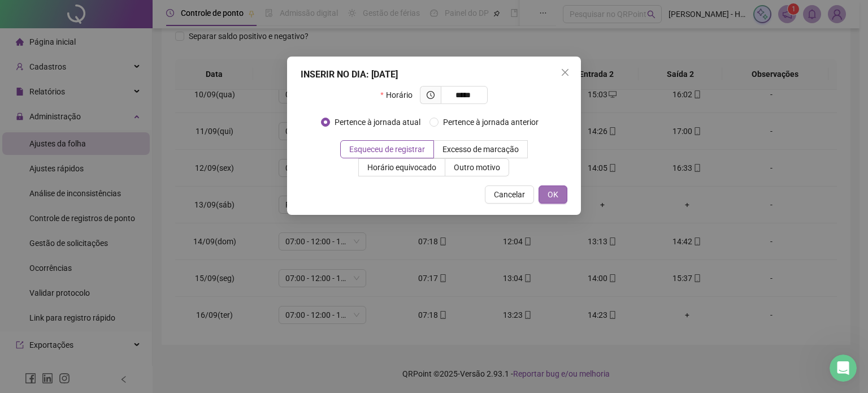
type input "*****"
click at [552, 187] on button "OK" at bounding box center [553, 194] width 29 height 18
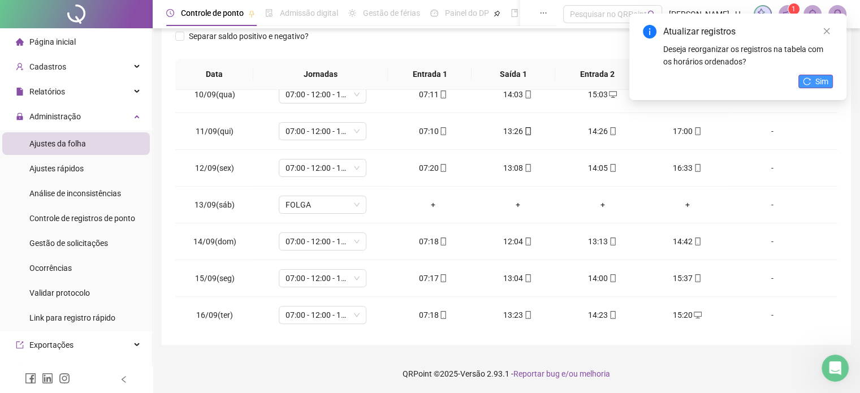
click at [822, 83] on span "Sim" at bounding box center [821, 81] width 13 height 12
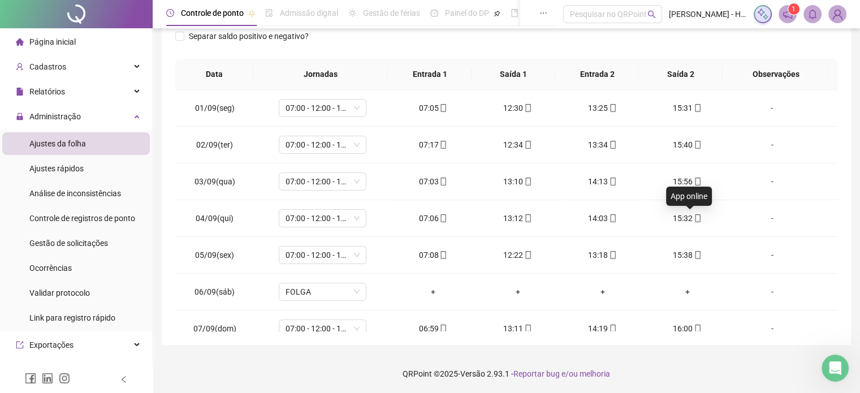
scroll to position [0, 0]
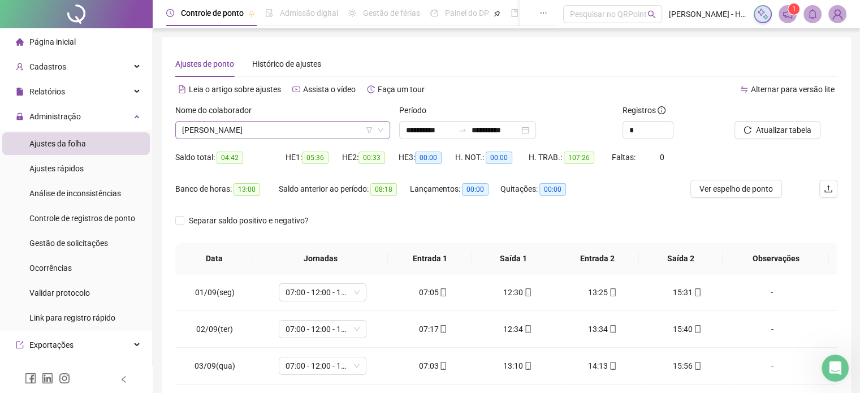
click at [288, 133] on span "[PERSON_NAME]" at bounding box center [282, 130] width 201 height 17
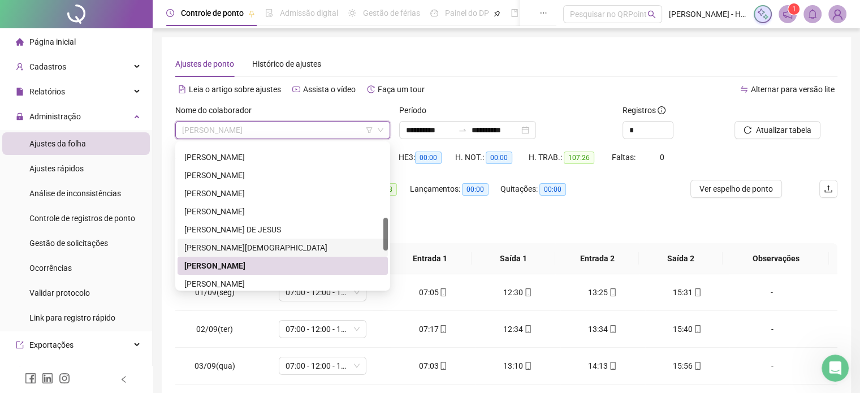
scroll to position [323, 0]
click at [283, 283] on div "[PERSON_NAME]" at bounding box center [282, 281] width 197 height 12
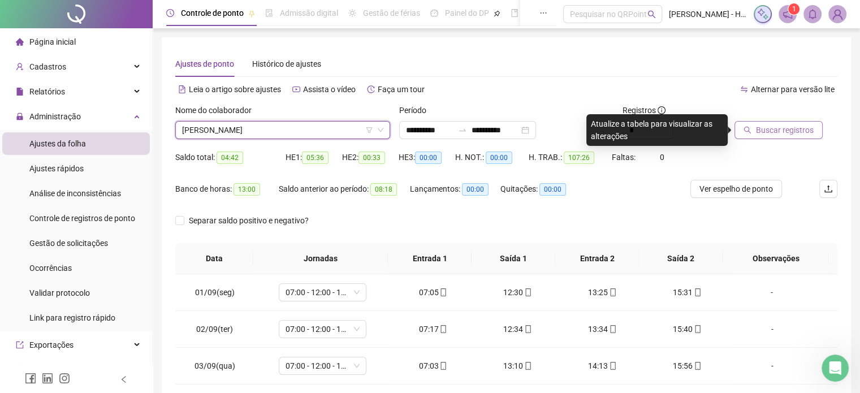
click at [813, 131] on button "Buscar registros" at bounding box center [778, 130] width 88 height 18
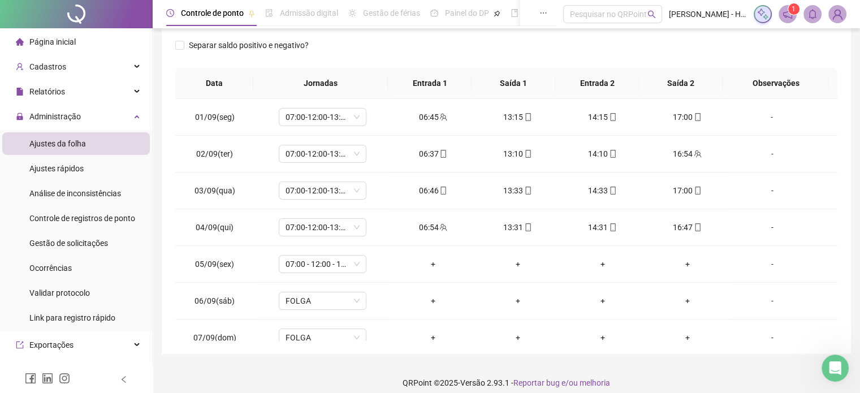
scroll to position [184, 0]
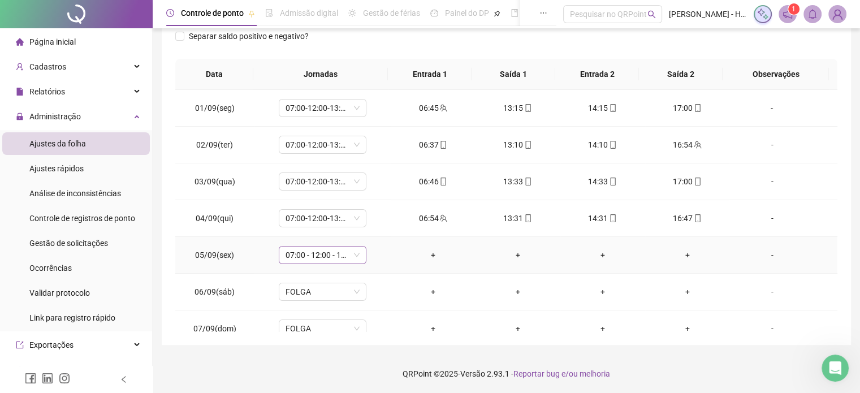
click at [325, 257] on span "07:00 - 12:00 - 13:00 - 16:00" at bounding box center [322, 254] width 74 height 17
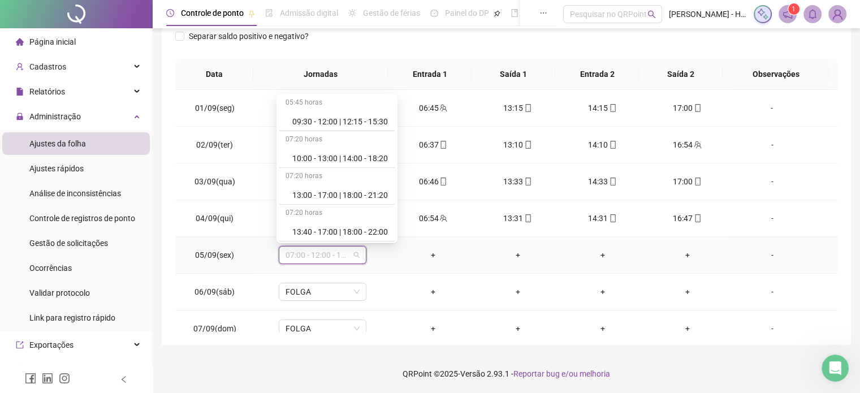
scroll to position [698, 0]
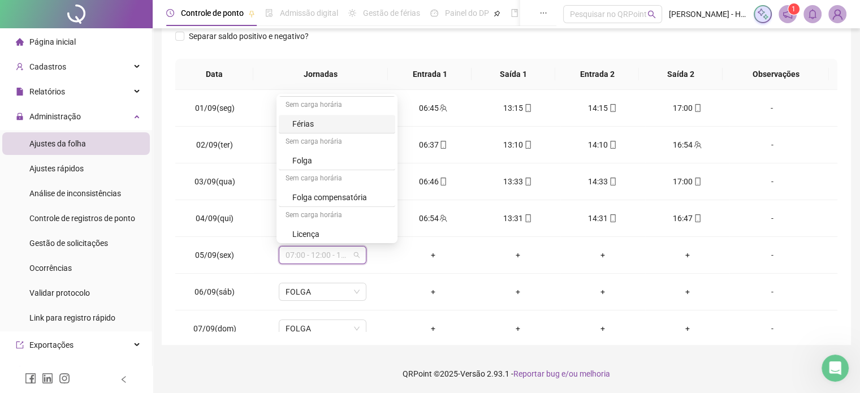
click at [605, 56] on div "Separar saldo positivo e negativo?" at bounding box center [506, 43] width 662 height 32
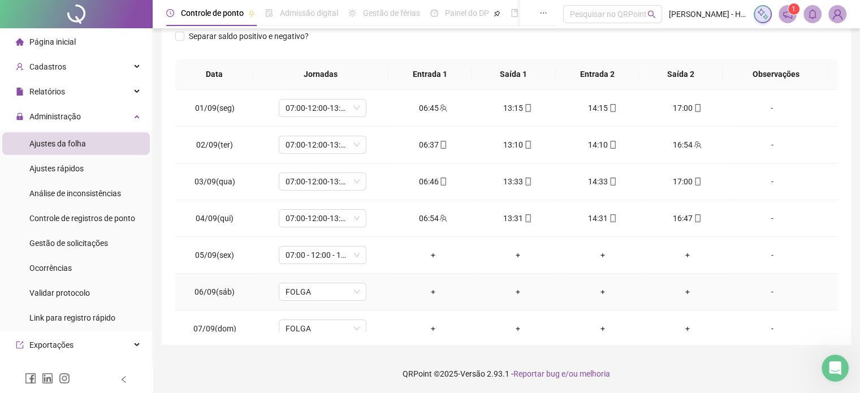
scroll to position [344, 0]
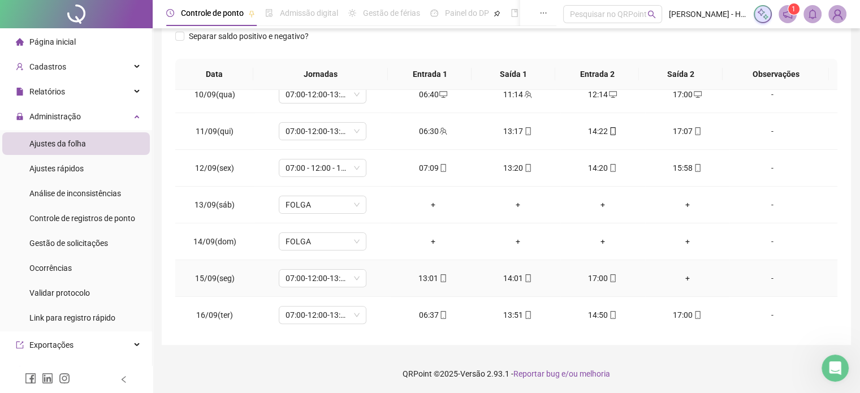
click at [678, 278] on div "+" at bounding box center [687, 278] width 67 height 12
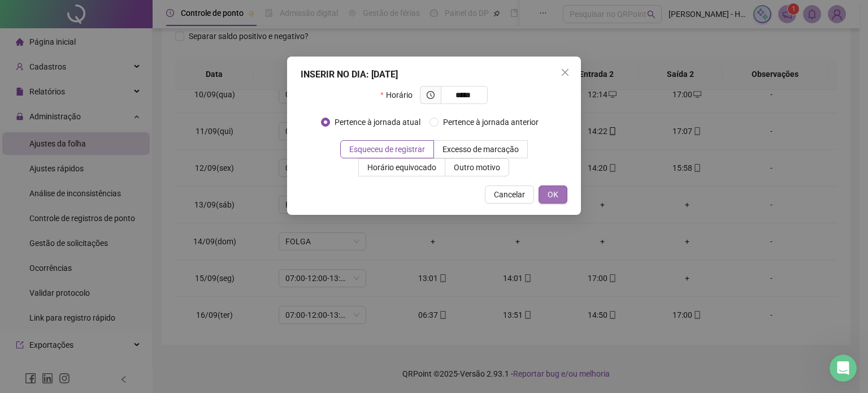
type input "*****"
click at [556, 196] on span "OK" at bounding box center [553, 194] width 11 height 12
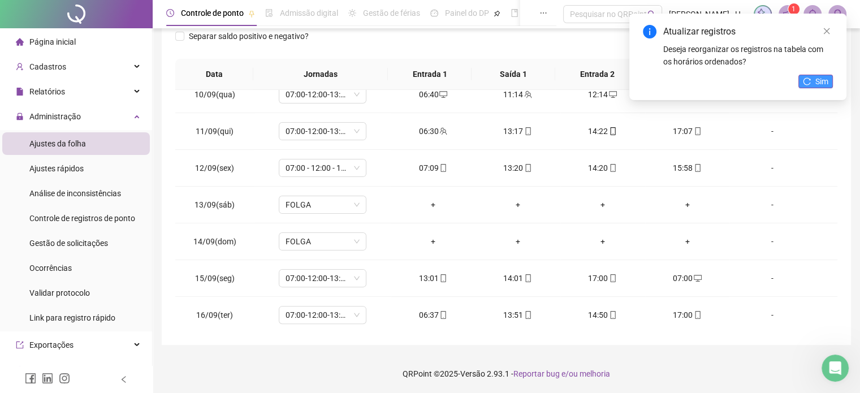
click at [809, 83] on icon "reload" at bounding box center [806, 80] width 7 height 7
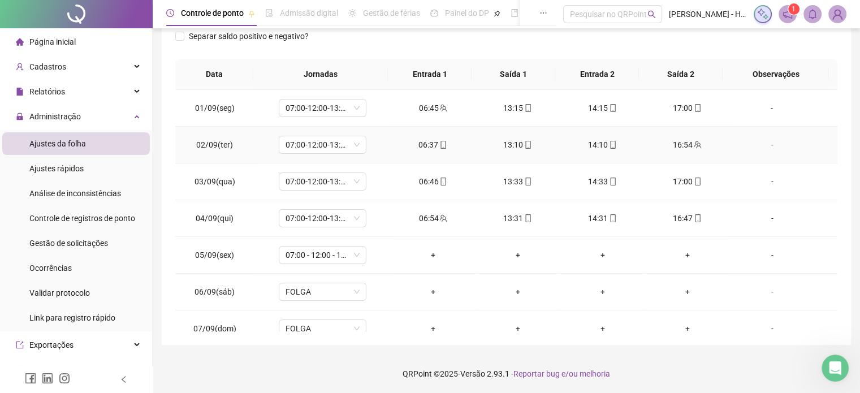
scroll to position [0, 0]
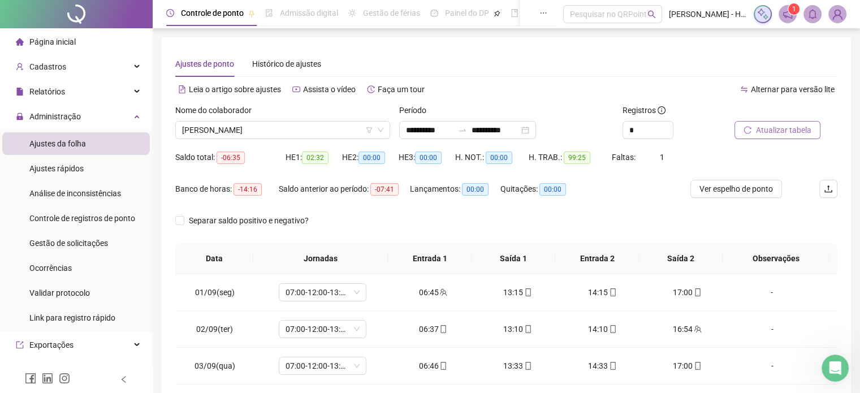
click at [764, 128] on span "Atualizar tabela" at bounding box center [783, 130] width 55 height 12
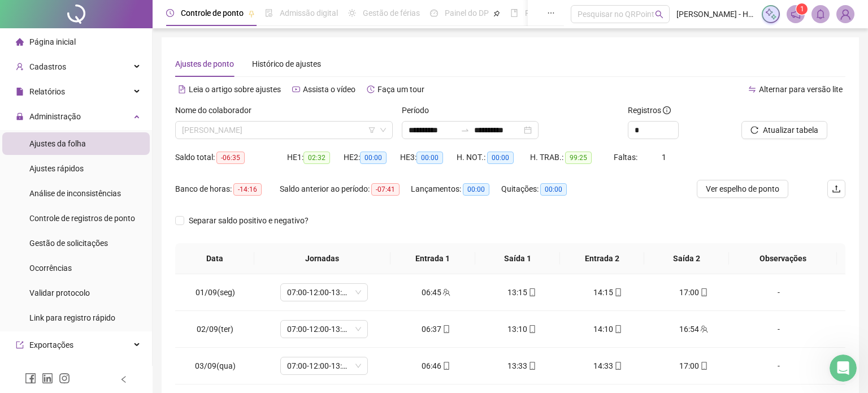
click at [301, 132] on span "[PERSON_NAME]" at bounding box center [284, 130] width 204 height 17
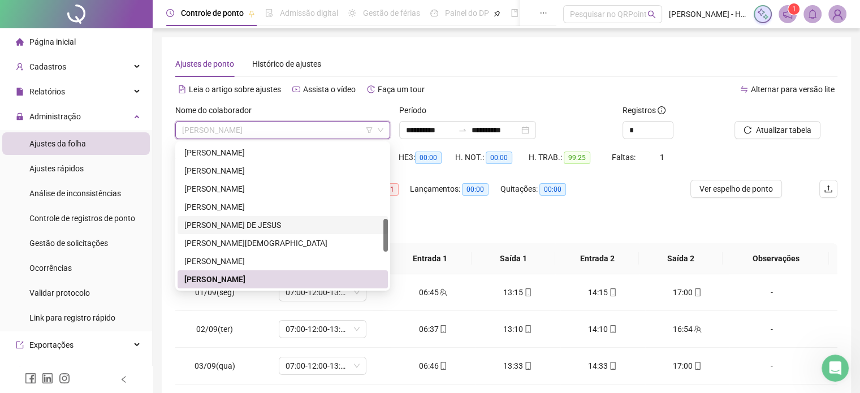
scroll to position [328, 0]
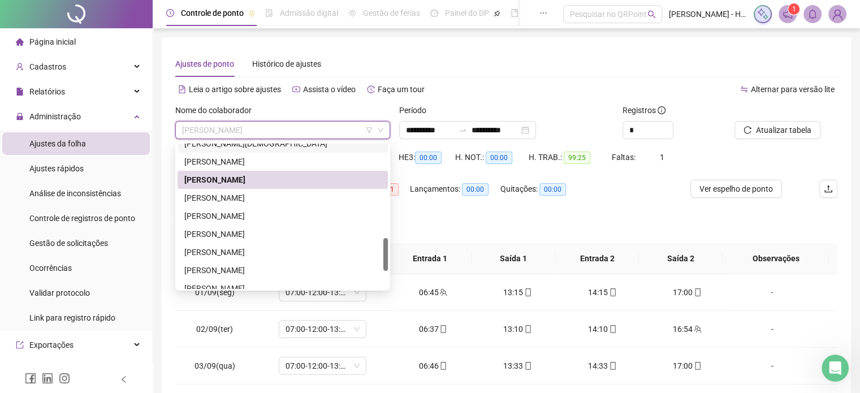
drag, startPoint x: 385, startPoint y: 235, endPoint x: 386, endPoint y: 257, distance: 22.6
click at [386, 257] on div at bounding box center [385, 254] width 5 height 33
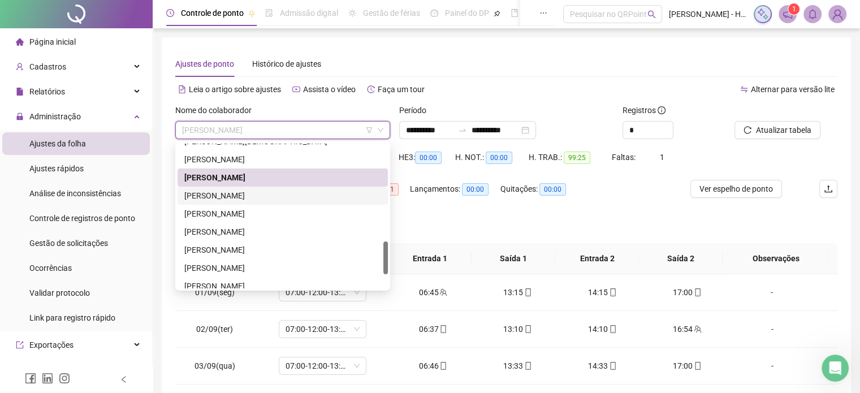
click at [279, 198] on div "[PERSON_NAME]" at bounding box center [282, 195] width 197 height 12
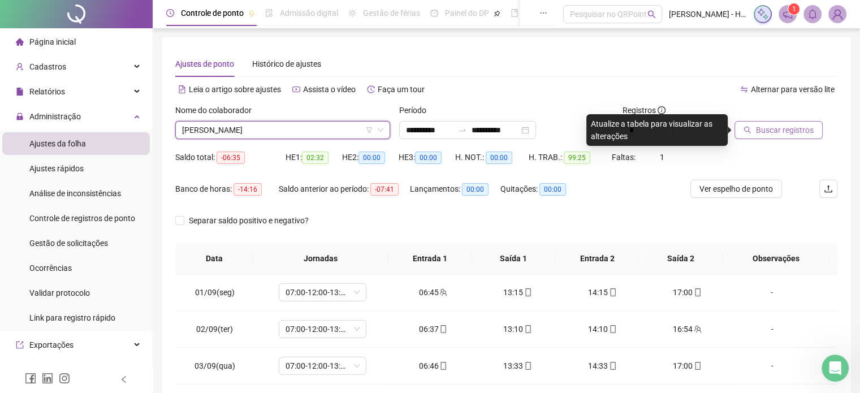
click at [753, 138] on button "Buscar registros" at bounding box center [778, 130] width 88 height 18
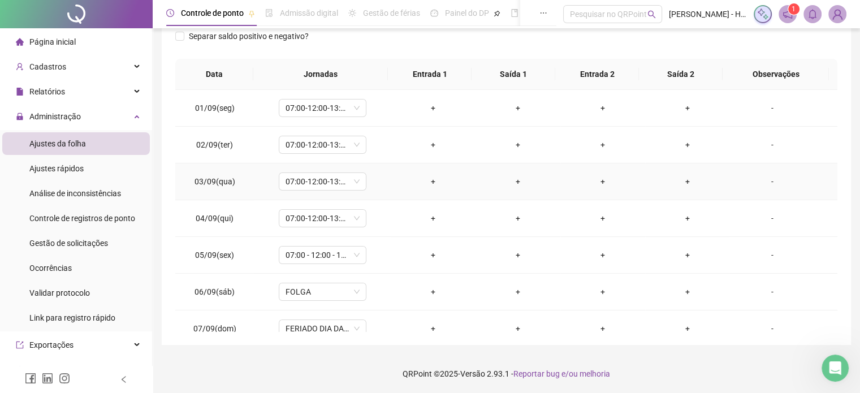
scroll to position [344, 0]
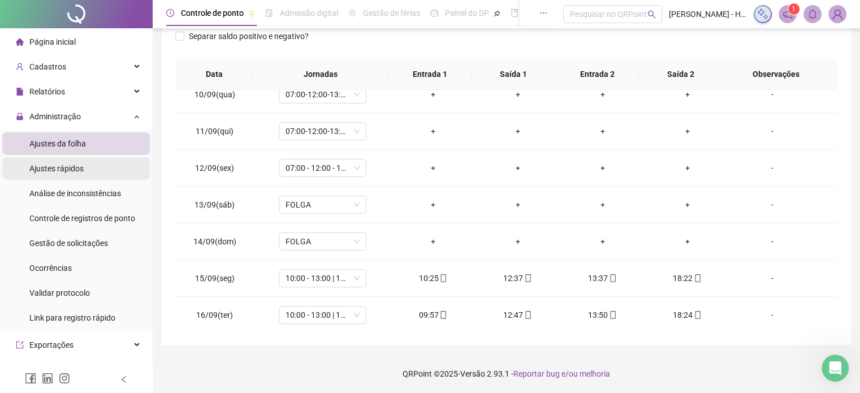
click at [72, 165] on span "Ajustes rápidos" at bounding box center [56, 168] width 54 height 9
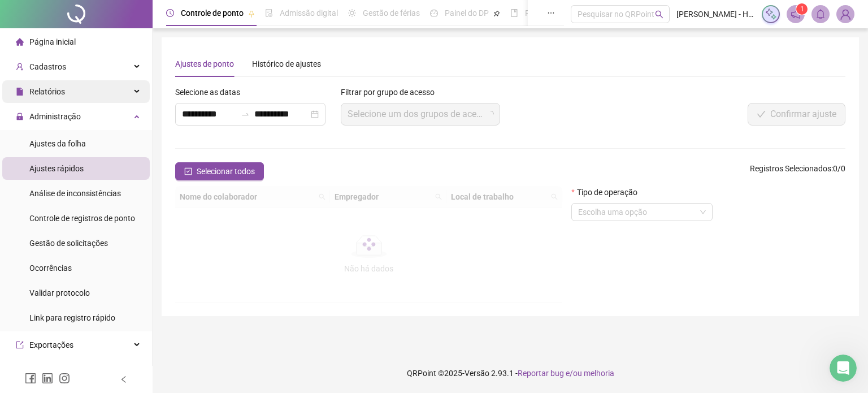
click at [83, 81] on div "Relatórios" at bounding box center [76, 91] width 148 height 23
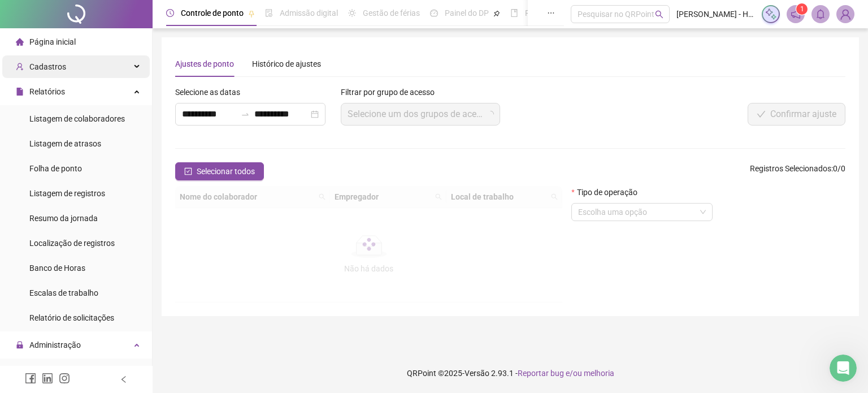
click at [83, 72] on div "Cadastros" at bounding box center [76, 66] width 148 height 23
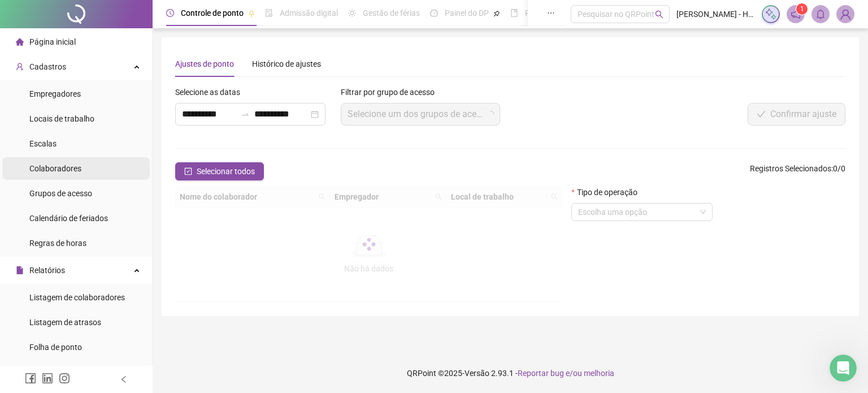
click at [80, 176] on li "Colaboradores" at bounding box center [76, 168] width 148 height 23
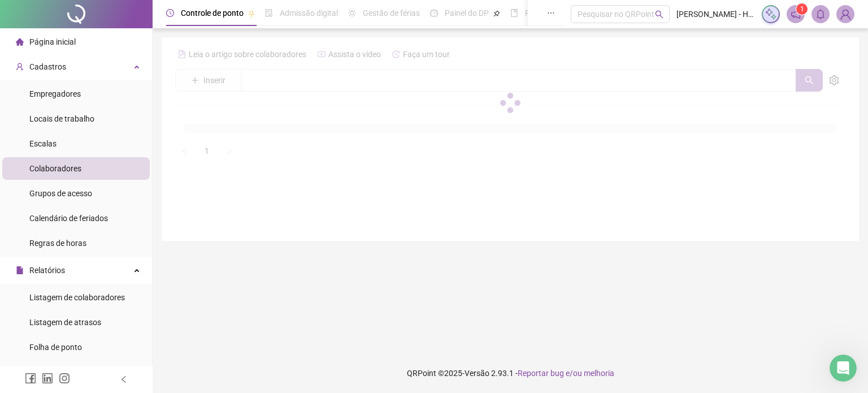
click at [355, 85] on div at bounding box center [510, 102] width 670 height 115
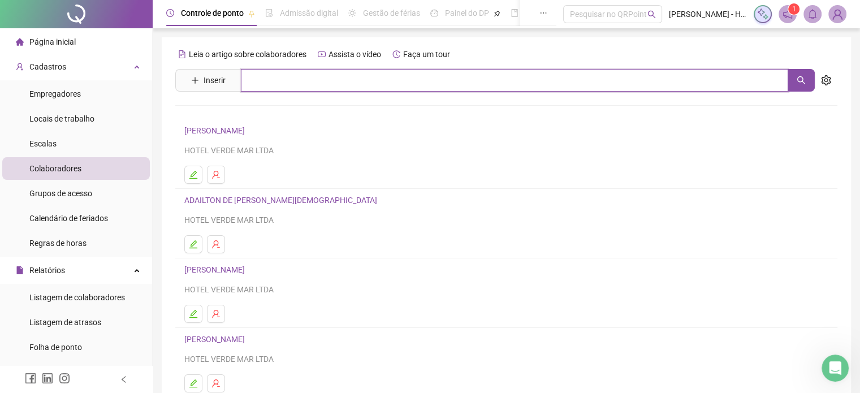
click at [355, 84] on input "text" at bounding box center [514, 80] width 547 height 23
type input "*****"
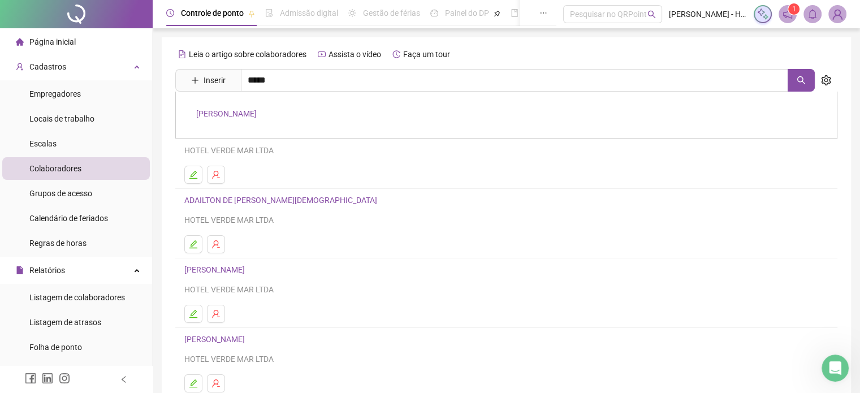
click at [257, 113] on link "[PERSON_NAME]" at bounding box center [226, 113] width 60 height 9
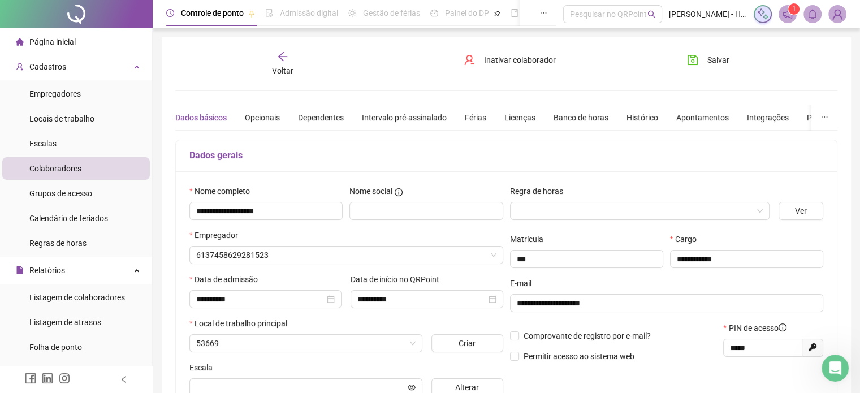
type input "**********"
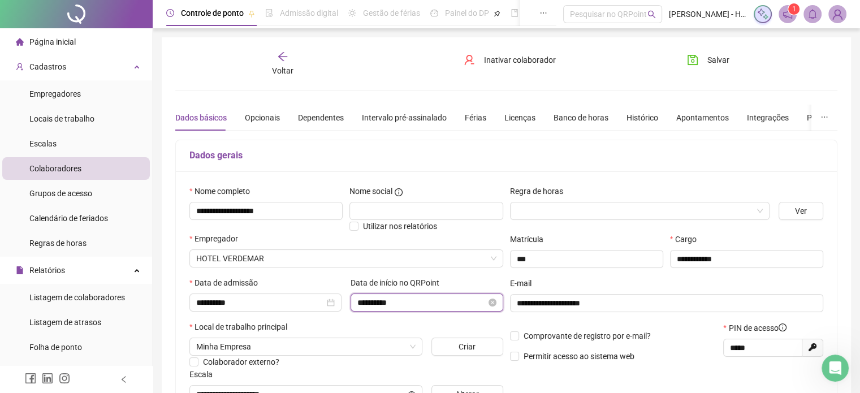
click at [397, 301] on input "**********" at bounding box center [421, 302] width 128 height 12
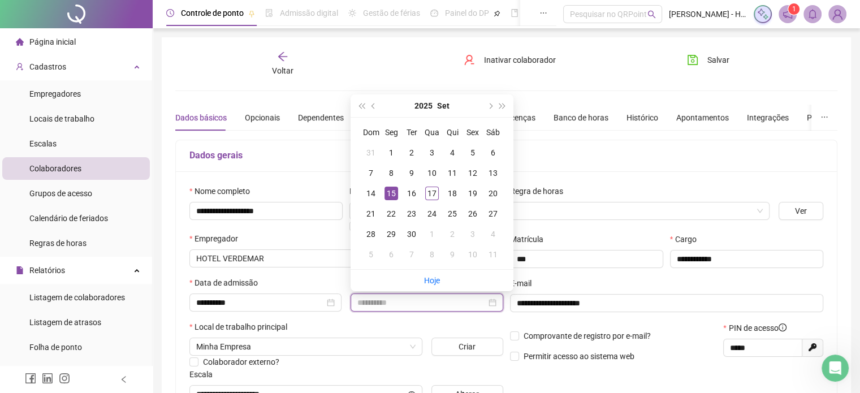
type input "**********"
click at [389, 192] on div "15" at bounding box center [391, 194] width 14 height 14
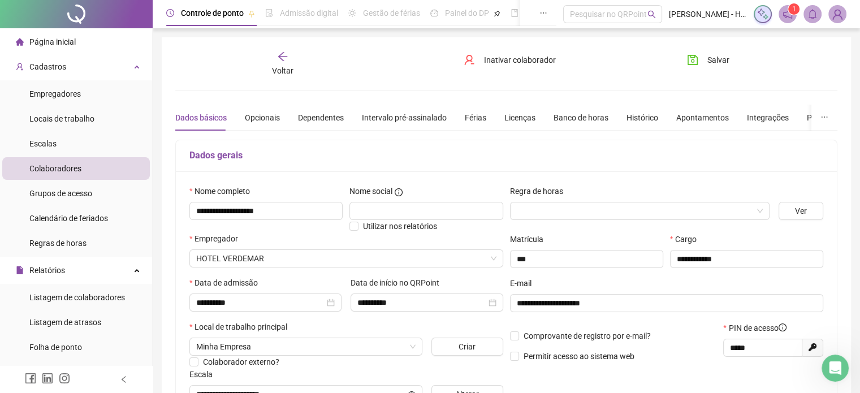
click at [707, 50] on div "**********" at bounding box center [506, 316] width 689 height 559
click at [709, 59] on span "Salvar" at bounding box center [718, 60] width 22 height 12
click at [330, 305] on icon "close-circle" at bounding box center [331, 302] width 8 height 8
click at [280, 302] on input at bounding box center [260, 302] width 128 height 12
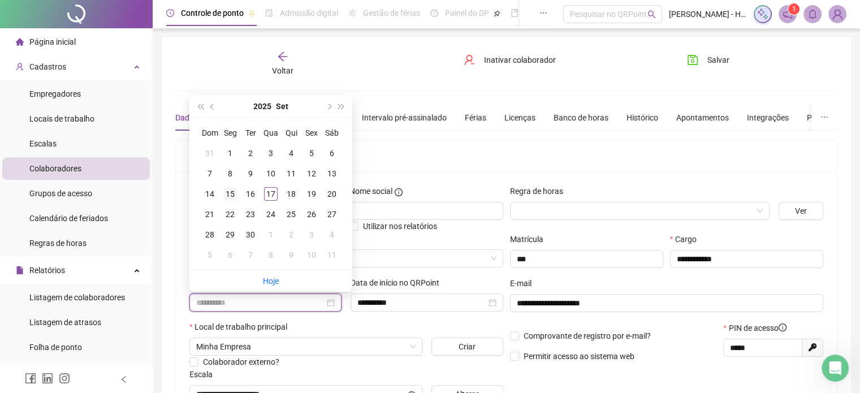
type input "**********"
click at [229, 200] on div "15" at bounding box center [230, 194] width 14 height 14
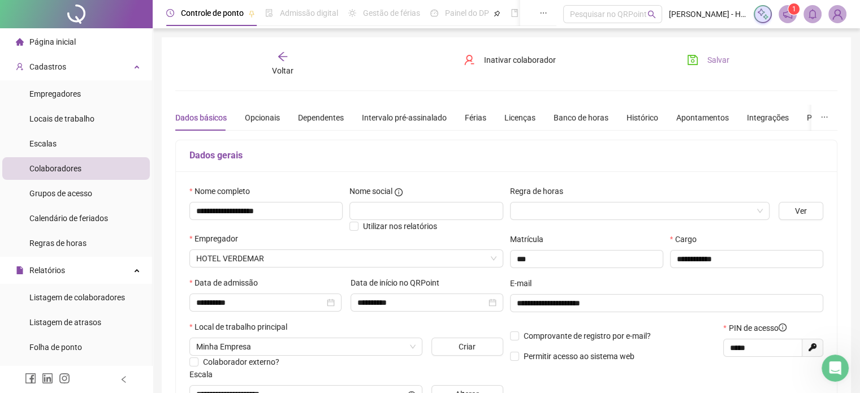
click at [721, 60] on span "Salvar" at bounding box center [718, 60] width 22 height 12
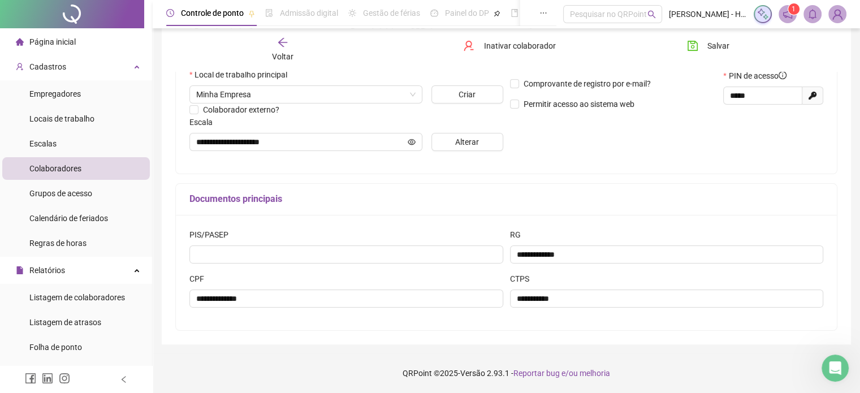
scroll to position [344, 0]
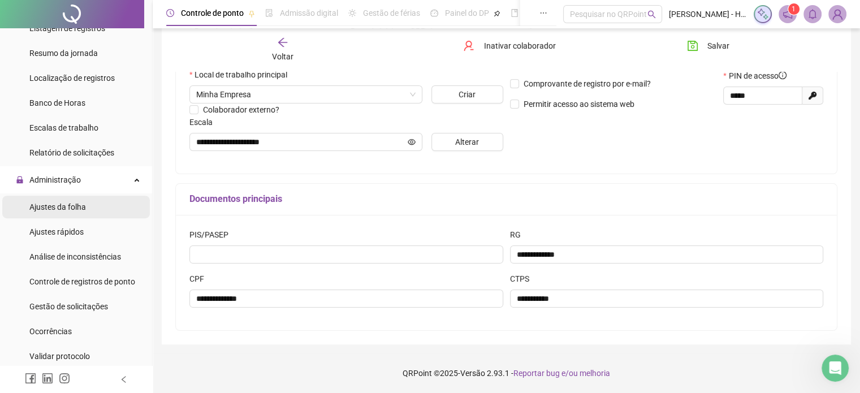
click at [80, 212] on div "Ajustes da folha" at bounding box center [57, 207] width 57 height 23
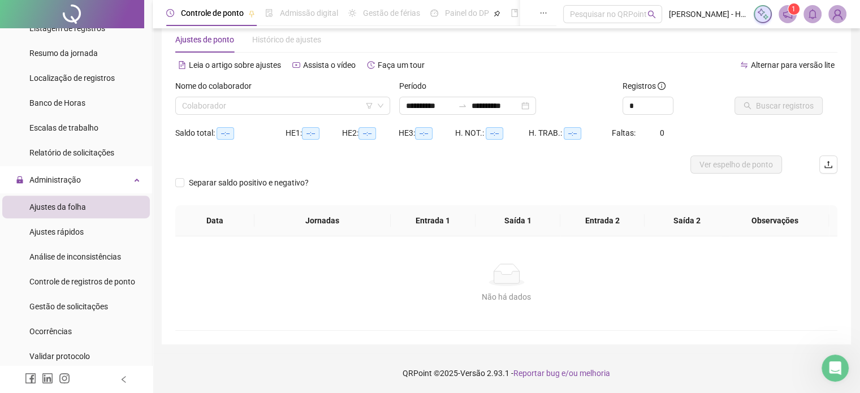
scroll to position [24, 0]
type input "**********"
click at [250, 112] on input "search" at bounding box center [277, 106] width 191 height 17
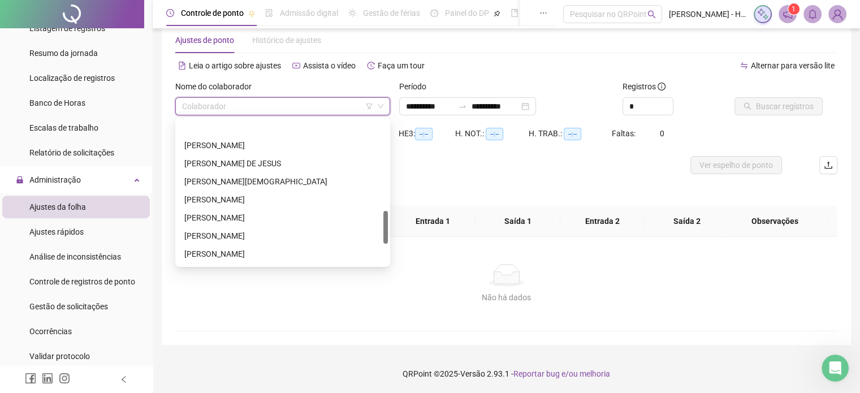
scroll to position [418, 0]
drag, startPoint x: 384, startPoint y: 137, endPoint x: 380, endPoint y: 231, distance: 94.5
click at [380, 231] on div "[PERSON_NAME] [PERSON_NAME]" at bounding box center [282, 192] width 210 height 145
click at [226, 183] on div "[PERSON_NAME]" at bounding box center [282, 181] width 197 height 12
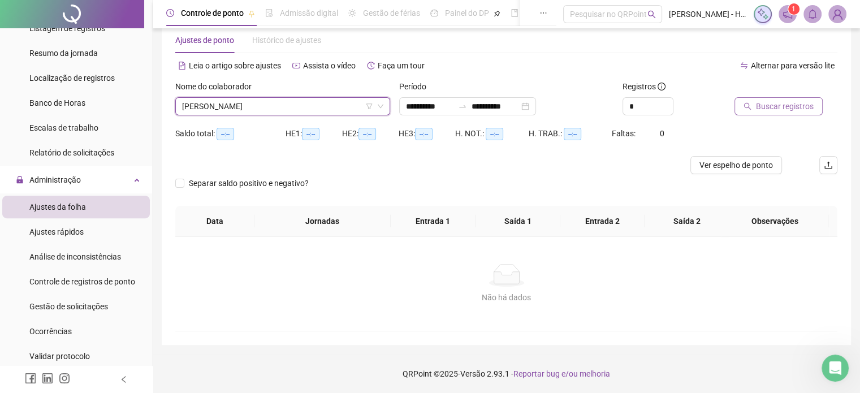
click at [782, 107] on span "Buscar registros" at bounding box center [785, 106] width 58 height 12
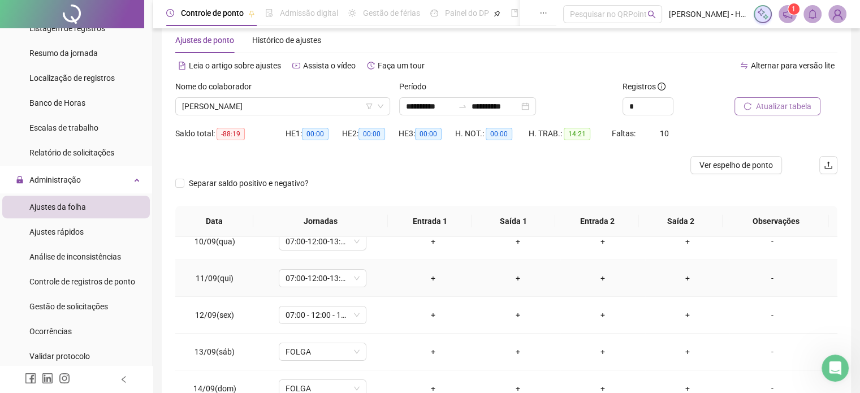
scroll to position [0, 0]
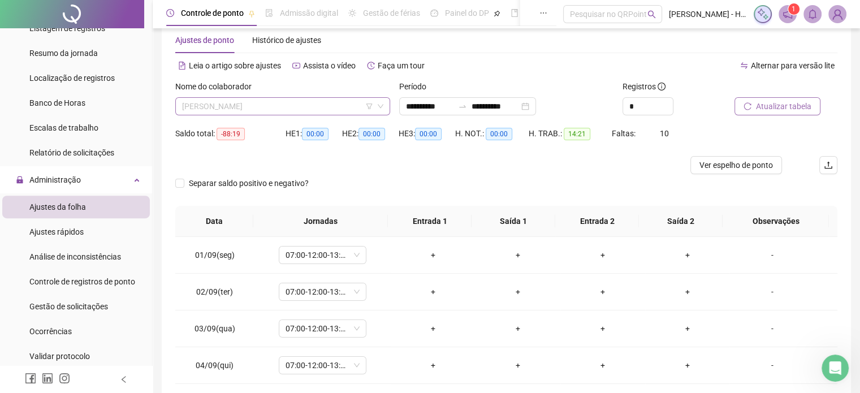
click at [263, 108] on span "[PERSON_NAME]" at bounding box center [282, 106] width 201 height 17
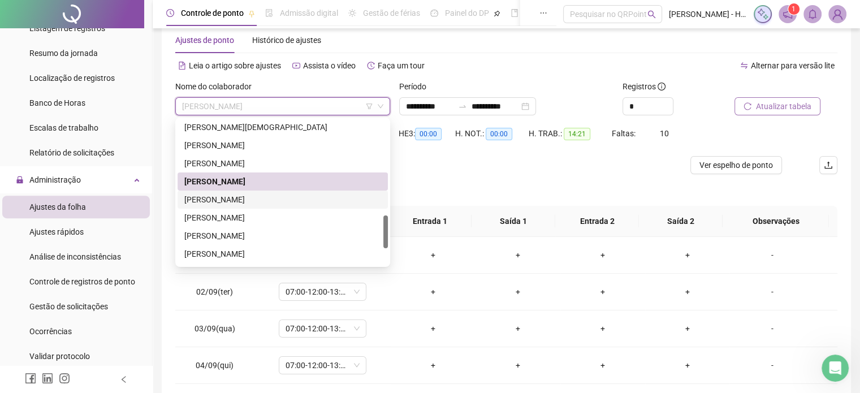
click at [233, 196] on div "[PERSON_NAME]" at bounding box center [282, 199] width 197 height 12
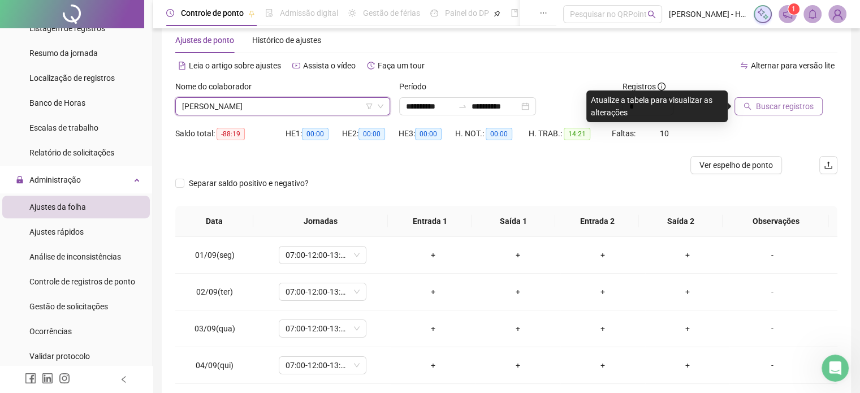
click at [770, 106] on span "Buscar registros" at bounding box center [785, 106] width 58 height 12
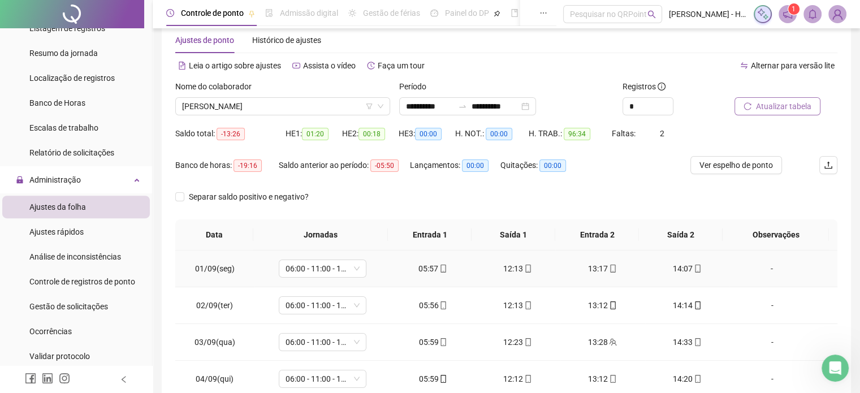
scroll to position [344, 0]
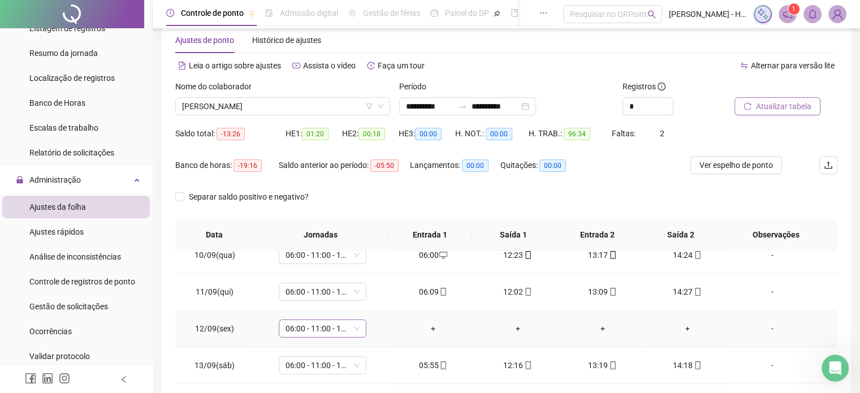
click at [301, 322] on span "06:00 - 11:00 - 12:00 - 14:20" at bounding box center [322, 328] width 74 height 17
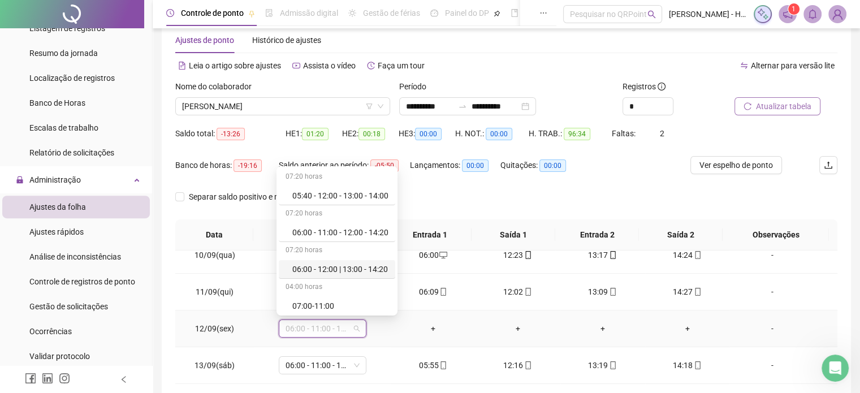
scroll to position [698, 0]
click at [317, 232] on div "Folga" at bounding box center [340, 233] width 96 height 12
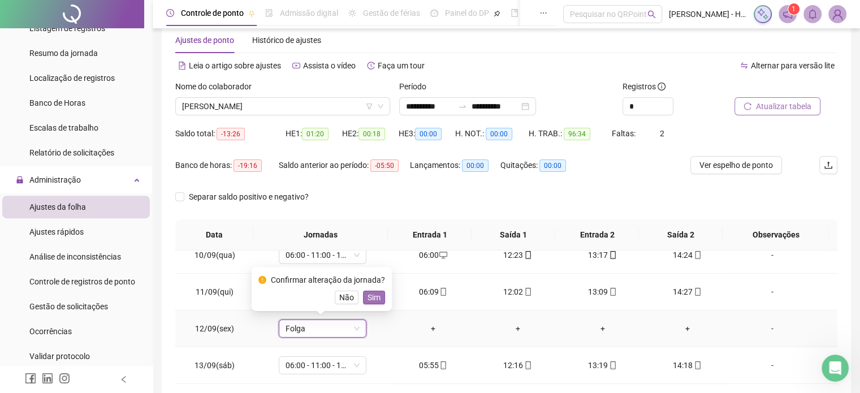
click at [370, 298] on span "Sim" at bounding box center [373, 297] width 13 height 12
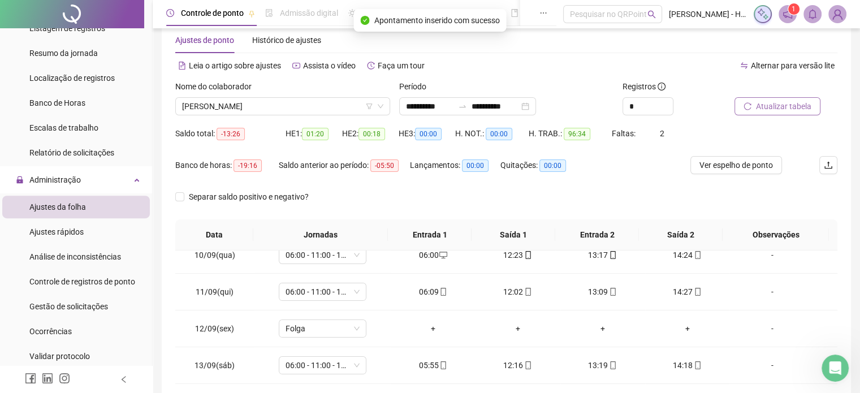
click at [744, 102] on icon "reload" at bounding box center [747, 106] width 8 height 8
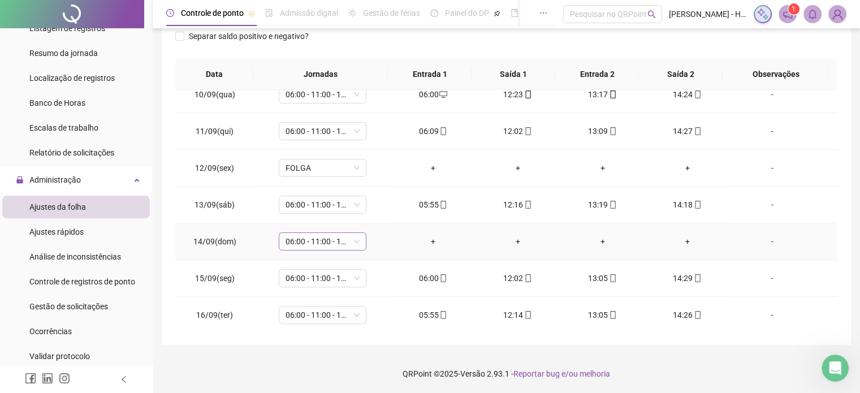
click at [328, 236] on span "06:00 - 11:00 - 12:00 - 14:20" at bounding box center [322, 241] width 74 height 17
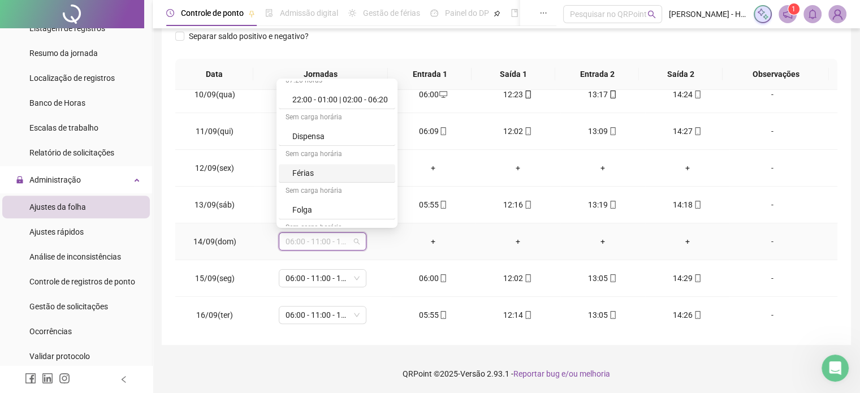
scroll to position [698, 0]
click at [314, 144] on div "Folga" at bounding box center [340, 145] width 96 height 12
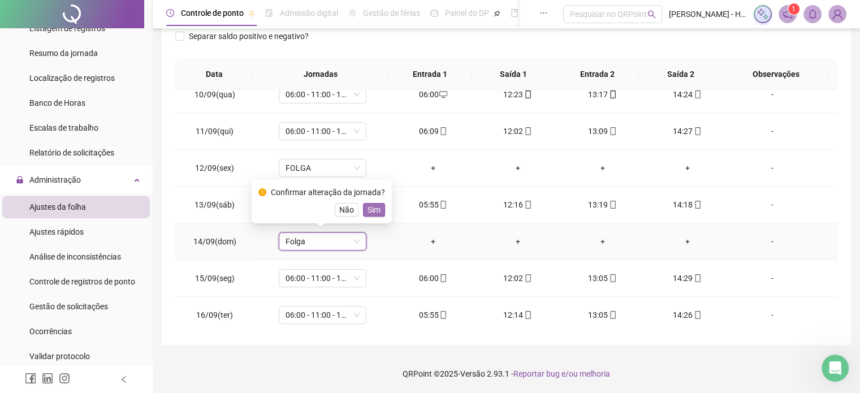
click at [369, 211] on span "Sim" at bounding box center [373, 209] width 13 height 12
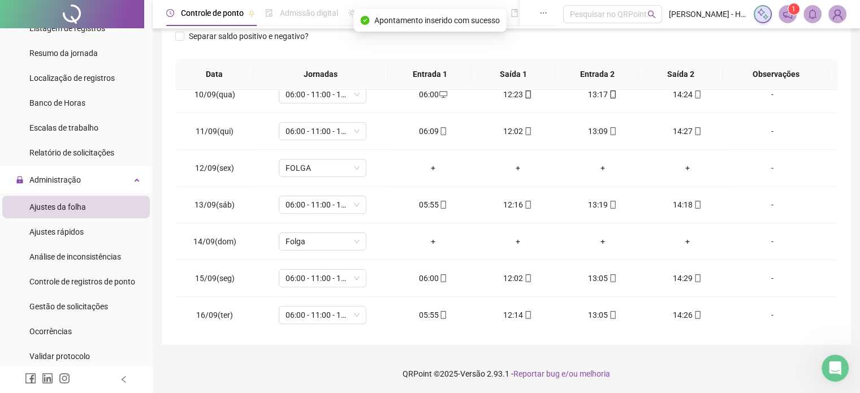
scroll to position [0, 0]
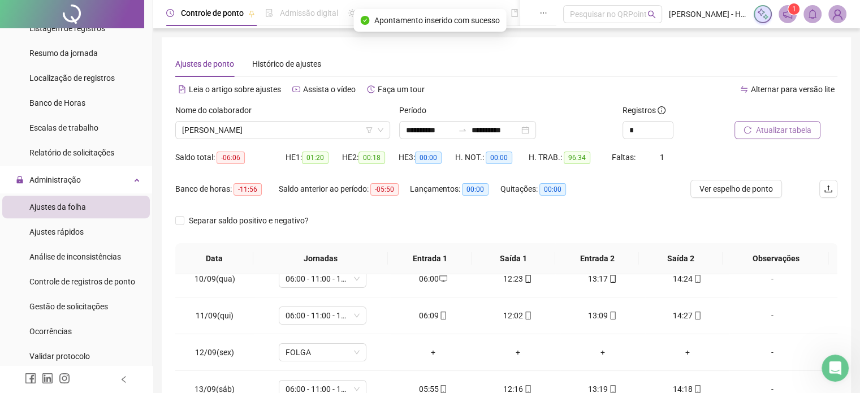
click at [764, 130] on span "Atualizar tabela" at bounding box center [783, 130] width 55 height 12
click at [667, 135] on icon "down" at bounding box center [666, 134] width 3 height 2
click at [667, 125] on icon "up" at bounding box center [667, 127] width 4 height 4
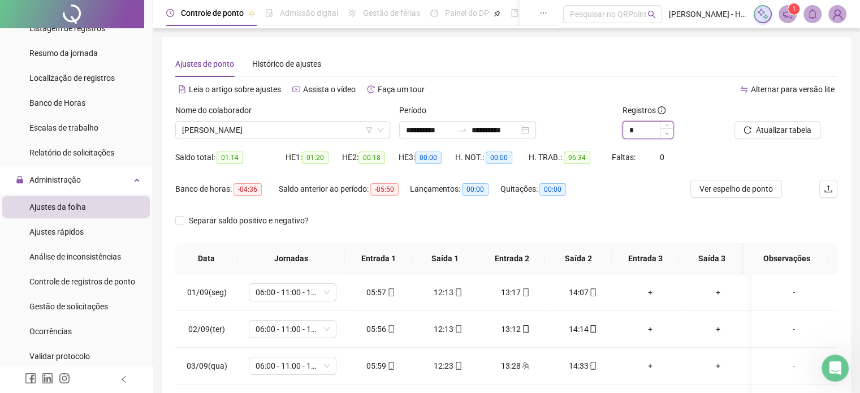
click at [665, 137] on span "Decrease Value" at bounding box center [666, 133] width 12 height 10
type input "*"
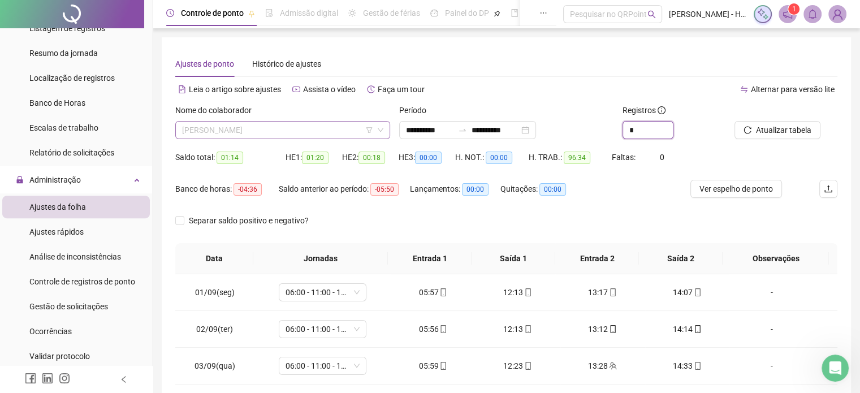
click at [305, 135] on span "[PERSON_NAME]" at bounding box center [282, 130] width 201 height 17
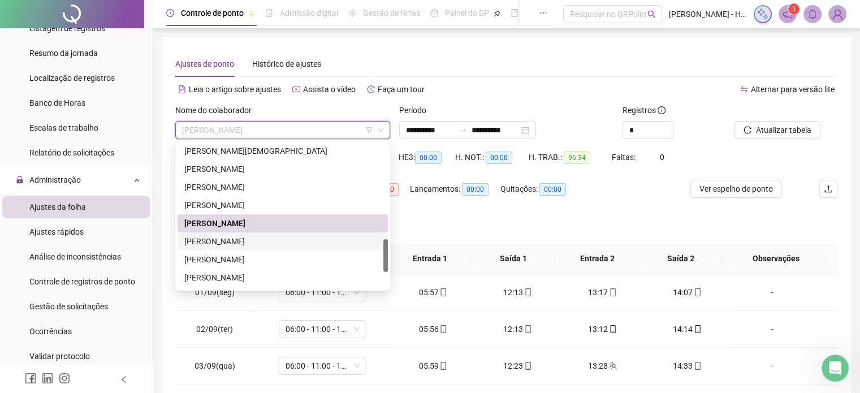
click at [255, 239] on div "[PERSON_NAME]" at bounding box center [282, 241] width 197 height 12
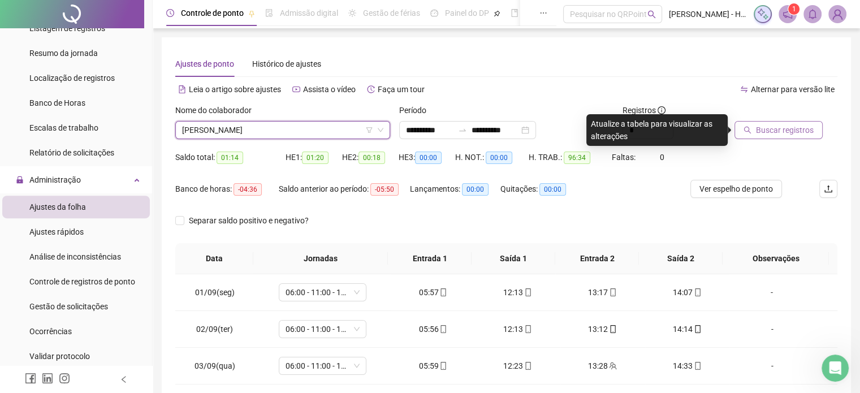
click at [806, 133] on span "Buscar registros" at bounding box center [785, 130] width 58 height 12
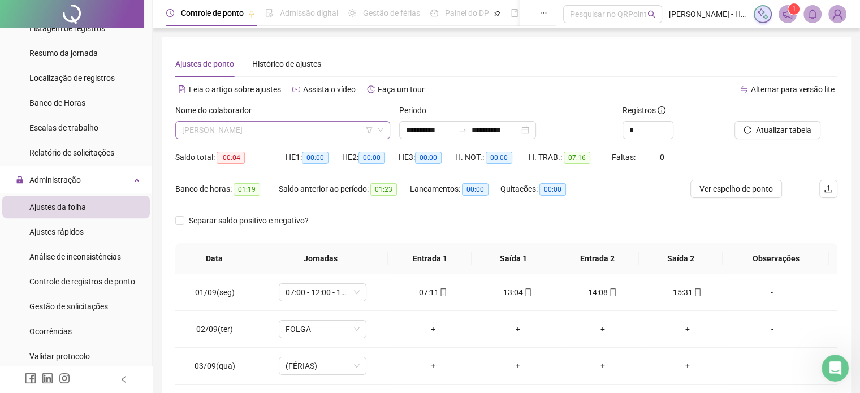
click at [294, 133] on span "[PERSON_NAME]" at bounding box center [282, 130] width 201 height 17
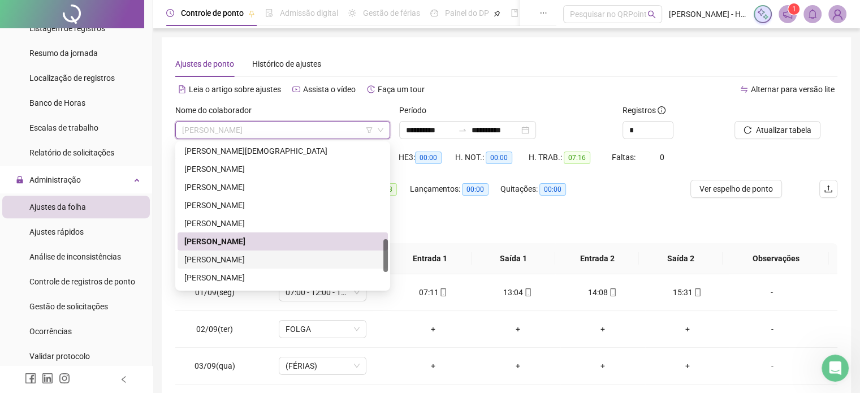
click at [249, 262] on div "[PERSON_NAME]" at bounding box center [282, 259] width 197 height 12
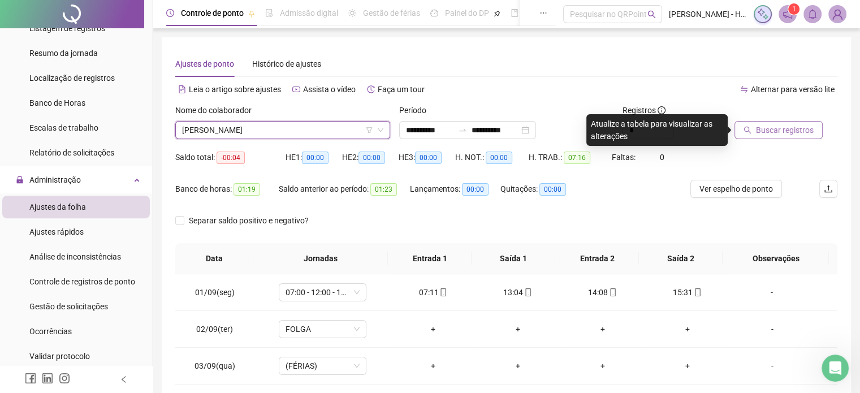
click at [761, 125] on span "Buscar registros" at bounding box center [785, 130] width 58 height 12
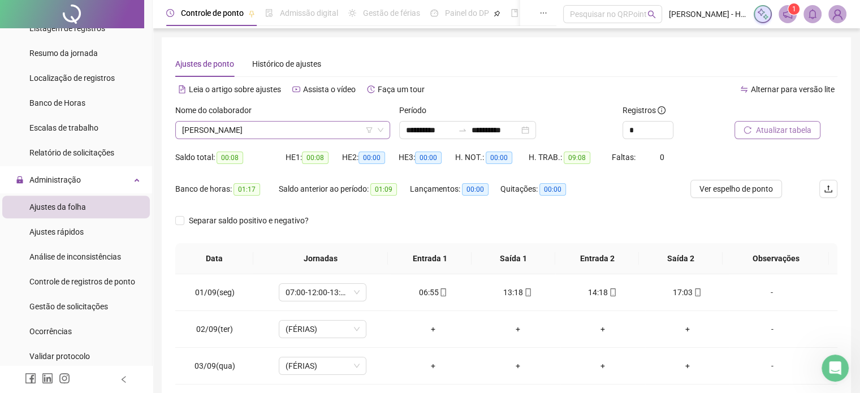
click at [280, 129] on span "[PERSON_NAME]" at bounding box center [282, 130] width 201 height 17
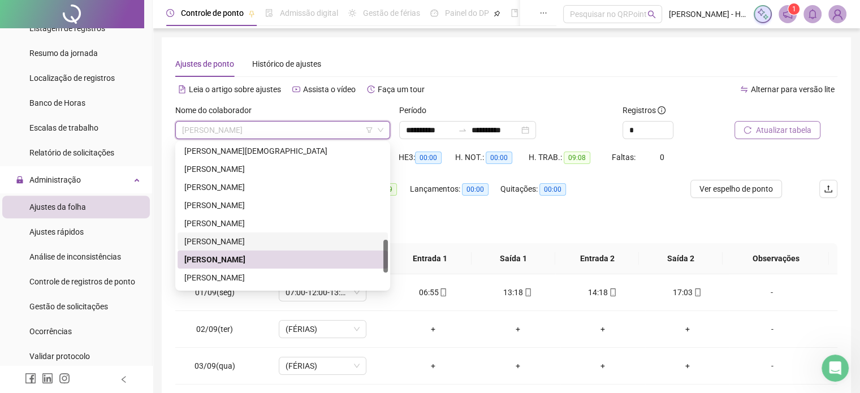
scroll to position [418, 0]
click at [264, 275] on div "[PERSON_NAME]" at bounding box center [282, 277] width 197 height 12
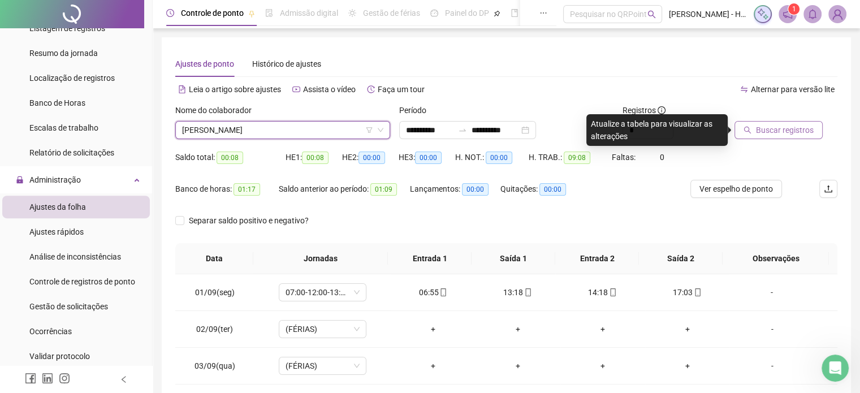
click at [767, 133] on span "Buscar registros" at bounding box center [785, 130] width 58 height 12
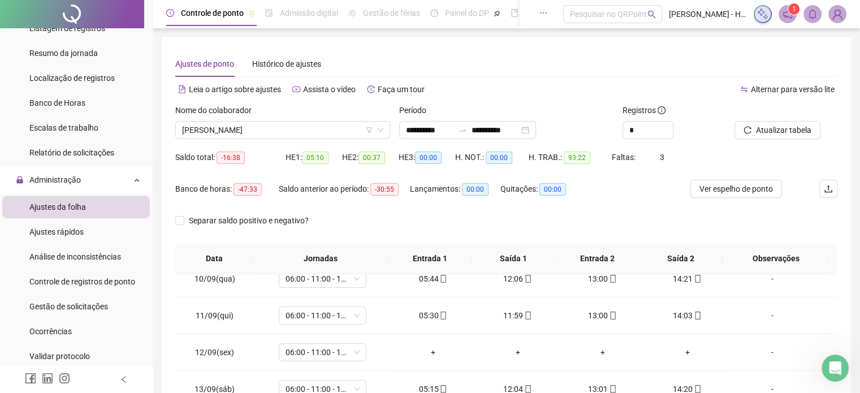
scroll to position [184, 0]
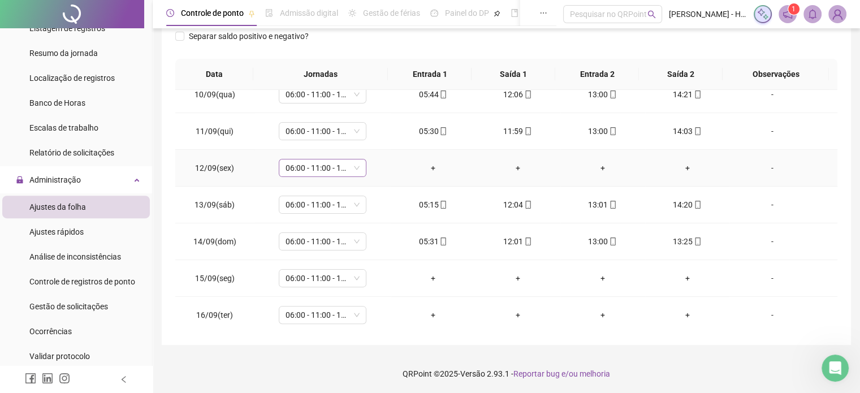
click at [311, 162] on span "06:00 - 11:00 - 12:00 - 14:20" at bounding box center [322, 167] width 74 height 17
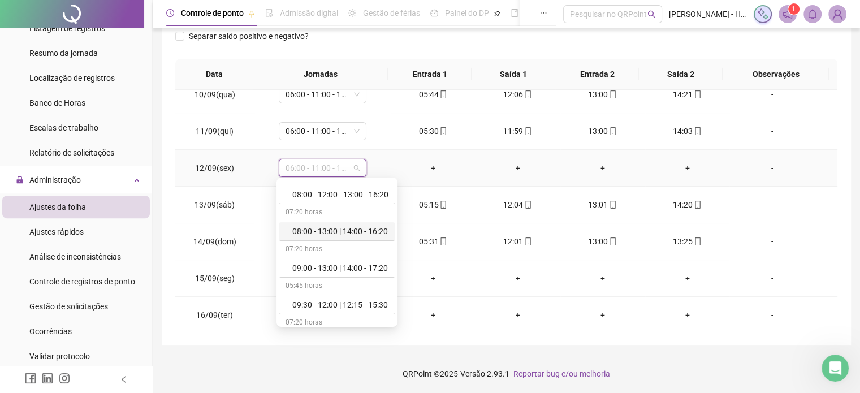
scroll to position [633, 0]
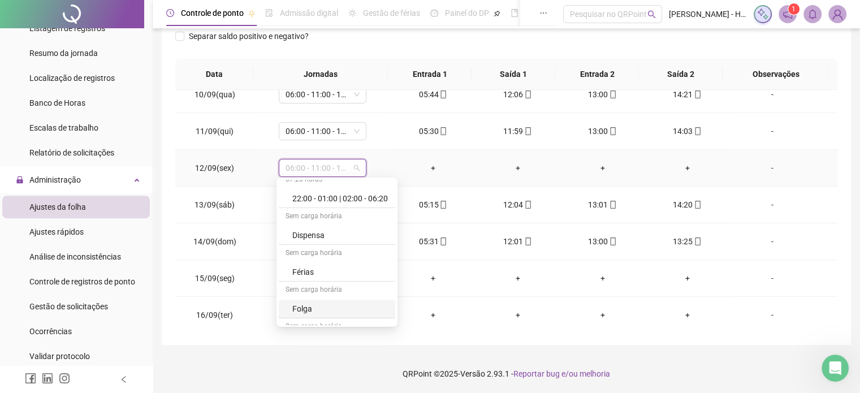
click at [311, 307] on div "Folga" at bounding box center [340, 308] width 96 height 12
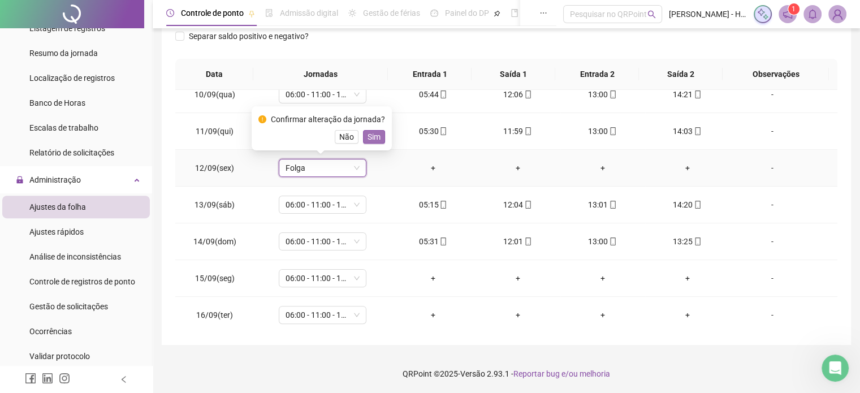
click at [375, 132] on span "Sim" at bounding box center [373, 137] width 13 height 12
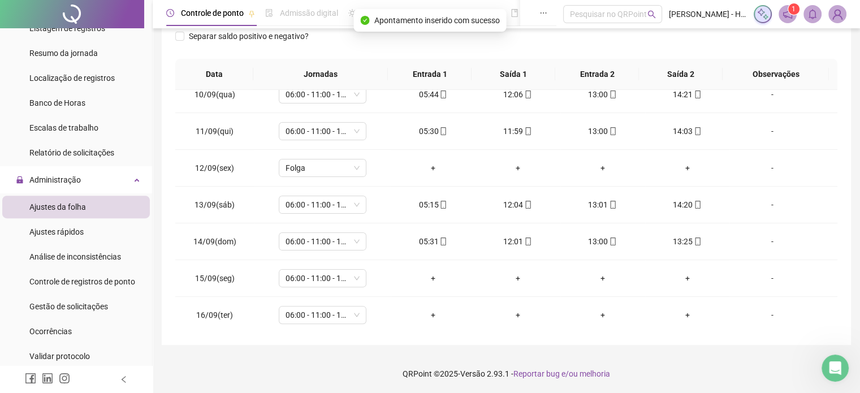
scroll to position [0, 0]
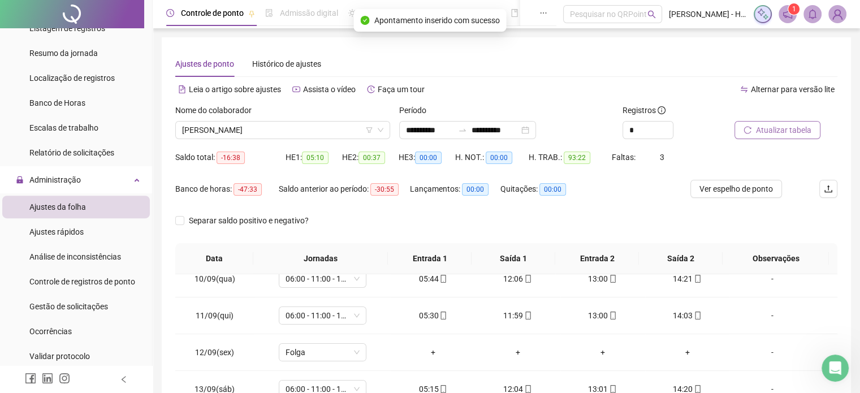
click at [768, 134] on span "Atualizar tabela" at bounding box center [783, 130] width 55 height 12
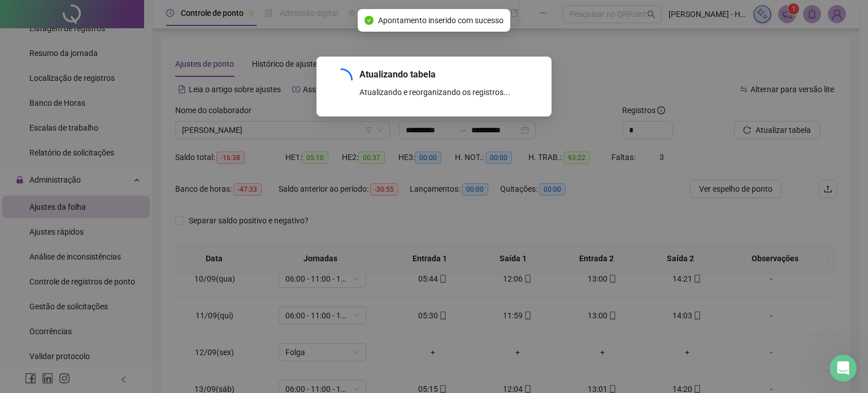
click at [44, 235] on div "Atualizando tabela Atualizando e reorganizando os registros... OK" at bounding box center [434, 196] width 868 height 393
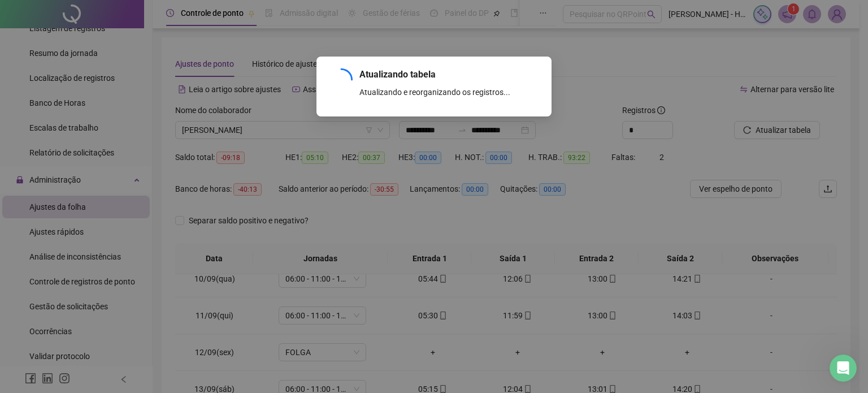
click at [44, 235] on div "Atualizando tabela Atualizando e reorganizando os registros... OK" at bounding box center [434, 196] width 868 height 393
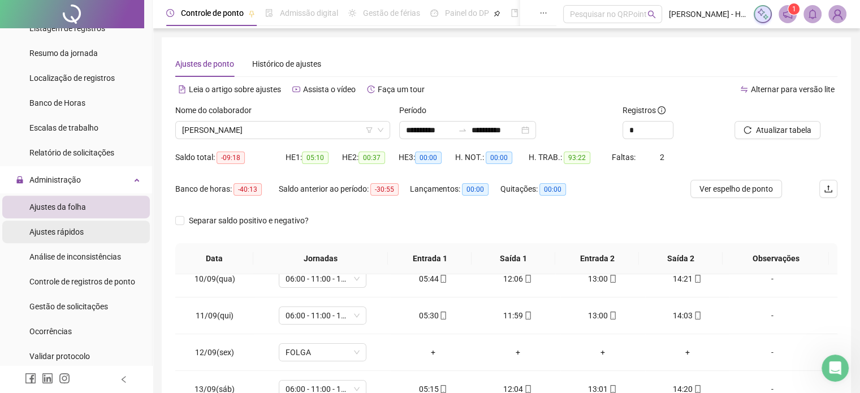
click at [70, 235] on span "Ajustes rápidos" at bounding box center [56, 231] width 54 height 9
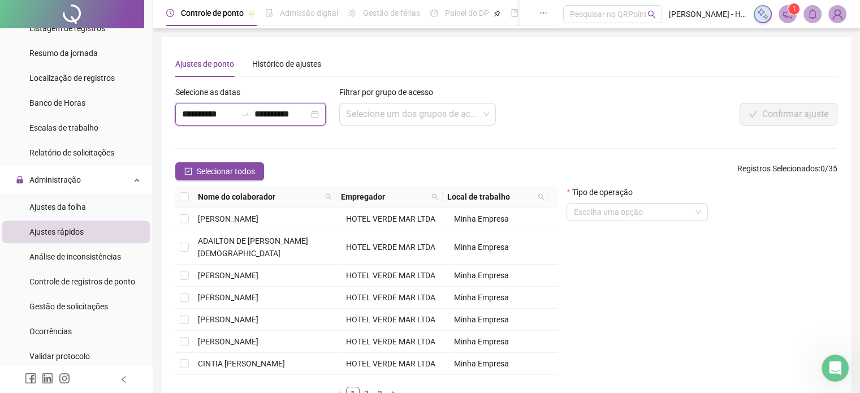
click at [188, 115] on input "**********" at bounding box center [209, 114] width 54 height 14
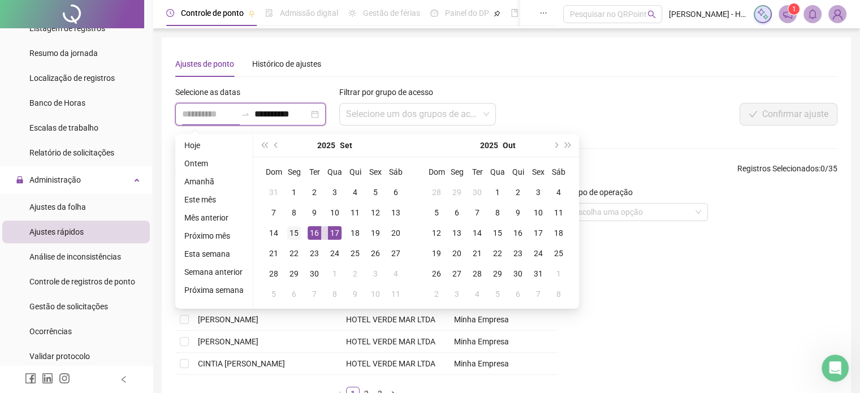
type input "**********"
click at [289, 232] on div "15" at bounding box center [294, 233] width 14 height 14
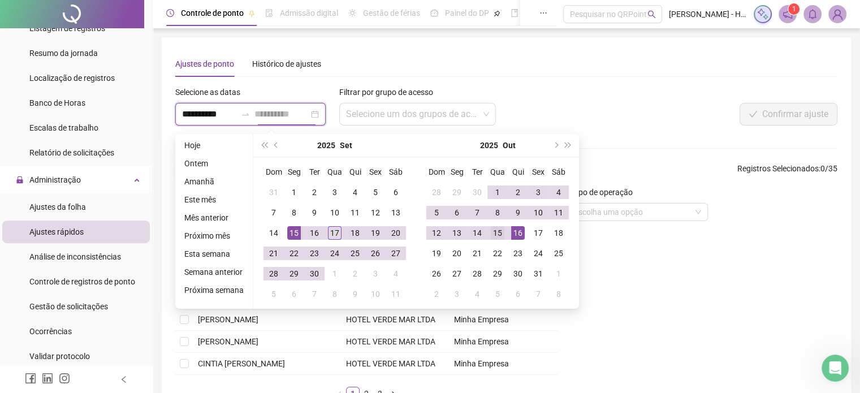
type input "**********"
click at [496, 238] on div "15" at bounding box center [498, 233] width 14 height 14
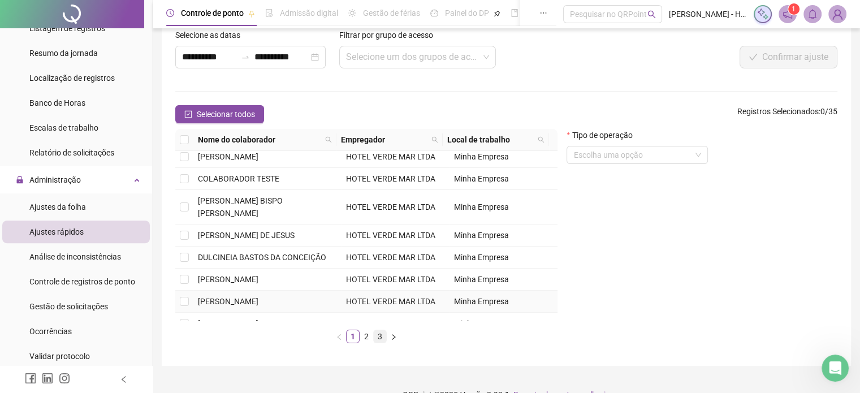
scroll to position [78, 0]
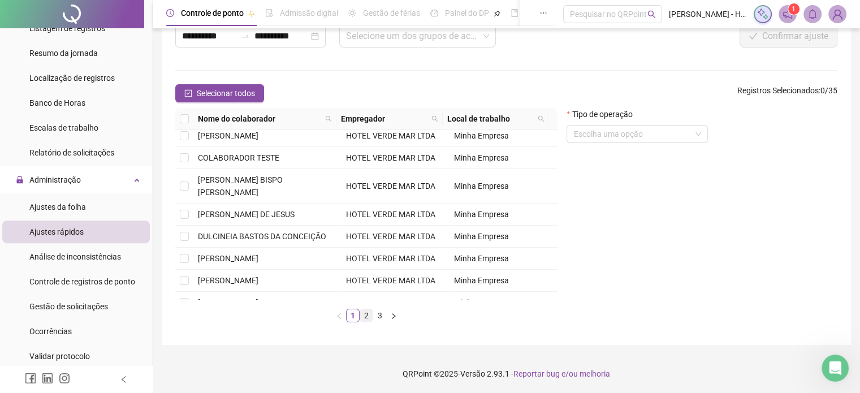
click at [371, 317] on link "2" at bounding box center [366, 315] width 12 height 12
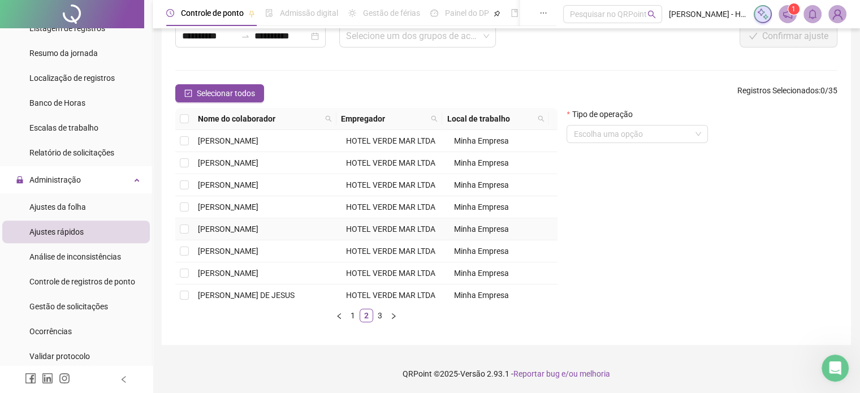
scroll to position [172, 0]
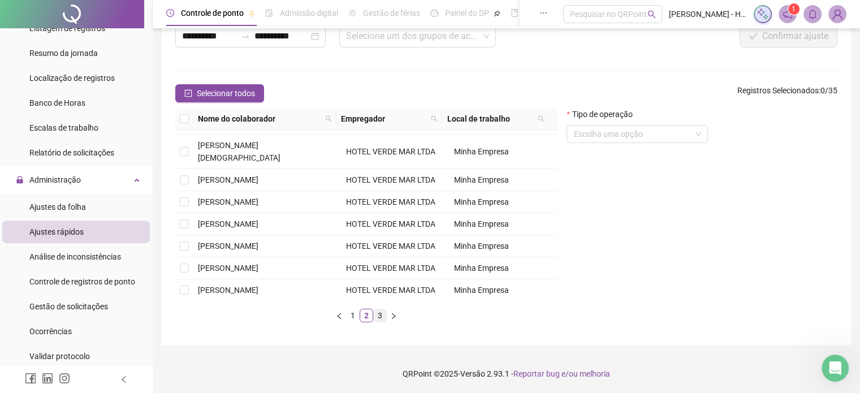
click at [376, 314] on link "3" at bounding box center [380, 315] width 12 height 12
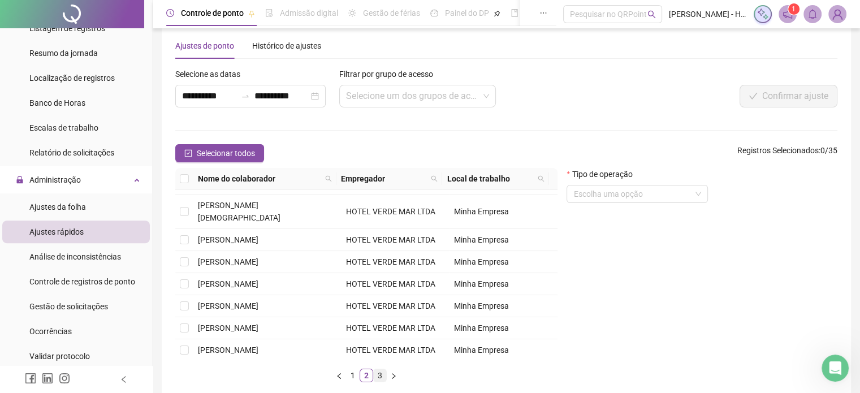
scroll to position [0, 0]
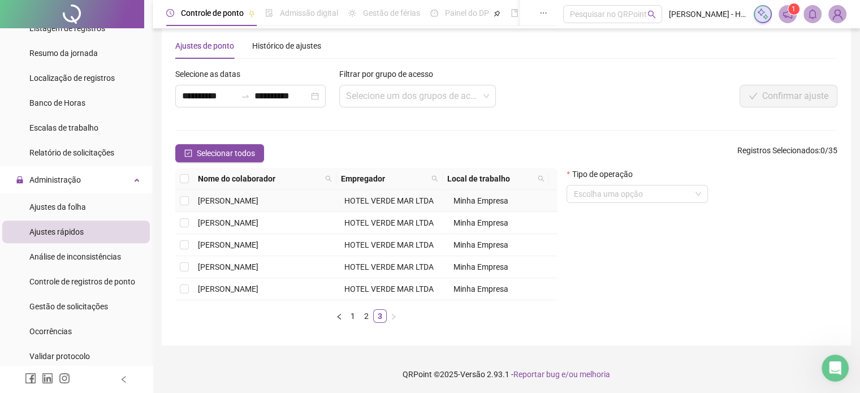
click at [252, 196] on span "[PERSON_NAME]" at bounding box center [228, 200] width 60 height 9
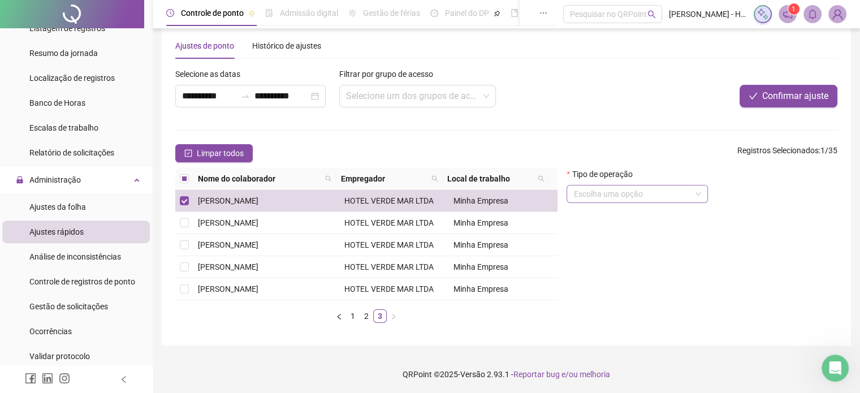
click at [642, 189] on input "search" at bounding box center [632, 193] width 118 height 17
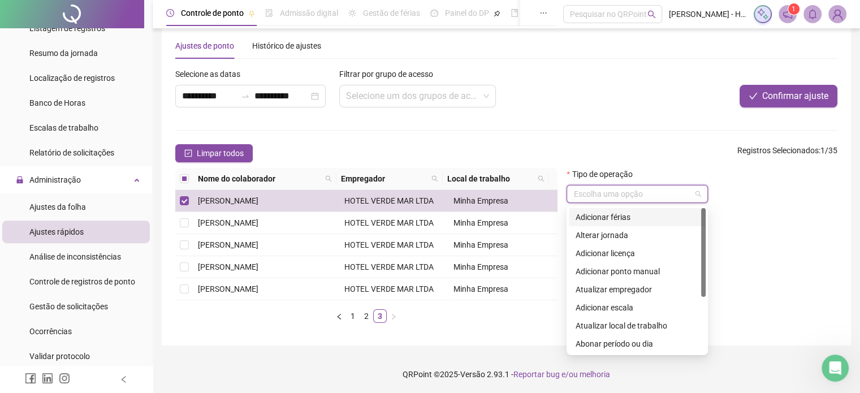
click at [631, 219] on div "Adicionar férias" at bounding box center [636, 217] width 123 height 12
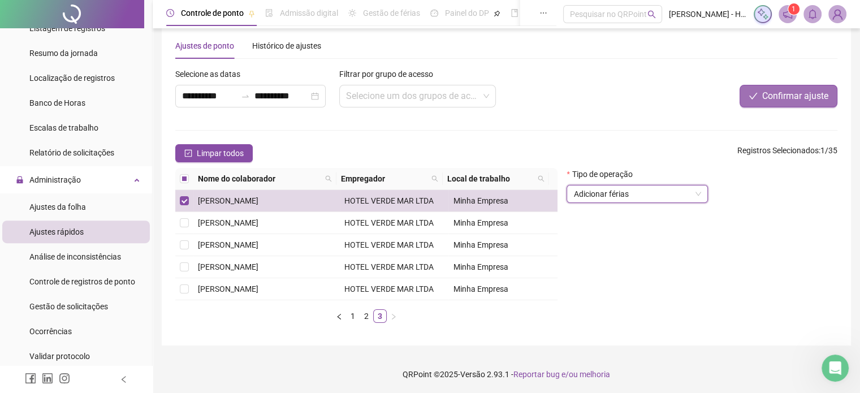
click at [769, 103] on button "Confirmar ajuste" at bounding box center [788, 96] width 98 height 23
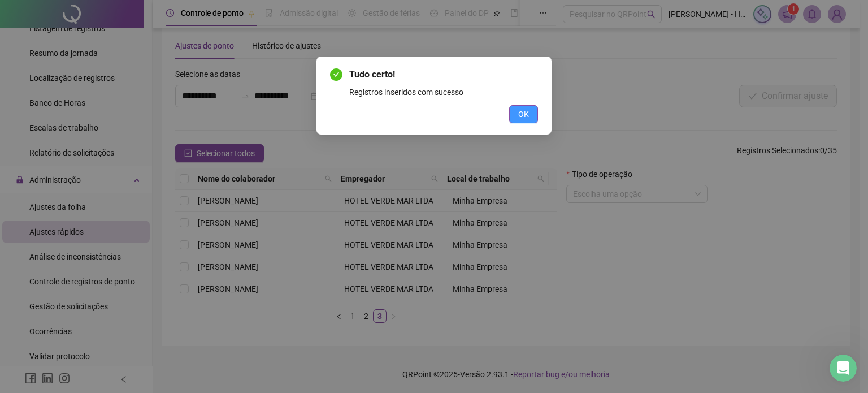
click at [527, 115] on span "OK" at bounding box center [523, 114] width 11 height 12
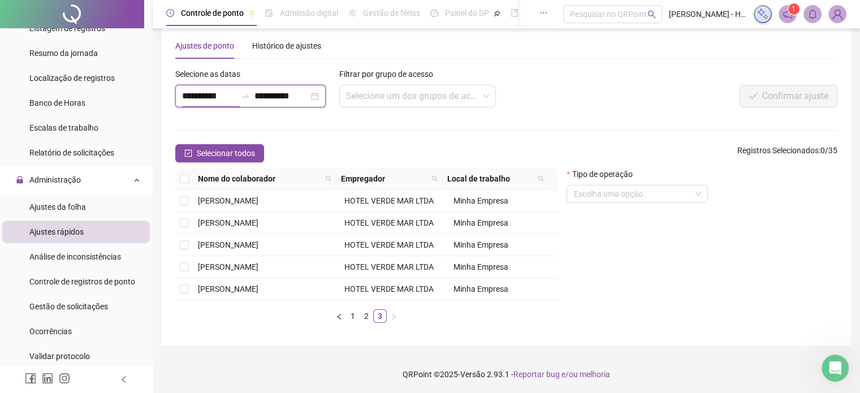
click at [220, 93] on input "**********" at bounding box center [209, 96] width 54 height 14
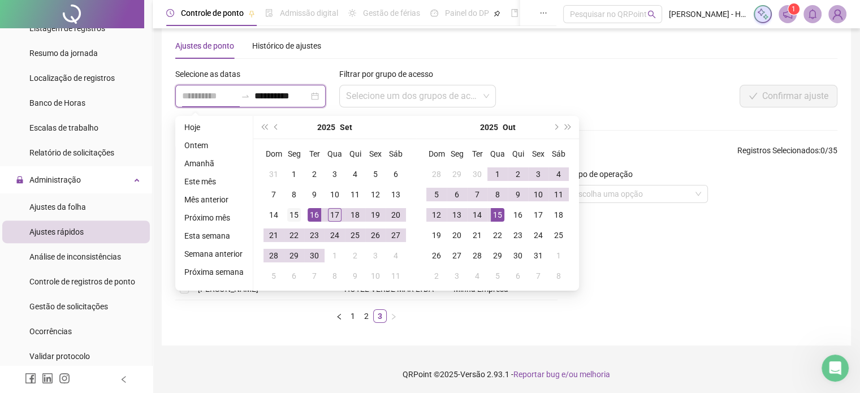
type input "**********"
click at [289, 214] on div "15" at bounding box center [294, 215] width 14 height 14
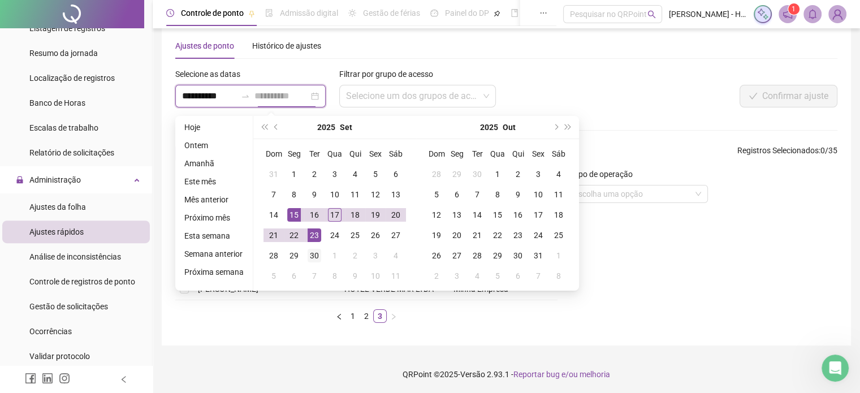
type input "**********"
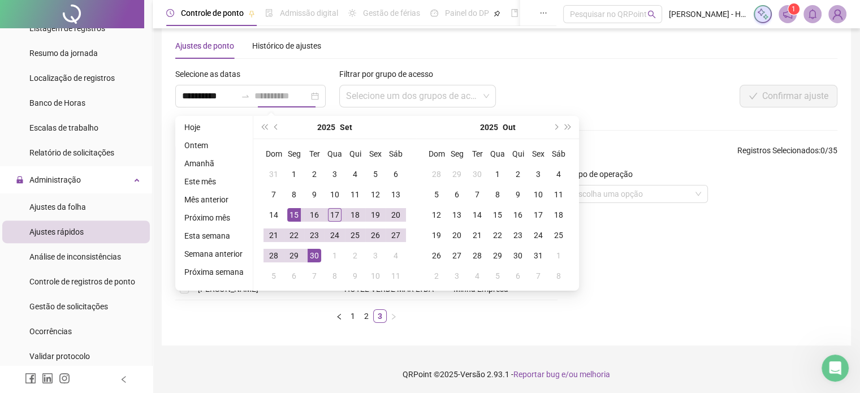
click at [311, 253] on div "30" at bounding box center [314, 256] width 14 height 14
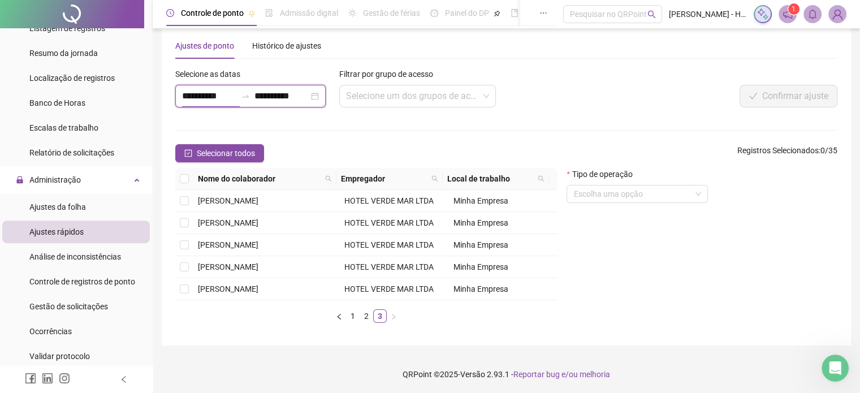
click at [206, 93] on input "**********" at bounding box center [209, 96] width 54 height 14
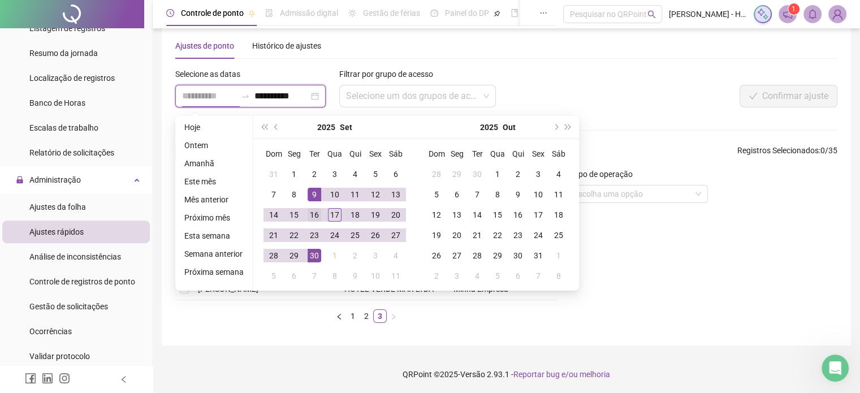
type input "**********"
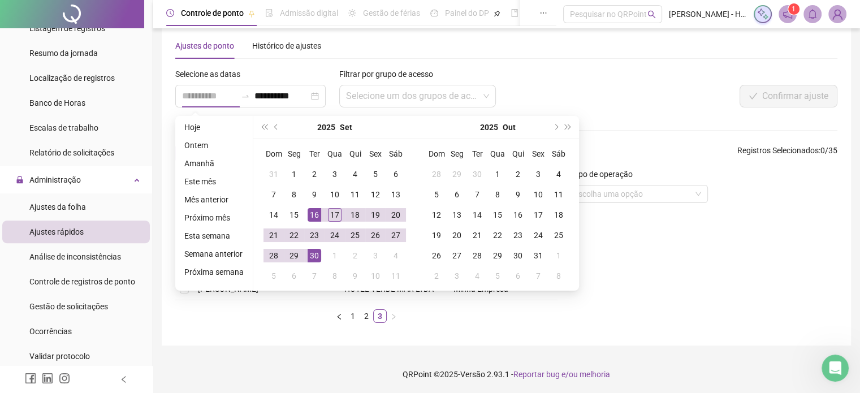
click at [312, 216] on div "16" at bounding box center [314, 215] width 14 height 14
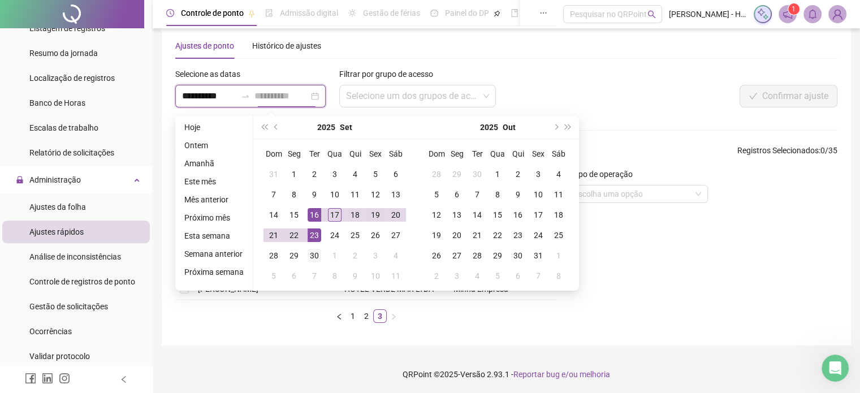
type input "**********"
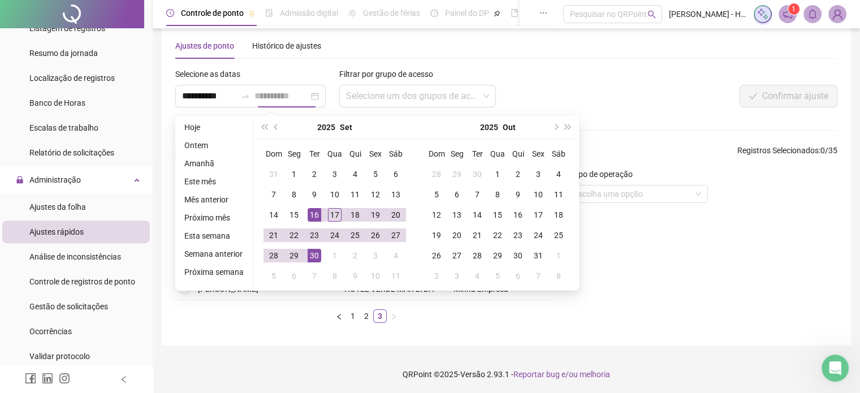
click at [314, 252] on div "30" at bounding box center [314, 256] width 14 height 14
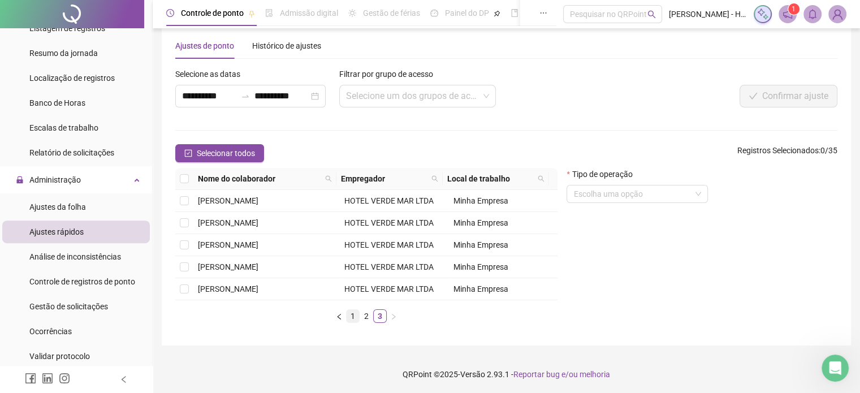
click at [355, 316] on link "1" at bounding box center [352, 316] width 12 height 12
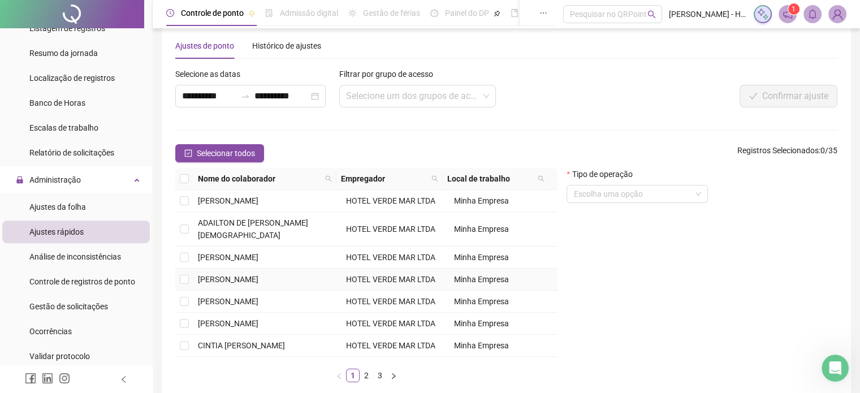
scroll to position [148, 0]
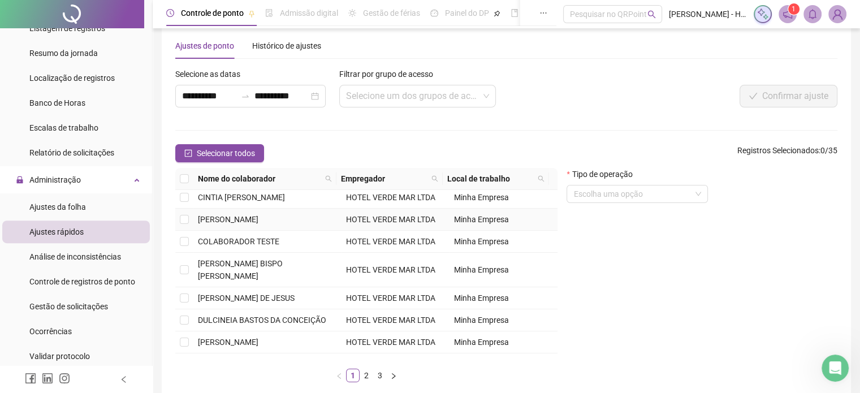
click at [205, 220] on span "[PERSON_NAME]" at bounding box center [228, 219] width 60 height 9
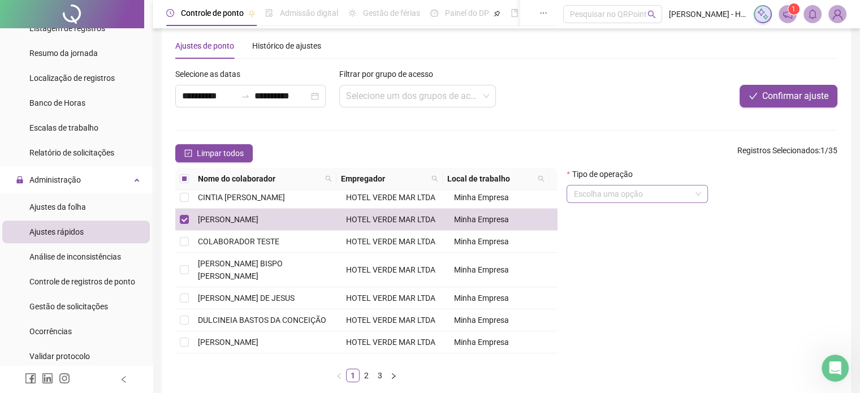
click at [580, 196] on input "search" at bounding box center [632, 193] width 118 height 17
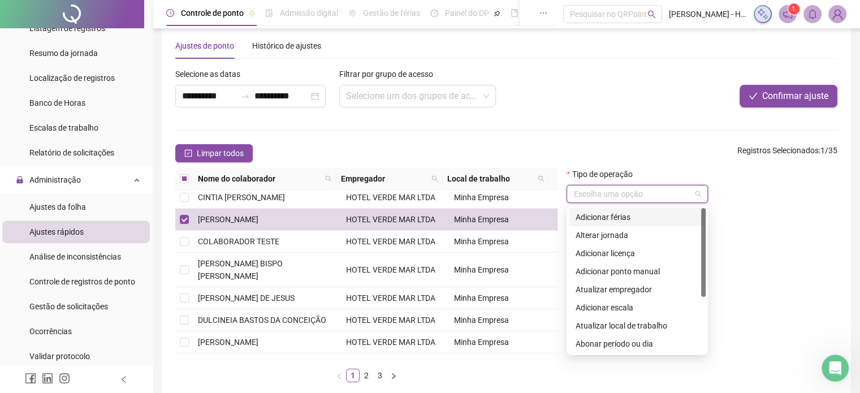
click at [595, 223] on div "Adicionar férias" at bounding box center [637, 217] width 137 height 18
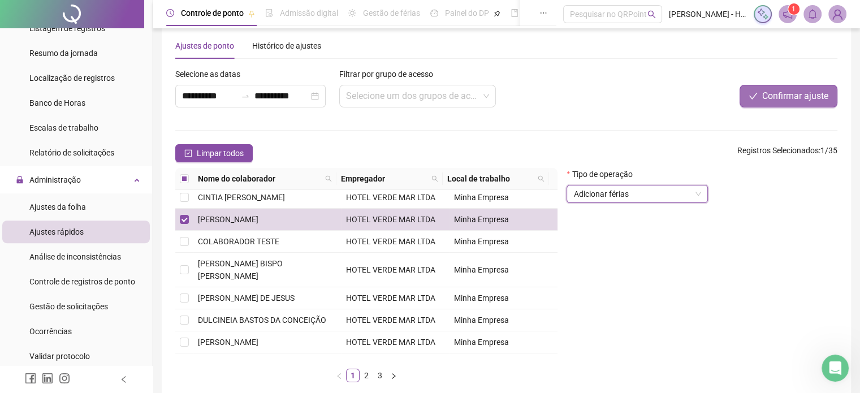
click at [769, 91] on span "Confirmar ajuste" at bounding box center [795, 96] width 66 height 14
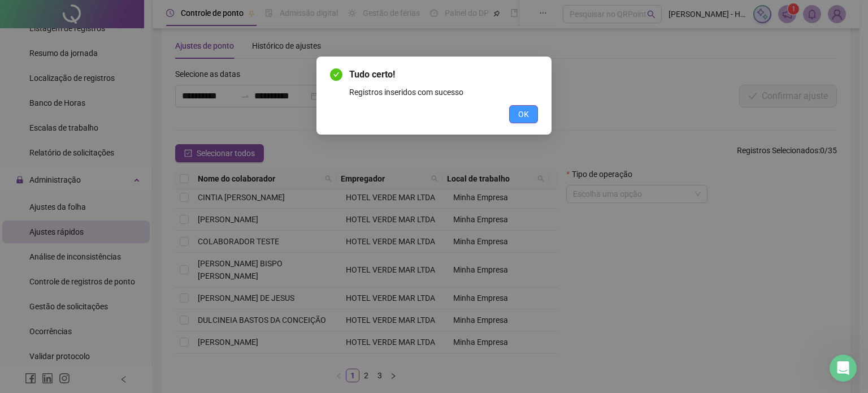
click at [524, 116] on span "OK" at bounding box center [523, 114] width 11 height 12
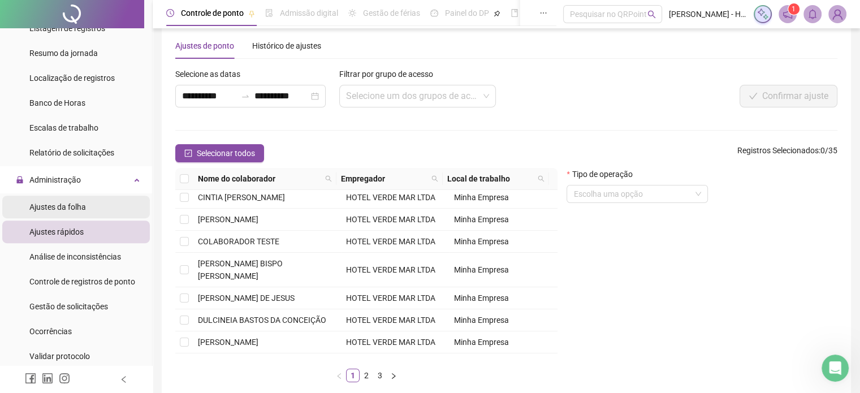
click at [58, 203] on span "Ajustes da folha" at bounding box center [57, 206] width 57 height 9
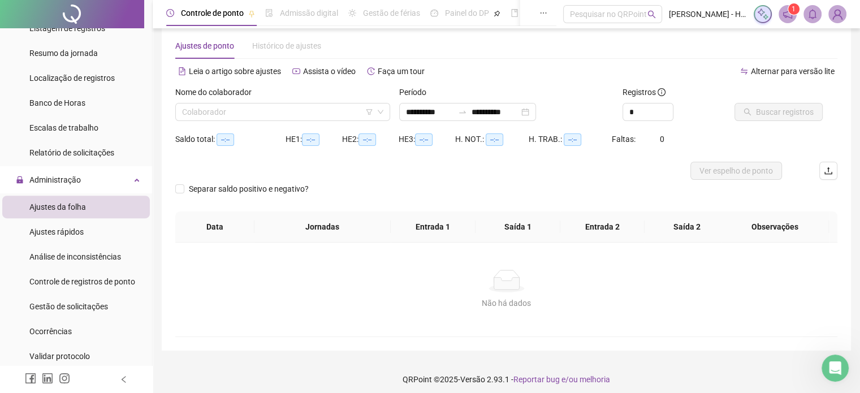
type input "**********"
click at [302, 116] on input "search" at bounding box center [277, 111] width 191 height 17
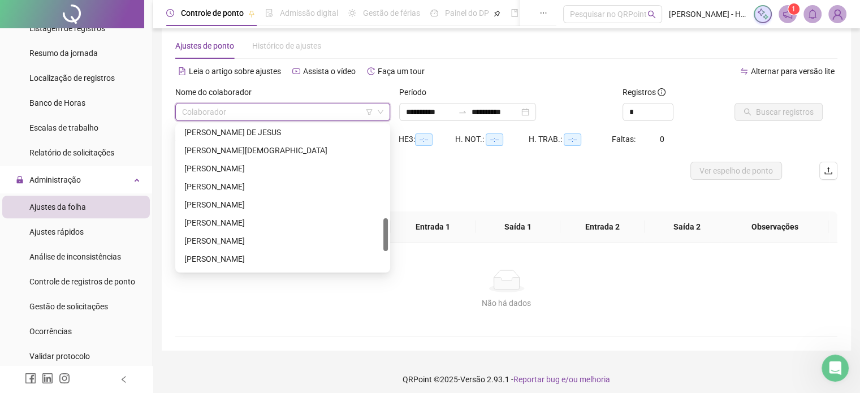
scroll to position [405, 0]
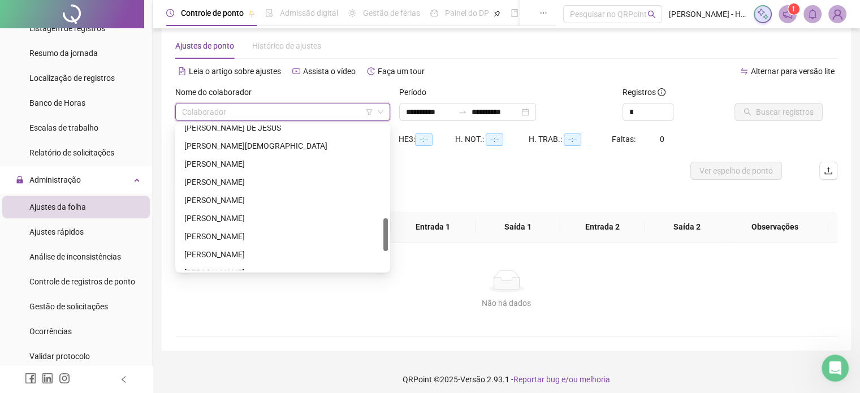
drag, startPoint x: 385, startPoint y: 140, endPoint x: 384, endPoint y: 232, distance: 92.1
click at [385, 232] on div at bounding box center [385, 234] width 5 height 33
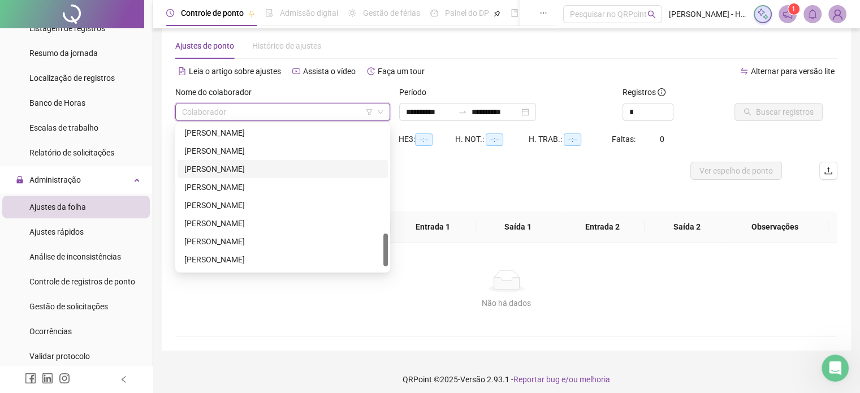
click at [383, 250] on div at bounding box center [385, 249] width 5 height 33
click at [271, 204] on div "[PERSON_NAME]" at bounding box center [282, 205] width 197 height 12
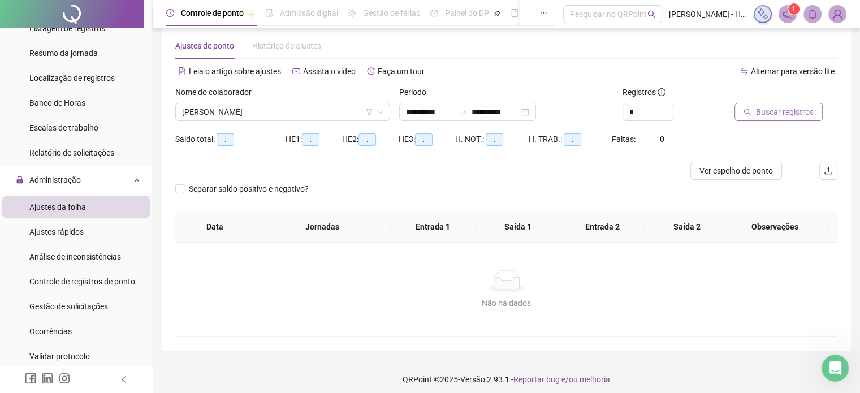
click at [791, 115] on span "Buscar registros" at bounding box center [785, 112] width 58 height 12
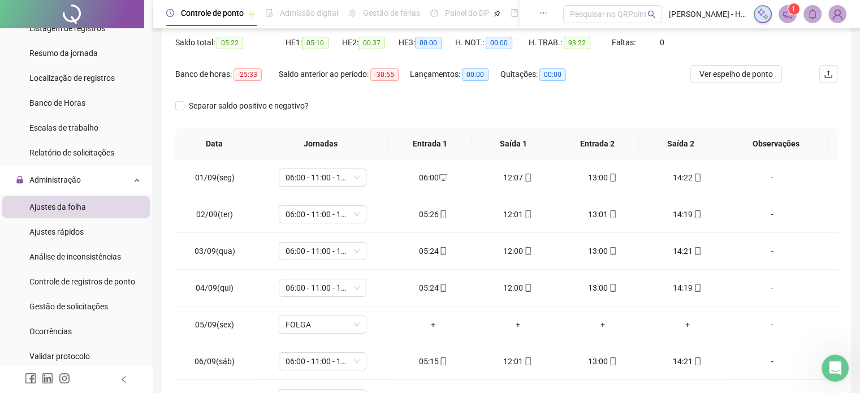
scroll to position [0, 0]
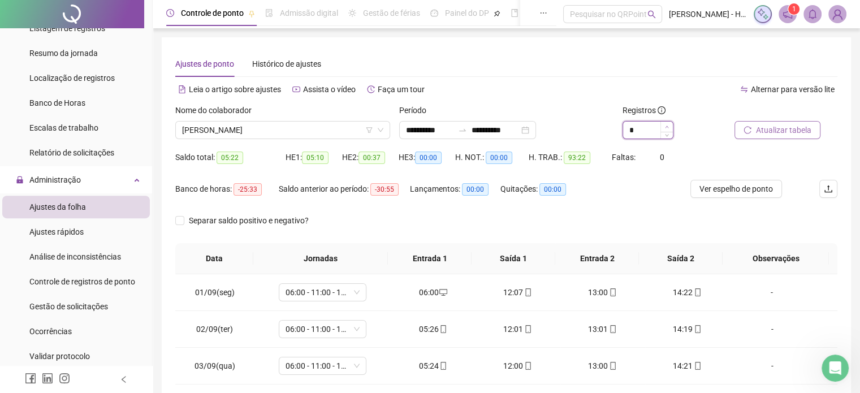
click at [666, 128] on icon "up" at bounding box center [667, 127] width 4 height 4
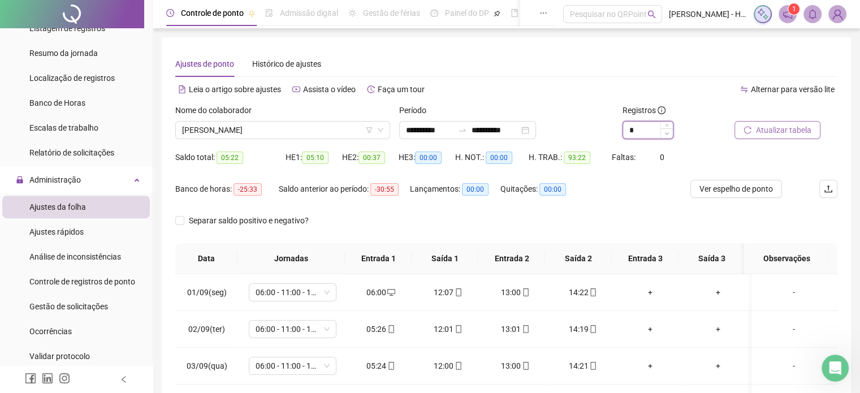
click at [668, 135] on icon "down" at bounding box center [667, 134] width 4 height 4
type input "*"
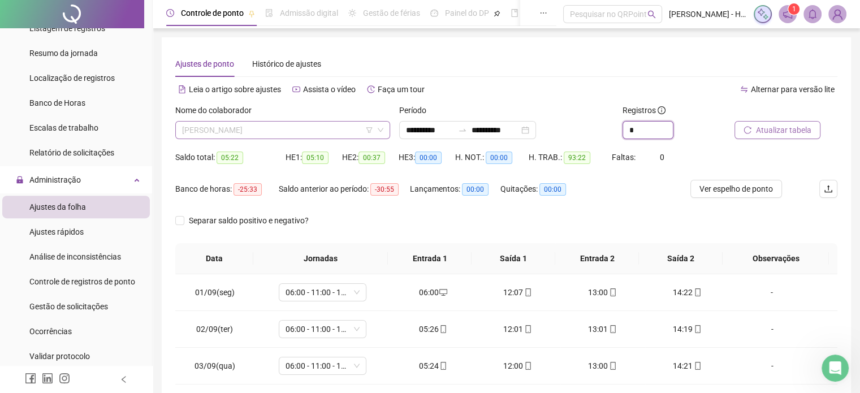
click at [306, 126] on span "[PERSON_NAME]" at bounding box center [282, 130] width 201 height 17
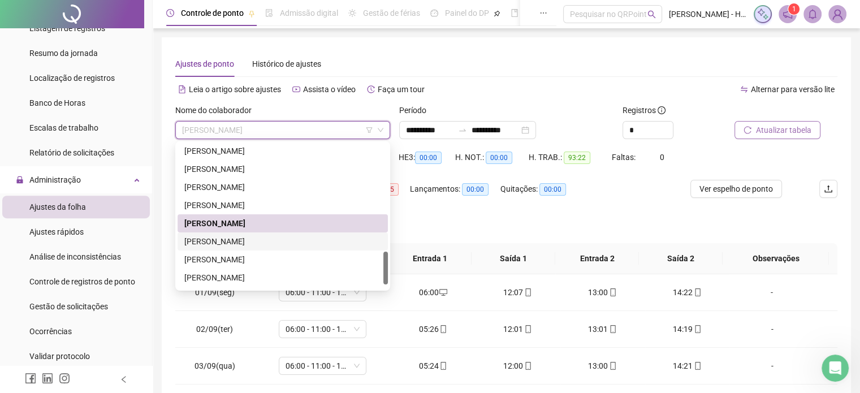
click at [282, 242] on div "[PERSON_NAME]" at bounding box center [282, 241] width 197 height 12
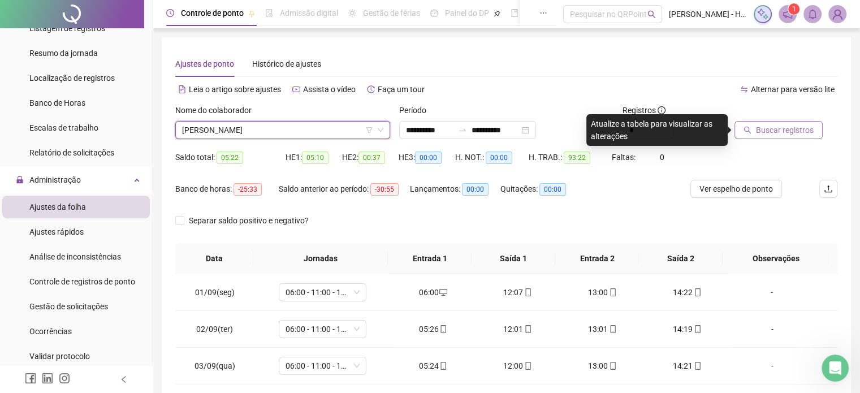
click at [795, 135] on span "Buscar registros" at bounding box center [785, 130] width 58 height 12
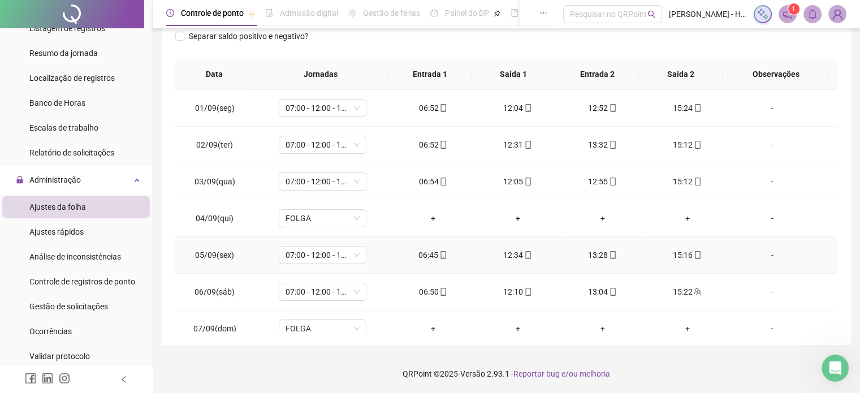
scroll to position [344, 0]
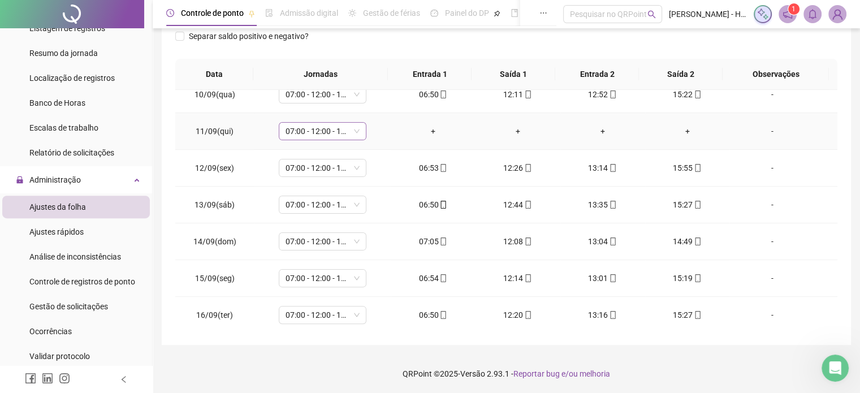
click at [306, 128] on span "07:00 - 12:00 - 13:00 - 15:20" at bounding box center [322, 131] width 74 height 17
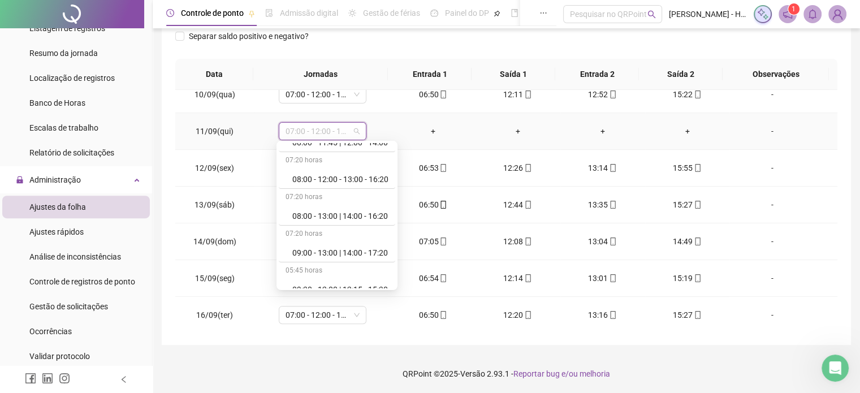
scroll to position [698, 0]
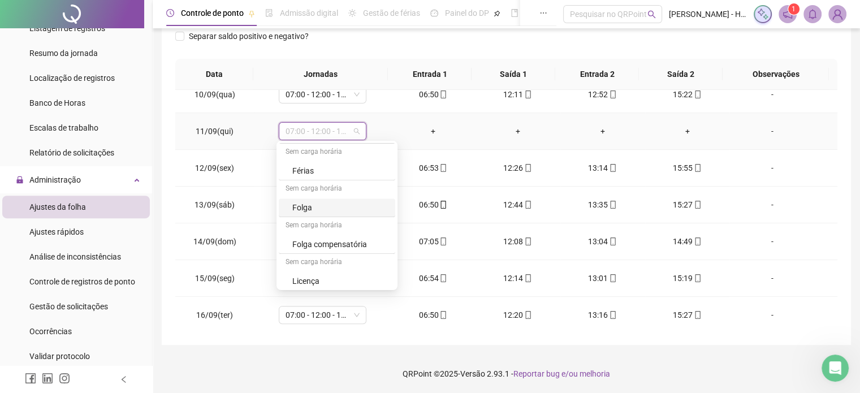
click at [334, 203] on div "Folga" at bounding box center [340, 207] width 96 height 12
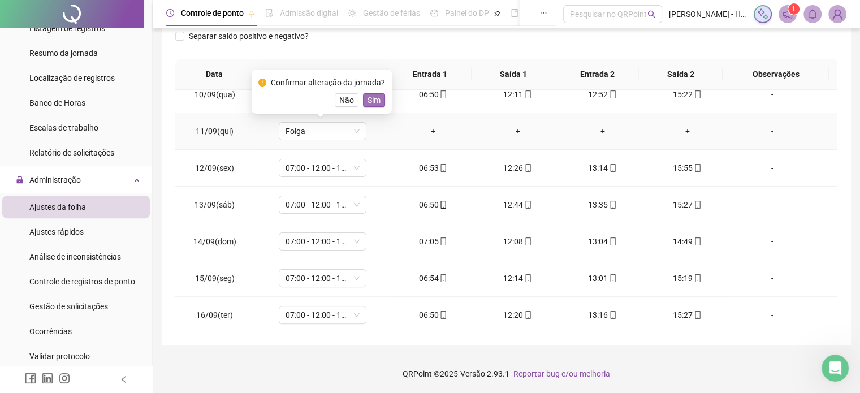
click at [373, 97] on span "Sim" at bounding box center [373, 100] width 13 height 12
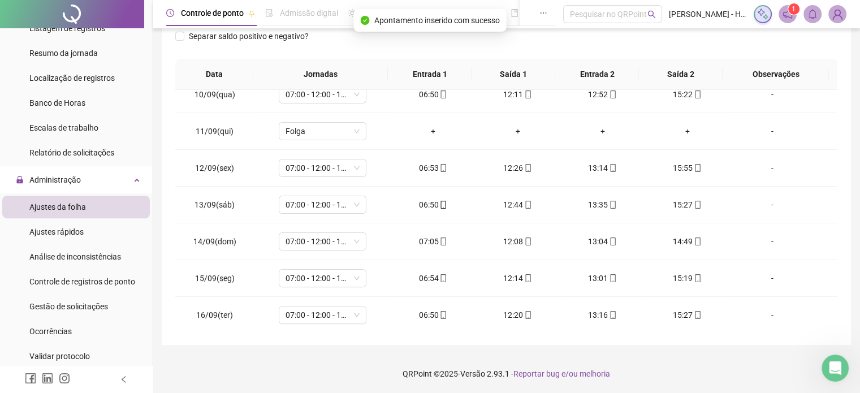
scroll to position [0, 0]
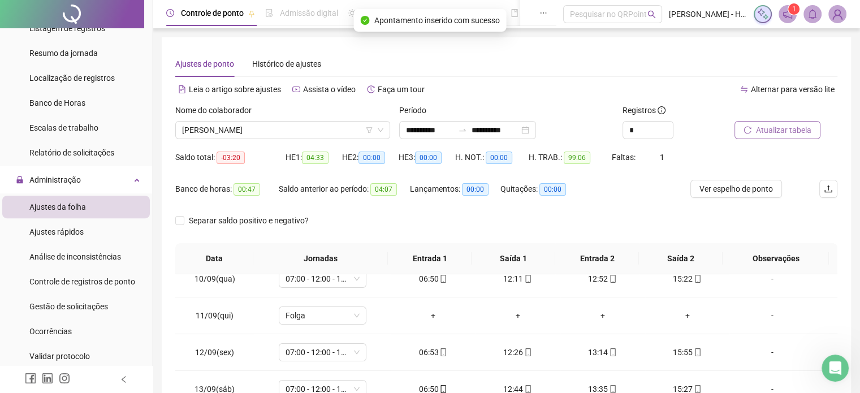
click at [754, 128] on button "Atualizar tabela" at bounding box center [777, 130] width 86 height 18
click at [300, 132] on span "[PERSON_NAME]" at bounding box center [282, 130] width 201 height 17
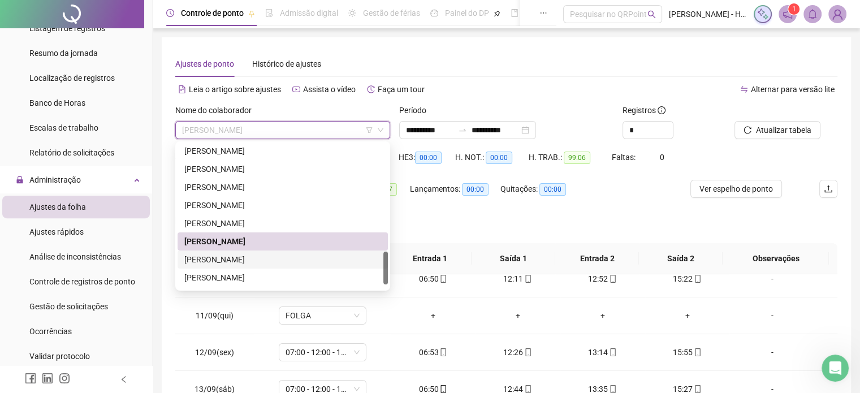
click at [267, 255] on div "[PERSON_NAME]" at bounding box center [282, 259] width 197 height 12
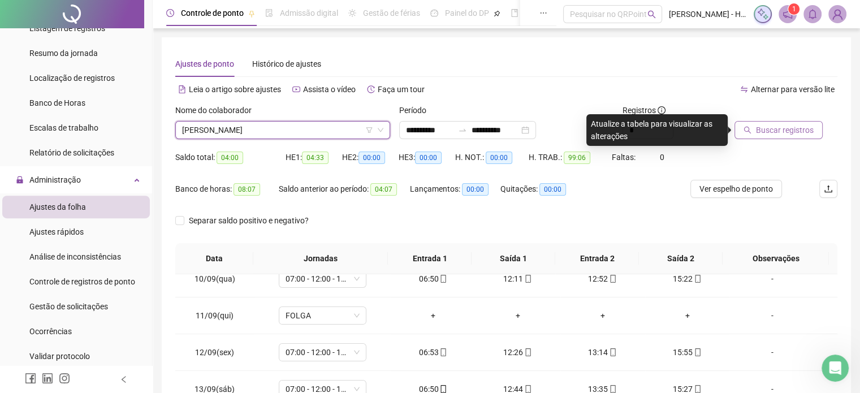
click at [772, 133] on span "Buscar registros" at bounding box center [785, 130] width 58 height 12
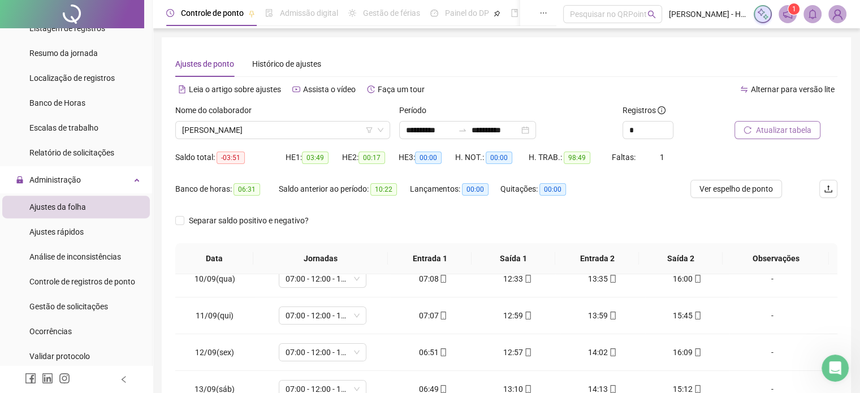
scroll to position [184, 0]
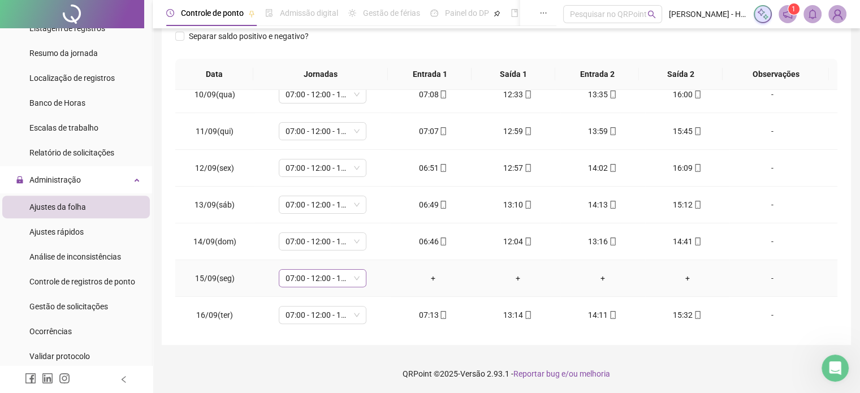
click at [307, 273] on span "07:00 - 12:00 - 13:00 - 15:20" at bounding box center [322, 278] width 74 height 17
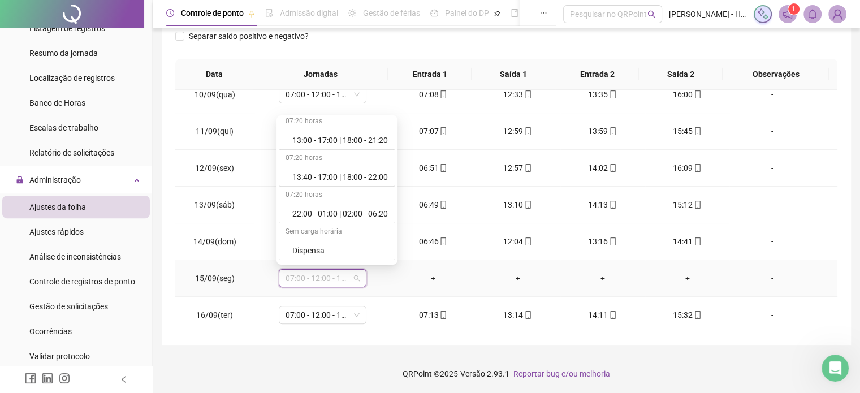
scroll to position [698, 0]
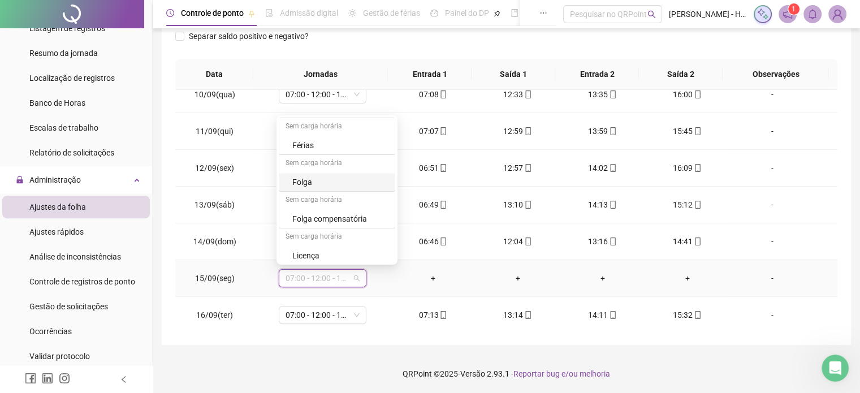
click at [315, 177] on div "Folga" at bounding box center [340, 182] width 96 height 12
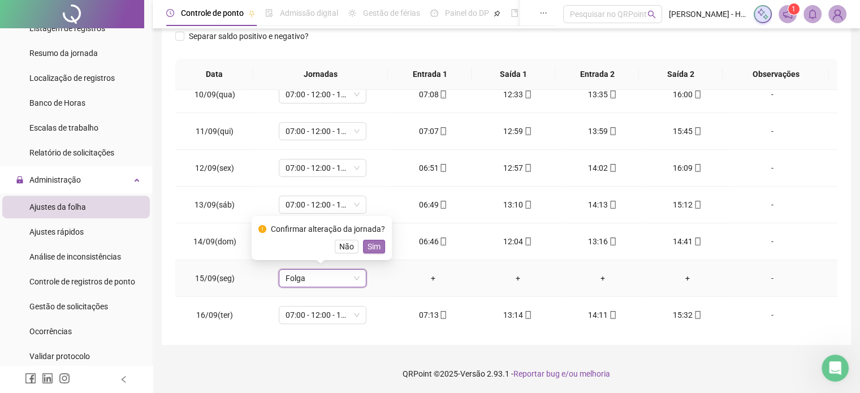
click at [367, 248] on span "Sim" at bounding box center [373, 246] width 13 height 12
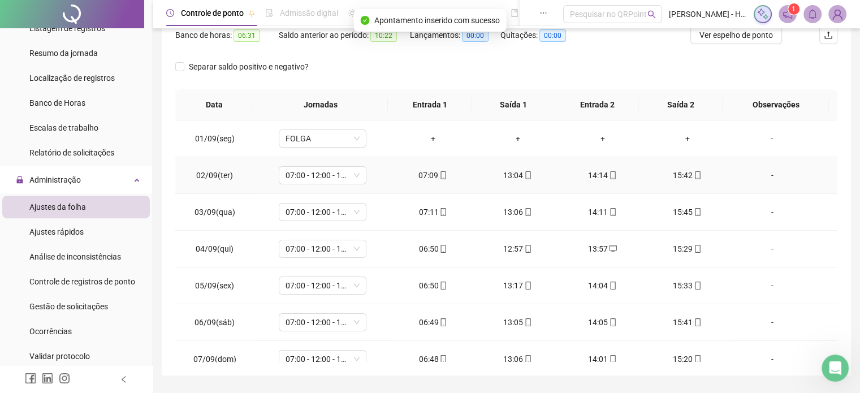
scroll to position [0, 0]
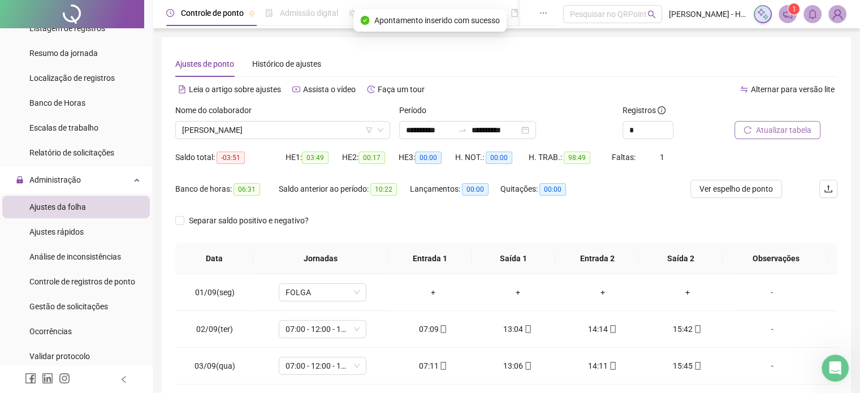
click at [744, 123] on button "Atualizar tabela" at bounding box center [777, 130] width 86 height 18
click at [293, 122] on input "search" at bounding box center [277, 130] width 191 height 17
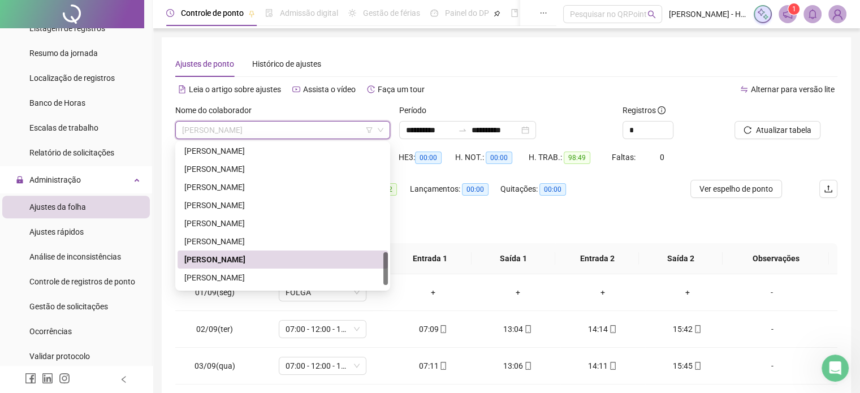
scroll to position [474, 0]
click at [250, 277] on div "[PERSON_NAME]" at bounding box center [282, 276] width 197 height 12
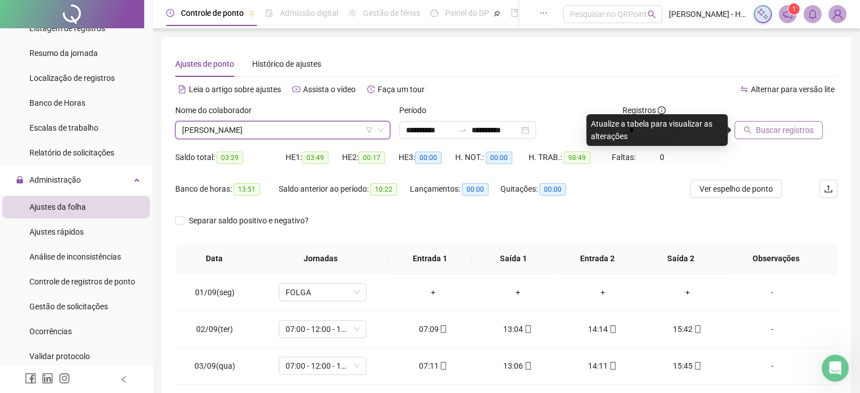
click at [764, 135] on span "Buscar registros" at bounding box center [785, 130] width 58 height 12
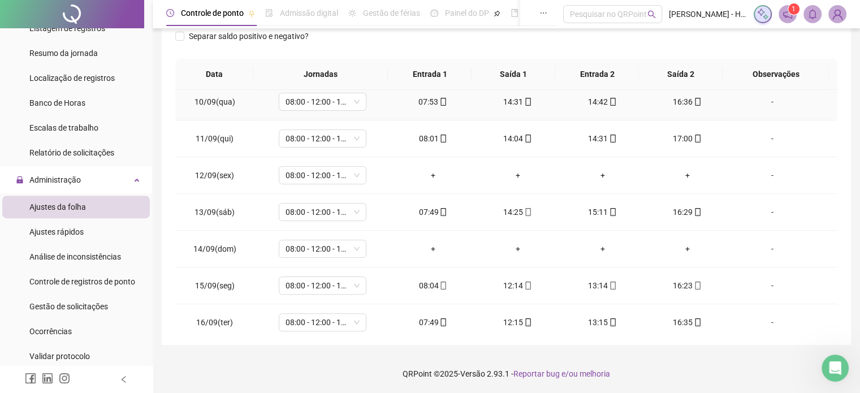
scroll to position [344, 0]
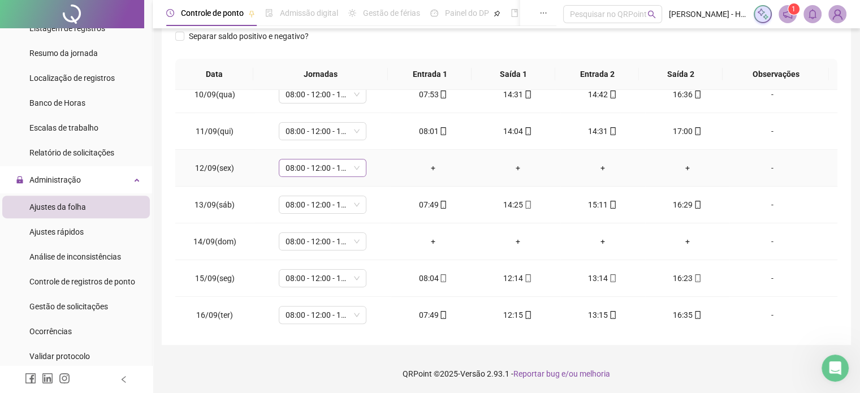
click at [341, 163] on span "08:00 - 12:00 - 13:00 - 16:20" at bounding box center [322, 167] width 74 height 17
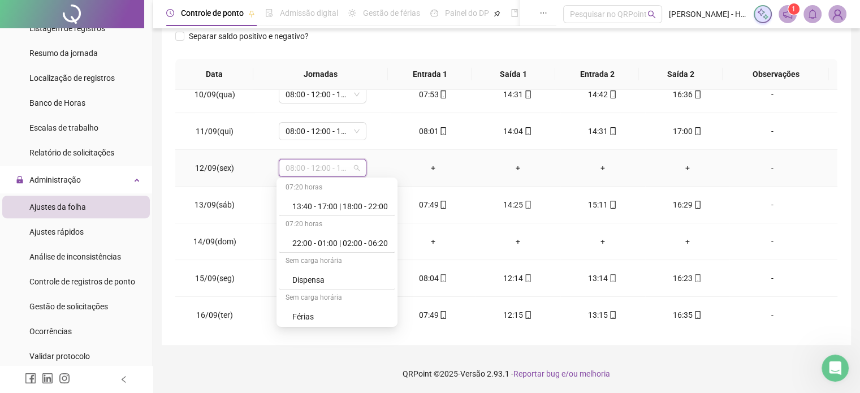
scroll to position [698, 0]
click at [315, 238] on div "Folga" at bounding box center [340, 244] width 96 height 12
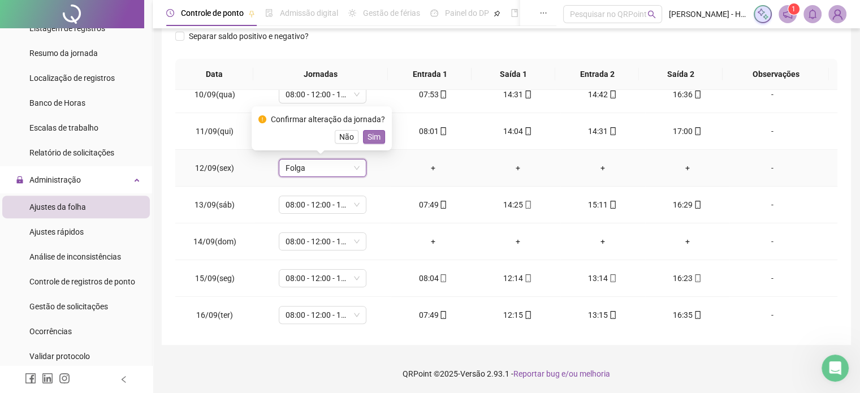
click at [371, 140] on span "Sim" at bounding box center [373, 137] width 13 height 12
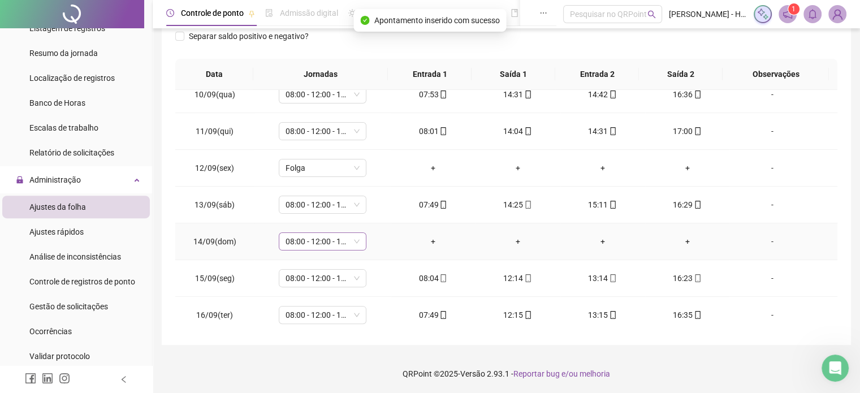
click at [322, 241] on span "08:00 - 12:00 - 13:00 - 16:20" at bounding box center [322, 241] width 74 height 17
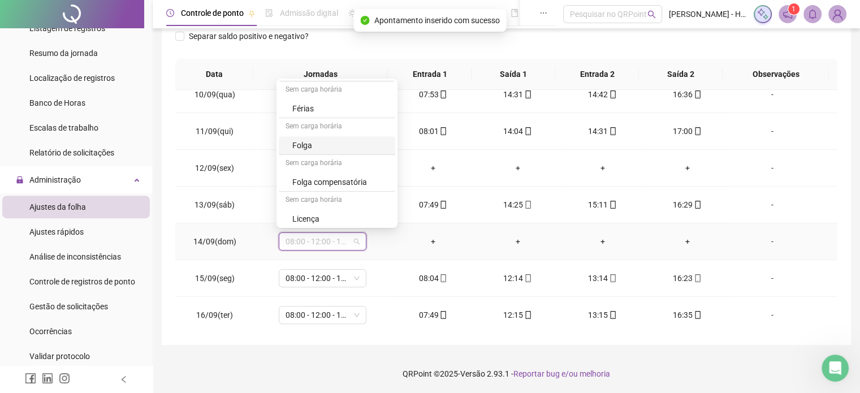
click at [314, 147] on div "Folga" at bounding box center [340, 145] width 96 height 12
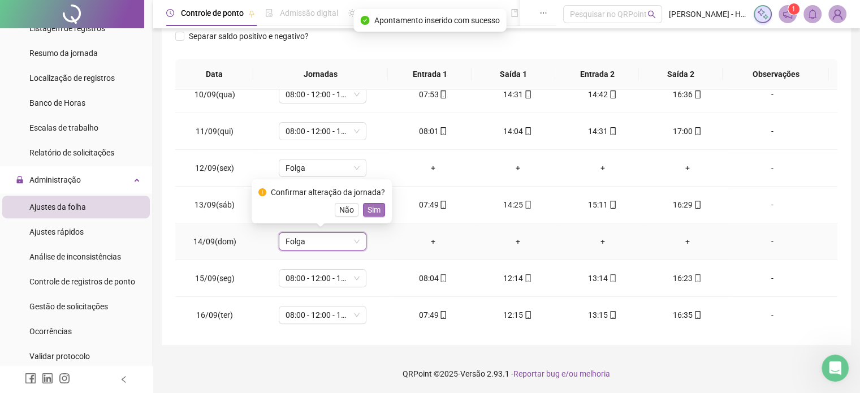
click at [373, 212] on span "Sim" at bounding box center [373, 209] width 13 height 12
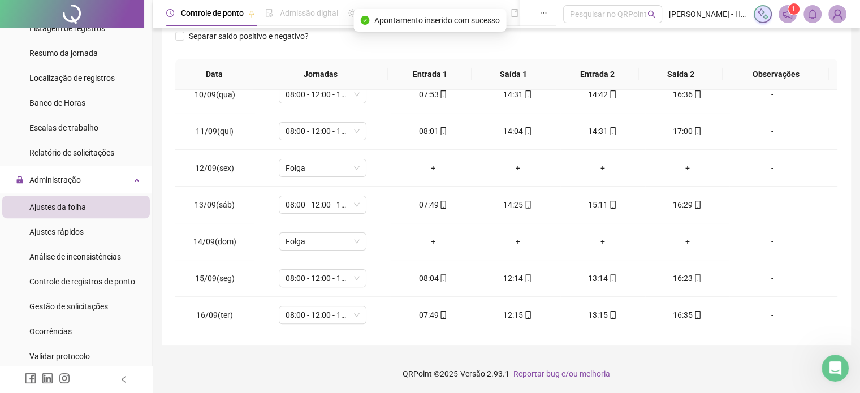
scroll to position [0, 0]
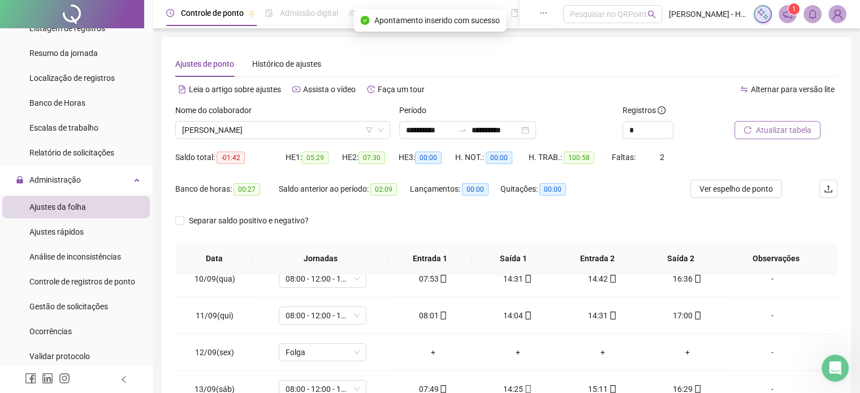
click at [770, 128] on span "Atualizar tabela" at bounding box center [783, 130] width 55 height 12
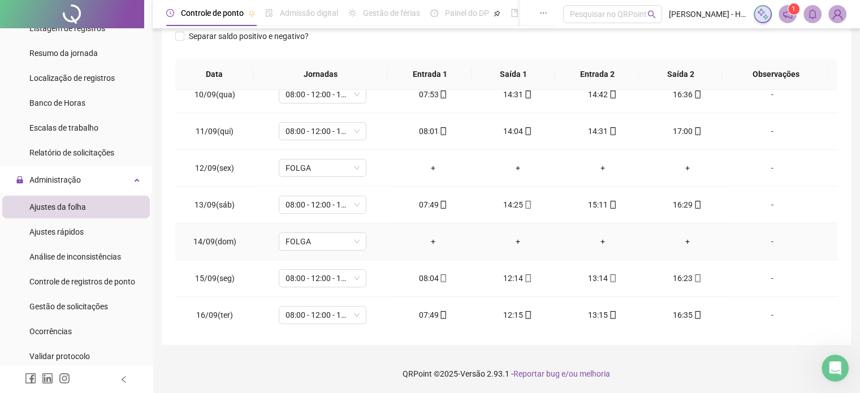
scroll to position [133, 0]
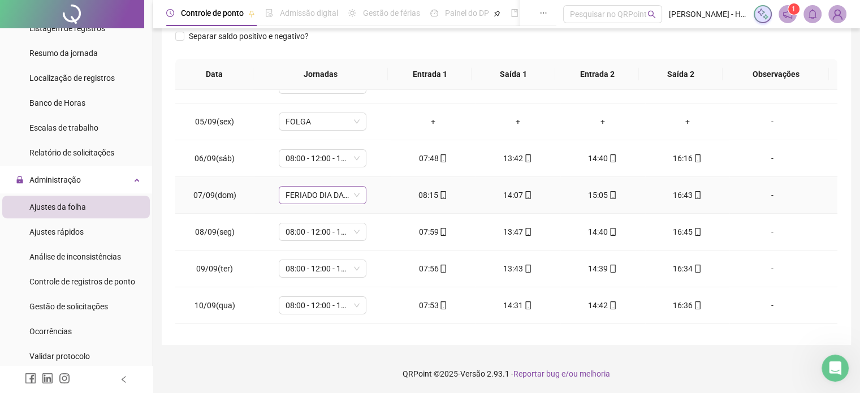
click at [331, 194] on span "FERIADO DIA DA INDEPENDÊNCIA" at bounding box center [322, 195] width 74 height 17
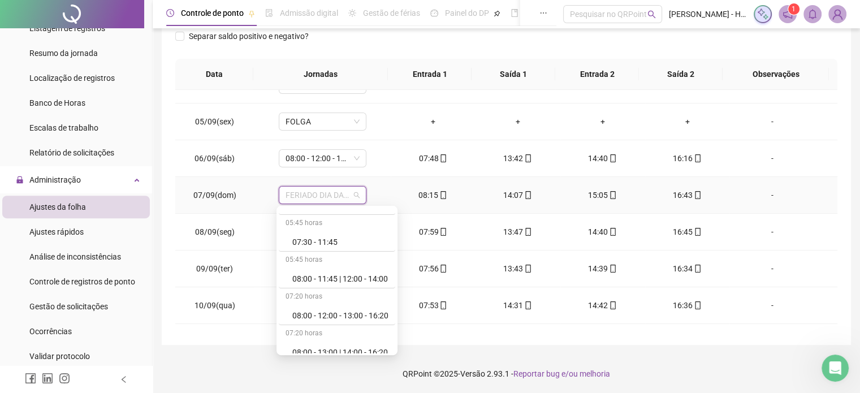
scroll to position [380, 0]
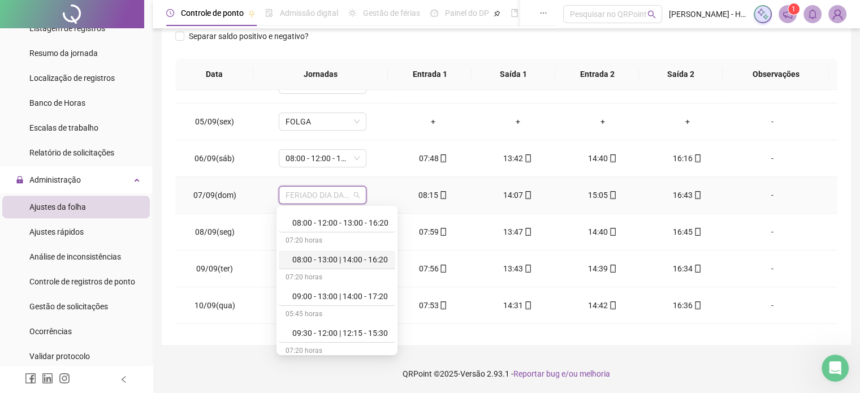
click at [327, 261] on div "08:00 - 13:00 | 14:00 - 16:20" at bounding box center [340, 259] width 96 height 12
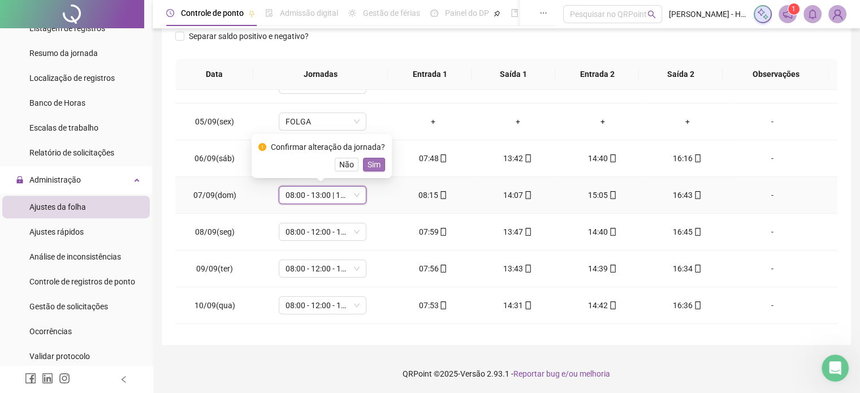
click at [373, 162] on span "Sim" at bounding box center [373, 164] width 13 height 12
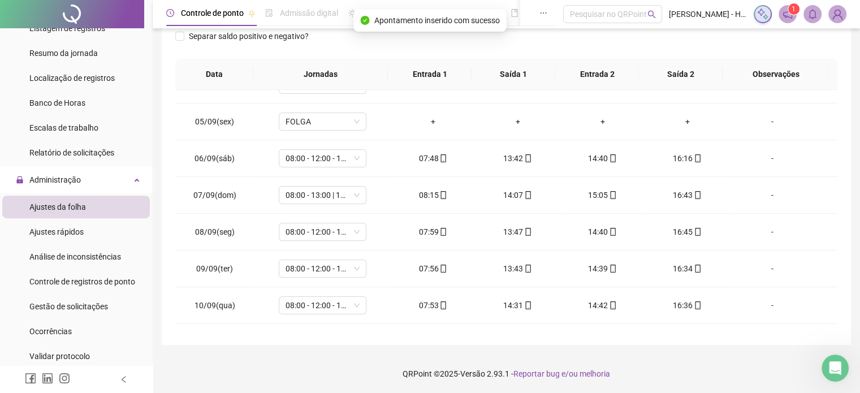
scroll to position [0, 0]
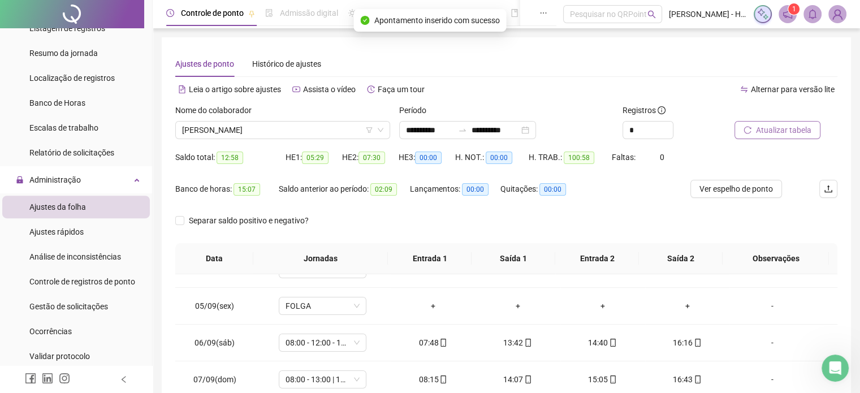
click at [795, 131] on span "Atualizar tabela" at bounding box center [783, 130] width 55 height 12
click at [317, 134] on span "[PERSON_NAME]" at bounding box center [282, 130] width 201 height 17
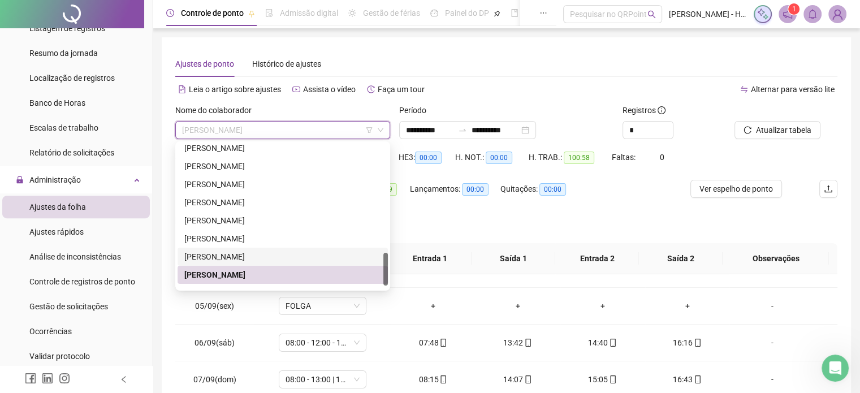
scroll to position [488, 0]
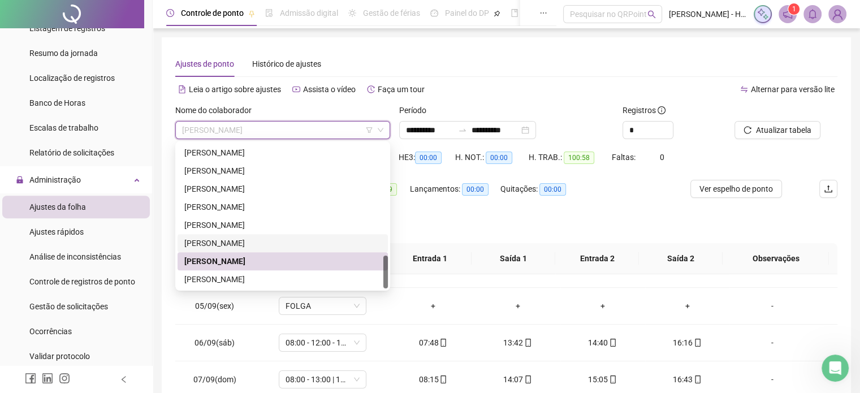
drag, startPoint x: 385, startPoint y: 265, endPoint x: 385, endPoint y: 284, distance: 18.7
click at [385, 284] on div at bounding box center [385, 271] width 5 height 33
click at [343, 273] on div "[PERSON_NAME]" at bounding box center [282, 279] width 197 height 12
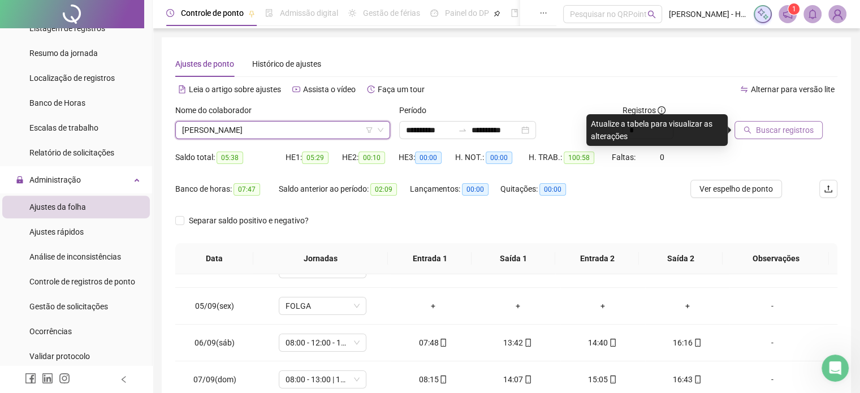
click at [769, 132] on span "Buscar registros" at bounding box center [785, 130] width 58 height 12
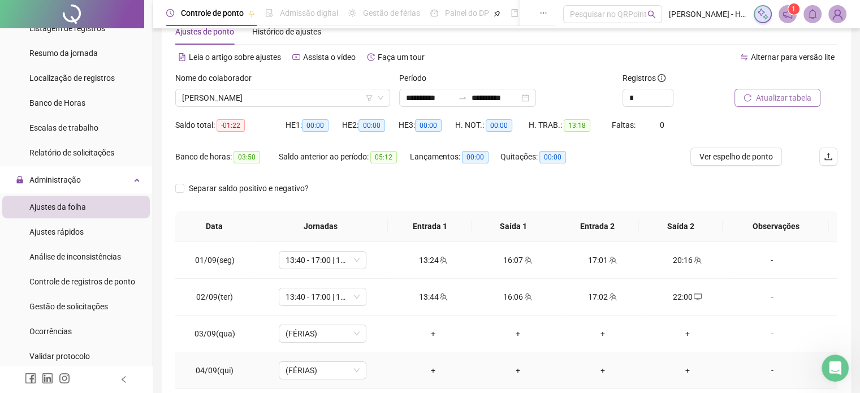
scroll to position [0, 0]
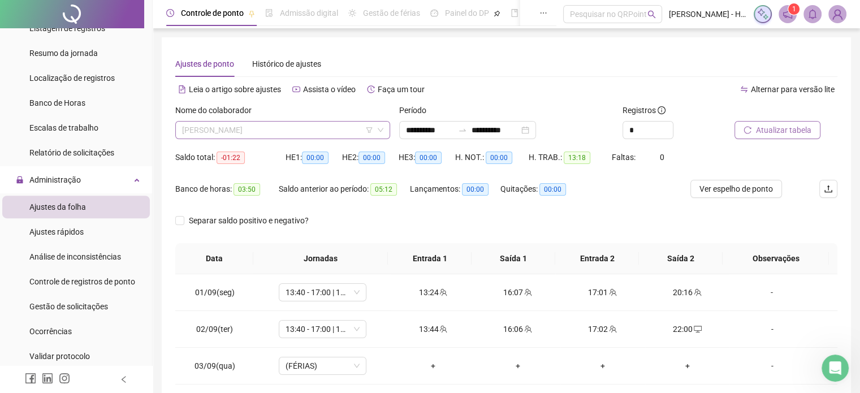
click at [255, 124] on span "[PERSON_NAME]" at bounding box center [282, 130] width 201 height 17
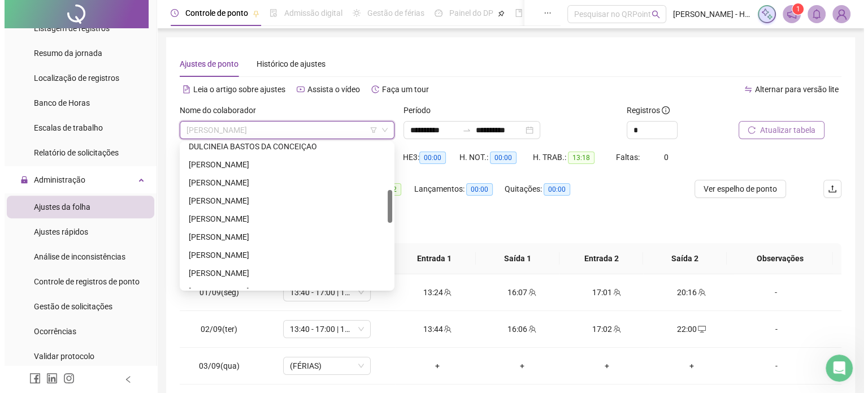
scroll to position [203, 0]
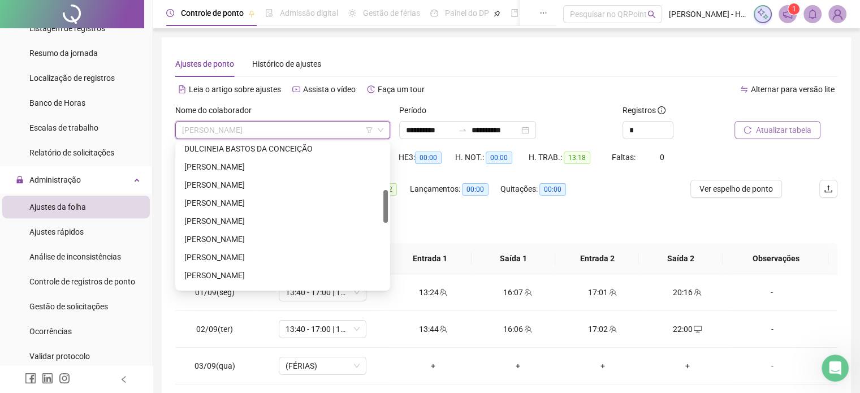
drag, startPoint x: 386, startPoint y: 266, endPoint x: 379, endPoint y: 201, distance: 65.4
click at [379, 201] on div "DULCINEIA [PERSON_NAME] [PERSON_NAME] [PERSON_NAME] DOS SANTOS [PERSON_NAME] [P…" at bounding box center [282, 216] width 210 height 145
click at [302, 278] on div "[PERSON_NAME]" at bounding box center [282, 275] width 197 height 12
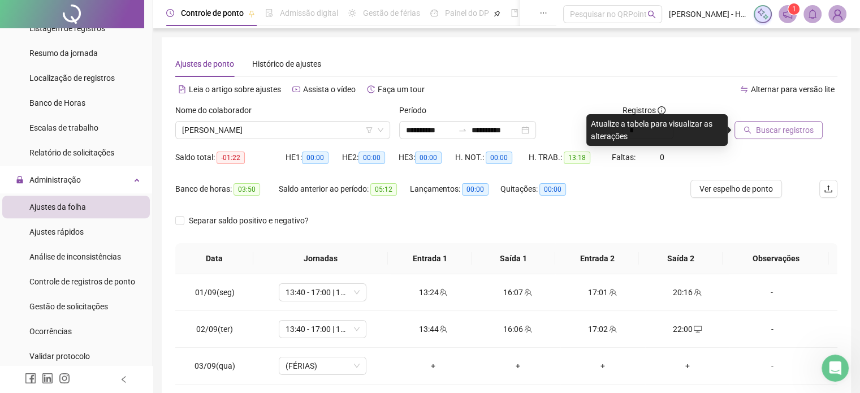
click at [758, 130] on span "Buscar registros" at bounding box center [785, 130] width 58 height 12
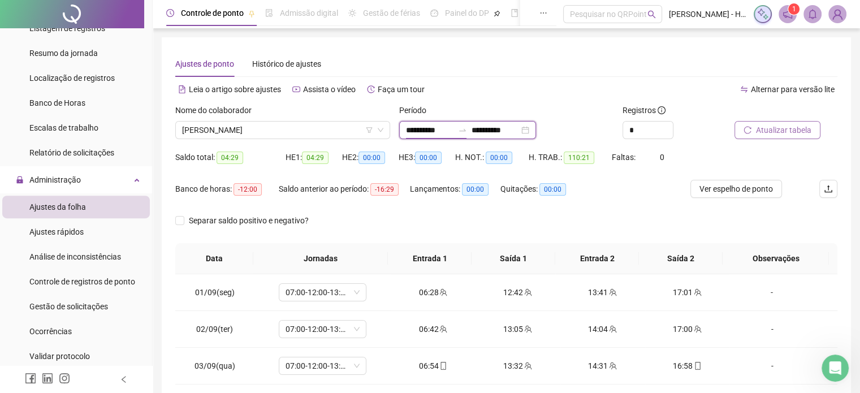
click at [431, 135] on input "**********" at bounding box center [429, 130] width 47 height 12
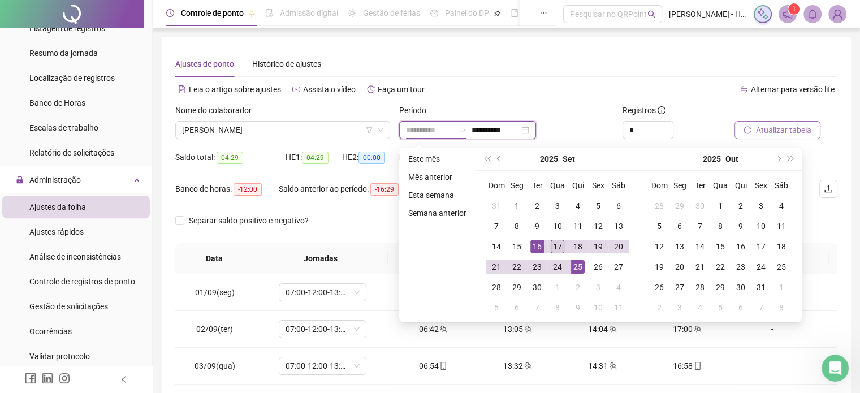
type input "**********"
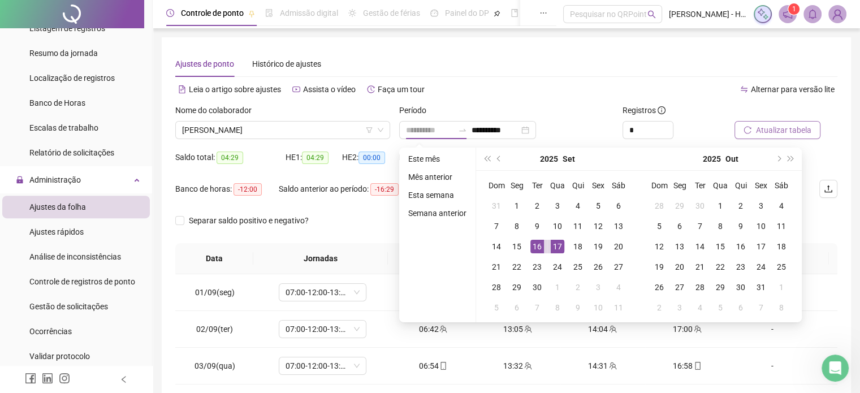
click at [560, 244] on div "17" at bounding box center [558, 247] width 14 height 14
type input "**********"
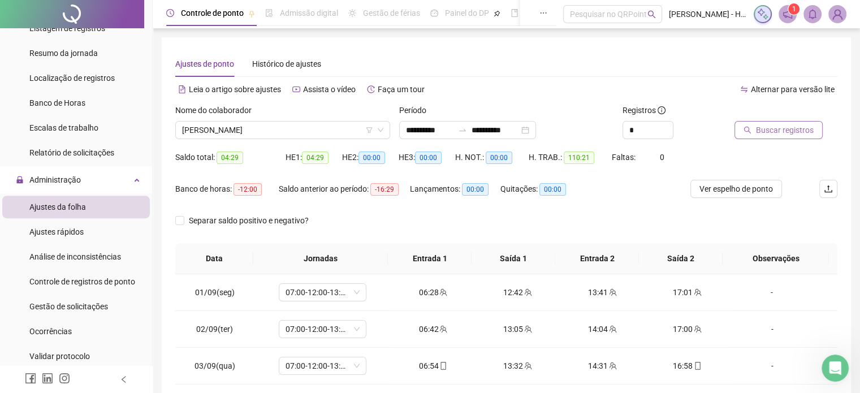
click at [775, 137] on button "Buscar registros" at bounding box center [778, 130] width 88 height 18
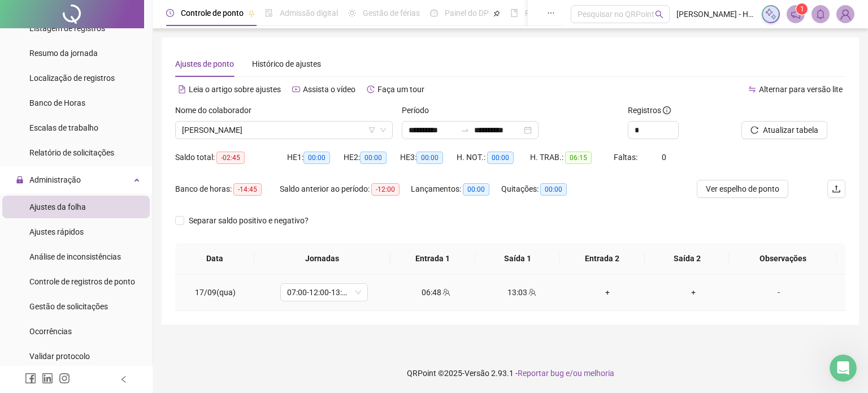
click at [603, 291] on div "+" at bounding box center [608, 292] width 68 height 12
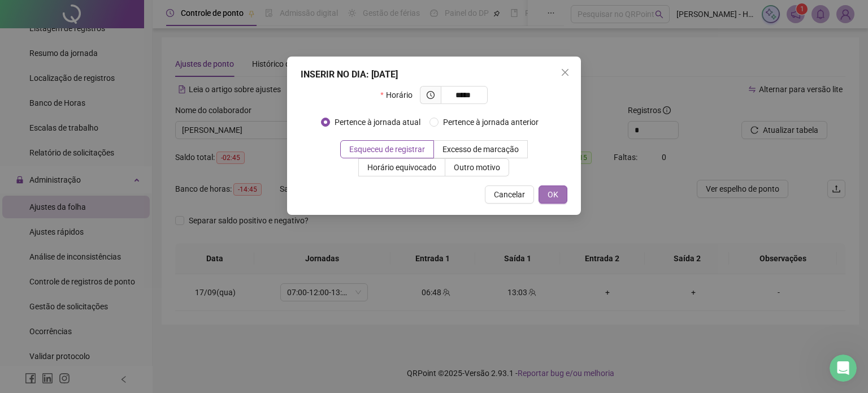
type input "*****"
click at [560, 201] on button "OK" at bounding box center [553, 194] width 29 height 18
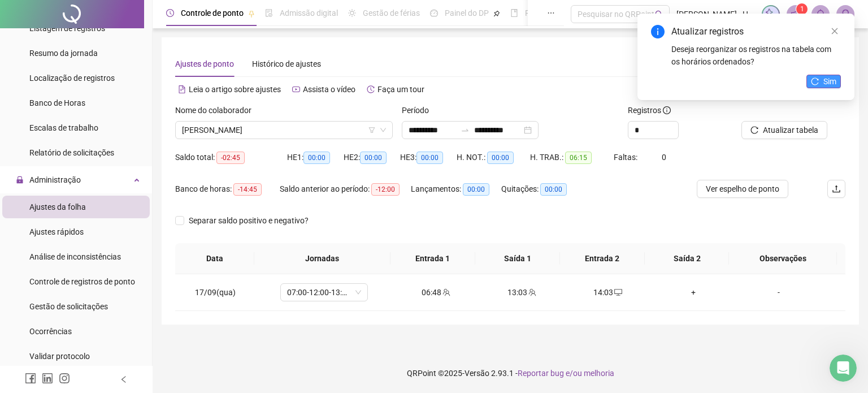
click at [814, 80] on icon "reload" at bounding box center [815, 81] width 8 height 8
